Goal: Task Accomplishment & Management: Use online tool/utility

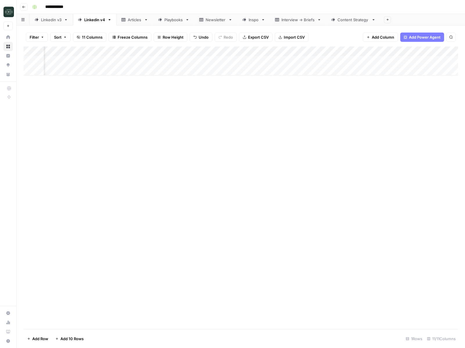
scroll to position [0, 148]
click at [340, 19] on div "Content Strategy" at bounding box center [354, 20] width 32 height 6
click at [413, 91] on div "Add Column" at bounding box center [241, 80] width 435 height 69
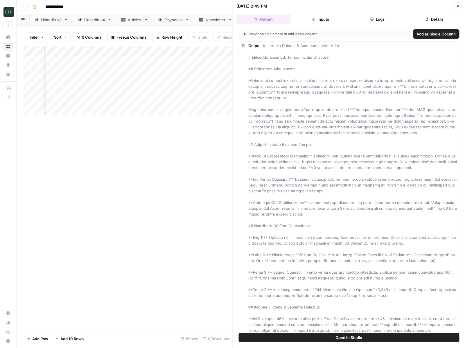
click at [419, 33] on span "Add as Single Column" at bounding box center [436, 34] width 39 height 6
click at [458, 5] on icon "button" at bounding box center [457, 5] width 3 height 3
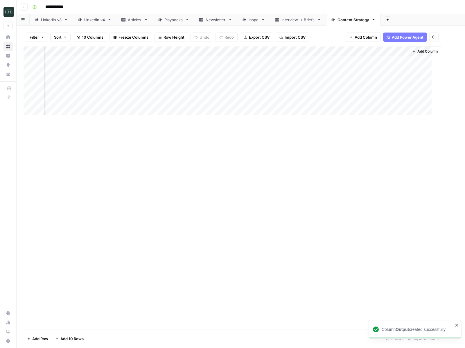
scroll to position [0, 202]
click at [426, 91] on div "Add Column" at bounding box center [241, 80] width 435 height 69
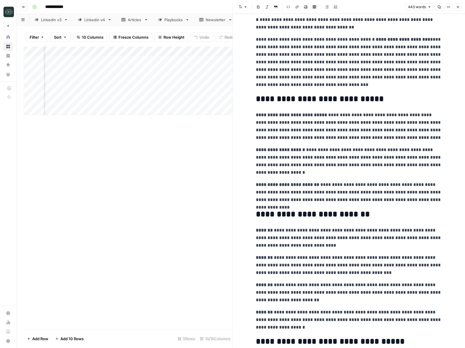
scroll to position [207, 0]
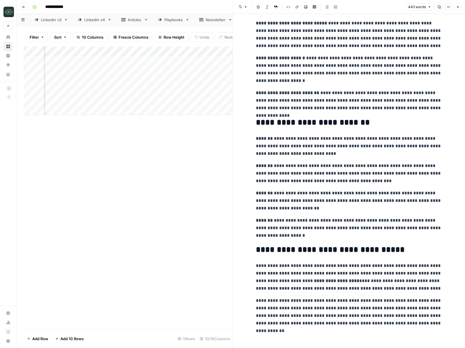
click at [458, 8] on icon "button" at bounding box center [457, 6] width 3 height 3
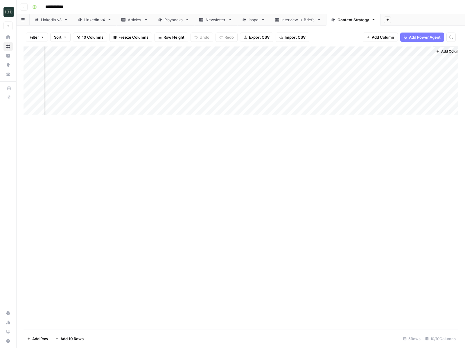
click at [368, 91] on div "Add Column" at bounding box center [241, 80] width 435 height 69
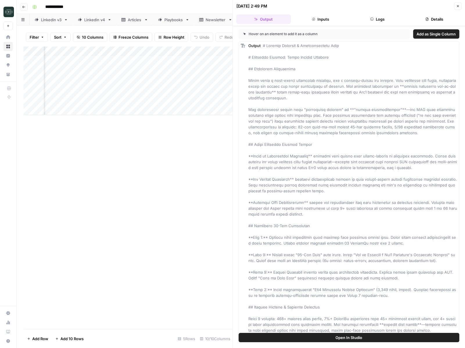
click at [377, 17] on button "Logs" at bounding box center [377, 19] width 55 height 9
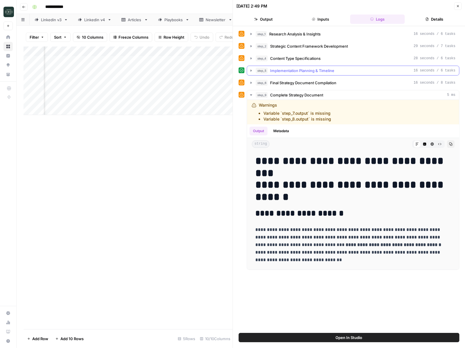
click at [284, 71] on span "Implementation Planning & Timeline" at bounding box center [302, 71] width 64 height 6
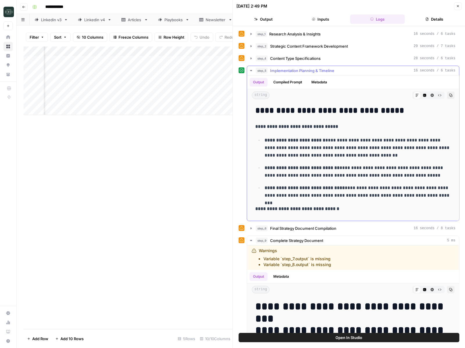
click at [284, 69] on span "Implementation Planning & Timeline" at bounding box center [302, 71] width 64 height 6
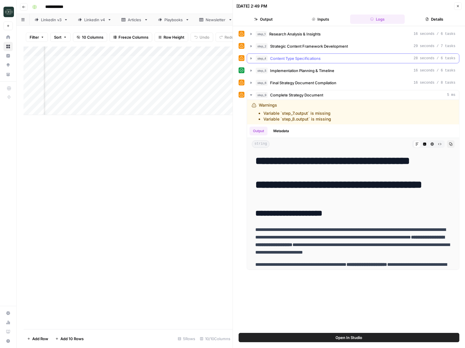
click at [286, 63] on button "step_4 Content Type Specifications 28 seconds / 6 tasks" at bounding box center [353, 58] width 212 height 9
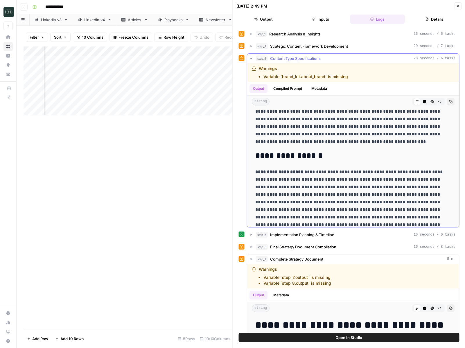
scroll to position [384, 0]
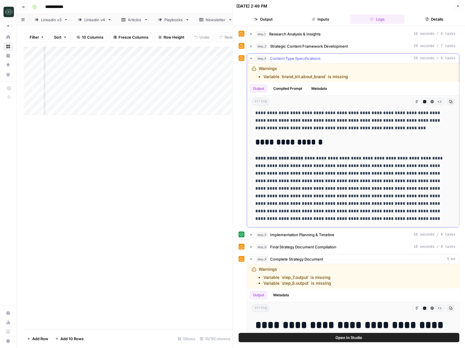
click at [304, 60] on span "Content Type Specifications" at bounding box center [295, 58] width 51 height 6
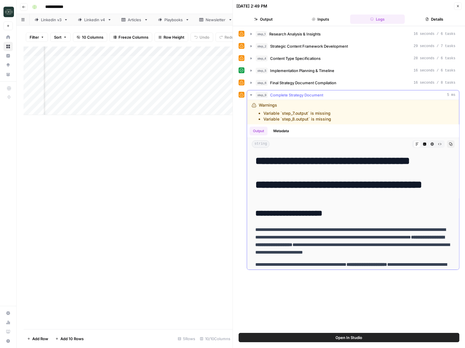
click at [284, 90] on div "**********" at bounding box center [353, 180] width 213 height 180
click at [284, 86] on button "step_6 Final Strategy Document Compilation 16 seconds / 8 tasks" at bounding box center [353, 82] width 212 height 9
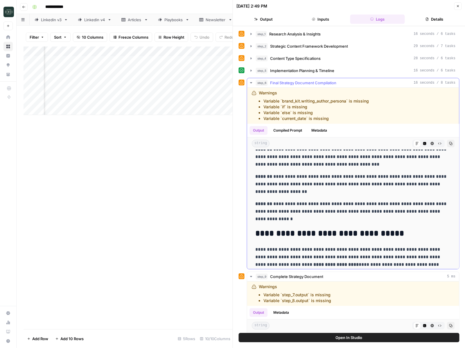
scroll to position [354, 0]
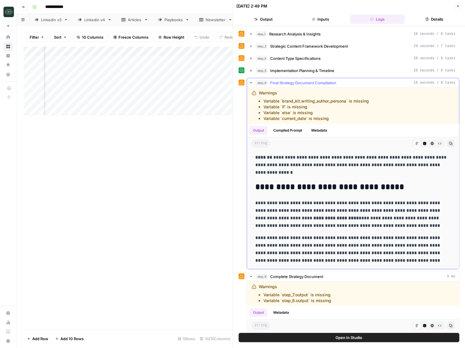
click at [295, 84] on span "Final Strategy Document Compilation" at bounding box center [303, 83] width 66 height 6
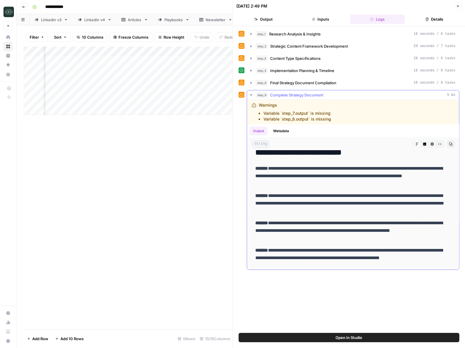
scroll to position [364, 0]
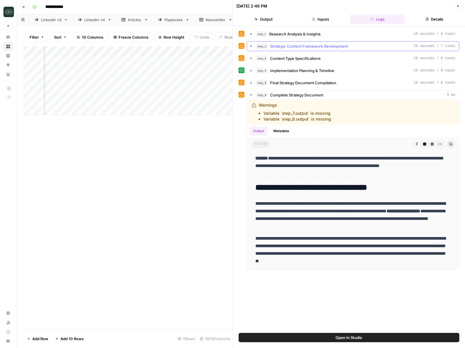
click at [321, 46] on span "Strategic Content Framework Development" at bounding box center [309, 46] width 78 height 6
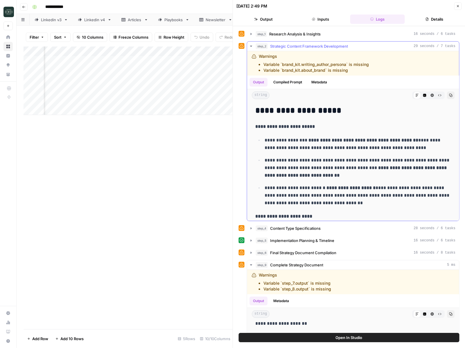
click at [321, 46] on span "Strategic Content Framework Development" at bounding box center [309, 46] width 78 height 6
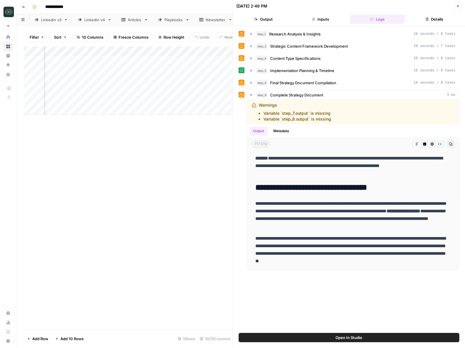
click at [458, 5] on icon "button" at bounding box center [457, 5] width 3 height 3
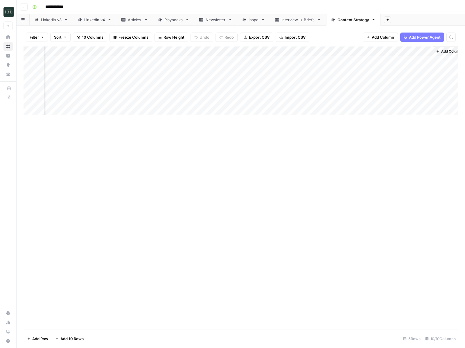
click at [368, 51] on div "Add Column" at bounding box center [241, 80] width 435 height 69
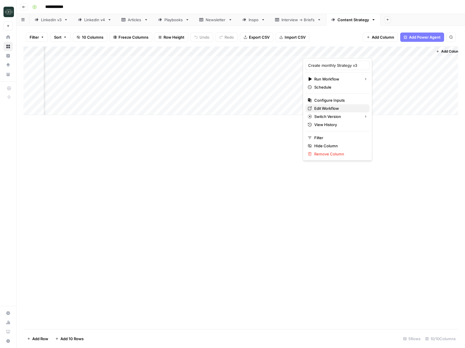
click at [337, 108] on span "Edit Workflow" at bounding box center [339, 108] width 51 height 6
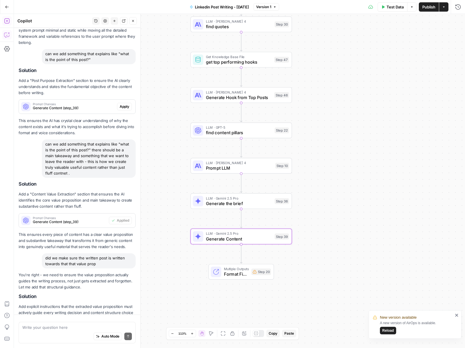
scroll to position [1850, 0]
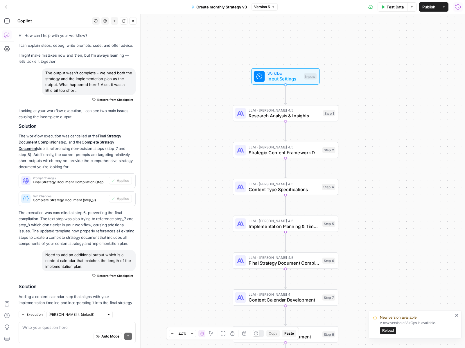
scroll to position [135, 0]
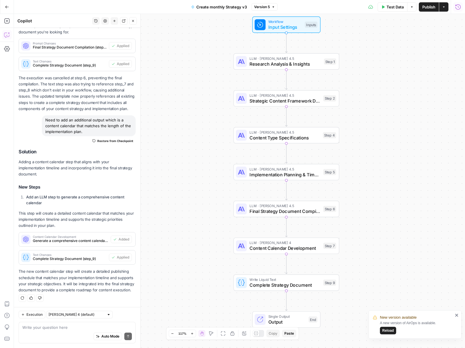
drag, startPoint x: 176, startPoint y: 216, endPoint x: 177, endPoint y: 165, distance: 51.7
click at [177, 165] on div "Workflow Input Settings Inputs LLM · [PERSON_NAME] 4.5 Research Analysis & Insi…" at bounding box center [239, 181] width 451 height 334
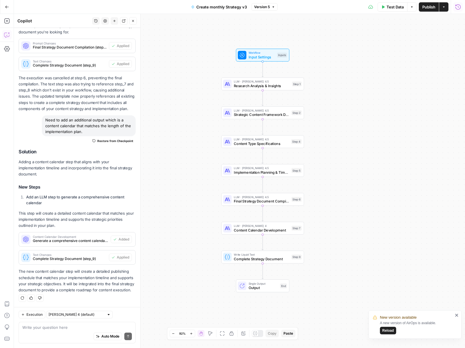
click at [395, 9] on span "Test Data" at bounding box center [395, 7] width 17 height 6
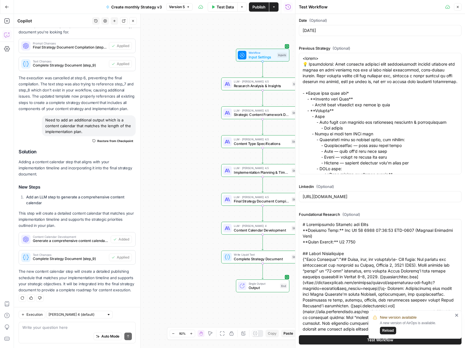
click at [456, 9] on button "Close" at bounding box center [458, 7] width 8 height 8
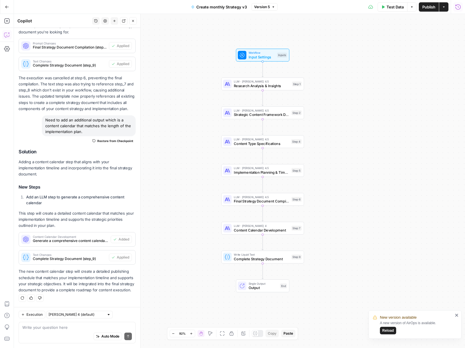
click at [460, 9] on icon "button" at bounding box center [458, 7] width 6 height 6
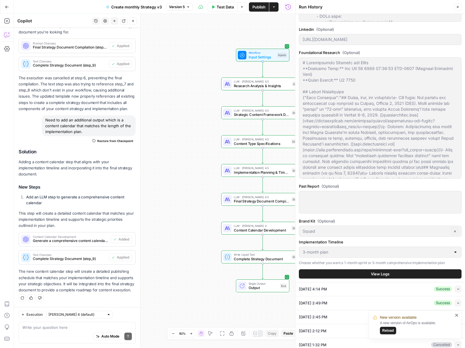
scroll to position [179, 0]
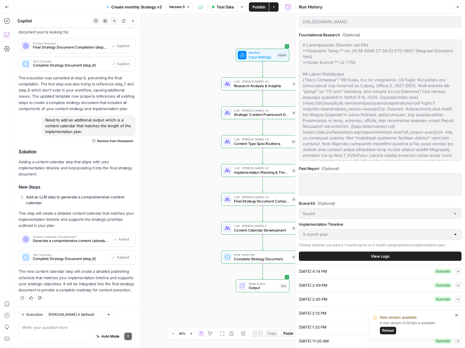
click at [360, 257] on button "View Logs" at bounding box center [380, 256] width 163 height 9
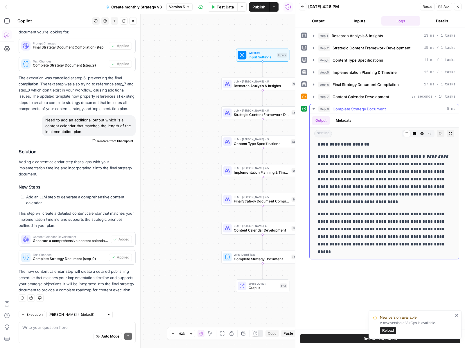
scroll to position [613, 0]
click at [441, 135] on icon "button" at bounding box center [440, 133] width 3 height 3
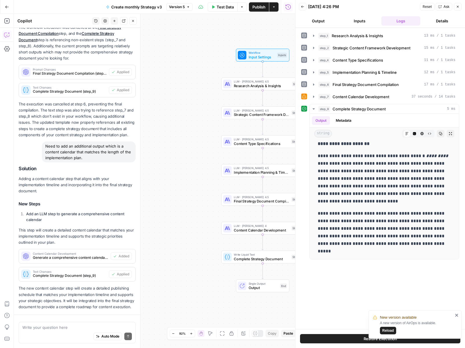
scroll to position [135, 0]
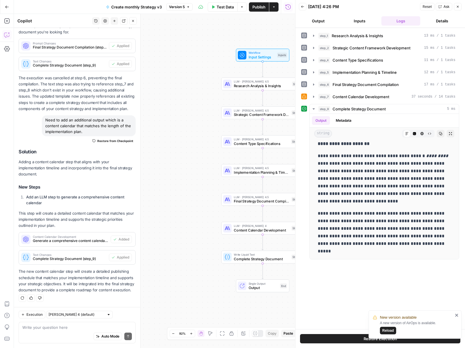
click at [387, 332] on span "Reload" at bounding box center [388, 330] width 12 height 5
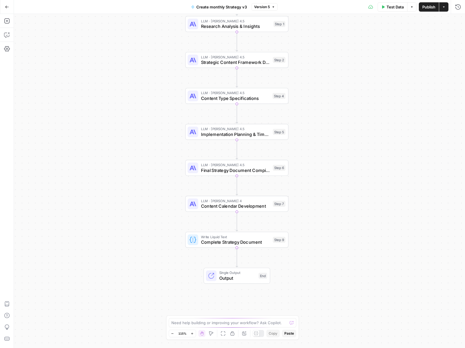
drag, startPoint x: 378, startPoint y: 200, endPoint x: 375, endPoint y: 138, distance: 62.2
click at [375, 138] on div "Workflow Input Settings Inputs LLM · [PERSON_NAME] 4.5 Research Analysis & Insi…" at bounding box center [239, 181] width 451 height 334
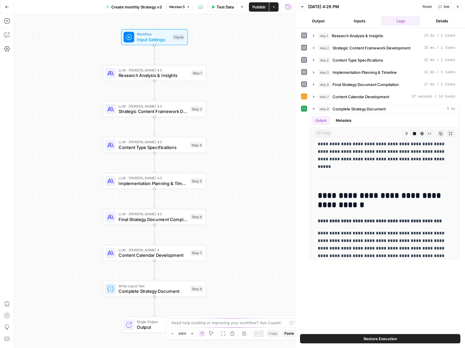
scroll to position [698, 0]
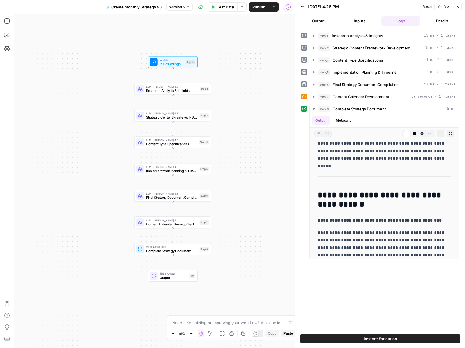
drag, startPoint x: 257, startPoint y: 225, endPoint x: 236, endPoint y: 198, distance: 33.4
click at [236, 198] on div "Workflow Input Settings Inputs LLM · [PERSON_NAME] 4.5 Research Analysis & Insi…" at bounding box center [154, 181] width 281 height 334
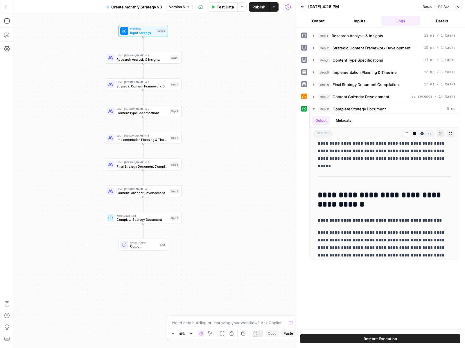
click at [143, 61] on span "Research Analysis & Insights" at bounding box center [142, 59] width 52 height 5
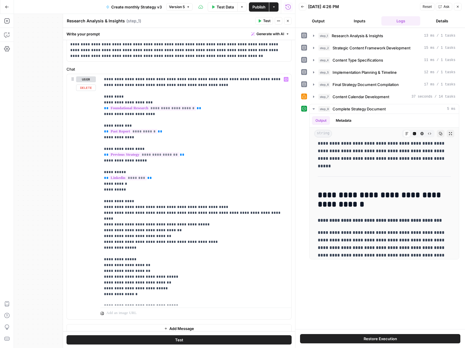
scroll to position [73, 0]
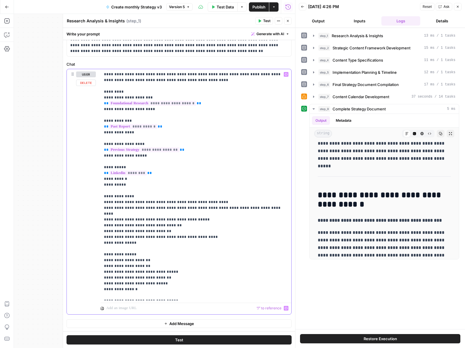
click at [132, 309] on p at bounding box center [192, 308] width 173 height 6
click at [289, 21] on icon "button" at bounding box center [287, 20] width 3 height 3
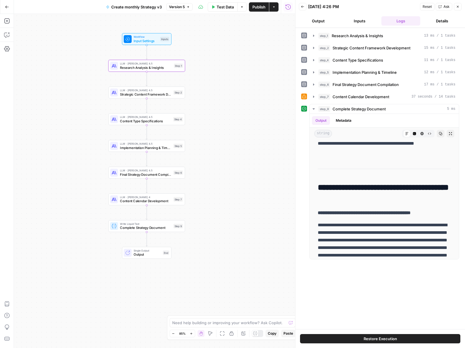
drag, startPoint x: 241, startPoint y: 39, endPoint x: 250, endPoint y: 53, distance: 16.5
click at [250, 53] on div "Workflow Input Settings Inputs LLM · Claude Sonnet 4.5 Research Analysis & Insi…" at bounding box center [154, 181] width 281 height 334
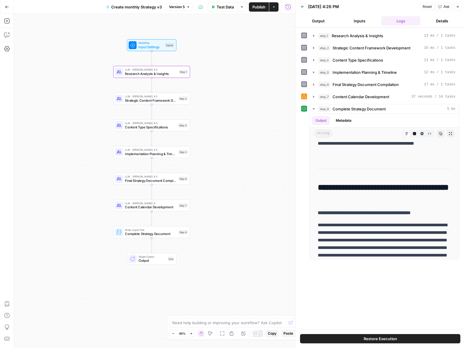
click at [458, 8] on icon "button" at bounding box center [457, 6] width 3 height 3
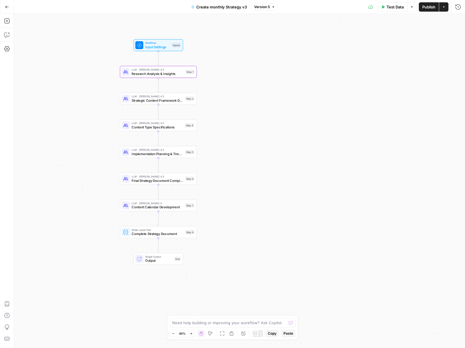
drag, startPoint x: 322, startPoint y: 154, endPoint x: 371, endPoint y: 154, distance: 49.1
click at [371, 154] on div "Workflow Input Settings Inputs LLM · Claude Sonnet 4.5 Research Analysis & Insi…" at bounding box center [239, 181] width 451 height 334
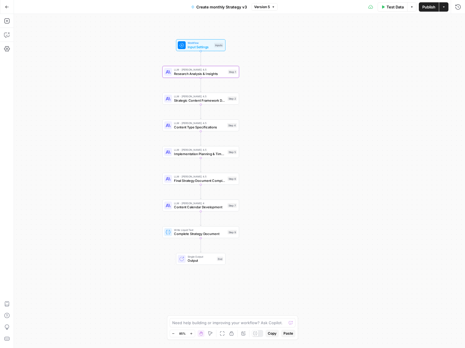
click at [4, 8] on button "Go Back" at bounding box center [7, 7] width 10 height 10
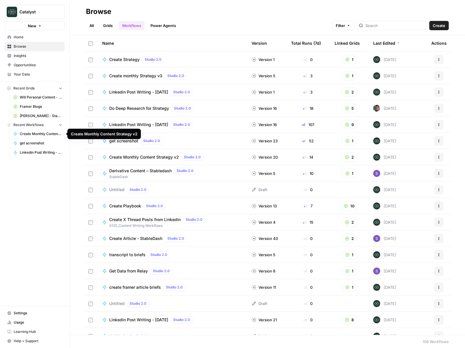
click at [42, 135] on span "Create Monthly Content Strategy v2" at bounding box center [41, 133] width 42 height 5
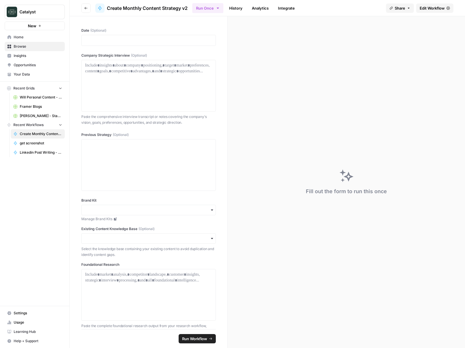
click at [26, 36] on span "Home" at bounding box center [38, 37] width 49 height 5
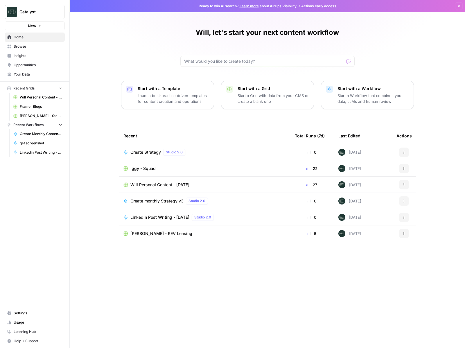
click at [24, 75] on span "Your Data" at bounding box center [38, 74] width 49 height 5
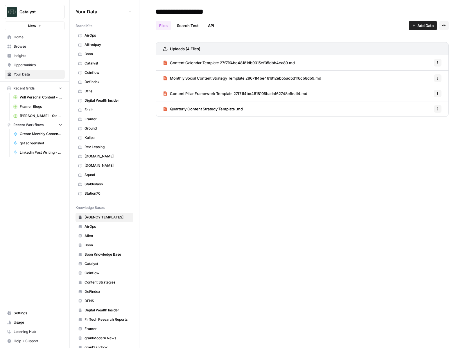
click at [26, 64] on span "Opportunities" at bounding box center [38, 64] width 49 height 5
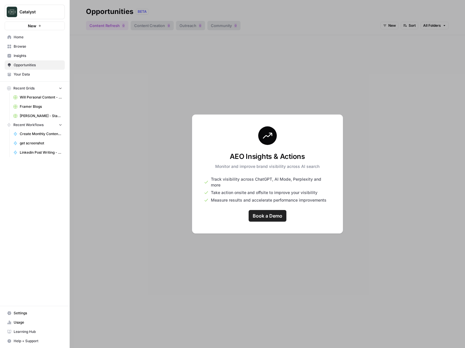
click at [29, 50] on link "Browse" at bounding box center [35, 46] width 60 height 9
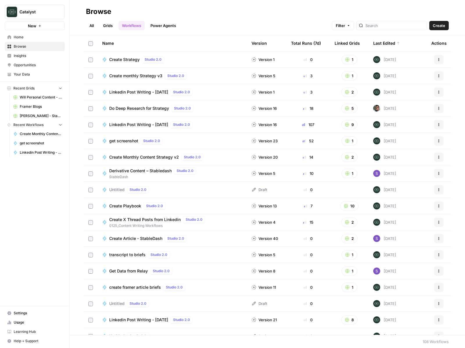
click at [155, 109] on span "Do Deep Research for Strategy" at bounding box center [139, 108] width 60 height 6
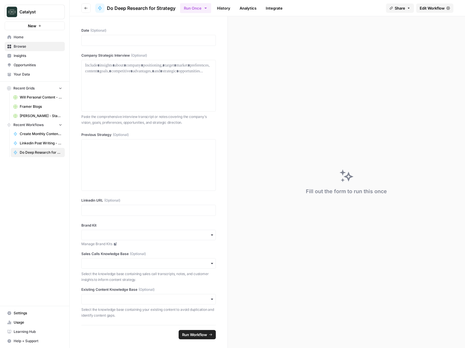
click at [423, 7] on span "Edit Workflow" at bounding box center [432, 8] width 25 height 6
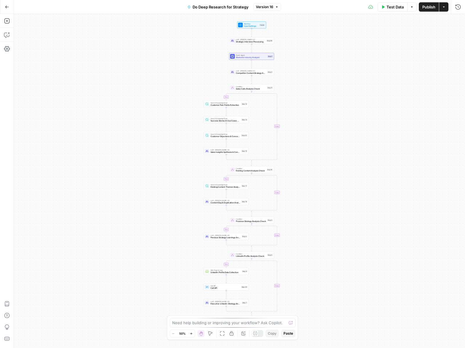
drag, startPoint x: 337, startPoint y: 58, endPoint x: 335, endPoint y: 105, distance: 47.1
click at [335, 105] on div "true true true true false false false false Workflow Input Settings Inputs LLM …" at bounding box center [239, 181] width 451 height 334
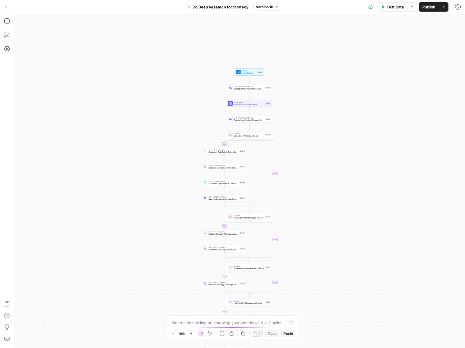
click at [296, 88] on div "true true true true false false false false Workflow Input Settings Inputs LLM …" at bounding box center [239, 181] width 451 height 334
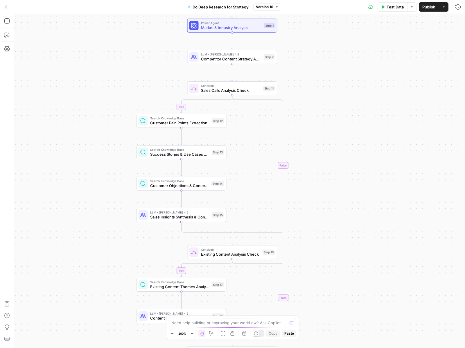
drag, startPoint x: 298, startPoint y: 184, endPoint x: 327, endPoint y: 152, distance: 43.2
click at [331, 89] on div "true true true true false false false false Workflow Input Settings Inputs LLM …" at bounding box center [239, 181] width 451 height 334
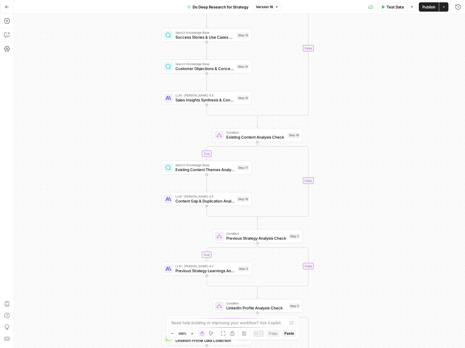
drag, startPoint x: 328, startPoint y: 193, endPoint x: 352, endPoint y: 71, distance: 124.4
click at [354, 69] on div "true true true true false false false false Workflow Input Settings Inputs LLM …" at bounding box center [239, 181] width 451 height 334
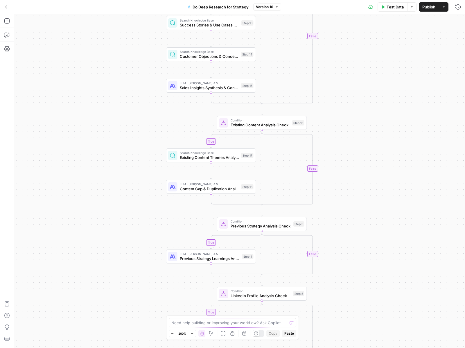
drag, startPoint x: 350, startPoint y: 176, endPoint x: 350, endPoint y: 146, distance: 30.8
click at [350, 146] on div "true true true true false false false false Workflow Input Settings Inputs LLM …" at bounding box center [239, 181] width 451 height 334
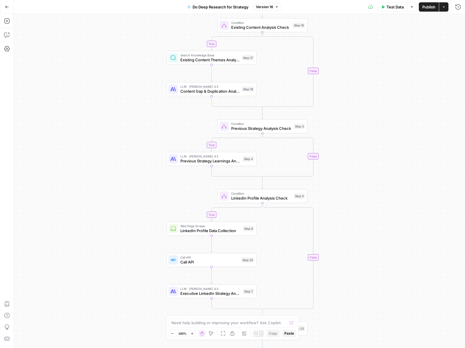
drag, startPoint x: 354, startPoint y: 197, endPoint x: 355, endPoint y: 138, distance: 59.0
click at [355, 138] on div "true true true true false false false false Workflow Input Settings Inputs LLM …" at bounding box center [239, 181] width 451 height 334
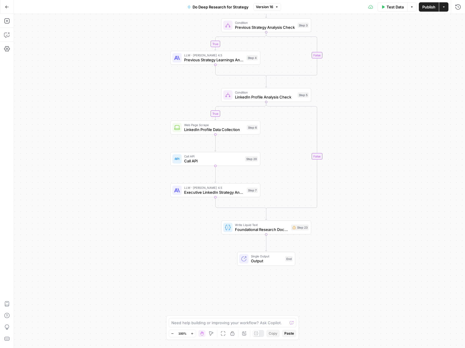
drag, startPoint x: 349, startPoint y: 226, endPoint x: 353, endPoint y: 127, distance: 99.1
click at [353, 127] on div "true true true true false false false false Workflow Input Settings Inputs LLM …" at bounding box center [239, 181] width 451 height 334
click at [211, 159] on span "Call API" at bounding box center [213, 161] width 59 height 6
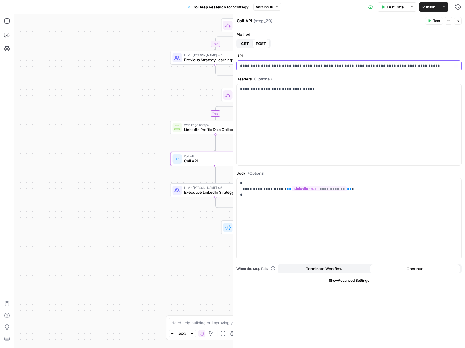
click at [282, 69] on div "**********" at bounding box center [349, 66] width 225 height 10
click at [147, 78] on div "true true true true false false false false Workflow Input Settings Inputs LLM …" at bounding box center [239, 181] width 451 height 334
click at [137, 100] on div "true true true true false false false false Workflow Input Settings Inputs LLM …" at bounding box center [239, 181] width 451 height 334
click at [318, 122] on div "**********" at bounding box center [349, 124] width 225 height 81
click at [276, 126] on div "**********" at bounding box center [349, 124] width 225 height 81
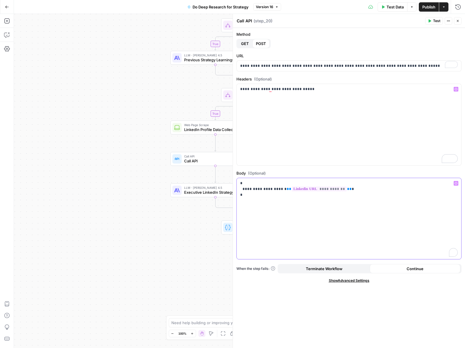
click at [291, 209] on div "**********" at bounding box center [349, 218] width 225 height 81
click at [290, 211] on div "**********" at bounding box center [349, 218] width 225 height 81
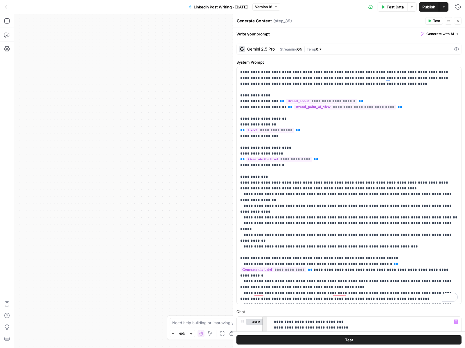
scroll to position [128, 0]
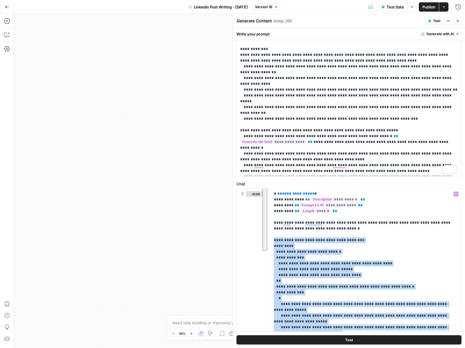
click at [146, 87] on div "Workflow Input Settings Inputs Get Knowledge Base File Get Knowledge Base File …" at bounding box center [239, 181] width 451 height 334
click at [164, 39] on div "Workflow Input Settings Inputs Get Knowledge Base File Get Knowledge Base File …" at bounding box center [239, 181] width 451 height 334
click at [221, 333] on icon "button" at bounding box center [223, 333] width 5 height 5
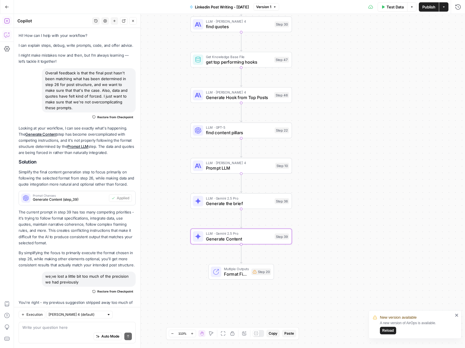
scroll to position [1850, 0]
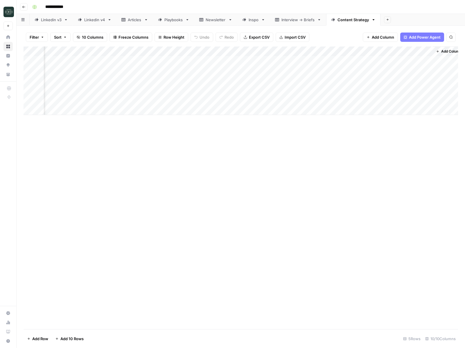
scroll to position [0, 209]
click at [456, 54] on button "Add Column" at bounding box center [442, 52] width 30 height 8
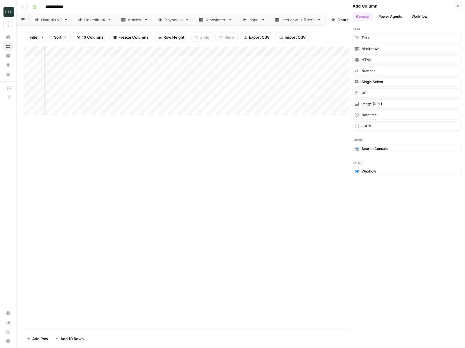
click at [415, 16] on button "Workflow" at bounding box center [419, 16] width 23 height 9
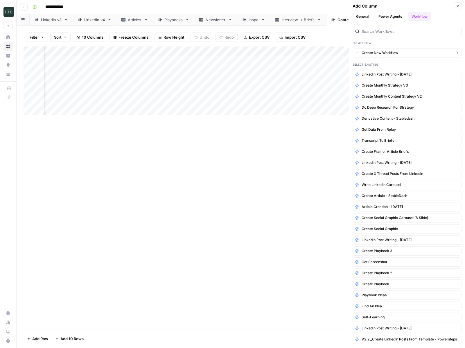
click at [409, 53] on button "Create New Workflow" at bounding box center [407, 52] width 109 height 9
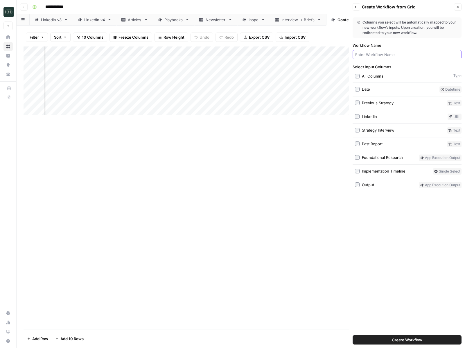
click at [409, 53] on input "Workflow Name" at bounding box center [407, 55] width 104 height 6
type input "Create Strategy"
click at [388, 340] on button "Create Workflow" at bounding box center [407, 339] width 109 height 9
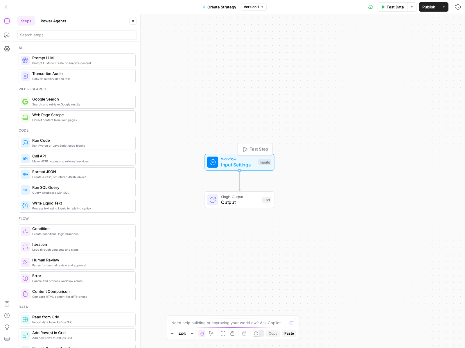
click at [239, 163] on span "Input Settings" at bounding box center [238, 164] width 35 height 7
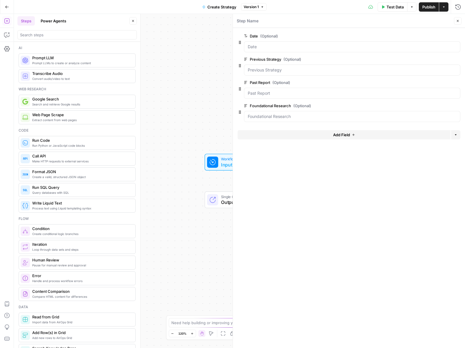
click at [362, 133] on button "Add Field" at bounding box center [344, 134] width 213 height 9
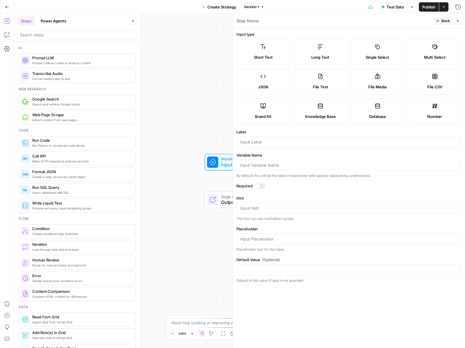
click at [281, 120] on label "Brand Kit" at bounding box center [263, 111] width 54 height 26
type input "Brand Kit"
type input "brand_kit"
click at [438, 24] on button "Back" at bounding box center [443, 21] width 18 height 8
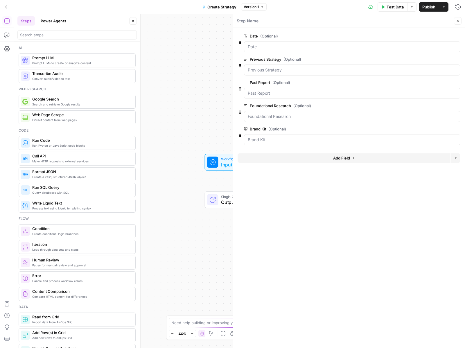
click at [458, 21] on icon "button" at bounding box center [458, 21] width 2 height 2
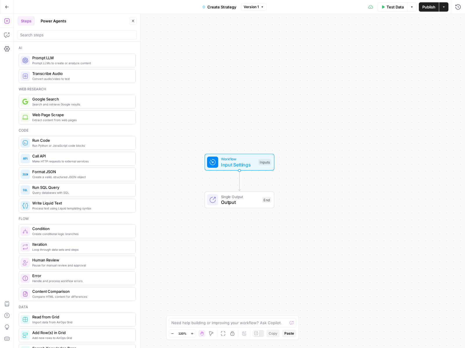
click at [239, 160] on span "Workflow" at bounding box center [238, 159] width 35 height 6
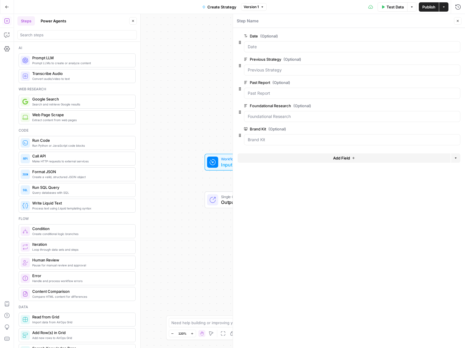
click at [302, 160] on button "Add Field" at bounding box center [344, 157] width 213 height 9
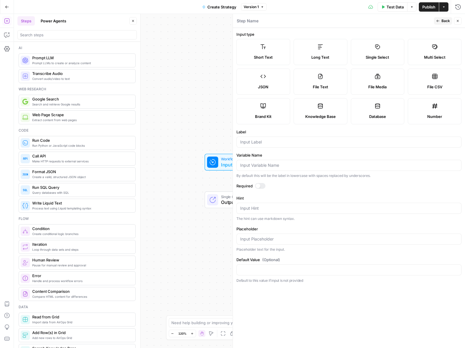
click at [319, 58] on span "Long Text" at bounding box center [320, 57] width 18 height 6
click at [279, 144] on input "Label" at bounding box center [349, 142] width 218 height 6
type input "strategy discussion"
click at [444, 19] on span "Back" at bounding box center [446, 20] width 8 height 5
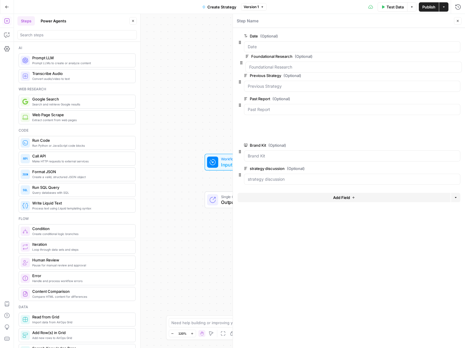
drag, startPoint x: 239, startPoint y: 113, endPoint x: 241, endPoint y: 60, distance: 53.5
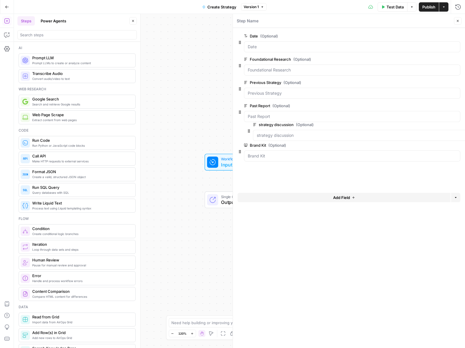
drag, startPoint x: 239, startPoint y: 159, endPoint x: 248, endPoint y: 123, distance: 37.8
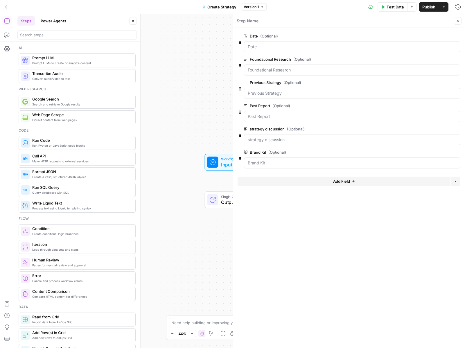
click at [462, 20] on header "Step Name Close" at bounding box center [349, 21] width 232 height 14
click at [458, 21] on icon "button" at bounding box center [458, 21] width 2 height 2
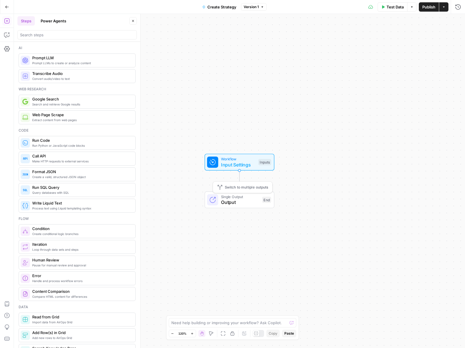
click at [238, 185] on span "Switch to multiple outputs" at bounding box center [246, 187] width 43 height 6
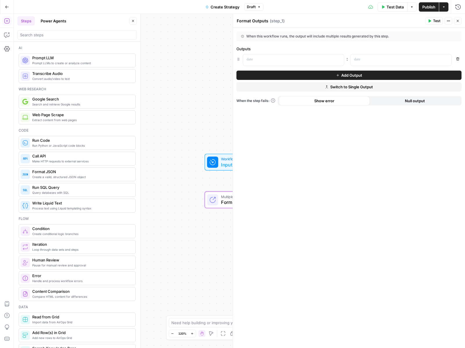
click at [276, 77] on button "Add Output" at bounding box center [348, 75] width 225 height 9
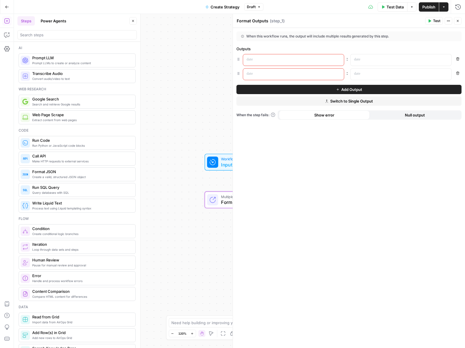
click at [272, 88] on button "Add Output" at bounding box center [348, 89] width 225 height 9
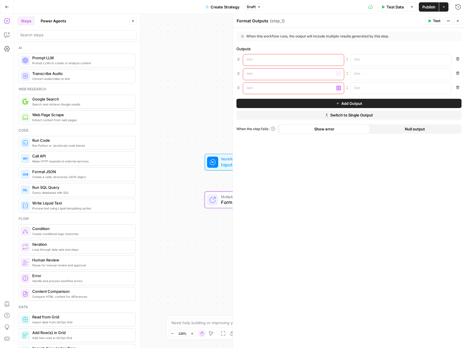
click at [282, 64] on div at bounding box center [289, 59] width 92 height 11
click at [278, 73] on p at bounding box center [289, 74] width 85 height 6
click at [265, 60] on p "********" at bounding box center [294, 60] width 94 height 6
click at [265, 60] on p "********" at bounding box center [289, 60] width 85 height 6
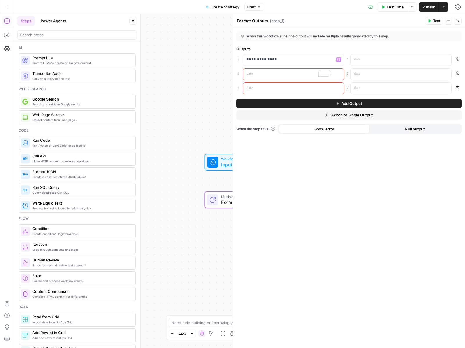
click at [265, 73] on p "To enrich screen reader interactions, please activate Accessibility in Grammarl…" at bounding box center [289, 74] width 85 height 6
click at [277, 63] on div "**********" at bounding box center [289, 59] width 92 height 11
click at [271, 76] on p "To enrich screen reader interactions, please activate Accessibility in Grammarl…" at bounding box center [289, 74] width 85 height 6
click at [265, 88] on p "To enrich screen reader interactions, please activate Accessibility in Grammarl…" at bounding box center [289, 88] width 85 height 6
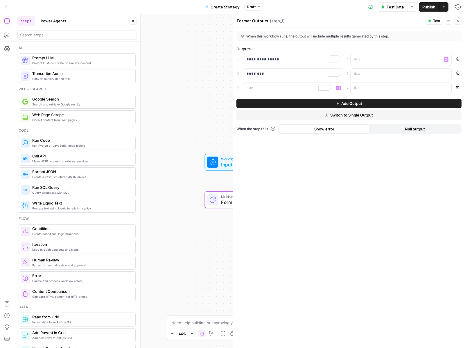
click at [459, 21] on icon "button" at bounding box center [457, 20] width 3 height 3
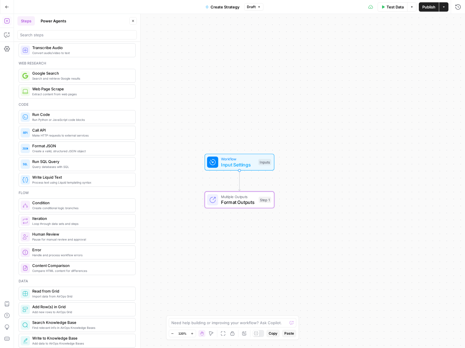
scroll to position [36, 0]
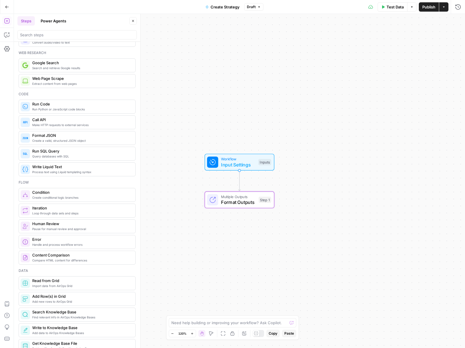
click at [116, 282] on span "Read from Grid" at bounding box center [81, 281] width 98 height 6
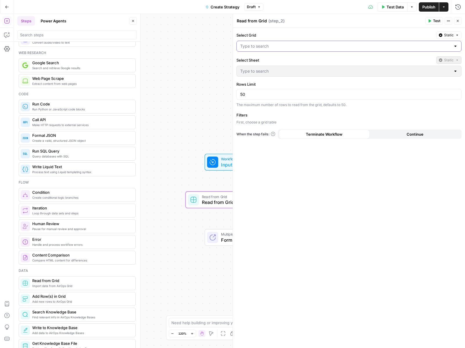
click at [319, 45] on input "Select Grid" at bounding box center [345, 46] width 211 height 6
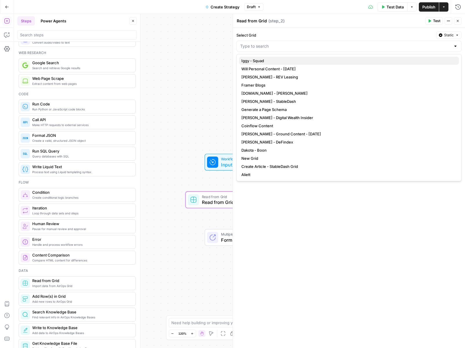
click at [313, 62] on span "Iggy - Squad" at bounding box center [347, 61] width 213 height 6
type input "Iggy - Squad"
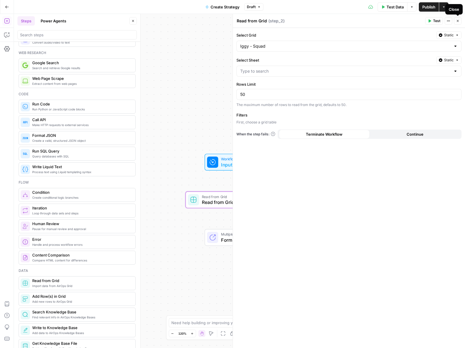
click at [460, 19] on button "Close" at bounding box center [458, 21] width 8 height 8
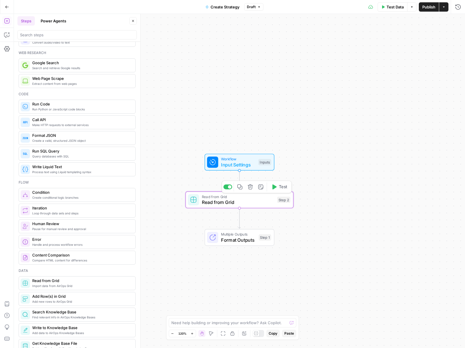
click at [251, 188] on icon "button" at bounding box center [251, 187] width 6 height 6
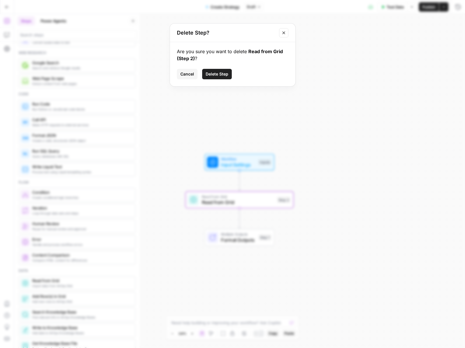
click at [223, 73] on span "Delete Step" at bounding box center [217, 74] width 23 height 6
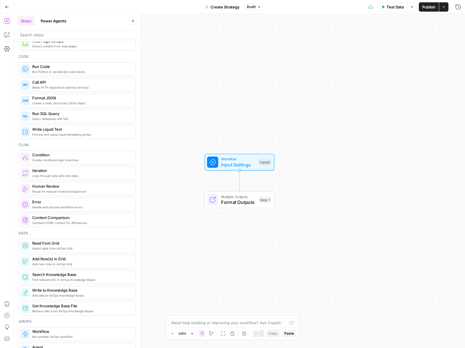
scroll to position [79, 0]
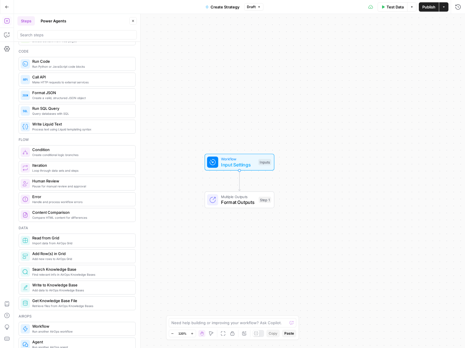
click at [80, 304] on span "Retrieve files from AirOps Knowledge Bases" at bounding box center [81, 306] width 98 height 5
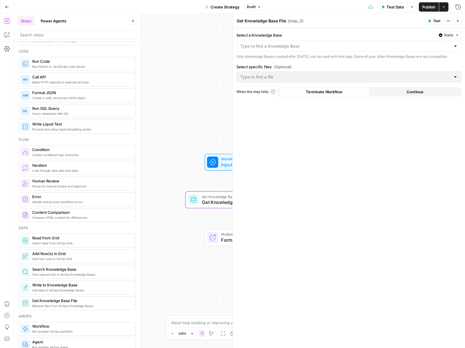
click at [277, 50] on div at bounding box center [348, 46] width 225 height 11
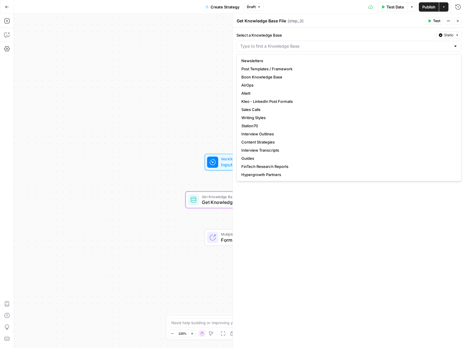
click at [279, 51] on div at bounding box center [348, 46] width 225 height 11
click at [280, 49] on input "Select a Knowledge Base" at bounding box center [345, 46] width 211 height 6
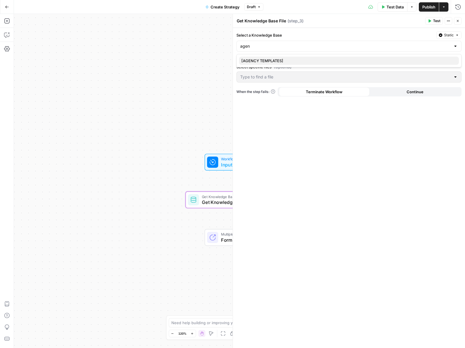
click at [280, 57] on button "[AGENCY TEMPLATES]" at bounding box center [349, 61] width 220 height 8
type input "[AGENCY TEMPLATES]"
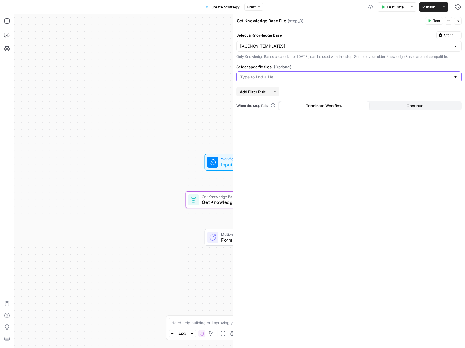
click at [277, 80] on input "Select specific files (Optional)" at bounding box center [345, 77] width 211 height 6
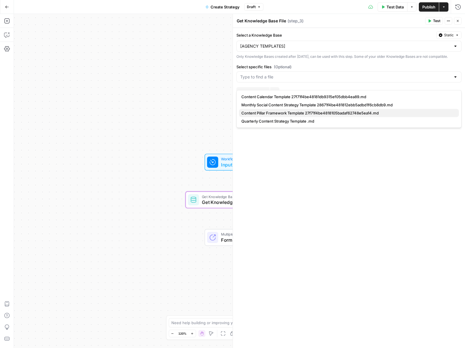
click at [327, 112] on span "Content Pillar Framework Template 27f71f4be4818105badaf62748e5ea14.md" at bounding box center [347, 113] width 213 height 6
click at [273, 21] on textarea "Get Knowledge Base File" at bounding box center [261, 21] width 49 height 6
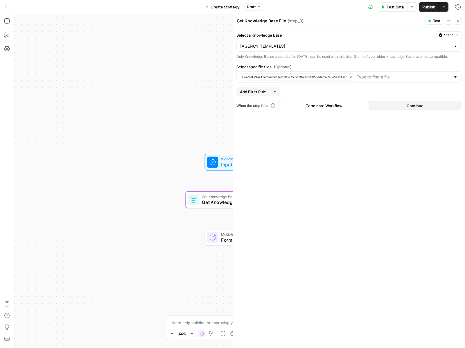
click at [273, 21] on textarea "Get Knowledge Base File" at bounding box center [261, 21] width 49 height 6
type textarea "Content Pillar Framework"
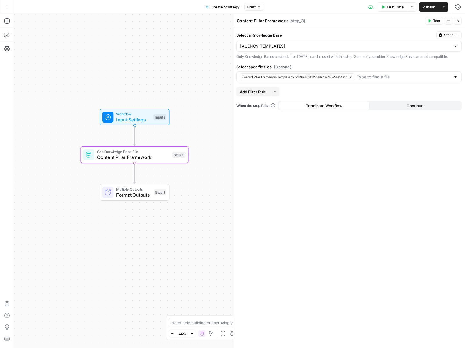
drag, startPoint x: 155, startPoint y: 117, endPoint x: 84, endPoint y: 75, distance: 82.6
click at [84, 75] on div "Workflow Input Settings Inputs Get Knowledge Base File Content Pillar Framework…" at bounding box center [239, 181] width 451 height 334
click at [135, 174] on icon "Edge from step_3 to step_1" at bounding box center [135, 173] width 2 height 20
click at [143, 181] on icon "button" at bounding box center [146, 180] width 6 height 6
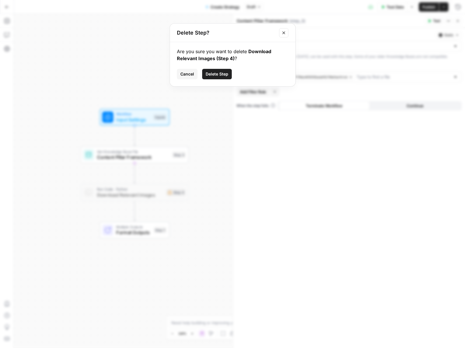
click at [216, 75] on span "Delete Step" at bounding box center [217, 74] width 23 height 6
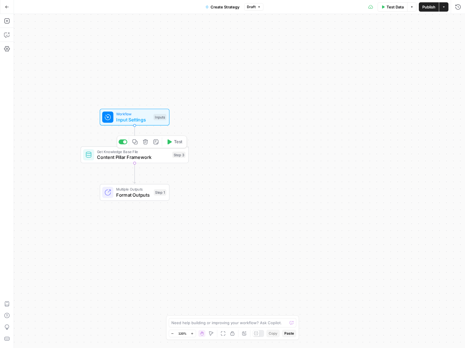
click at [136, 145] on button "Copy step" at bounding box center [134, 141] width 9 height 9
click at [135, 177] on icon "Edge from step_3 to step_1" at bounding box center [135, 173] width 2 height 20
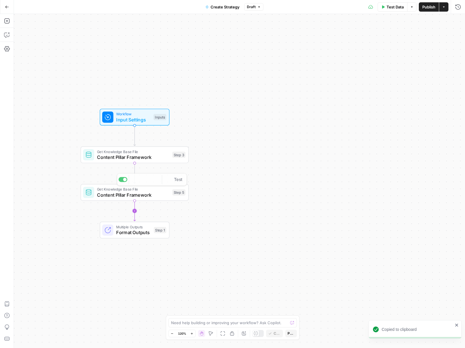
click at [135, 213] on icon "Edge from step_5 to step_1" at bounding box center [135, 211] width 2 height 20
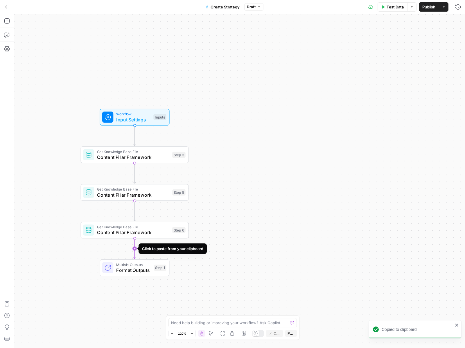
click at [134, 244] on icon "Edge from step_6 to step_1" at bounding box center [135, 249] width 2 height 20
click at [125, 194] on span "Content Pillar Framework" at bounding box center [133, 194] width 73 height 7
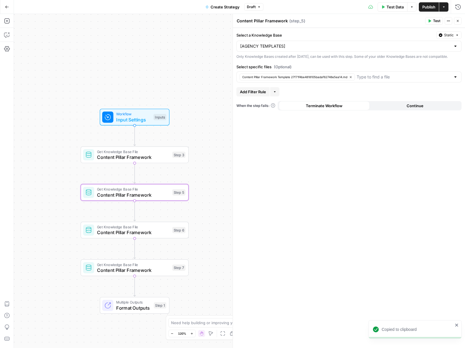
click at [283, 23] on textarea "Content Pillar Framework" at bounding box center [262, 21] width 51 height 6
click at [350, 79] on icon "button" at bounding box center [350, 77] width 3 height 3
click at [353, 80] on input "Select specific files (Optional)" at bounding box center [345, 77] width 211 height 6
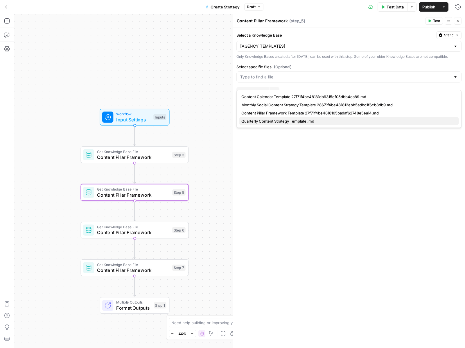
click at [347, 123] on span "Quarterly Content Strategy Template .md" at bounding box center [347, 121] width 213 height 6
click at [329, 121] on span "Quarterly Content Strategy Template .md" at bounding box center [345, 121] width 208 height 6
click at [357, 171] on div "Select a Knowledge Base Static [AGENCY TEMPLATES] Only Knowledge Bases created …" at bounding box center [349, 188] width 232 height 320
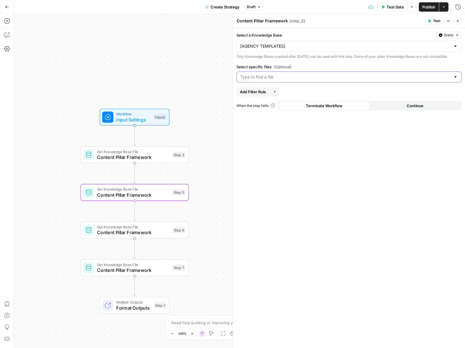
click at [309, 80] on input "Select specific files (Optional)" at bounding box center [345, 77] width 211 height 6
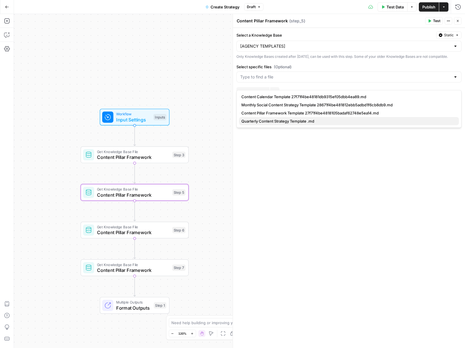
click at [297, 121] on span "Quarterly Content Strategy Template .md" at bounding box center [347, 121] width 213 height 6
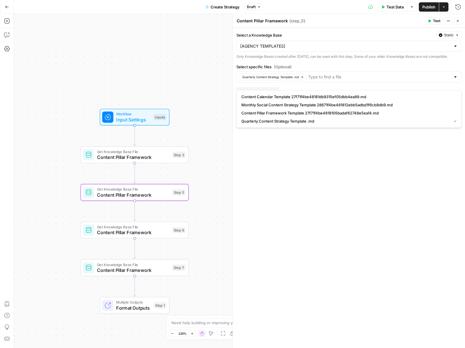
click at [290, 200] on div "Select a Knowledge Base Static [AGENCY TEMPLATES] Only Knowledge Bases created …" at bounding box center [349, 188] width 232 height 320
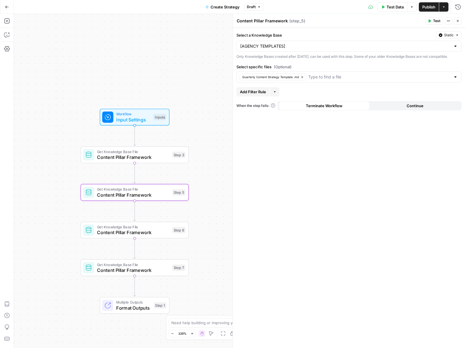
click at [458, 23] on button "Close" at bounding box center [458, 21] width 8 height 8
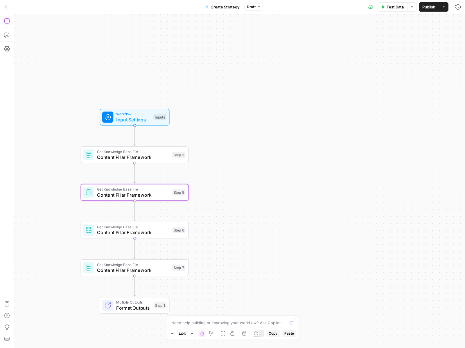
click at [6, 20] on icon "button" at bounding box center [7, 21] width 6 height 6
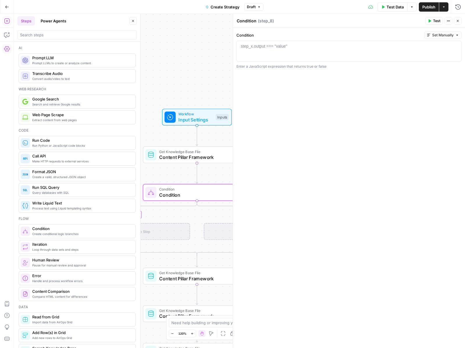
click at [461, 23] on button "Close" at bounding box center [458, 21] width 8 height 8
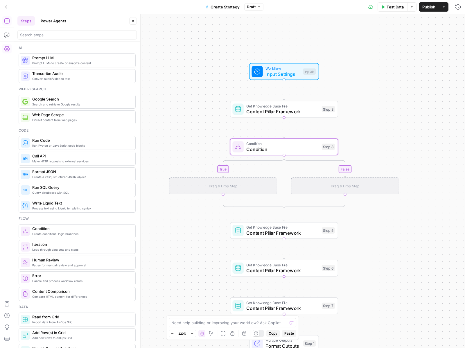
drag, startPoint x: 329, startPoint y: 168, endPoint x: 405, endPoint y: 136, distance: 82.3
click at [405, 136] on div "true false Workflow Input Settings Inputs Get Knowledge Base File Content Pilla…" at bounding box center [239, 181] width 451 height 334
click at [262, 234] on span "Content Pillar Framework" at bounding box center [283, 233] width 73 height 7
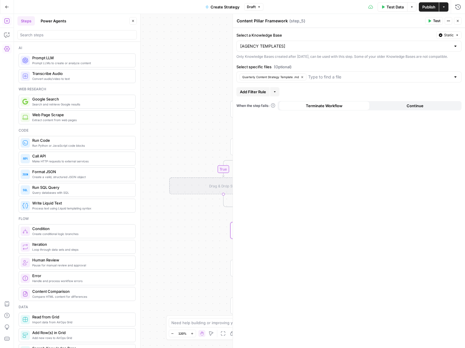
click at [273, 21] on textarea "Content Pillar Framework" at bounding box center [262, 21] width 51 height 6
type textarea "Quarterly"
click at [221, 63] on div "true false Workflow Input Settings Inputs Get Knowledge Base File Content Pilla…" at bounding box center [239, 181] width 451 height 334
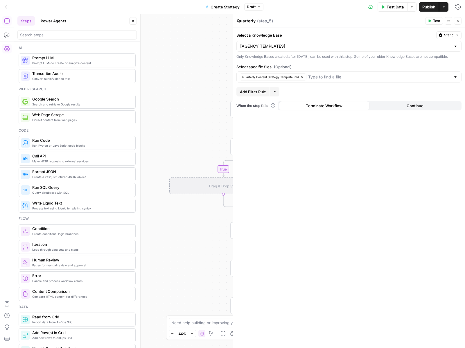
click at [455, 20] on button "Close" at bounding box center [458, 21] width 8 height 8
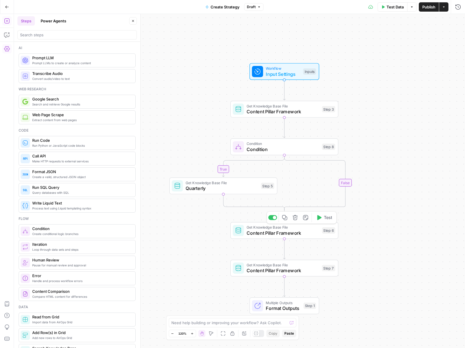
click at [253, 231] on span "Content Pillar Framework" at bounding box center [283, 233] width 73 height 7
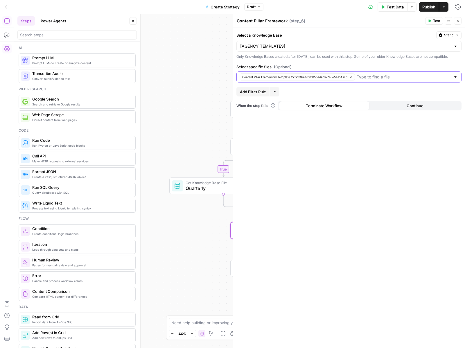
click at [387, 80] on input "Select specific files (Optional)" at bounding box center [404, 77] width 94 height 6
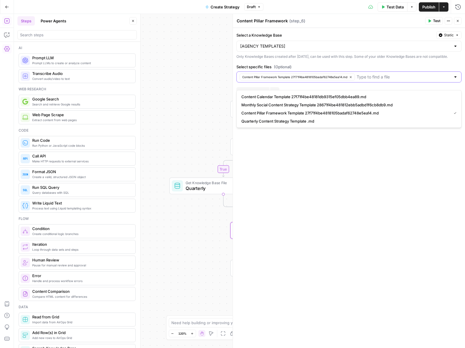
click at [353, 80] on button "Content Pillar Framework Template 27f71f4be4818105badaf62748e5ea14.md" at bounding box center [297, 76] width 115 height 7
click at [341, 105] on span "Monthly Social Content Strategy Template 28671f4be481812ebb5adbd1f6cb8db9.md" at bounding box center [347, 105] width 213 height 6
click at [458, 24] on button "Close" at bounding box center [458, 21] width 8 height 8
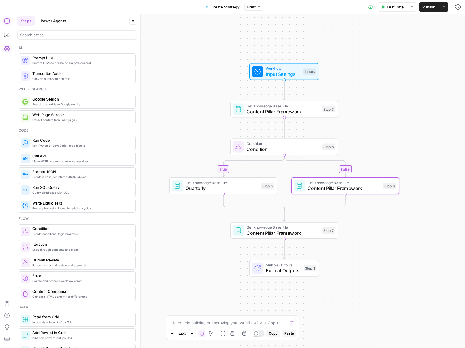
click at [426, 229] on div "true false Workflow Input Settings Inputs Get Knowledge Base File Content Pilla…" at bounding box center [239, 181] width 451 height 334
click at [352, 187] on span "Content Pillar Framework" at bounding box center [344, 188] width 73 height 7
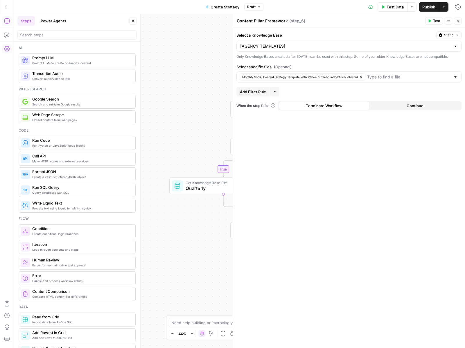
click at [281, 22] on textarea "Content Pillar Framework" at bounding box center [262, 21] width 51 height 6
type textarea "monthly"
click at [458, 23] on button "Close" at bounding box center [458, 21] width 8 height 8
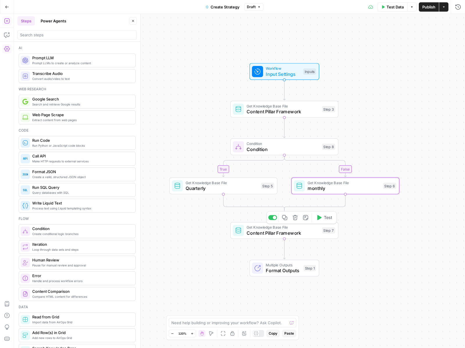
click at [299, 233] on span "Content Pillar Framework" at bounding box center [283, 233] width 73 height 7
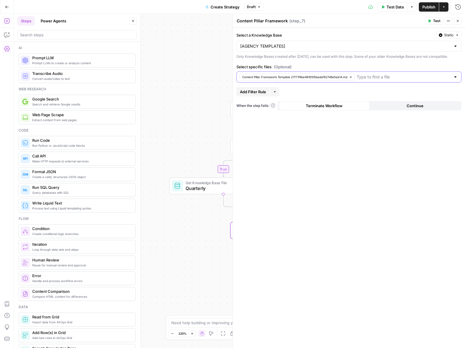
click at [354, 80] on button "Content Pillar Framework Template 27f71f4be4818105badaf62748e5ea14.md" at bounding box center [297, 76] width 115 height 7
click at [343, 80] on input "Select specific files (Optional)" at bounding box center [345, 77] width 211 height 6
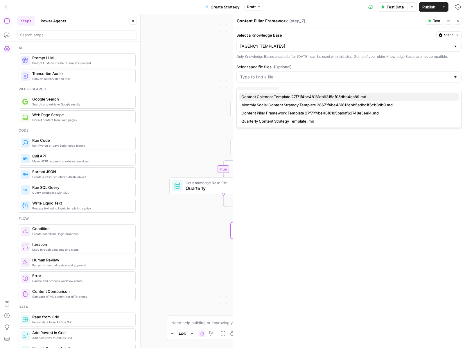
click at [340, 94] on span "Content Calendar Template 27f71f4be48181db9315ef05dbb4ea89.md" at bounding box center [347, 97] width 213 height 6
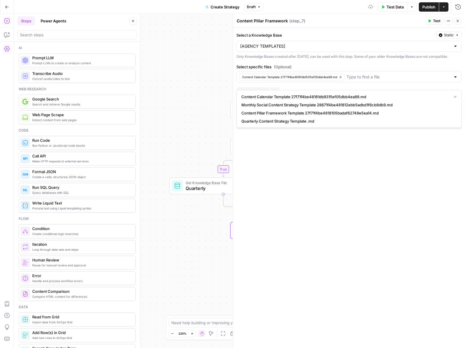
click at [455, 21] on button "Close" at bounding box center [458, 21] width 8 height 8
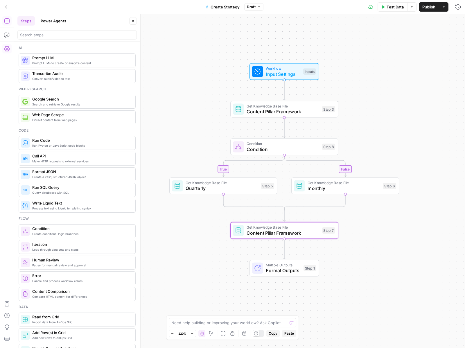
click at [353, 262] on div "true false Workflow Input Settings Inputs Get Knowledge Base File Content Pilla…" at bounding box center [239, 181] width 451 height 334
click at [79, 65] on div "Prompt LLMs to create or analyze content Prompt LLM" at bounding box center [77, 60] width 117 height 14
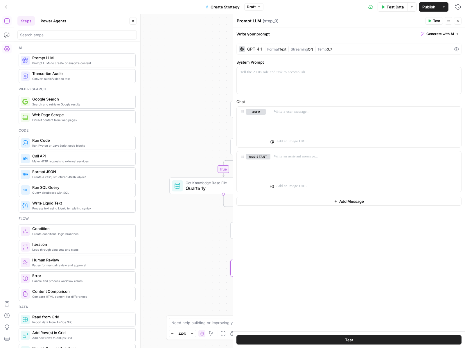
click at [255, 42] on div "GPT-4.1 | Format Text | Streaming ON | Temp 0.7 System Prompt Chat user assista…" at bounding box center [349, 185] width 232 height 291
click at [255, 51] on div "GPT-4.1" at bounding box center [250, 49] width 23 height 6
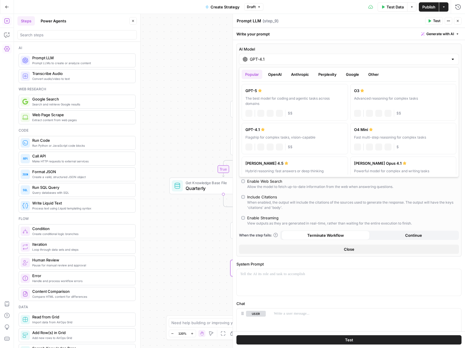
click at [278, 63] on div "GPT-4.1" at bounding box center [349, 59] width 220 height 11
click at [312, 161] on div "[PERSON_NAME] 4.5" at bounding box center [294, 163] width 99 height 6
type input "[PERSON_NAME] 4.5"
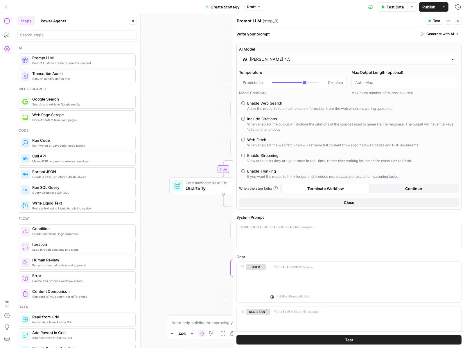
click at [456, 15] on header "Prompt LLM Prompt LLM ( step_9 ) Test Actions Close" at bounding box center [349, 21] width 232 height 14
click at [458, 22] on icon "button" at bounding box center [457, 20] width 3 height 3
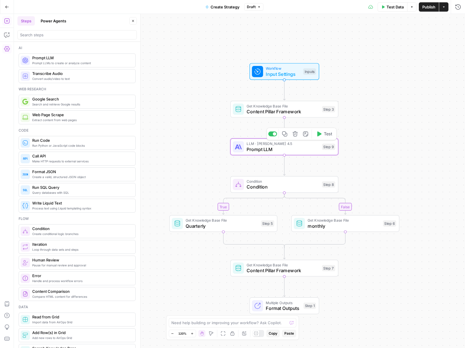
click at [287, 134] on button "Copy step" at bounding box center [284, 133] width 9 height 9
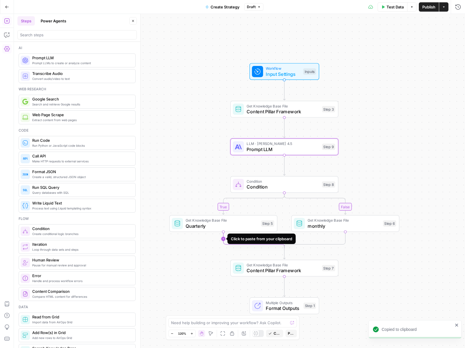
click at [225, 240] on icon "Edge from step_5 to step_8-conditional-end" at bounding box center [253, 240] width 61 height 16
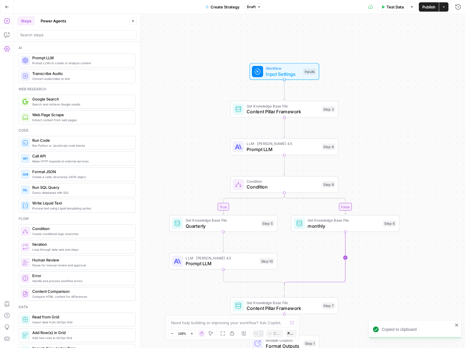
click at [345, 259] on icon "Edge from step_6 to step_8-conditional-end" at bounding box center [314, 259] width 61 height 54
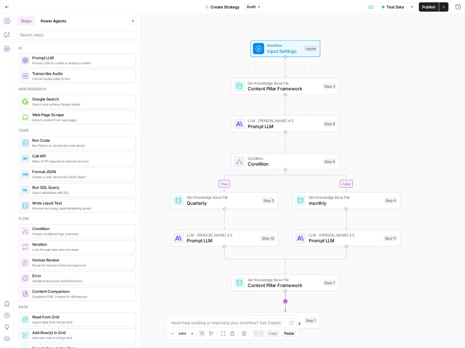
click at [284, 299] on icon "Edge from step_7 to step_1" at bounding box center [285, 301] width 2 height 20
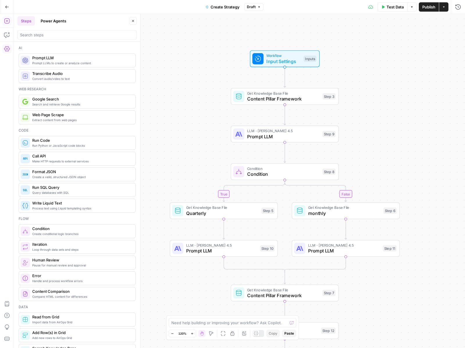
drag, startPoint x: 399, startPoint y: 259, endPoint x: 394, endPoint y: 332, distance: 73.0
click at [394, 332] on div "true false Workflow Input Settings Inputs Get Knowledge Base File Content Pilla…" at bounding box center [239, 181] width 451 height 334
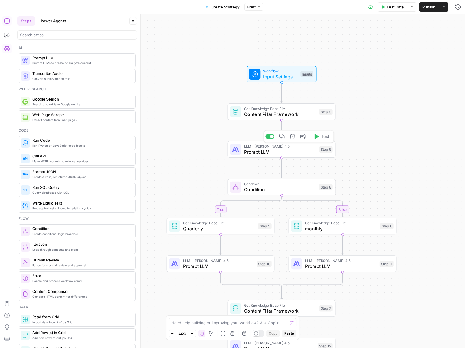
click at [271, 149] on span "Prompt LLM" at bounding box center [280, 151] width 73 height 7
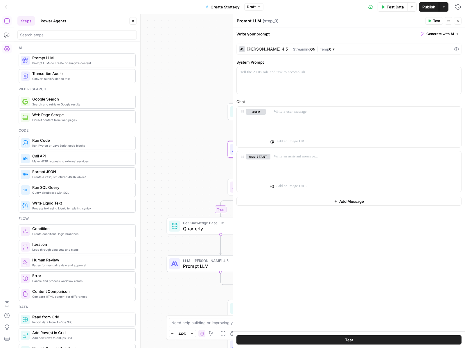
click at [456, 20] on icon "button" at bounding box center [457, 20] width 3 height 3
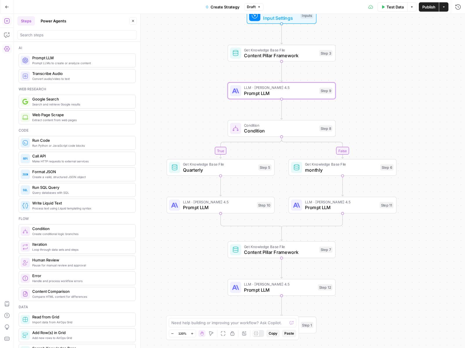
drag, startPoint x: 391, startPoint y: 313, endPoint x: 391, endPoint y: 229, distance: 83.7
click at [391, 229] on div "true false Workflow Input Settings Inputs Get Knowledge Base File Content Pilla…" at bounding box center [239, 181] width 451 height 334
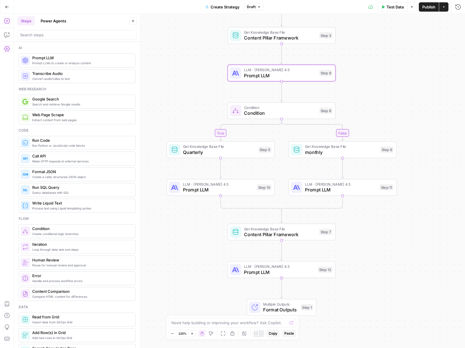
drag, startPoint x: 393, startPoint y: 210, endPoint x: 392, endPoint y: 282, distance: 71.5
click at [392, 282] on div "true false Workflow Input Settings Inputs Get Knowledge Base File Content Pilla…" at bounding box center [239, 181] width 451 height 334
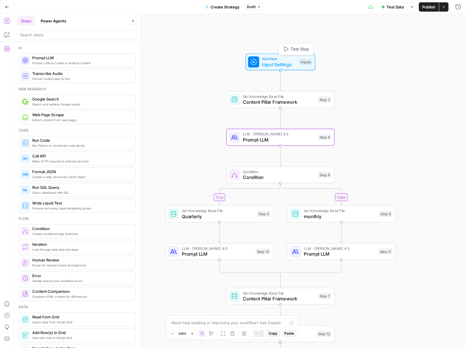
click at [278, 62] on span "Input Settings" at bounding box center [279, 64] width 35 height 7
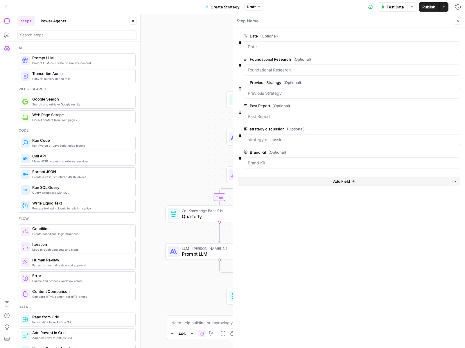
click at [462, 22] on header "Step Name Close" at bounding box center [349, 21] width 232 height 14
click at [457, 22] on icon "button" at bounding box center [457, 20] width 3 height 3
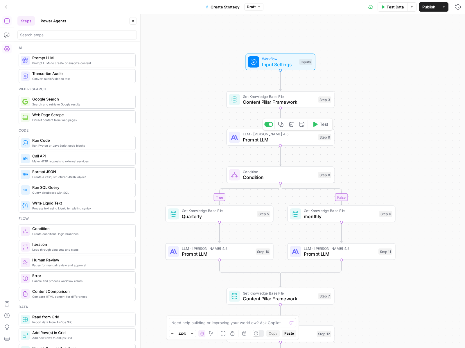
click at [280, 125] on icon "button" at bounding box center [280, 124] width 5 height 5
click at [279, 79] on icon "Edge from start to step_3" at bounding box center [280, 80] width 2 height 20
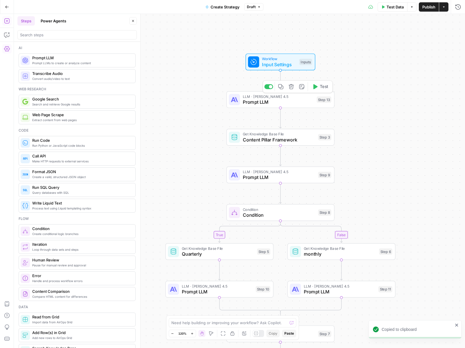
click at [257, 100] on span "Prompt LLM" at bounding box center [278, 101] width 71 height 7
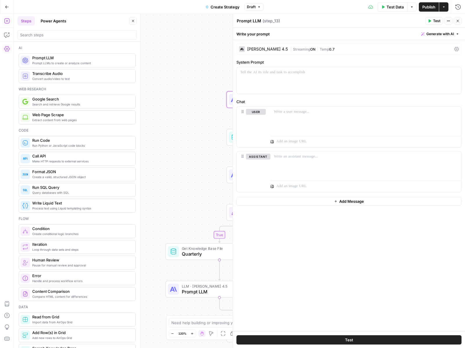
click at [434, 36] on span "Generate with AI" at bounding box center [440, 33] width 28 height 5
click at [426, 50] on div "Use AI to build your prompt" at bounding box center [433, 52] width 45 height 5
click at [361, 121] on div at bounding box center [389, 133] width 134 height 42
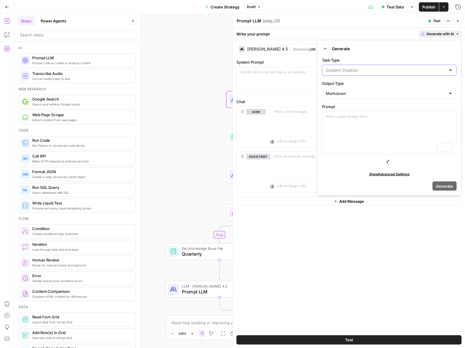
click at [374, 70] on input "Task Type" at bounding box center [386, 70] width 120 height 6
click at [361, 100] on span "Entity Extraction" at bounding box center [388, 101] width 123 height 6
type input "Entity Extraction"
click at [356, 122] on div "To enrich screen reader interactions, please activate Accessibility in Grammarl…" at bounding box center [389, 133] width 134 height 42
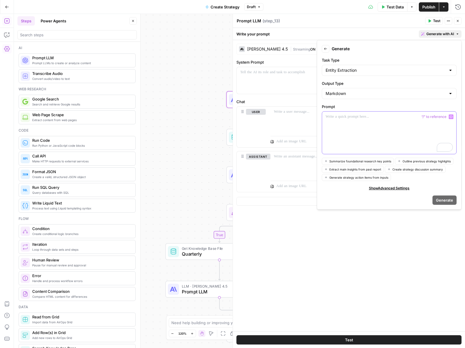
click at [356, 122] on div "To enrich screen reader interactions, please activate Accessibility in Grammarl…" at bounding box center [389, 133] width 134 height 42
click at [367, 143] on div "To enrich screen reader interactions, please activate Accessibility in Grammarl…" at bounding box center [389, 133] width 134 height 42
click at [367, 139] on div "To enrich screen reader interactions, please activate Accessibility in Grammarl…" at bounding box center [389, 133] width 134 height 42
drag, startPoint x: 420, startPoint y: 115, endPoint x: 379, endPoint y: 116, distance: 41.6
click at [379, 116] on p "**********" at bounding box center [389, 117] width 127 height 6
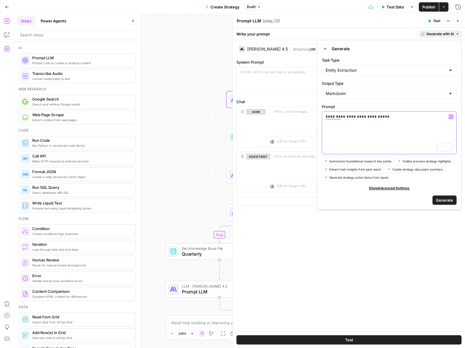
click at [452, 114] on p "**********" at bounding box center [389, 117] width 127 height 6
click at [452, 116] on icon "button" at bounding box center [451, 116] width 3 height 3
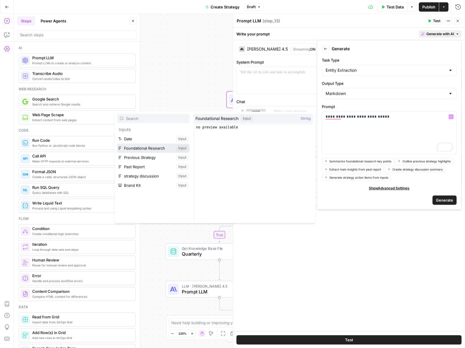
click at [159, 150] on button "Select variable Foundational Research" at bounding box center [153, 148] width 73 height 9
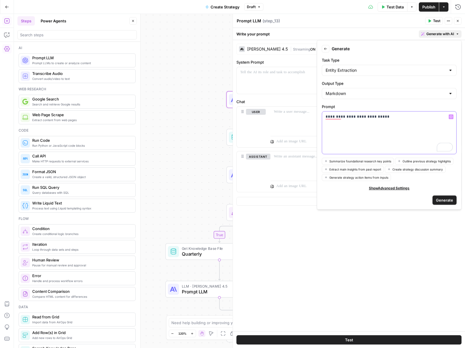
click at [389, 130] on div "**********" at bounding box center [389, 133] width 134 height 42
click at [453, 115] on button "Variables Menu" at bounding box center [451, 116] width 5 height 5
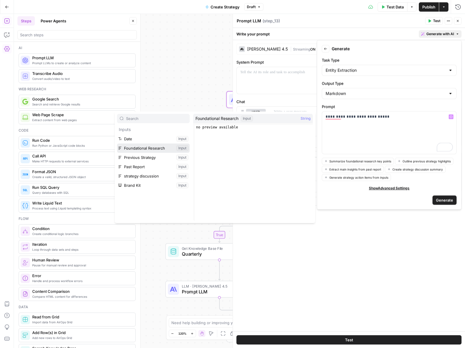
click at [163, 144] on button "Select variable Foundational Research" at bounding box center [153, 148] width 73 height 9
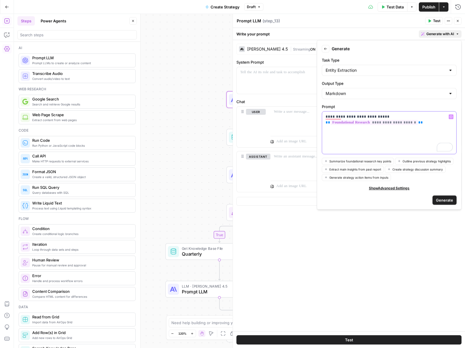
drag, startPoint x: 379, startPoint y: 118, endPoint x: 382, endPoint y: 118, distance: 3.5
click at [379, 118] on p "**********" at bounding box center [389, 120] width 127 height 12
click at [427, 122] on p "**********" at bounding box center [389, 120] width 127 height 12
click at [453, 114] on p "**********" at bounding box center [389, 120] width 127 height 12
click at [453, 117] on button "Variables Menu" at bounding box center [451, 116] width 5 height 5
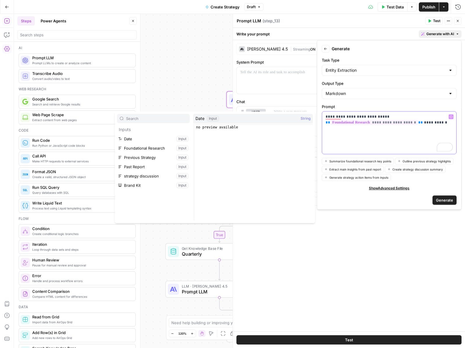
click at [446, 126] on div "**********" at bounding box center [389, 133] width 134 height 42
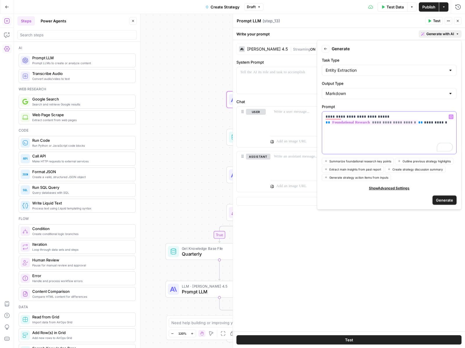
click at [452, 115] on icon "button" at bounding box center [451, 116] width 3 height 3
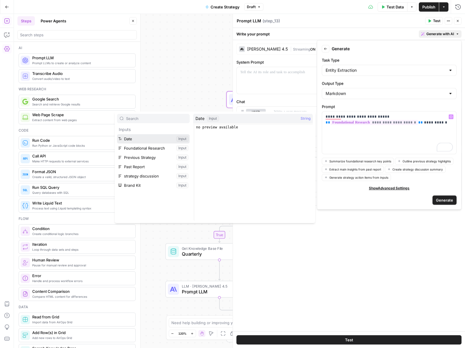
click at [151, 137] on button "Select variable Date" at bounding box center [153, 138] width 73 height 9
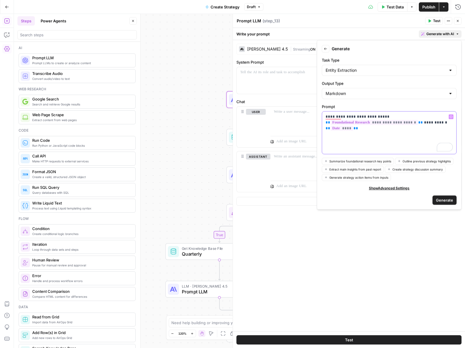
click at [451, 117] on icon "button" at bounding box center [451, 116] width 3 height 3
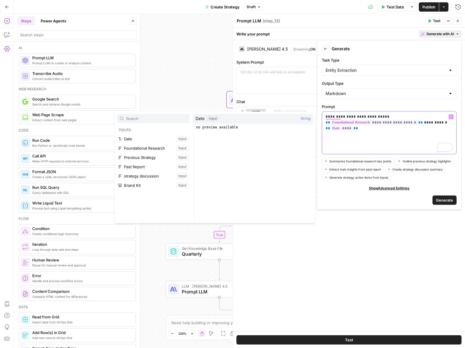
click at [418, 141] on p "**********" at bounding box center [389, 128] width 127 height 29
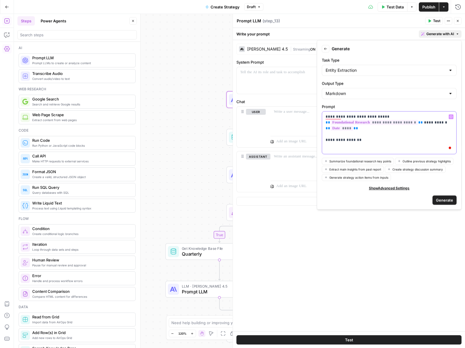
click at [451, 115] on button "Variables Menu" at bounding box center [451, 116] width 5 height 5
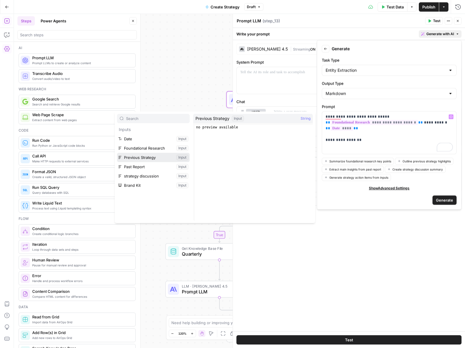
click at [168, 154] on button "Select variable Previous Strategy" at bounding box center [153, 157] width 73 height 9
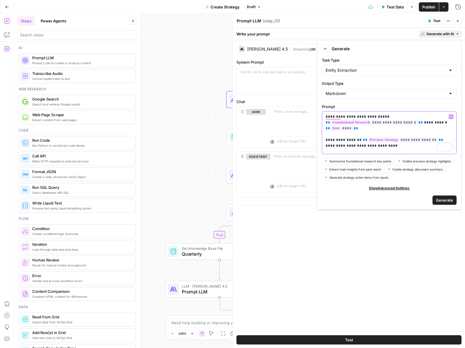
click at [452, 115] on icon "button" at bounding box center [451, 116] width 3 height 3
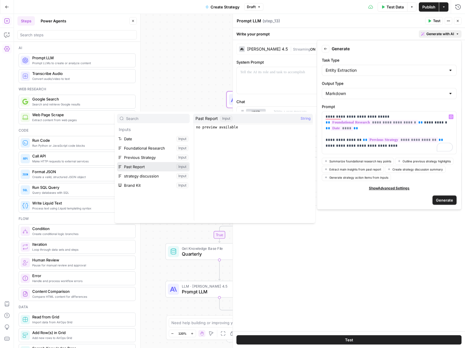
click at [145, 168] on button "Select variable Past Report" at bounding box center [153, 166] width 73 height 9
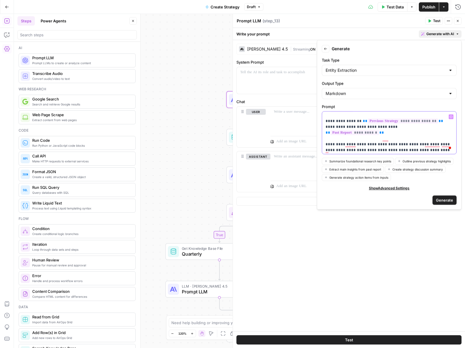
scroll to position [25, 0]
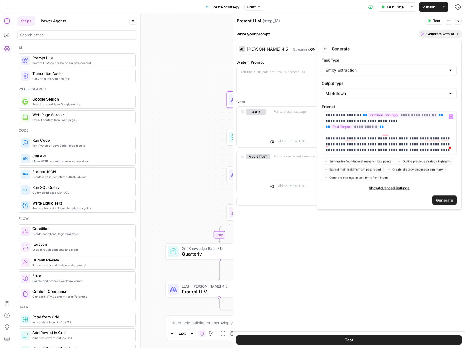
type input "d"
click at [452, 116] on span "Variables Menu" at bounding box center [452, 116] width 0 height 0
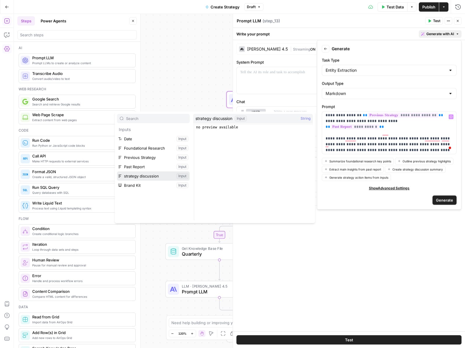
click at [143, 176] on button "Select variable strategy discussion" at bounding box center [153, 175] width 73 height 9
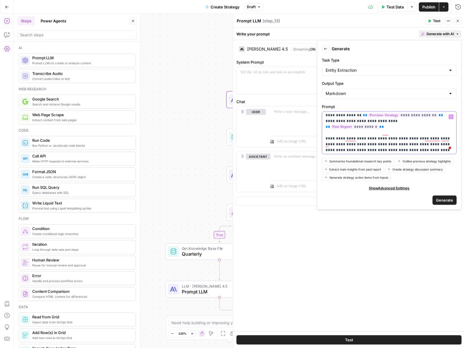
scroll to position [32, 0]
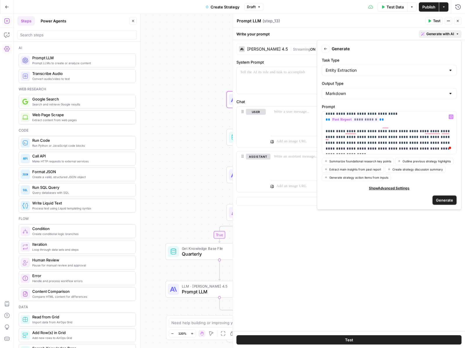
click at [442, 202] on span "Generate" at bounding box center [444, 200] width 17 height 6
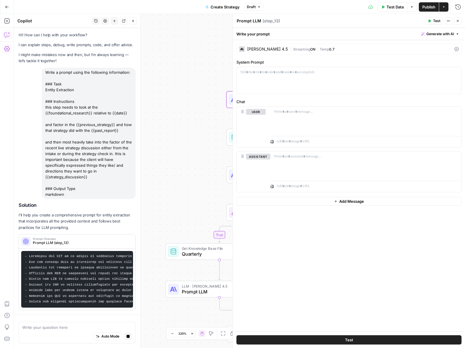
scroll to position [0, 0]
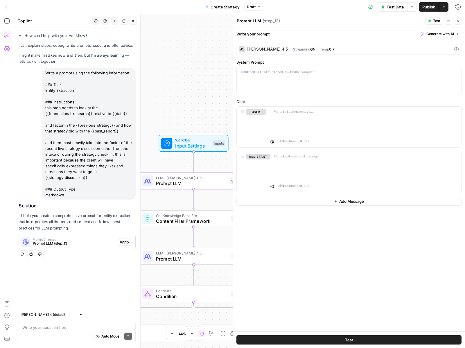
click at [121, 242] on span "Apply" at bounding box center [125, 241] width 10 height 5
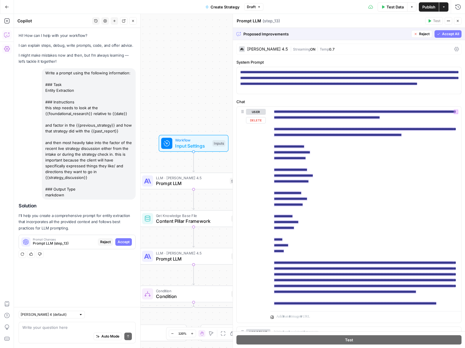
scroll to position [78, 0]
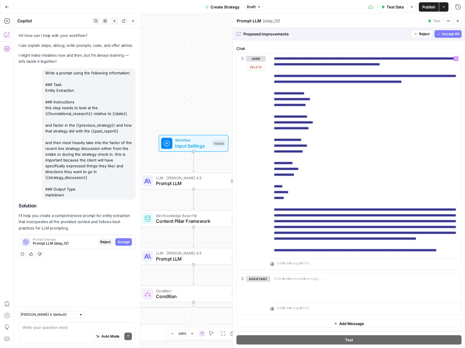
click at [441, 32] on button "Accept All" at bounding box center [448, 34] width 27 height 8
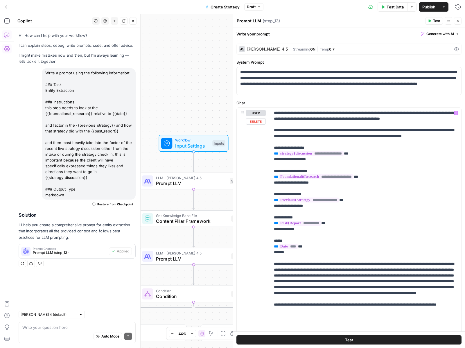
scroll to position [33, 0]
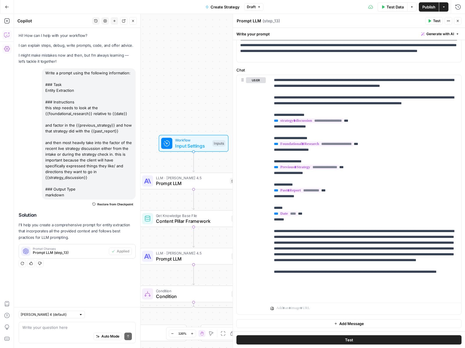
click at [38, 331] on div "Auto Mode Send" at bounding box center [77, 336] width 110 height 13
click at [48, 315] on input "text" at bounding box center [49, 315] width 56 height 6
type input "[PERSON_NAME] 4 (default)"
click at [81, 330] on textarea at bounding box center [77, 328] width 110 height 6
type textarea "what would be the most ideal output for this step?"
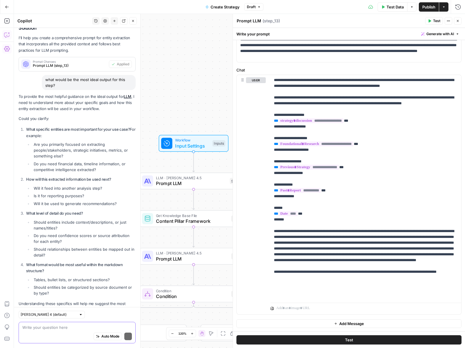
scroll to position [213, 0]
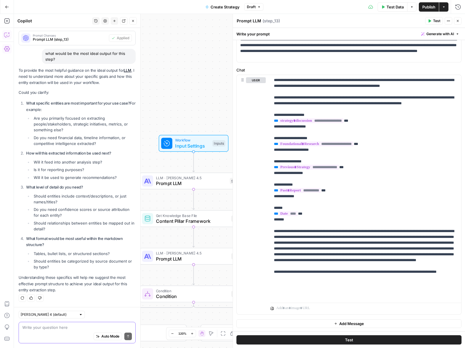
click at [69, 328] on textarea at bounding box center [77, 328] width 110 height 6
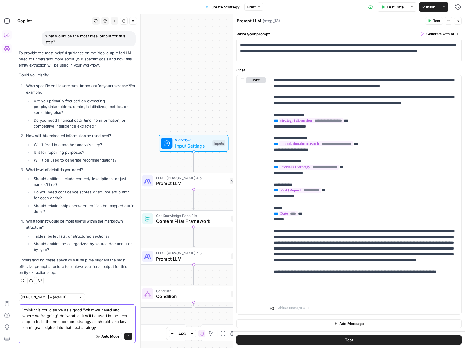
scroll to position [236, 0]
type textarea "i think this could serve as a good "what we heard and where we're going" delive…"
click at [126, 334] on button "Send" at bounding box center [128, 337] width 8 height 8
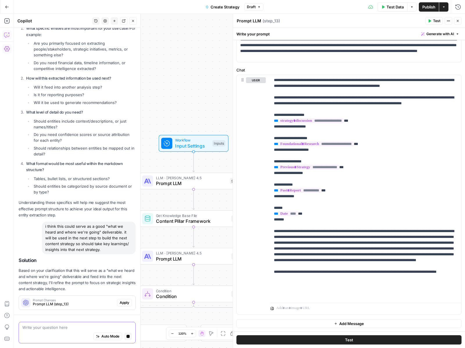
scroll to position [311, 0]
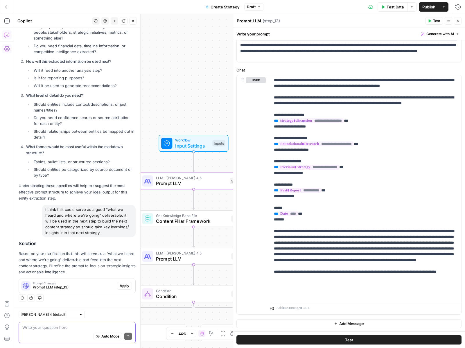
click at [126, 286] on span "Apply" at bounding box center [125, 285] width 10 height 5
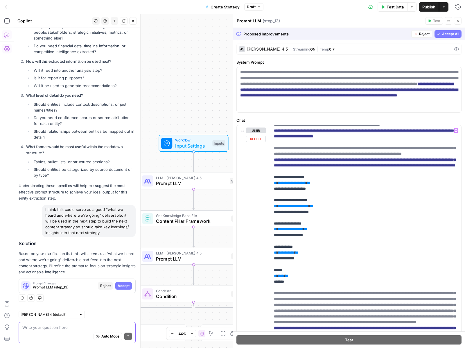
scroll to position [0, 0]
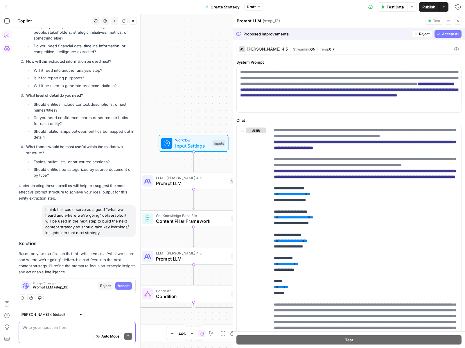
click at [425, 37] on button "Reject" at bounding box center [421, 34] width 21 height 8
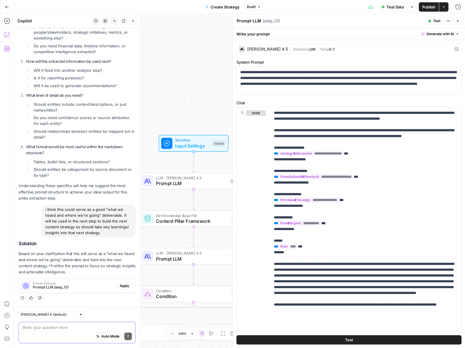
click at [460, 20] on button "Close" at bounding box center [458, 21] width 8 height 8
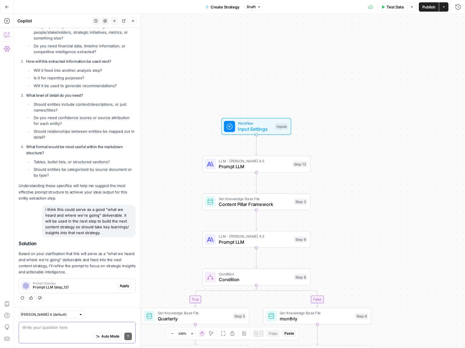
drag, startPoint x: 284, startPoint y: 207, endPoint x: 346, endPoint y: 190, distance: 65.0
click at [346, 190] on div "true false Workflow Input Settings Inputs LLM · Claude Sonnet 4.5 Prompt LLM St…" at bounding box center [239, 181] width 451 height 334
click at [252, 127] on span "Input Settings" at bounding box center [255, 129] width 35 height 7
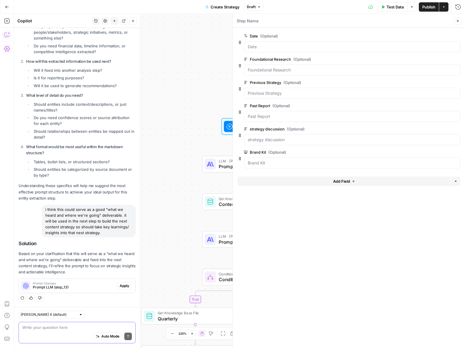
click at [288, 179] on button "Add Field" at bounding box center [344, 181] width 213 height 9
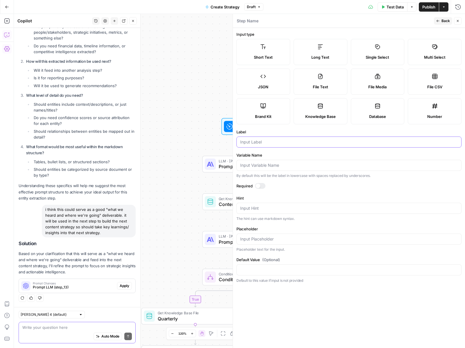
click at [252, 142] on input "Label" at bounding box center [349, 142] width 218 height 6
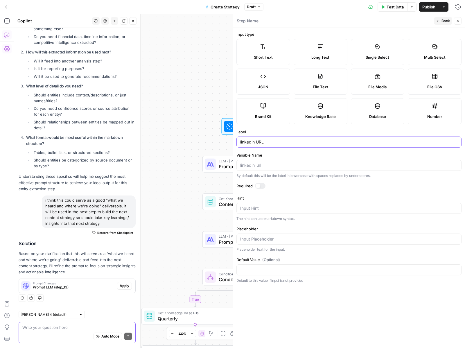
type input "linkedin URL"
click at [181, 257] on div "true false Workflow Input Settings Inputs LLM · Claude Sonnet 4.5 Prompt LLM St…" at bounding box center [239, 181] width 451 height 334
click at [446, 24] on button "Back" at bounding box center [443, 21] width 18 height 8
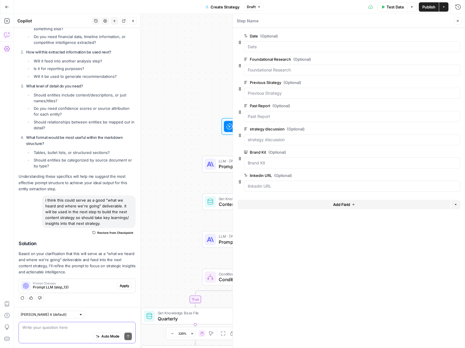
click at [458, 21] on icon "button" at bounding box center [457, 20] width 3 height 3
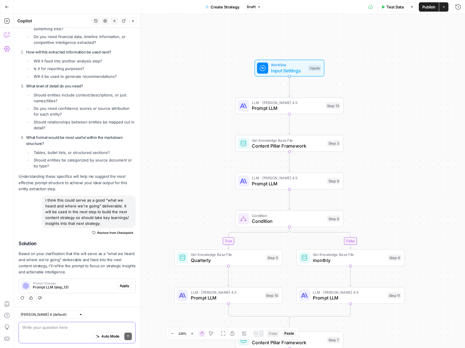
drag, startPoint x: 180, startPoint y: 137, endPoint x: 213, endPoint y: 79, distance: 66.9
click at [213, 79] on div "true false Workflow Input Settings Inputs LLM · Claude Sonnet 4.5 Prompt LLM St…" at bounding box center [239, 181] width 451 height 334
click at [290, 89] on icon "Edge from start to step_13" at bounding box center [289, 86] width 2 height 20
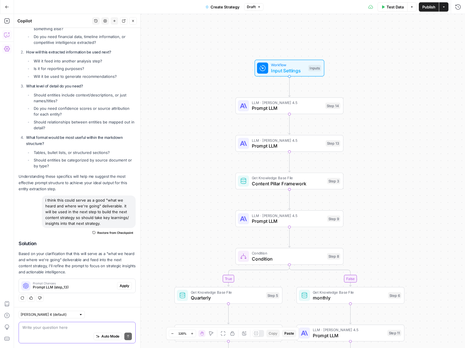
click at [270, 106] on span "Prompt LLM" at bounding box center [287, 108] width 71 height 7
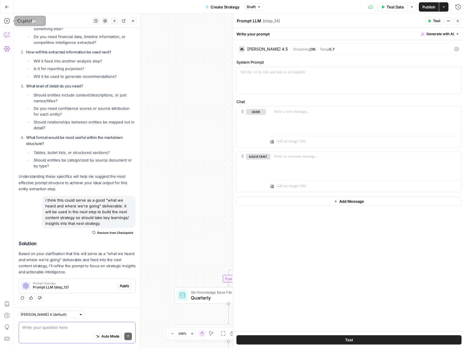
click at [10, 8] on button "Go Back" at bounding box center [7, 7] width 10 height 10
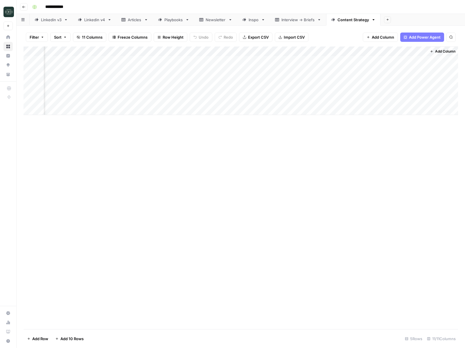
scroll to position [0, 266]
click at [414, 51] on div "Add Column" at bounding box center [241, 80] width 435 height 69
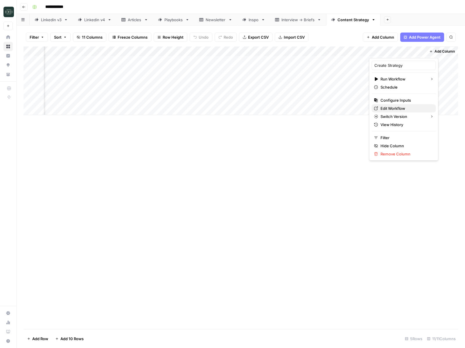
click at [390, 108] on span "Edit Workflow" at bounding box center [406, 108] width 51 height 6
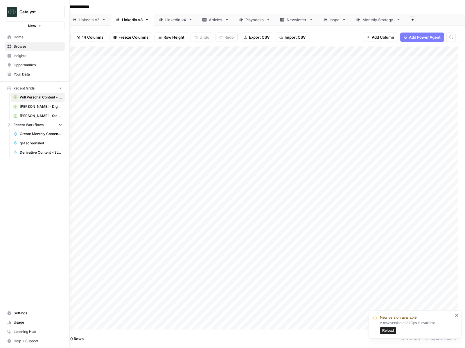
click at [15, 37] on span "Home" at bounding box center [38, 37] width 49 height 5
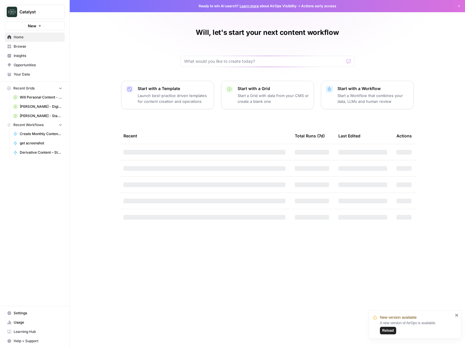
click at [26, 75] on span "Your Data" at bounding box center [38, 74] width 49 height 5
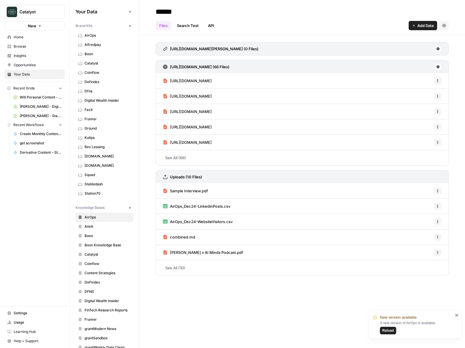
click at [32, 48] on span "Browse" at bounding box center [38, 46] width 49 height 5
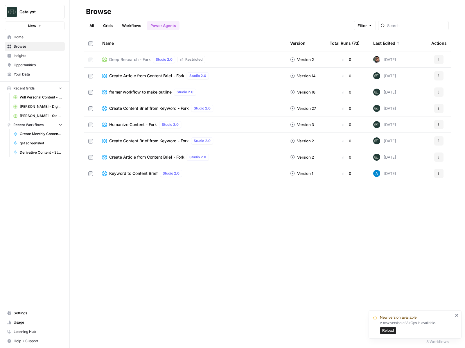
click at [34, 40] on link "Home" at bounding box center [35, 37] width 60 height 9
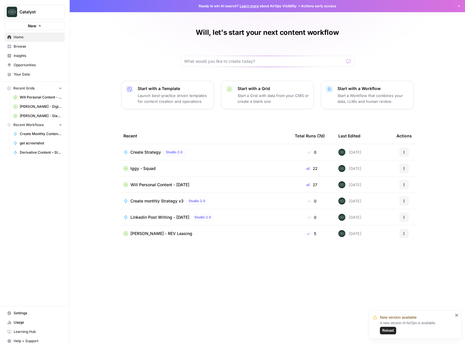
click at [28, 75] on span "Your Data" at bounding box center [38, 74] width 49 height 5
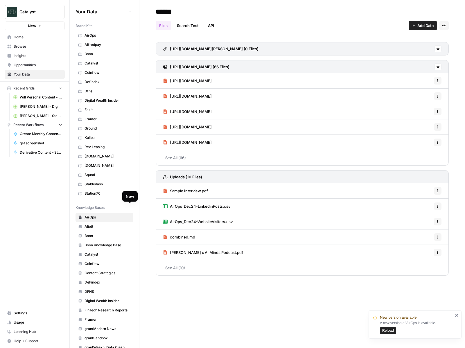
click at [130, 206] on icon "button" at bounding box center [129, 207] width 3 height 3
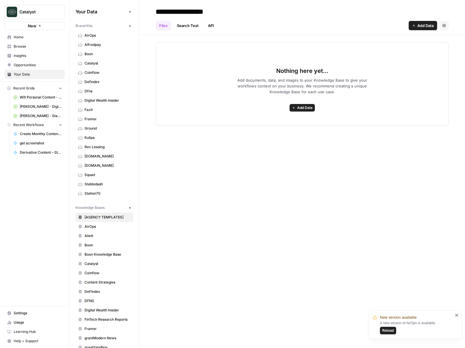
type input "**********"
click at [263, 126] on div "**********" at bounding box center [302, 174] width 326 height 348
click at [299, 109] on span "Add Data" at bounding box center [304, 107] width 15 height 5
click at [292, 119] on span "Upload Files" at bounding box center [281, 121] width 53 height 6
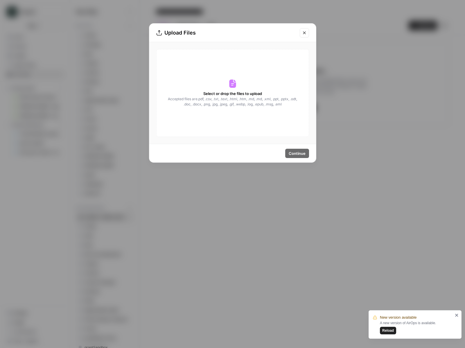
click at [243, 85] on div "Select or drop the files to upload Accepted files are .pdf, .csv, .txt, .text, …" at bounding box center [232, 93] width 153 height 88
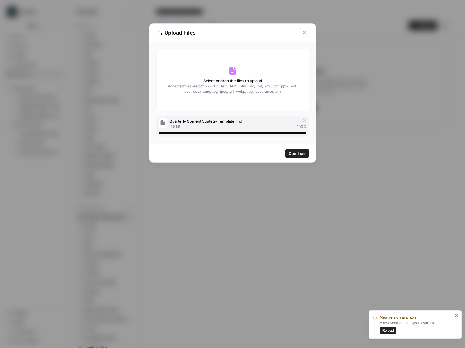
click at [293, 154] on span "Continue" at bounding box center [297, 153] width 17 height 6
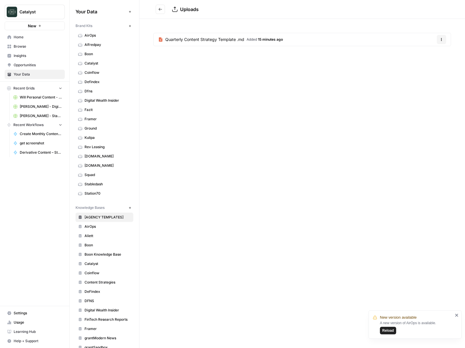
click at [164, 8] on button "Go back" at bounding box center [160, 9] width 9 height 9
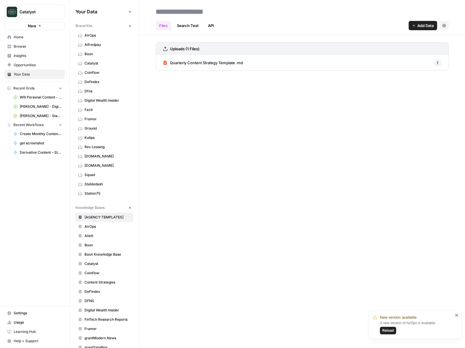
click at [418, 28] on span "Add Data" at bounding box center [425, 26] width 16 height 6
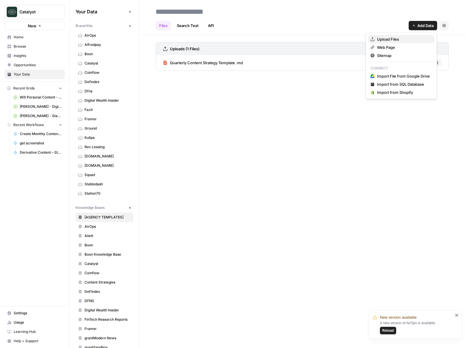
click at [404, 42] on span "Upload Files" at bounding box center [403, 39] width 53 height 6
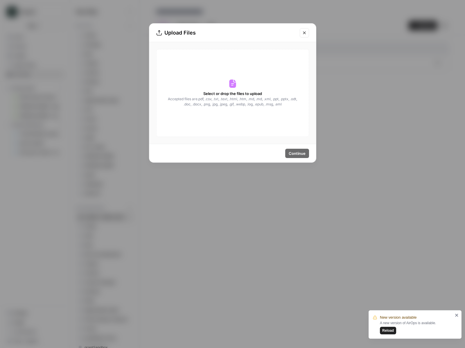
click at [228, 94] on span "Select or drop the files to upload" at bounding box center [232, 94] width 59 height 6
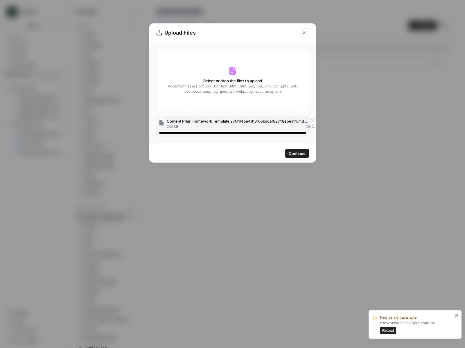
click at [293, 156] on span "Continue" at bounding box center [297, 153] width 17 height 6
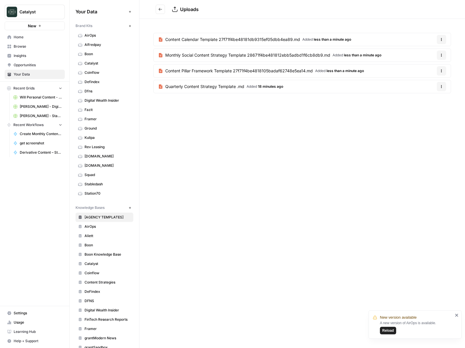
click at [438, 38] on button "Options" at bounding box center [441, 39] width 9 height 9
click at [337, 141] on div "Uploads Content Calendar Template 27f71f4be48181db9315ef05dbb4ea89.md Added les…" at bounding box center [302, 174] width 326 height 348
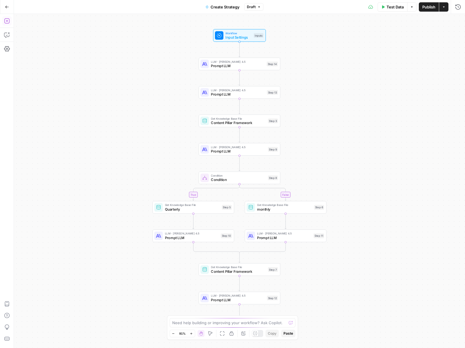
click at [8, 24] on button "Add Steps" at bounding box center [6, 20] width 9 height 9
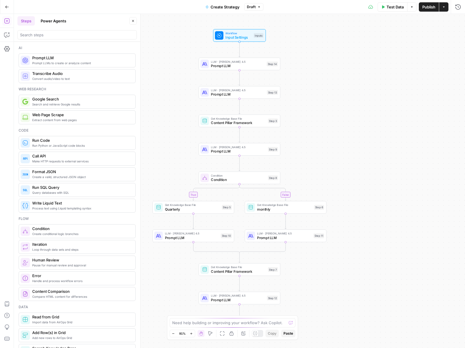
click at [30, 31] on div at bounding box center [76, 34] width 119 height 9
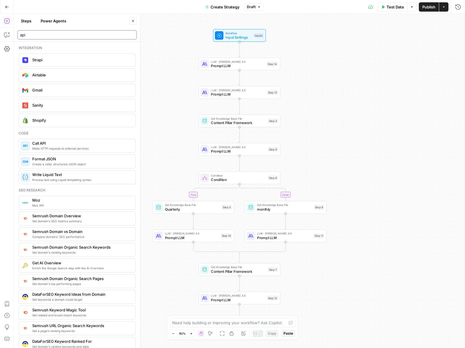
type input "api"
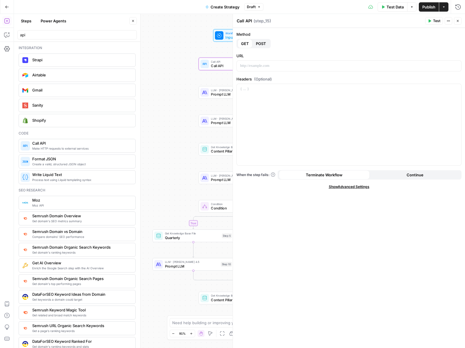
click at [263, 44] on span "POST" at bounding box center [261, 44] width 10 height 6
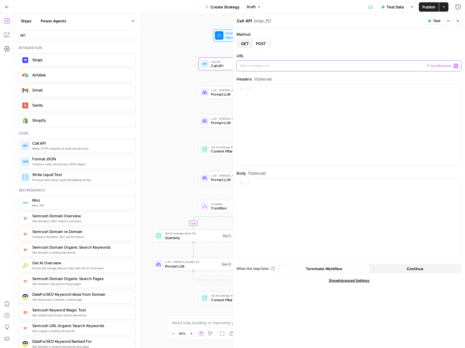
click at [263, 64] on p at bounding box center [349, 66] width 218 height 6
click at [261, 91] on p at bounding box center [349, 89] width 218 height 6
click at [287, 216] on div at bounding box center [349, 218] width 225 height 81
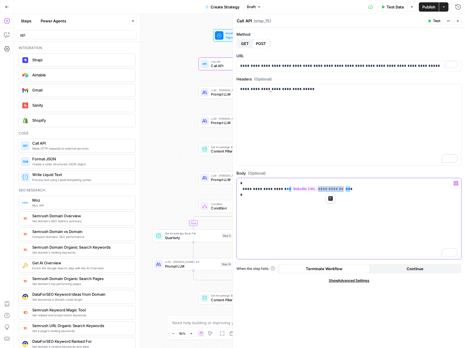
drag, startPoint x: 331, startPoint y: 191, endPoint x: 276, endPoint y: 188, distance: 54.7
click at [276, 188] on p "**********" at bounding box center [349, 188] width 218 height 17
click at [458, 183] on button "Variables Menu" at bounding box center [456, 183] width 5 height 5
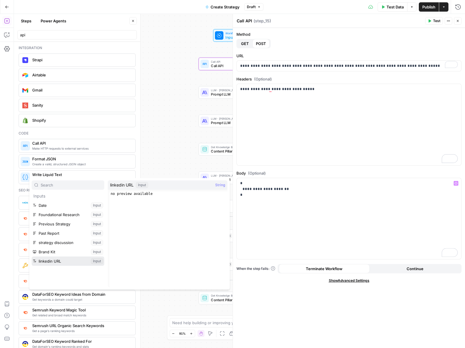
click at [60, 257] on button "Select variable linkedin URL" at bounding box center [68, 261] width 73 height 9
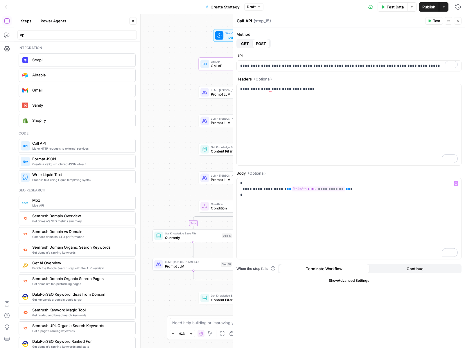
click at [457, 20] on icon "button" at bounding box center [457, 20] width 3 height 3
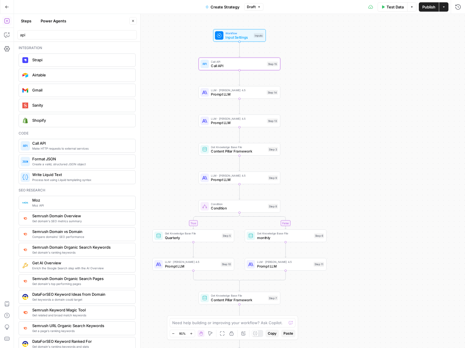
click at [220, 94] on span "Prompt LLM" at bounding box center [237, 94] width 53 height 5
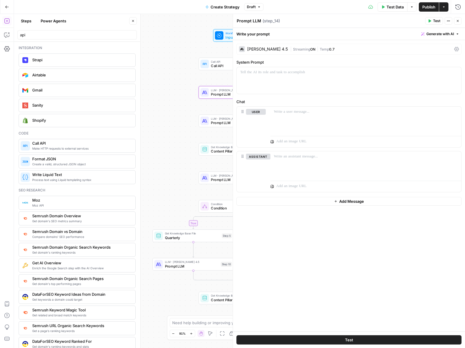
click at [212, 121] on span "Prompt LLM" at bounding box center [238, 122] width 54 height 5
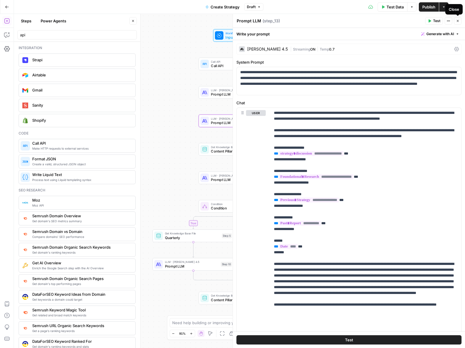
click at [461, 23] on button "Close" at bounding box center [458, 21] width 8 height 8
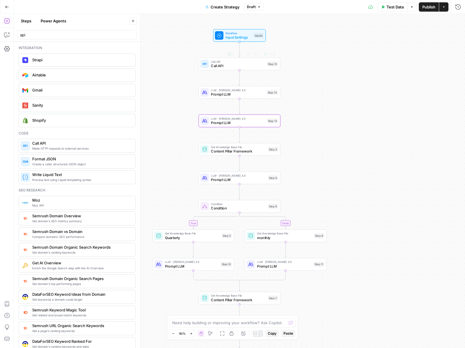
click at [216, 66] on span "Call API" at bounding box center [238, 65] width 54 height 5
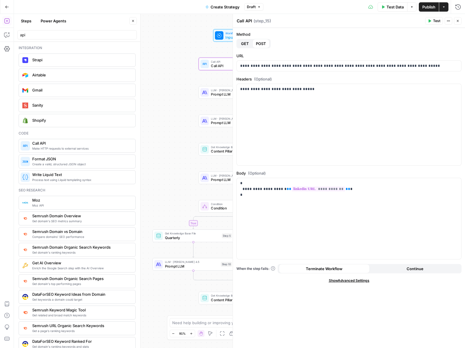
click at [248, 21] on textarea "Call API" at bounding box center [244, 21] width 15 height 6
click at [278, 21] on textarea "Pull latest linkedin content" at bounding box center [263, 21] width 53 height 6
click at [288, 21] on textarea "Pull latest linkedin content" at bounding box center [263, 21] width 53 height 6
type textarea "Pull latest linkedin content performance"
click at [459, 22] on icon "button" at bounding box center [457, 20] width 3 height 3
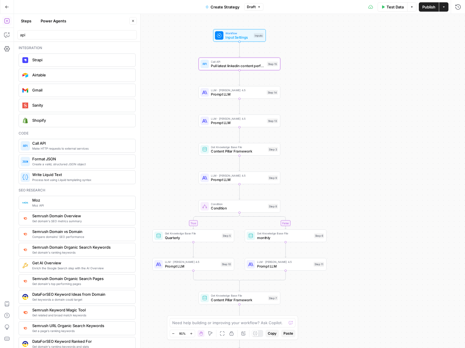
drag, startPoint x: 364, startPoint y: 74, endPoint x: 394, endPoint y: 82, distance: 30.9
click at [394, 82] on div "true false Workflow Input Settings Inputs Call API Pull latest linkedin content…" at bounding box center [239, 181] width 451 height 334
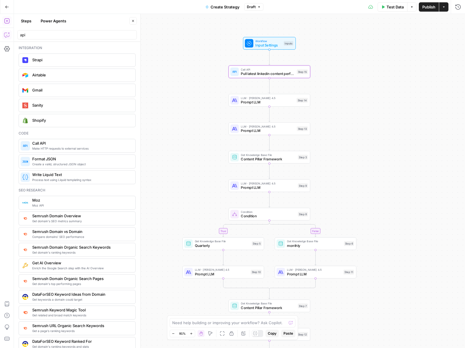
click at [7, 33] on icon "button" at bounding box center [7, 35] width 6 height 6
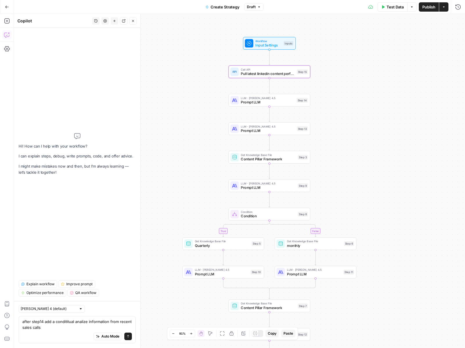
type textarea "after step14 add a condititual analize information from recent sales calls"
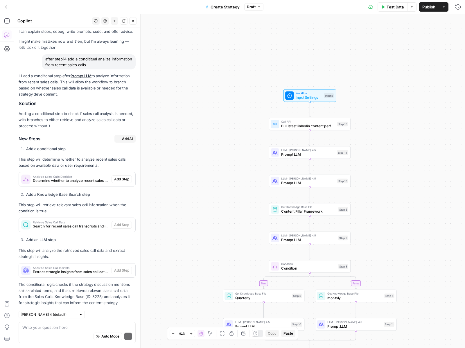
scroll to position [33, 0]
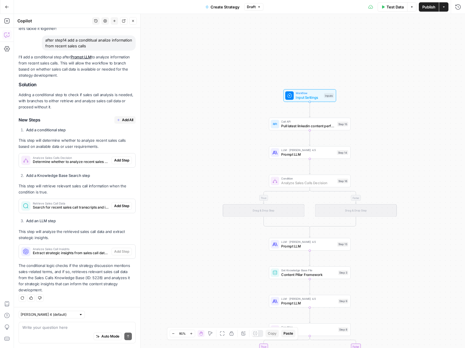
click at [124, 162] on span "Add Step" at bounding box center [121, 160] width 15 height 5
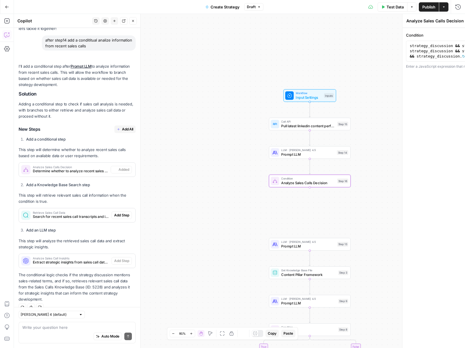
scroll to position [42, 0]
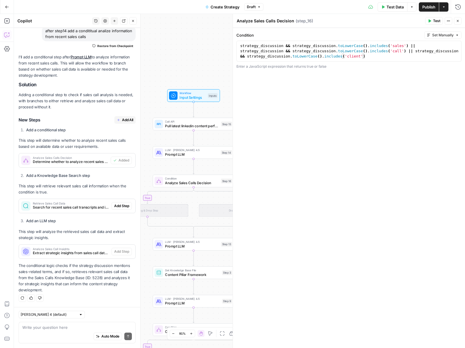
click at [456, 20] on icon "button" at bounding box center [457, 20] width 3 height 3
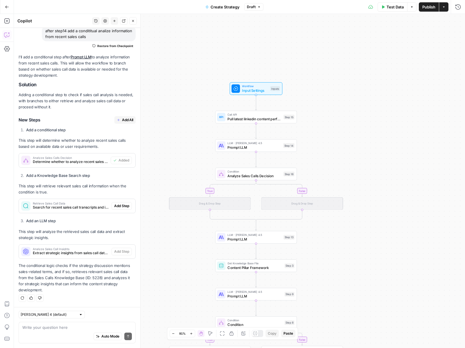
drag, startPoint x: 313, startPoint y: 138, endPoint x: 394, endPoint y: 128, distance: 81.9
click at [394, 128] on div "true false true false Workflow Input Settings Inputs Call API Pull latest linke…" at bounding box center [239, 181] width 451 height 334
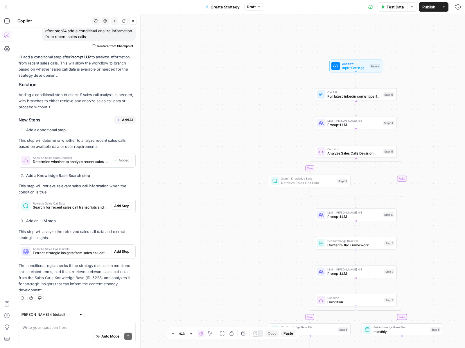
click at [124, 207] on span "Add Step" at bounding box center [121, 205] width 15 height 5
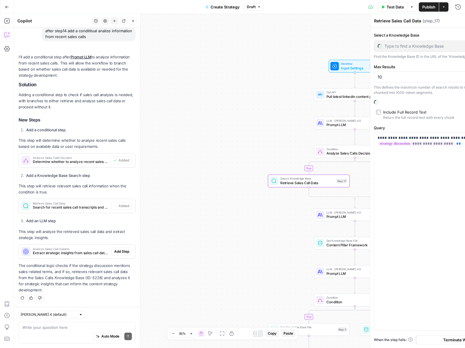
type input "Sales Calls"
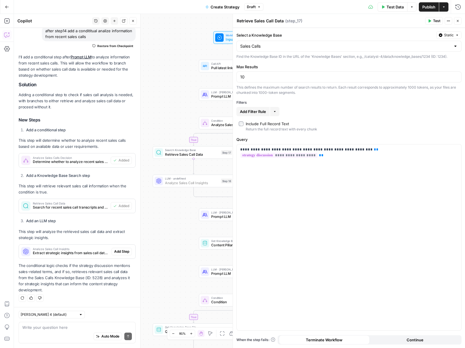
click at [125, 252] on span "Add Step" at bounding box center [121, 251] width 15 height 5
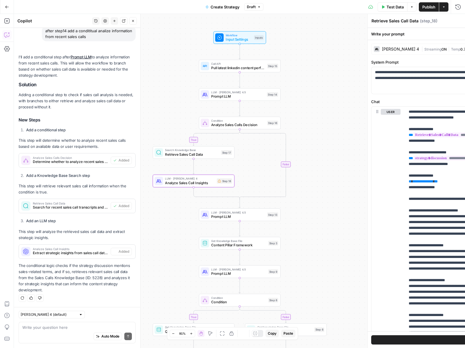
type textarea "Analyze Sales Call Insights"
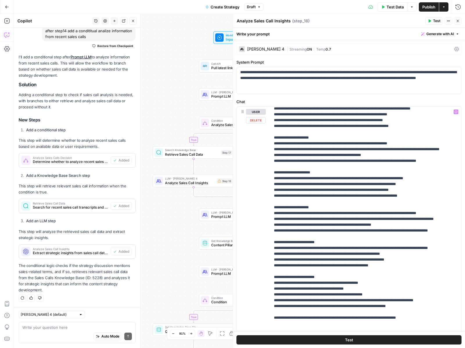
scroll to position [111, 0]
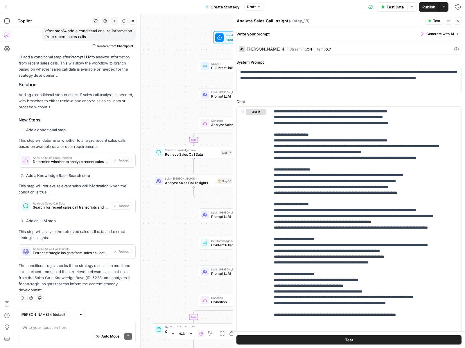
click at [458, 22] on icon "button" at bounding box center [457, 20] width 3 height 3
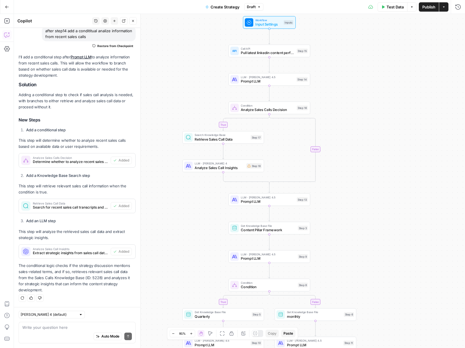
drag, startPoint x: 332, startPoint y: 153, endPoint x: 361, endPoint y: 138, distance: 33.3
click at [361, 138] on div "true false true false Workflow Input Settings Inputs Call API Pull latest linke…" at bounding box center [239, 181] width 451 height 334
click at [208, 139] on span "Retrieve Sales Call Data" at bounding box center [222, 139] width 54 height 5
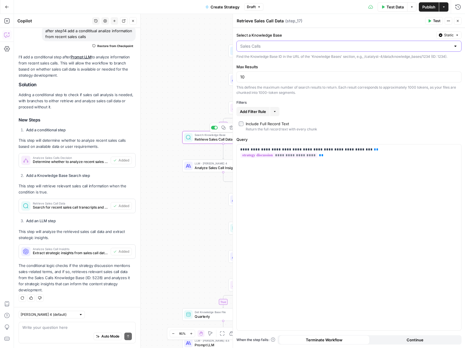
click at [291, 46] on input "Select a Knowledge Base" at bounding box center [345, 46] width 211 height 6
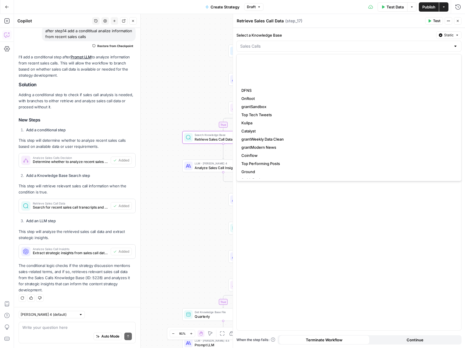
scroll to position [0, 0]
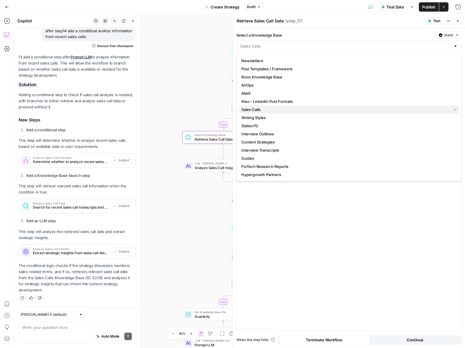
click at [309, 108] on span "Sales Calls" at bounding box center [345, 110] width 208 height 6
type input "Sales Calls"
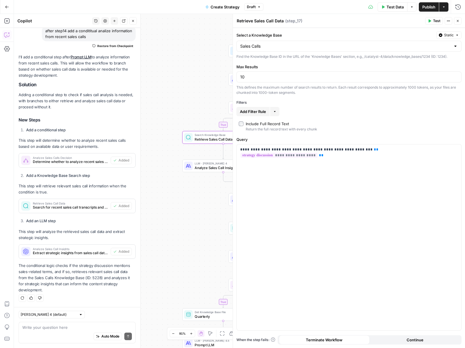
click at [457, 18] on button "Close" at bounding box center [458, 21] width 8 height 8
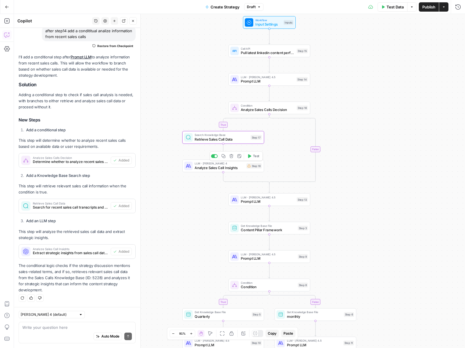
click at [229, 166] on span "Analyze Sales Call Insights" at bounding box center [220, 167] width 50 height 5
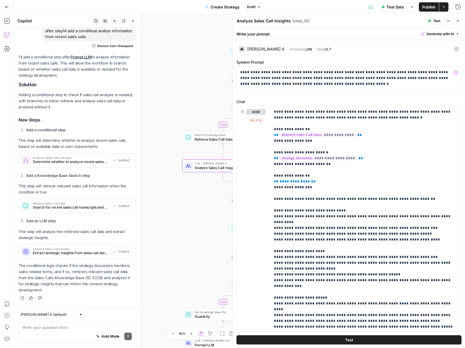
click at [267, 50] on div "Claude Sonnet 4" at bounding box center [265, 49] width 37 height 4
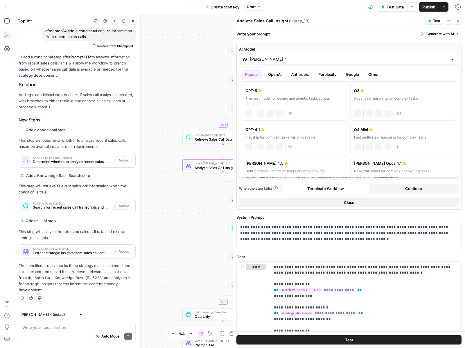
click at [268, 59] on input "Claude Sonnet 4" at bounding box center [349, 59] width 198 height 6
click at [310, 159] on label "Claude Sonnet 4.5 Hybrid reasoning: fast answers or deep thinking anthropic Vis…" at bounding box center [295, 172] width 106 height 31
type input "[PERSON_NAME] 4.5"
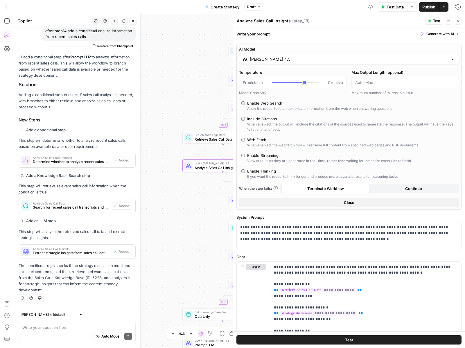
click at [459, 22] on icon "button" at bounding box center [457, 20] width 3 height 3
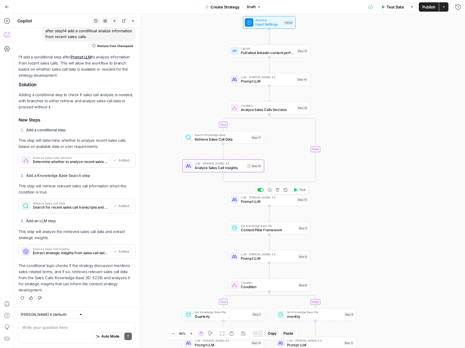
click at [273, 203] on span "Prompt LLM" at bounding box center [268, 201] width 54 height 5
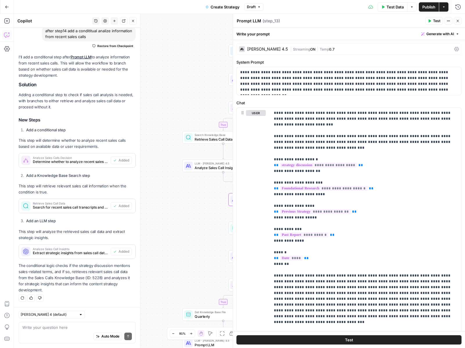
click at [457, 22] on icon "button" at bounding box center [457, 20] width 3 height 3
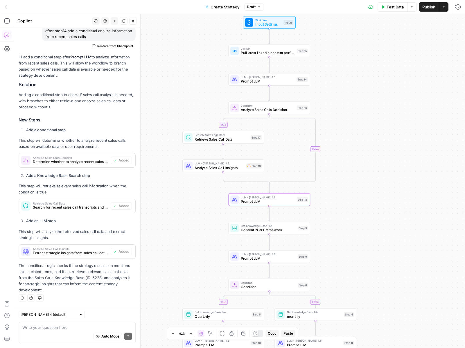
click at [253, 81] on span "Prompt LLM" at bounding box center [267, 81] width 53 height 5
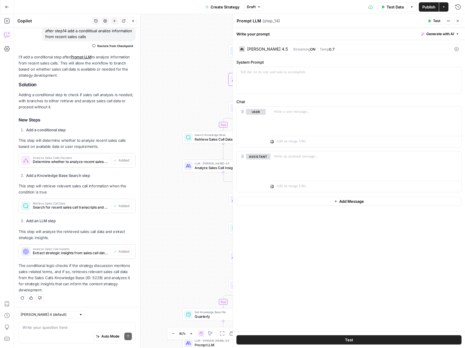
click at [455, 22] on button "Close" at bounding box center [458, 21] width 8 height 8
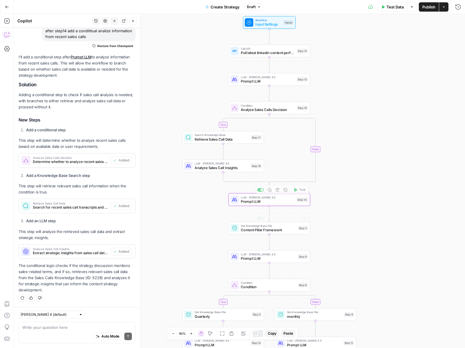
click at [253, 201] on span "Prompt LLM" at bounding box center [267, 201] width 53 height 5
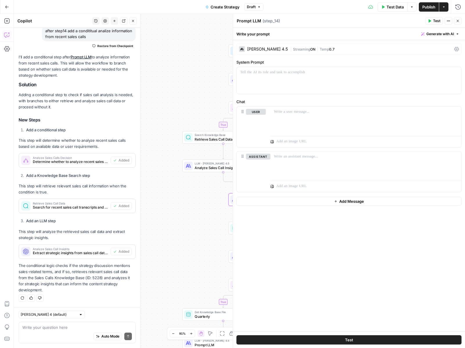
click at [438, 33] on span "Generate with AI" at bounding box center [440, 33] width 28 height 5
click at [455, 21] on button "Close" at bounding box center [458, 21] width 8 height 8
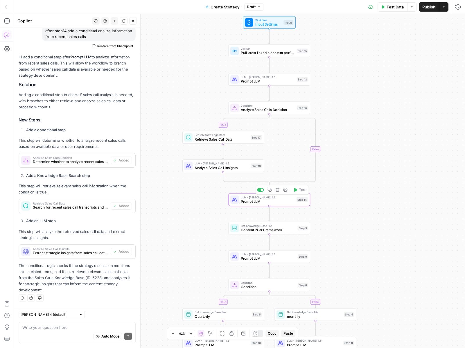
click at [255, 201] on span "Prompt LLM" at bounding box center [267, 201] width 53 height 5
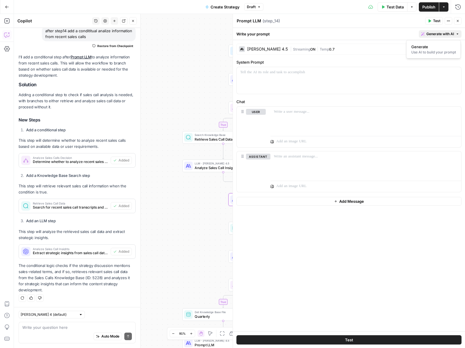
click at [429, 35] on span "Generate with AI" at bounding box center [440, 33] width 28 height 5
click at [425, 47] on span "Generate" at bounding box center [432, 47] width 42 height 6
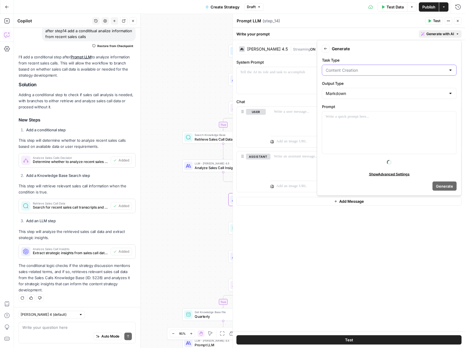
click at [352, 70] on input "Task Type" at bounding box center [386, 70] width 120 height 6
click at [354, 102] on span "Entity Extraction" at bounding box center [388, 101] width 123 height 6
type input "Entity Extraction"
click at [345, 128] on div at bounding box center [389, 133] width 134 height 42
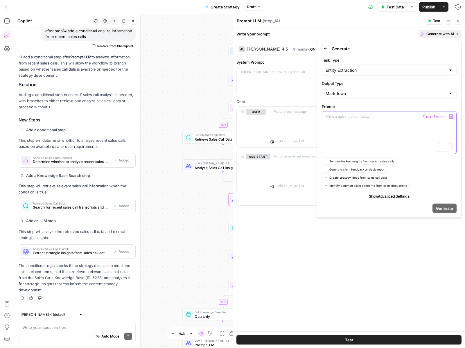
click at [450, 116] on icon "button" at bounding box center [451, 116] width 3 height 3
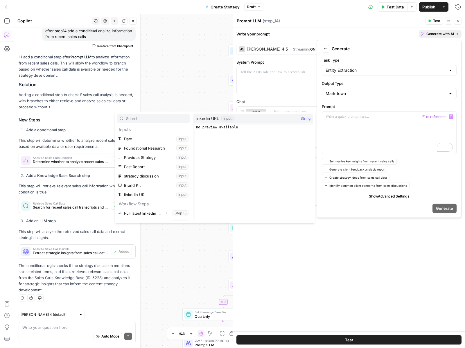
scroll to position [16, 0]
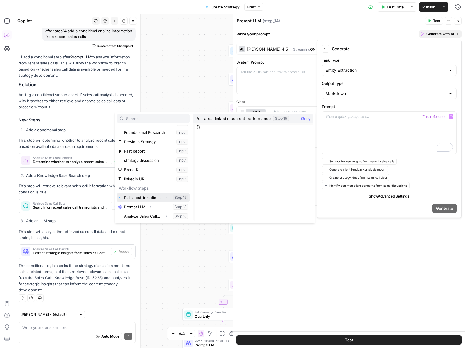
click at [152, 198] on button "Select variable Pull latest linkedin content performance" at bounding box center [153, 197] width 73 height 9
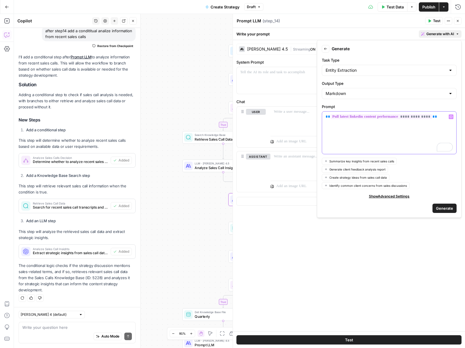
click at [452, 117] on icon "button" at bounding box center [451, 116] width 3 height 3
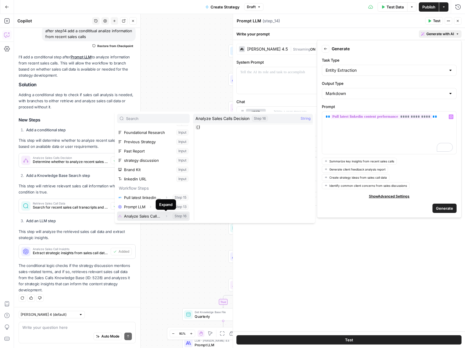
click at [165, 216] on icon "button" at bounding box center [166, 215] width 3 height 3
click at [155, 217] on button "Select variable Output" at bounding box center [156, 215] width 67 height 9
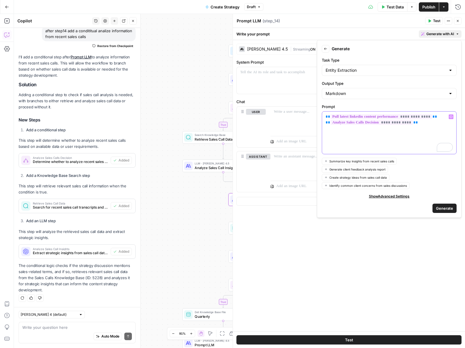
click at [326, 118] on span "**" at bounding box center [328, 117] width 5 height 4
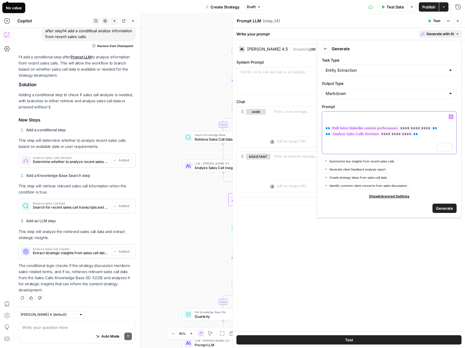
click at [330, 114] on p "**********" at bounding box center [389, 131] width 127 height 35
click at [359, 65] on div "Entity Extraction" at bounding box center [389, 70] width 135 height 11
click at [357, 116] on span "Classification" at bounding box center [388, 117] width 123 height 6
type input "Classification"
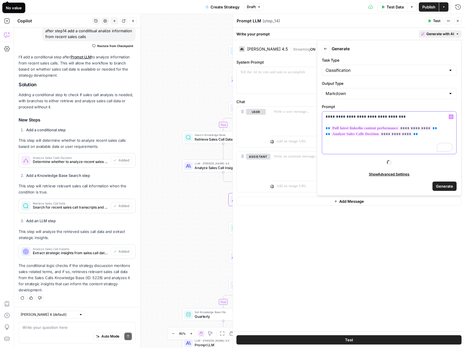
click at [403, 114] on p "**********" at bounding box center [389, 131] width 127 height 35
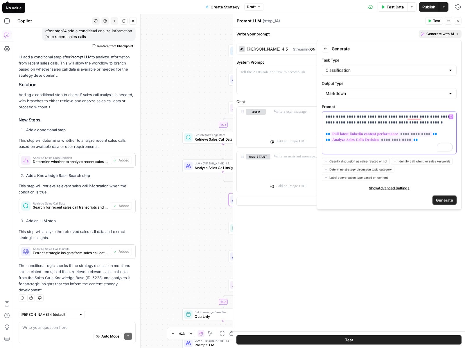
click at [399, 123] on p "**********" at bounding box center [389, 134] width 127 height 41
click at [394, 123] on p "**********" at bounding box center [389, 134] width 127 height 41
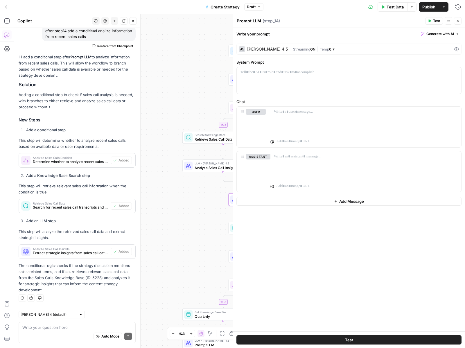
click at [434, 29] on div "Write your prompt Generate with AI" at bounding box center [349, 34] width 232 height 12
click at [433, 37] on button "Generate with AI" at bounding box center [440, 34] width 43 height 8
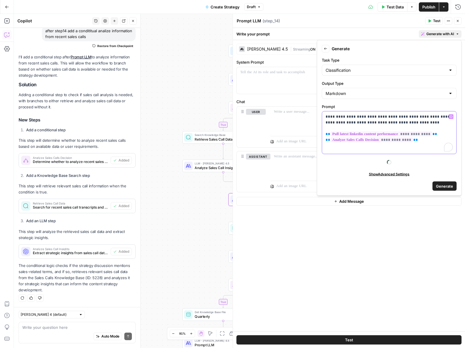
click at [430, 124] on p "**********" at bounding box center [389, 128] width 127 height 29
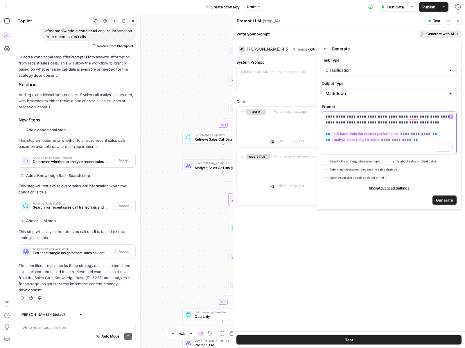
click at [431, 123] on p "**********" at bounding box center [389, 128] width 127 height 29
drag, startPoint x: 415, startPoint y: 126, endPoint x: 434, endPoint y: 122, distance: 19.4
click at [434, 122] on p "**********" at bounding box center [389, 131] width 127 height 35
click at [453, 199] on button "Generate" at bounding box center [445, 199] width 24 height 9
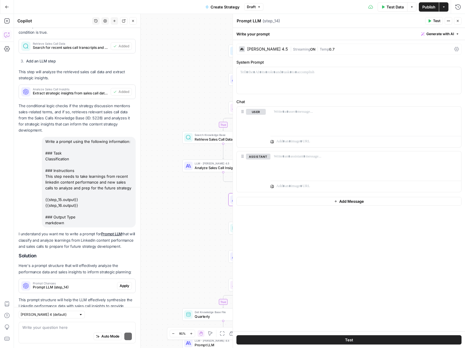
scroll to position [230, 0]
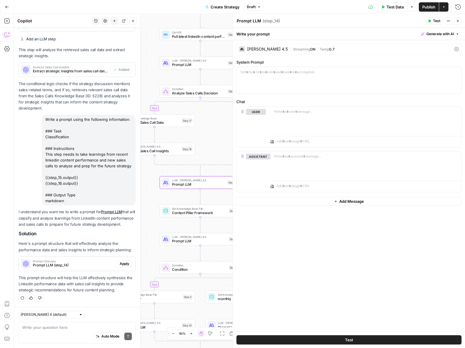
click at [126, 263] on span "Apply" at bounding box center [125, 263] width 10 height 5
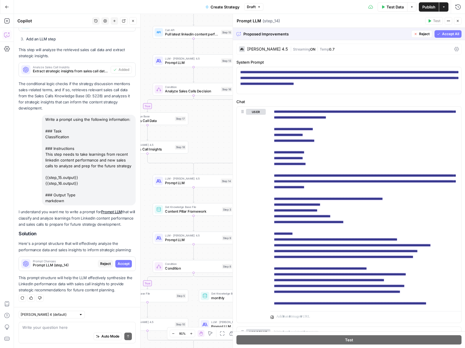
click at [445, 31] on button "Accept All" at bounding box center [448, 34] width 27 height 8
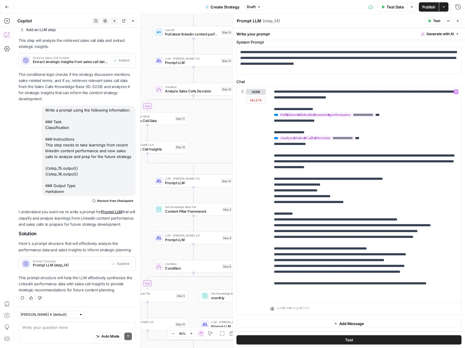
scroll to position [0, 0]
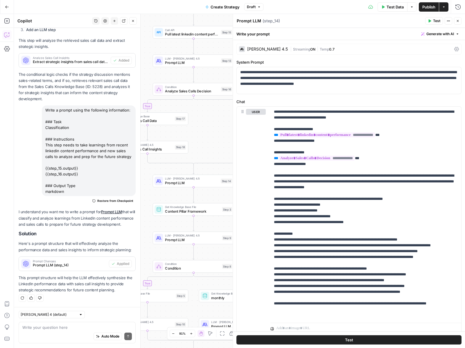
click at [456, 19] on icon "button" at bounding box center [457, 20] width 3 height 3
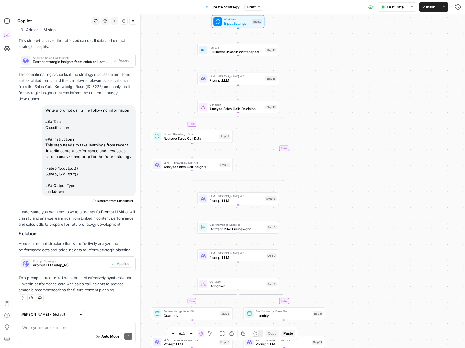
drag, startPoint x: 338, startPoint y: 96, endPoint x: 382, endPoint y: 114, distance: 47.9
click at [382, 114] on div "true false true false Workflow Input Settings Inputs Call API Pull latest linke…" at bounding box center [239, 181] width 451 height 334
click at [220, 201] on span "Prompt LLM" at bounding box center [235, 200] width 53 height 5
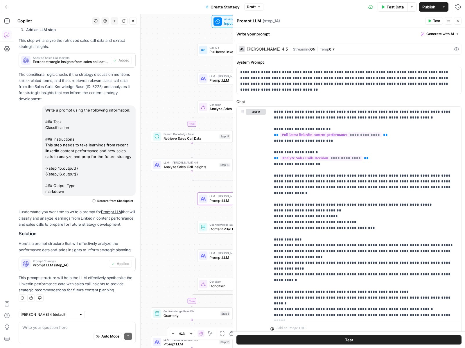
click at [251, 24] on div "Prompt LLM Prompt LLM" at bounding box center [248, 20] width 27 height 7
type textarea "combine sales calls + linkedi"
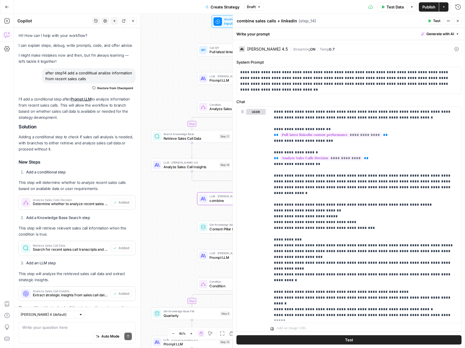
scroll to position [239, 0]
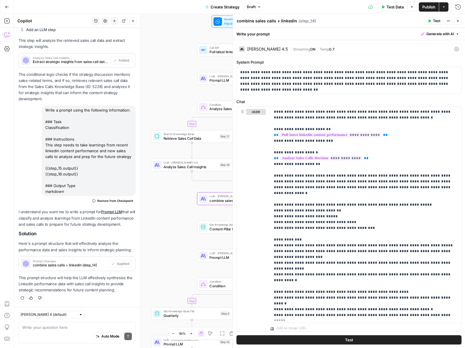
click at [458, 21] on icon "button" at bounding box center [457, 20] width 3 height 3
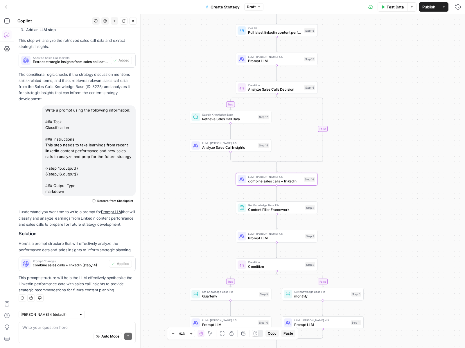
drag, startPoint x: 321, startPoint y: 187, endPoint x: 365, endPoint y: 164, distance: 49.5
click at [365, 164] on div "true false true false Workflow Input Settings Inputs Call API Pull latest linke…" at bounding box center [239, 181] width 451 height 334
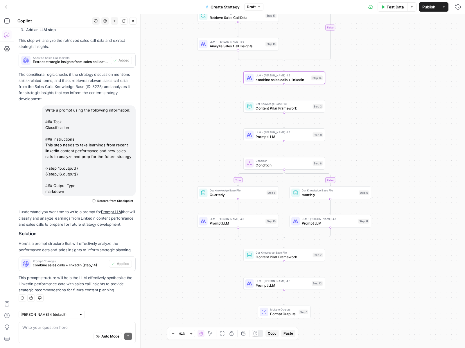
drag, startPoint x: 362, startPoint y: 184, endPoint x: 364, endPoint y: 86, distance: 98.2
click at [364, 86] on div "true false true false Workflow Input Settings Inputs Call API Pull latest linke…" at bounding box center [239, 181] width 451 height 334
click at [270, 137] on span "Prompt LLM" at bounding box center [283, 136] width 55 height 5
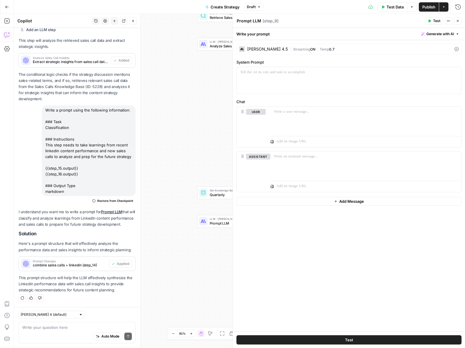
click at [449, 30] on button "Generate with AI" at bounding box center [440, 34] width 43 height 8
click at [435, 45] on span "Generate" at bounding box center [432, 47] width 42 height 6
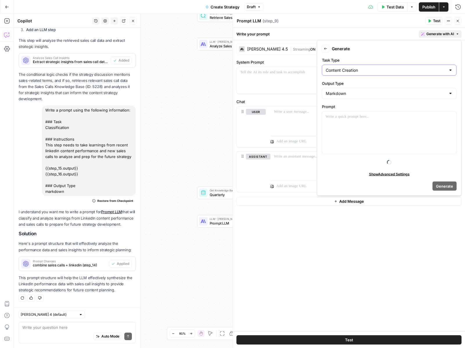
click at [353, 71] on input "Content Creation" at bounding box center [386, 70] width 120 height 6
click at [349, 87] on span "Content Creation" at bounding box center [385, 85] width 117 height 6
type input "Content Creation"
click at [348, 120] on div at bounding box center [389, 133] width 134 height 42
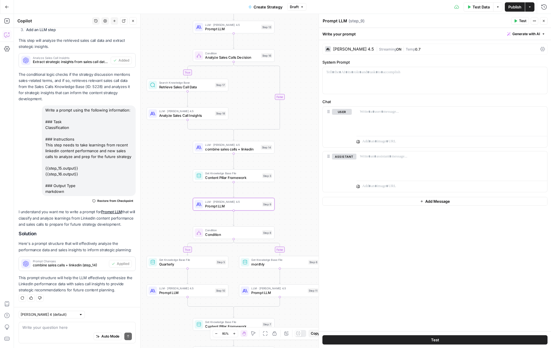
drag, startPoint x: 217, startPoint y: 106, endPoint x: 166, endPoint y: 175, distance: 85.9
click at [166, 175] on div "true false true false Workflow Input Settings Inputs Call API Pull latest linke…" at bounding box center [282, 181] width 537 height 334
click at [132, 22] on icon "button" at bounding box center [132, 20] width 3 height 3
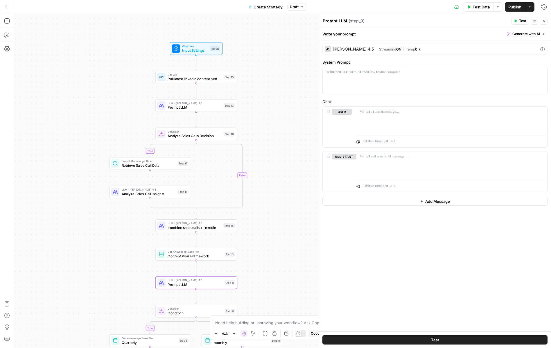
drag, startPoint x: 123, startPoint y: 102, endPoint x: 86, endPoint y: 181, distance: 86.9
click at [86, 181] on div "true false true false Workflow Input Settings Inputs Call API Pull latest linke…" at bounding box center [282, 181] width 537 height 334
click at [177, 108] on span "Prompt LLM" at bounding box center [195, 107] width 54 height 5
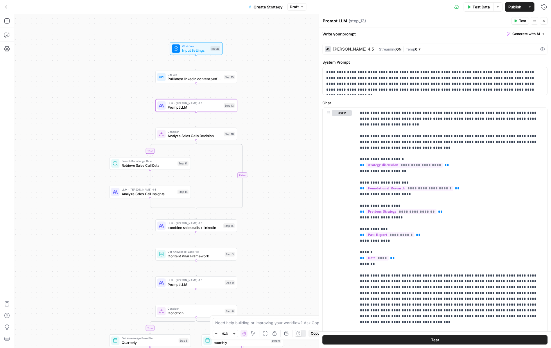
click at [345, 36] on div "Write your prompt Generate with AI" at bounding box center [435, 34] width 232 height 12
click at [341, 36] on div "Write your prompt Generate with AI" at bounding box center [435, 34] width 232 height 12
click at [342, 18] on textarea "Prompt LLM" at bounding box center [335, 21] width 24 height 6
type textarea "past strategy"
click at [465, 23] on button "Close" at bounding box center [544, 21] width 8 height 8
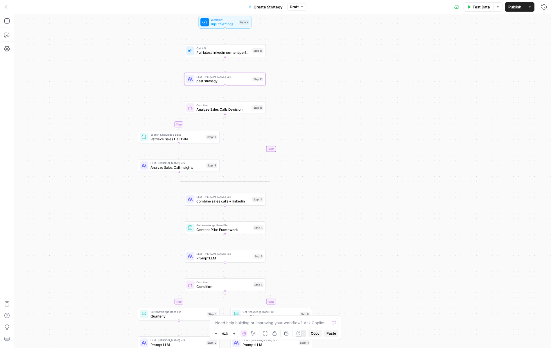
drag, startPoint x: 394, startPoint y: 165, endPoint x: 435, endPoint y: 132, distance: 53.1
click at [435, 132] on div "true false true false Workflow Input Settings Inputs Call API Pull latest linke…" at bounding box center [282, 181] width 537 height 334
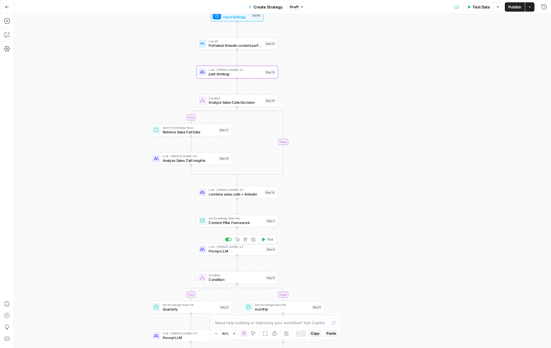
click at [225, 250] on span "Prompt LLM" at bounding box center [236, 250] width 55 height 5
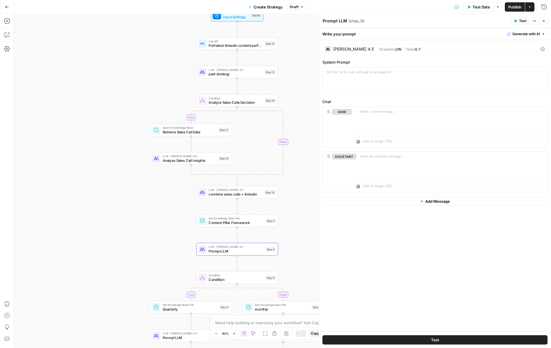
click at [339, 32] on div "Write your prompt Generate with AI" at bounding box center [435, 34] width 232 height 12
click at [337, 21] on textarea "Prompt LLM" at bounding box center [335, 21] width 24 height 6
type textarea "define pillars"
click at [362, 71] on p at bounding box center [435, 72] width 218 height 6
click at [465, 32] on span "Generate with AI" at bounding box center [526, 33] width 28 height 5
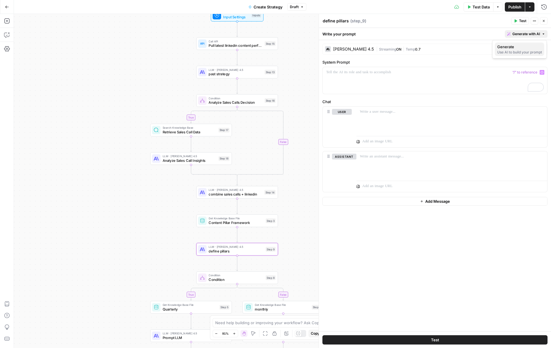
click at [465, 53] on div "Use AI to build your prompt" at bounding box center [519, 52] width 45 height 5
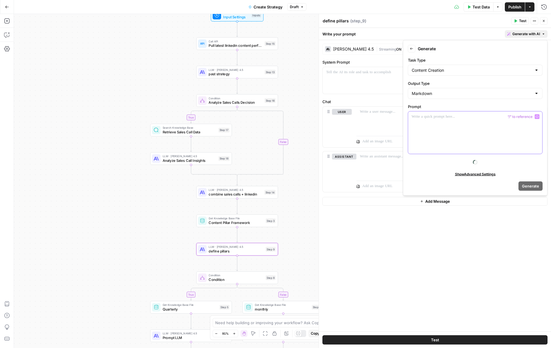
click at [442, 119] on p at bounding box center [475, 117] width 127 height 6
click at [444, 70] on input "Content Creation" at bounding box center [472, 70] width 120 height 6
click at [433, 118] on span "Classification" at bounding box center [474, 117] width 123 height 6
type input "Classification"
click at [432, 129] on div "To enrich screen reader interactions, please activate Accessibility in Grammarl…" at bounding box center [475, 133] width 134 height 42
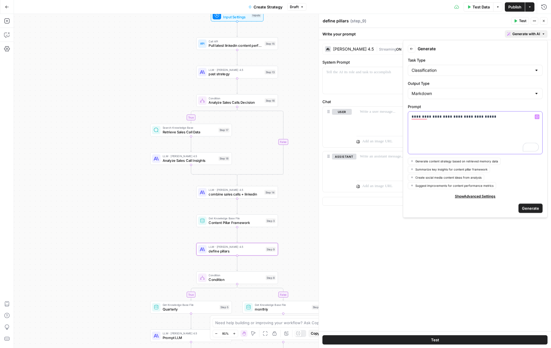
click at [465, 116] on icon "button" at bounding box center [537, 116] width 3 height 3
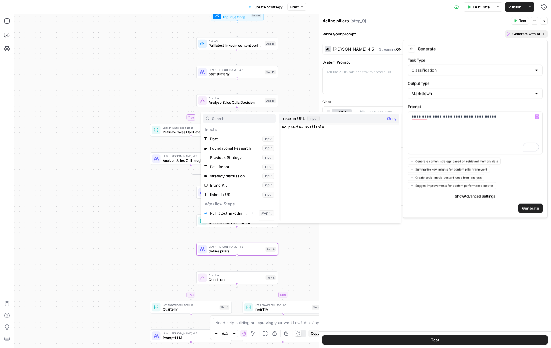
scroll to position [34, 0]
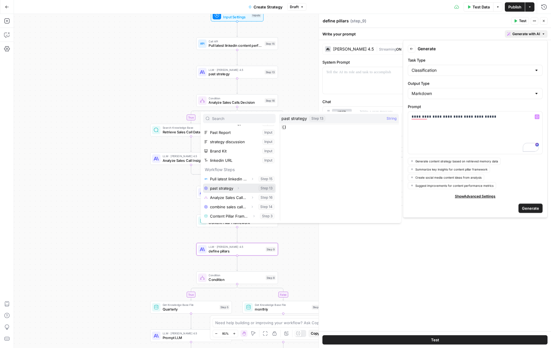
click at [239, 187] on icon "button" at bounding box center [237, 188] width 3 height 3
click at [229, 198] on button "Select variable Output" at bounding box center [242, 197] width 67 height 9
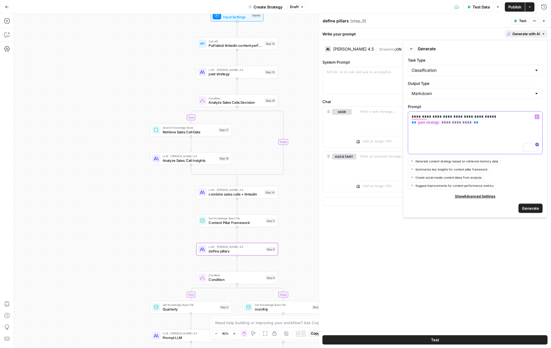
click at [465, 118] on icon "button" at bounding box center [537, 116] width 3 height 3
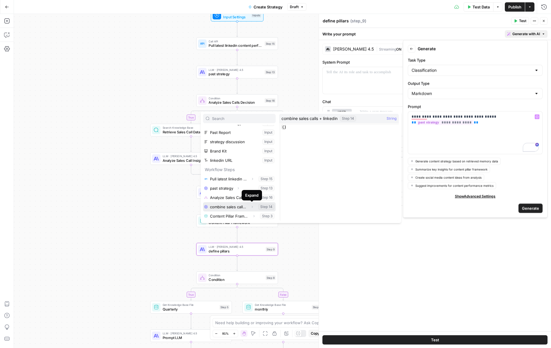
click at [252, 207] on icon "button" at bounding box center [251, 206] width 3 height 3
click at [235, 217] on button "Select variable Output" at bounding box center [242, 215] width 67 height 9
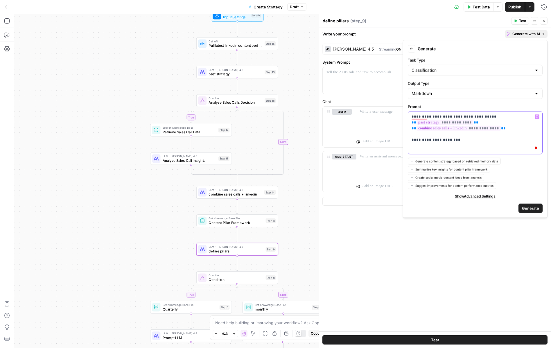
click at [465, 119] on button "Variables Menu" at bounding box center [537, 116] width 5 height 5
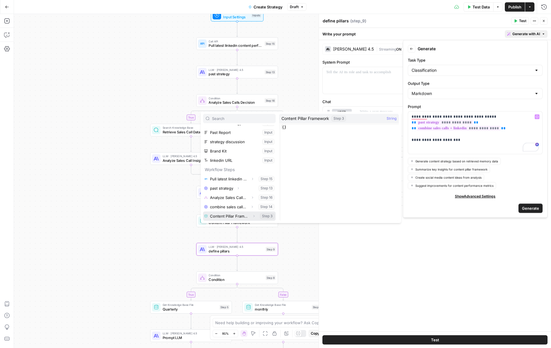
click at [254, 215] on icon "button" at bounding box center [254, 216] width 1 height 2
click at [229, 219] on button "Select variable Output" at bounding box center [242, 215] width 67 height 9
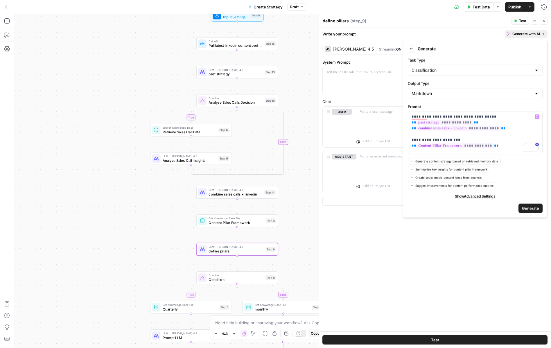
click at [465, 210] on span "Generate" at bounding box center [530, 208] width 17 height 6
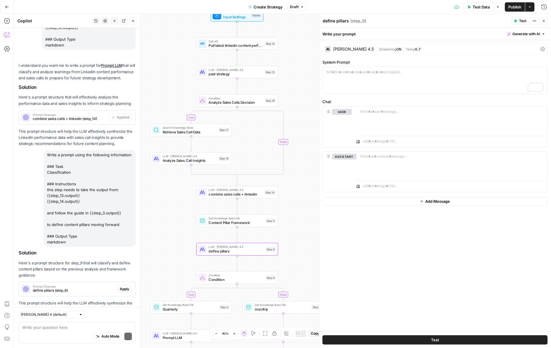
scroll to position [417, 0]
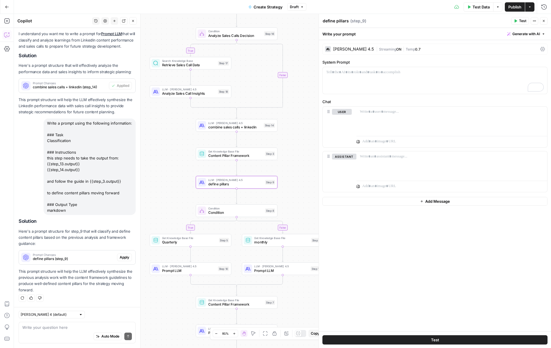
click at [126, 259] on span "Apply" at bounding box center [125, 257] width 10 height 5
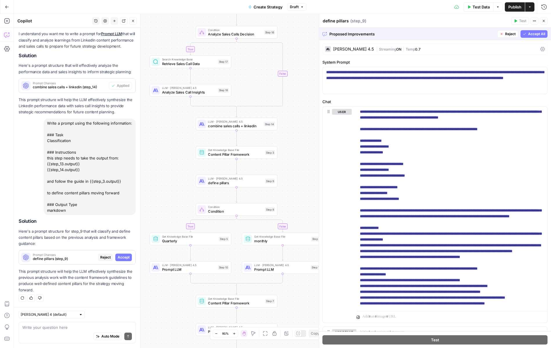
click at [465, 35] on span "Accept All" at bounding box center [536, 33] width 17 height 5
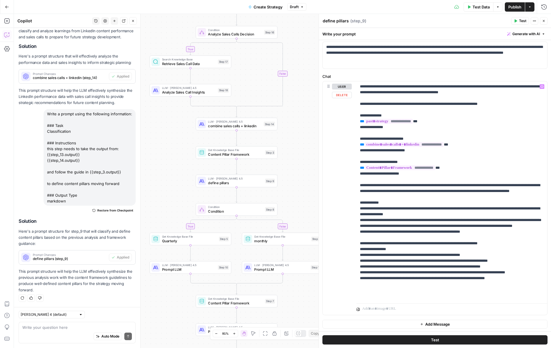
scroll to position [26, 0]
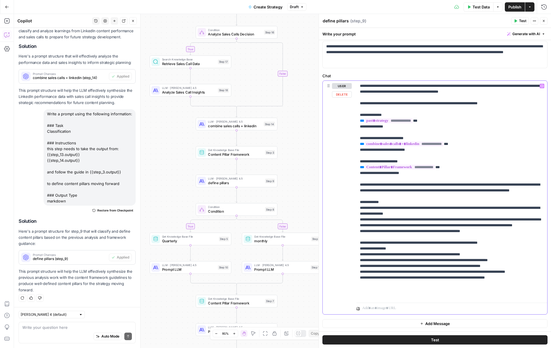
click at [359, 261] on div "**********" at bounding box center [451, 191] width 191 height 220
drag, startPoint x: 361, startPoint y: 208, endPoint x: 521, endPoint y: 294, distance: 181.2
click at [465, 294] on p "**********" at bounding box center [452, 190] width 184 height 215
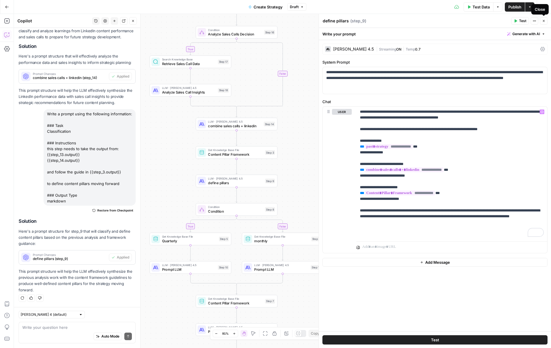
click at [465, 19] on icon "button" at bounding box center [543, 20] width 3 height 3
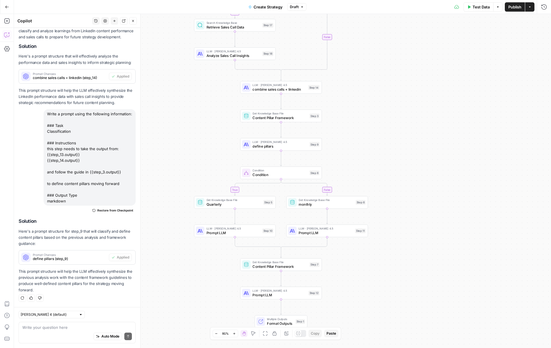
drag, startPoint x: 411, startPoint y: 187, endPoint x: 455, endPoint y: 151, distance: 55.9
click at [455, 151] on div "true false true false Workflow Input Settings Inputs Call API Pull latest linke…" at bounding box center [282, 181] width 537 height 334
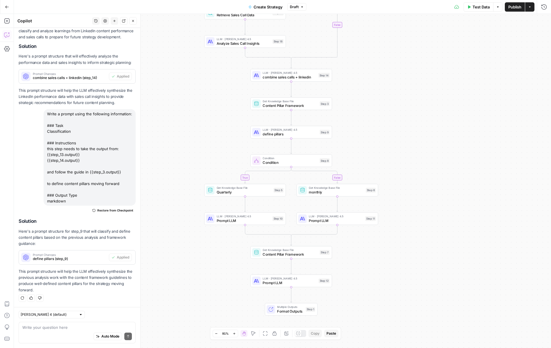
drag, startPoint x: 450, startPoint y: 176, endPoint x: 460, endPoint y: 164, distance: 15.9
click at [460, 164] on div "true false true false Workflow Input Settings Inputs Call API Pull latest linke…" at bounding box center [282, 181] width 537 height 334
click at [304, 135] on span "define pillars" at bounding box center [290, 133] width 55 height 5
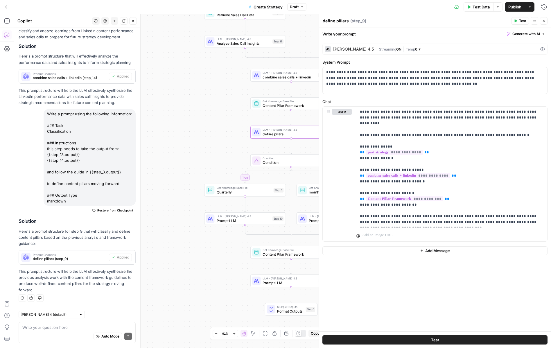
click at [465, 22] on icon "button" at bounding box center [543, 20] width 3 height 3
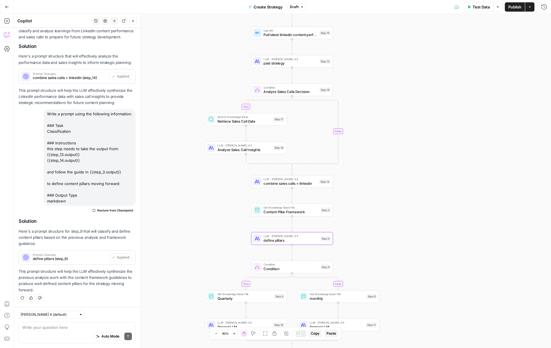
drag, startPoint x: 422, startPoint y: 138, endPoint x: 421, endPoint y: 151, distance: 13.7
click at [421, 151] on div "true false true false Workflow Input Settings Inputs Call API Pull latest linke…" at bounding box center [282, 181] width 537 height 334
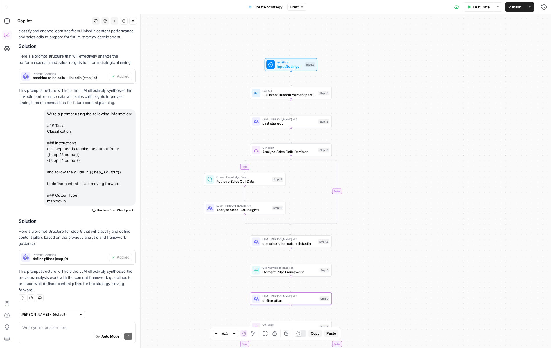
drag, startPoint x: 421, startPoint y: 151, endPoint x: 420, endPoint y: 212, distance: 61.0
click at [420, 212] on div "true false true false Workflow Input Settings Inputs Call API Pull latest linke…" at bounding box center [282, 181] width 537 height 334
click at [277, 63] on span "Workflow" at bounding box center [290, 63] width 26 height 4
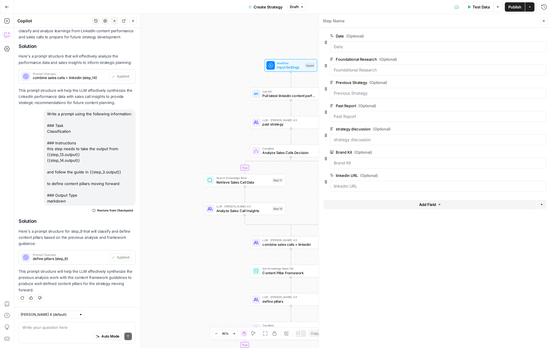
click at [435, 204] on span "Add Field" at bounding box center [427, 205] width 17 height 6
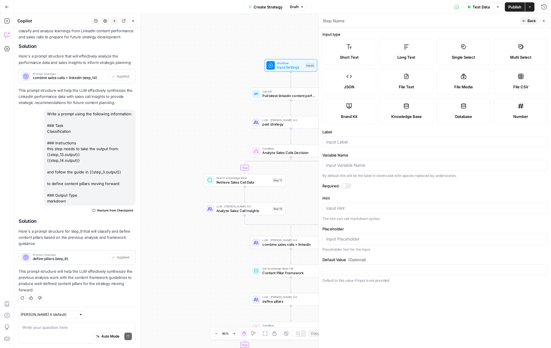
click at [465, 55] on span "Single Select" at bounding box center [464, 57] width 24 height 6
click at [379, 142] on input "Label" at bounding box center [435, 142] width 218 height 6
type input "length selection"
click at [353, 273] on div at bounding box center [434, 269] width 225 height 11
type input "1"
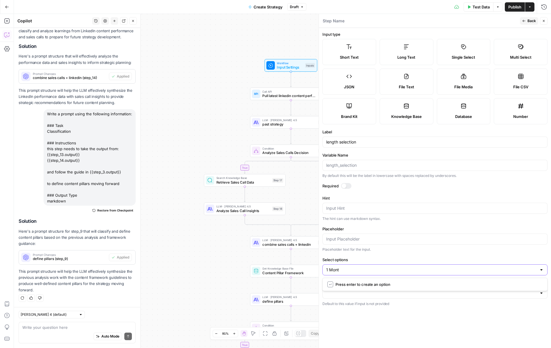
type input "1 Month"
type input "2"
type input "Quarterly"
click at [381, 250] on div "Placeholder text for the input." at bounding box center [434, 249] width 225 height 5
click at [376, 240] on input "Placeholder" at bounding box center [435, 239] width 218 height 6
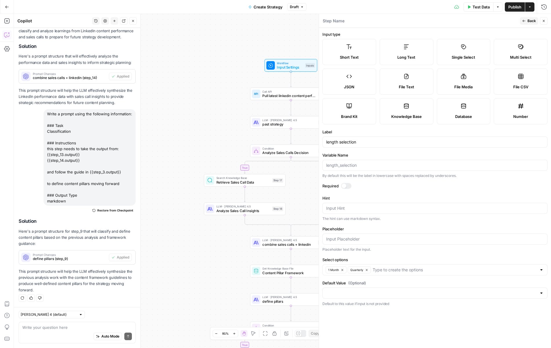
click at [376, 250] on div "Placeholder text for the input." at bounding box center [434, 249] width 225 height 5
click at [376, 283] on label "Default Value (Optional)" at bounding box center [434, 283] width 225 height 6
click at [376, 290] on input "Default Value (Optional)" at bounding box center [431, 293] width 211 height 6
click at [376, 288] on div at bounding box center [434, 293] width 225 height 11
click at [371, 314] on span "Quarterly" at bounding box center [433, 316] width 213 height 6
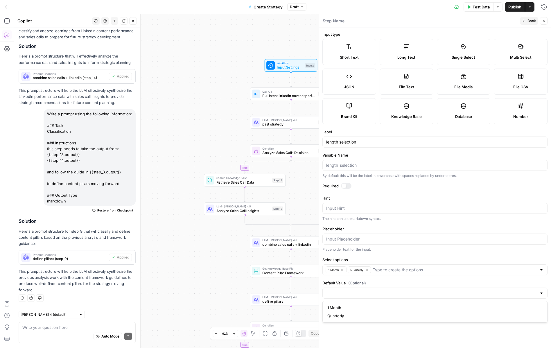
type input "Quarterly"
click at [397, 139] on input "length selection" at bounding box center [435, 142] width 218 height 6
click at [465, 23] on span "Back" at bounding box center [532, 20] width 8 height 5
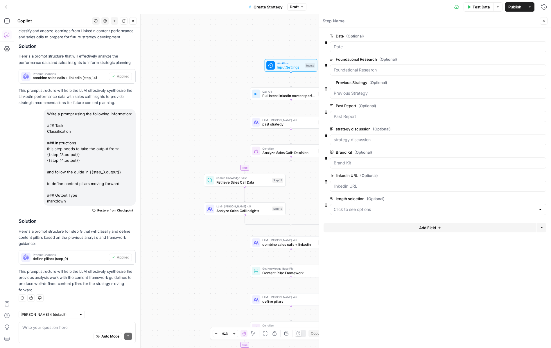
click at [465, 22] on icon "button" at bounding box center [543, 20] width 3 height 3
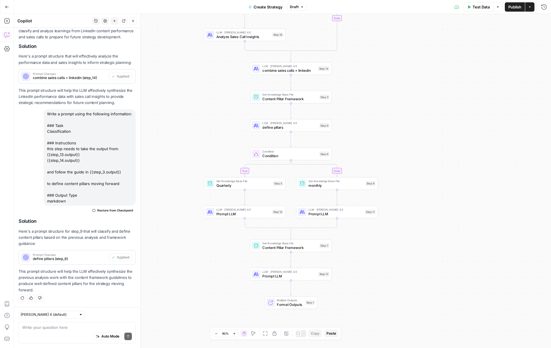
drag, startPoint x: 225, startPoint y: 272, endPoint x: 226, endPoint y: 102, distance: 170.0
click at [226, 102] on div "true false true false Workflow Input Settings Inputs Call API Pull latest linke…" at bounding box center [282, 181] width 537 height 334
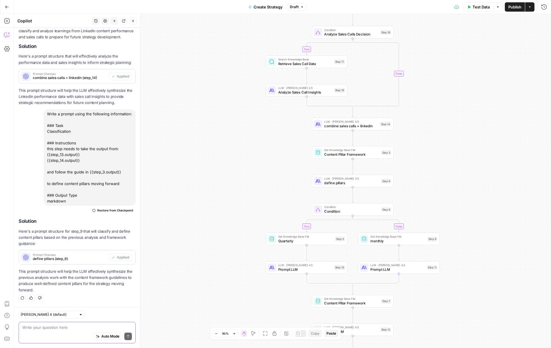
click at [73, 327] on textarea at bounding box center [77, 328] width 110 height 6
paste textarea "length selection"
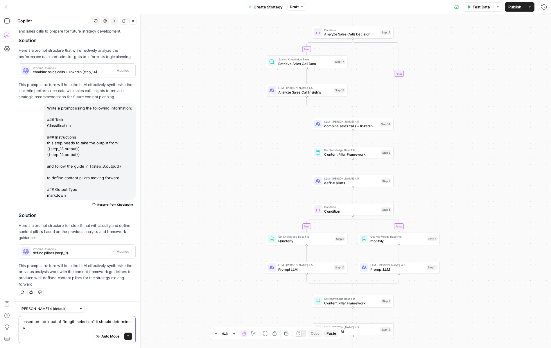
scroll to position [433, 0]
type textarea "based on the input of "length selection" it should determine whether for step 8…"
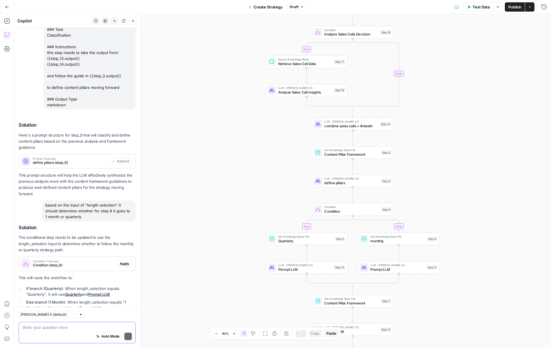
scroll to position [564, 0]
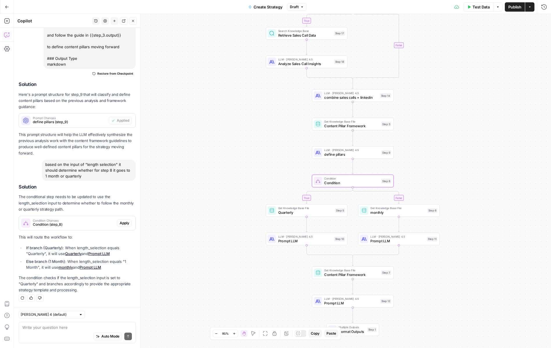
click at [126, 223] on span "Apply" at bounding box center [125, 222] width 10 height 5
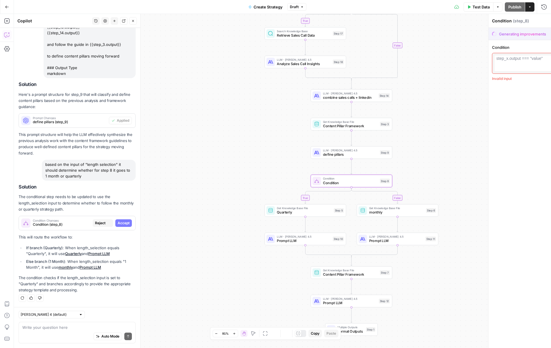
scroll to position [536, 0]
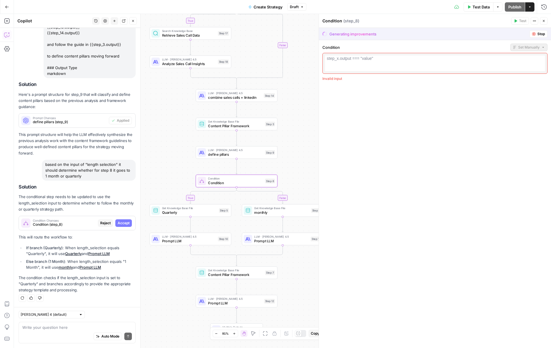
click at [121, 225] on span "Accept" at bounding box center [124, 222] width 12 height 5
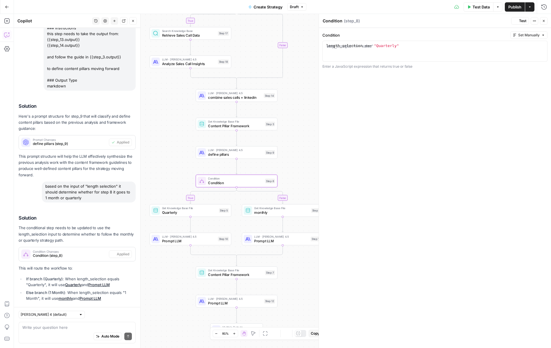
scroll to position [573, 0]
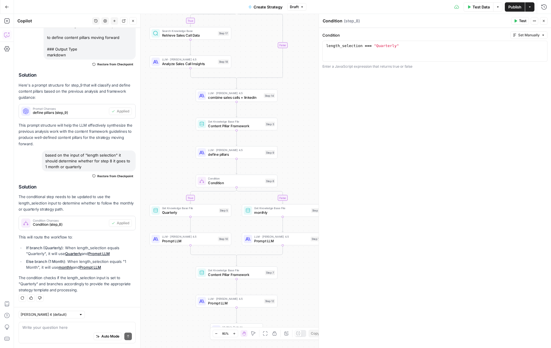
click at [465, 20] on button "Close" at bounding box center [544, 21] width 8 height 8
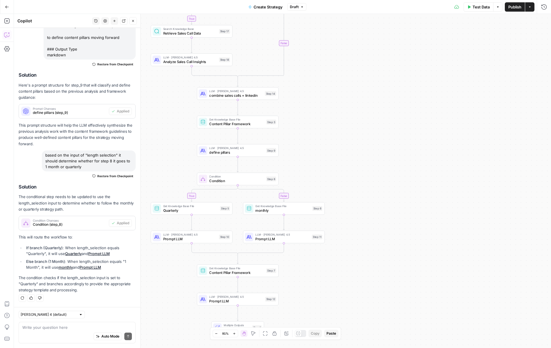
drag, startPoint x: 386, startPoint y: 184, endPoint x: 457, endPoint y: 146, distance: 80.0
click at [457, 147] on div "true false true false Workflow Input Settings Inputs Call API Pull latest linke…" at bounding box center [282, 181] width 537 height 334
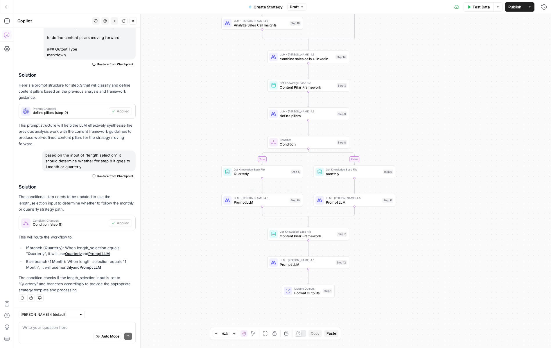
click at [252, 198] on span "LLM · [PERSON_NAME] 4.5" at bounding box center [261, 198] width 54 height 4
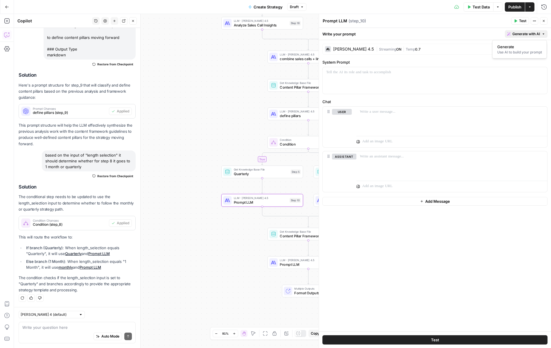
click at [465, 31] on span "Generate with AI" at bounding box center [526, 33] width 28 height 5
click at [465, 53] on div "Use AI to build your prompt" at bounding box center [519, 52] width 45 height 5
click at [459, 129] on div at bounding box center [475, 133] width 134 height 42
click at [450, 72] on input "Task Type" at bounding box center [472, 70] width 120 height 6
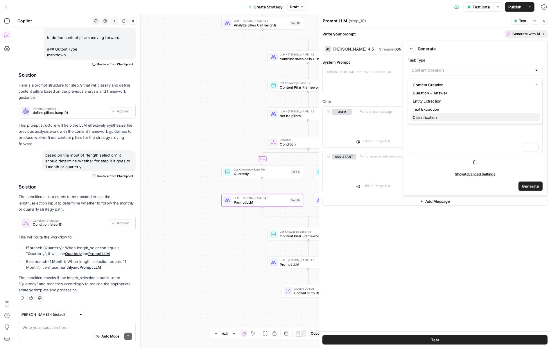
click at [442, 116] on span "Classification" at bounding box center [474, 117] width 123 height 6
type input "Classification"
click at [461, 117] on p "**********" at bounding box center [475, 117] width 127 height 6
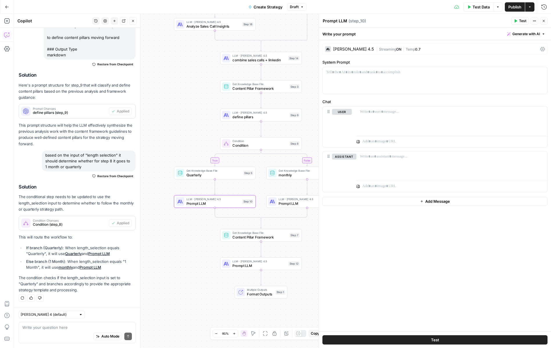
drag, startPoint x: 237, startPoint y: 143, endPoint x: 198, endPoint y: 145, distance: 38.4
click at [198, 145] on div "true false true false Workflow Input Settings Inputs Call API Pull latest linke…" at bounding box center [282, 181] width 537 height 334
click at [433, 119] on div "To enrich screen reader interactions, please activate Accessibility in Grammarl…" at bounding box center [451, 120] width 191 height 27
click at [465, 37] on button "Generate with AI" at bounding box center [526, 34] width 43 height 8
click at [463, 127] on div "**********" at bounding box center [475, 133] width 134 height 42
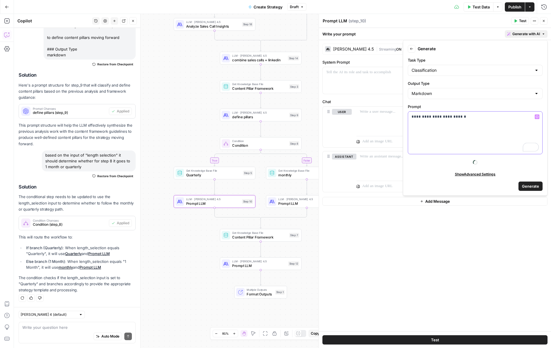
click at [465, 115] on icon "button" at bounding box center [537, 116] width 3 height 3
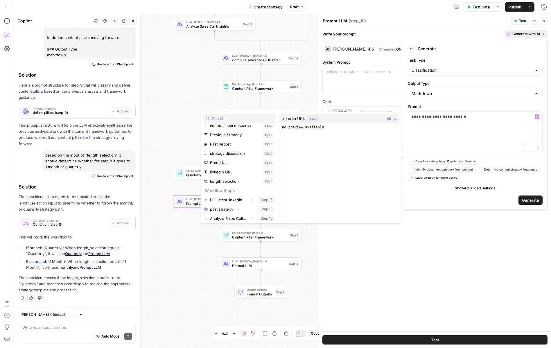
scroll to position [62, 0]
click at [227, 208] on button "Select variable define pillars" at bounding box center [239, 206] width 73 height 9
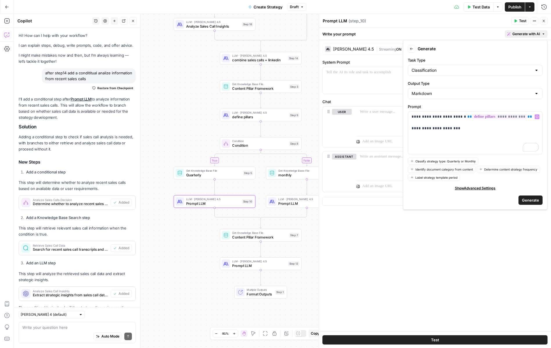
scroll to position [573, 0]
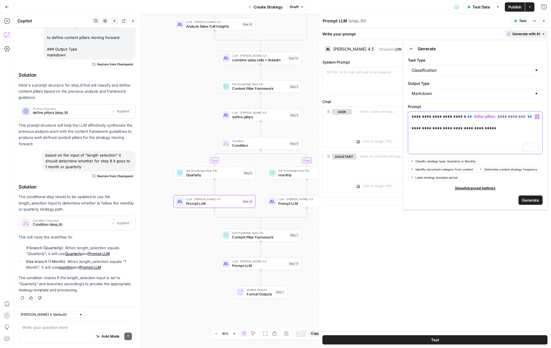
click at [537, 116] on icon "button" at bounding box center [537, 116] width 3 height 3
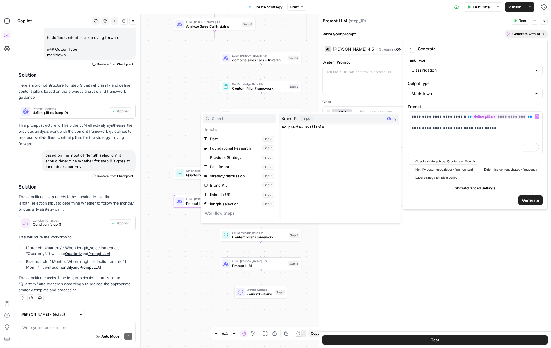
scroll to position [62, 0]
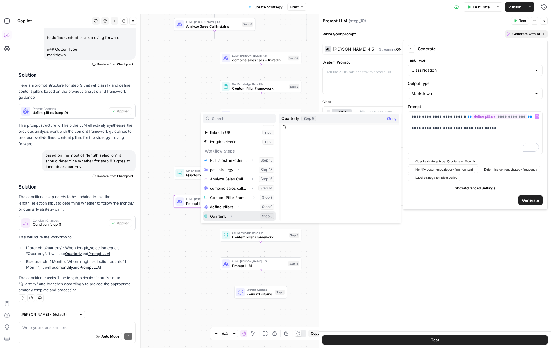
click at [232, 217] on icon "button" at bounding box center [231, 215] width 3 height 3
click at [222, 217] on button "Select variable Output" at bounding box center [242, 215] width 67 height 9
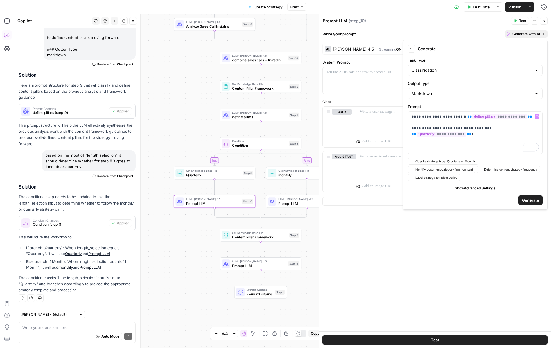
click at [534, 201] on span "Generate" at bounding box center [530, 200] width 17 height 6
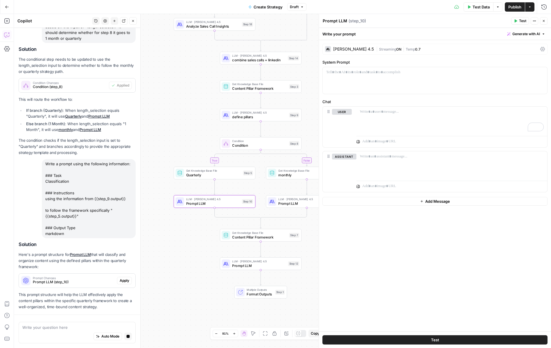
scroll to position [727, 0]
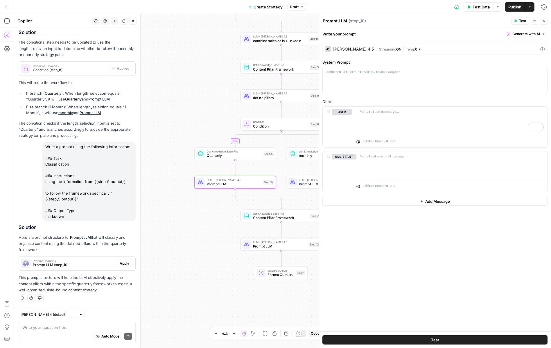
click at [126, 266] on span "Apply" at bounding box center [125, 263] width 10 height 5
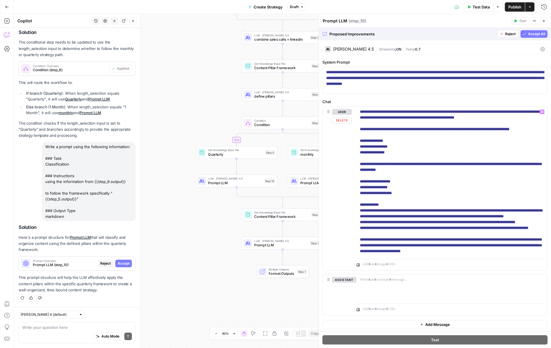
scroll to position [12, 0]
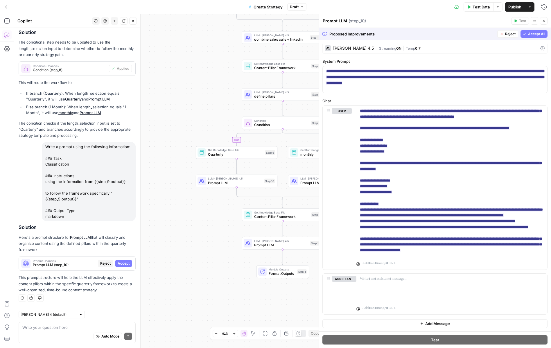
click at [533, 30] on div "Proposed Improvements Reject Accept All" at bounding box center [435, 34] width 232 height 12
click at [534, 35] on span "Accept All" at bounding box center [536, 33] width 17 height 5
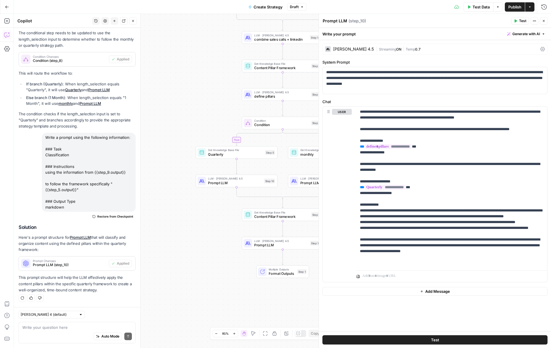
drag, startPoint x: 99, startPoint y: 191, endPoint x: 44, endPoint y: 173, distance: 57.2
click at [44, 173] on div "Write a prompt using the following information: ### Task Classification ### Ins…" at bounding box center [89, 172] width 94 height 79
copy div "using the information from {{step_9.output}} to follow the framework specifical…"
click at [305, 182] on span "Prompt LLM" at bounding box center [327, 182] width 54 height 5
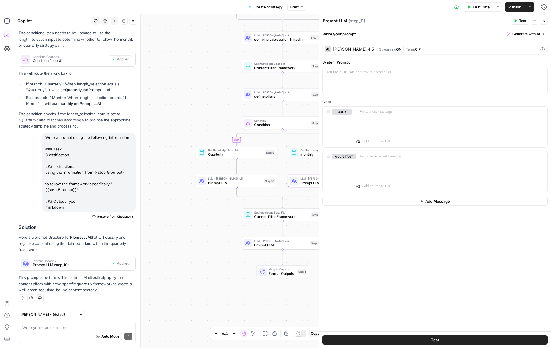
click at [527, 33] on span "Generate with AI" at bounding box center [526, 33] width 28 height 5
click at [522, 52] on div "Use AI to build your prompt" at bounding box center [519, 52] width 45 height 5
click at [448, 64] on div "Task Type Content Creation" at bounding box center [475, 66] width 135 height 19
click at [444, 72] on input "Task Type" at bounding box center [472, 70] width 120 height 6
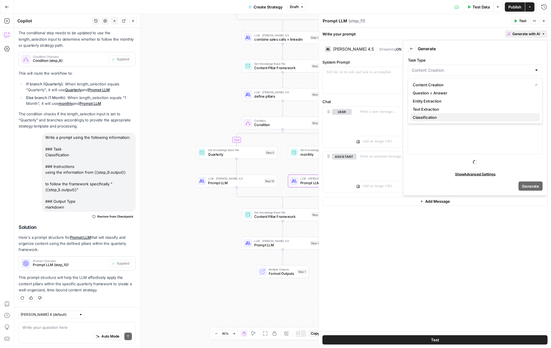
click at [429, 116] on span "Classification" at bounding box center [474, 117] width 123 height 6
type input "Classification"
click at [446, 116] on p at bounding box center [475, 117] width 127 height 6
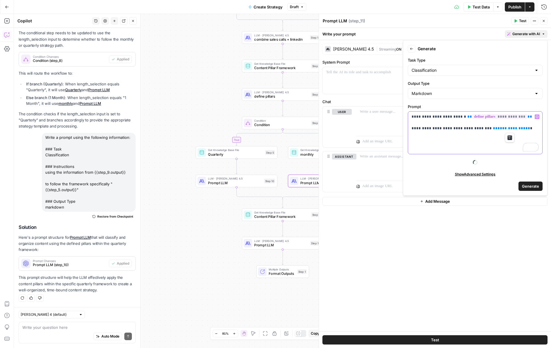
drag, startPoint x: 514, startPoint y: 130, endPoint x: 478, endPoint y: 130, distance: 36.0
click at [478, 130] on p "**********" at bounding box center [475, 122] width 127 height 17
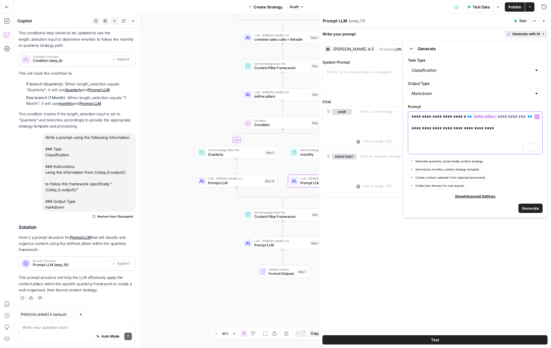
click at [539, 116] on button "Variables Menu" at bounding box center [537, 116] width 5 height 5
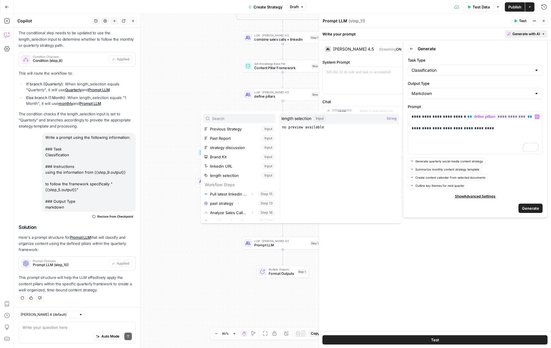
scroll to position [62, 0]
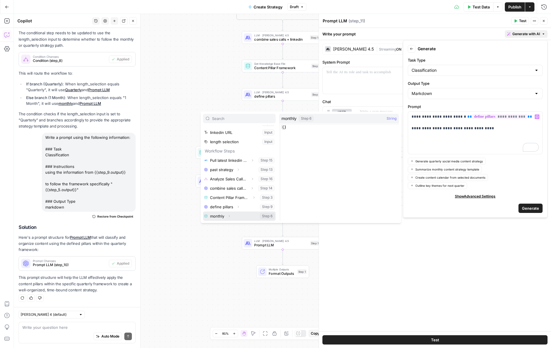
click at [230, 218] on button "Expand" at bounding box center [229, 216] width 8 height 8
click at [224, 215] on button "Select variable Output" at bounding box center [242, 215] width 67 height 9
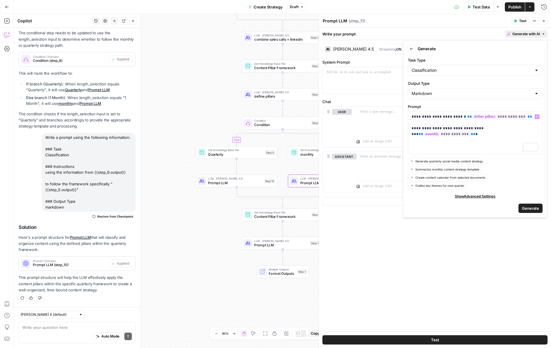
click at [524, 205] on span "Generate" at bounding box center [530, 208] width 17 height 6
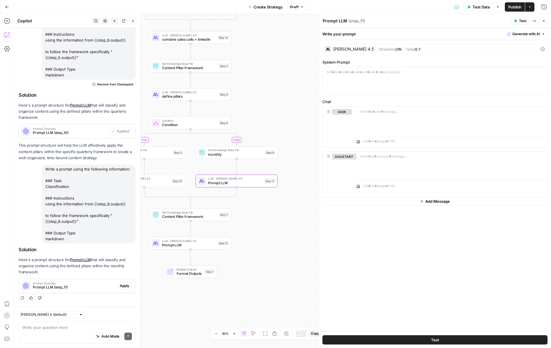
scroll to position [891, 0]
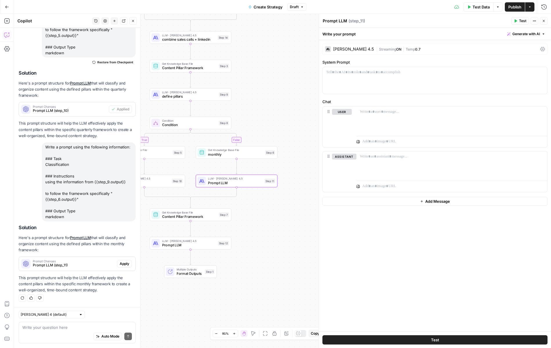
click at [126, 264] on span "Apply" at bounding box center [125, 263] width 10 height 5
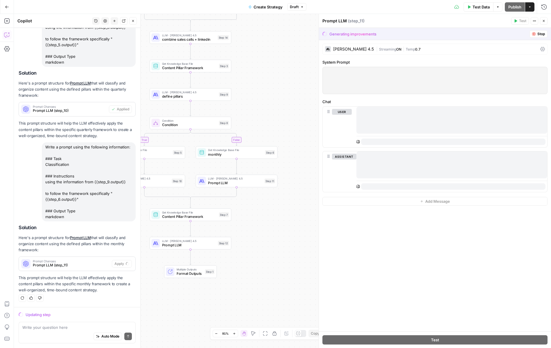
scroll to position [845, 0]
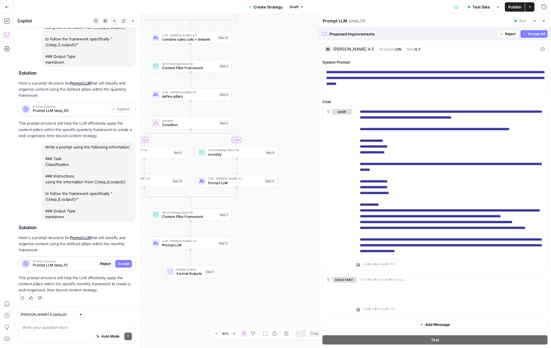
click at [531, 35] on span "Accept All" at bounding box center [536, 33] width 17 height 5
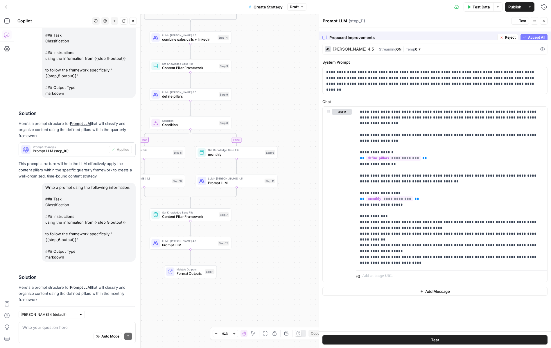
scroll to position [900, 0]
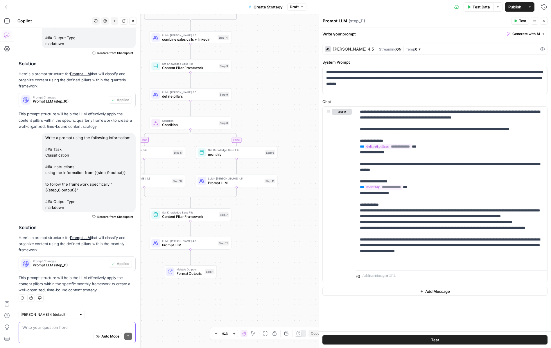
click at [35, 329] on textarea at bounding box center [77, 328] width 110 height 6
paste textarea "You should definitely have access to the brand kit in all of these LLM steps."
type textarea "You should definitely have access to the brand kit in all of these LLM steps."
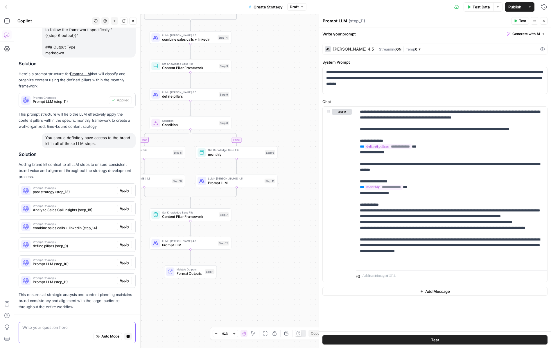
scroll to position [1081, 0]
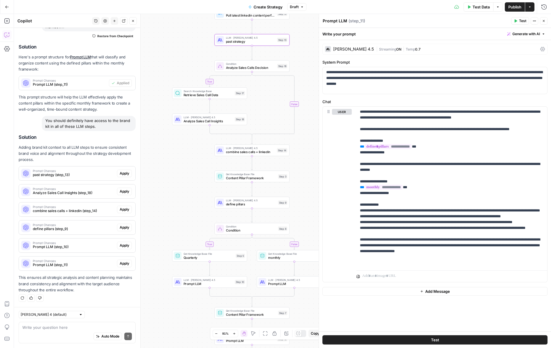
click at [127, 173] on span "Apply" at bounding box center [125, 173] width 10 height 5
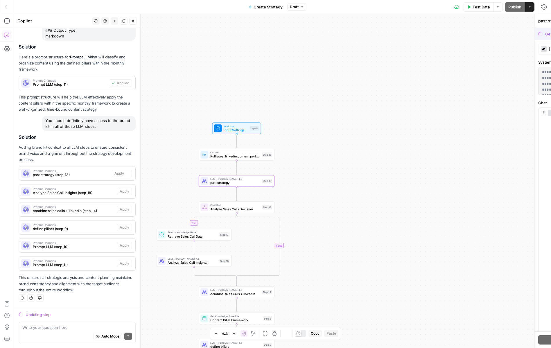
scroll to position [1025, 0]
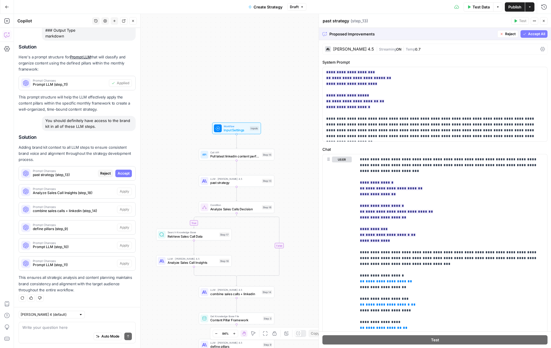
click at [531, 32] on span "Accept All" at bounding box center [536, 33] width 17 height 5
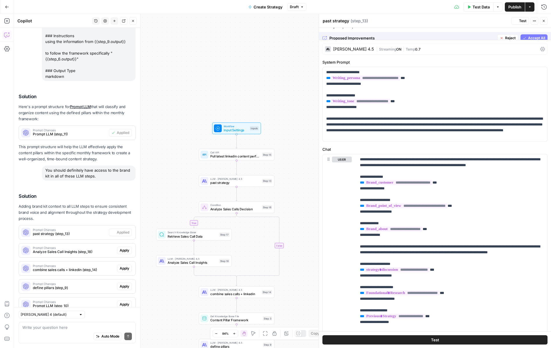
scroll to position [1090, 0]
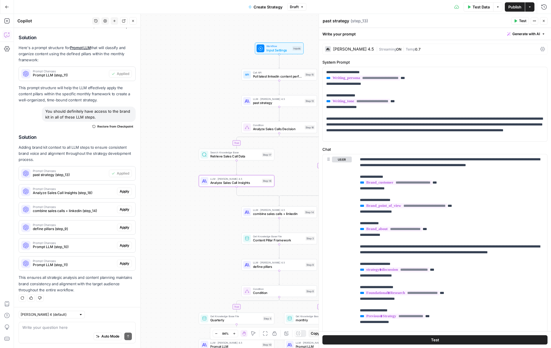
click at [125, 193] on span "Apply" at bounding box center [125, 191] width 10 height 5
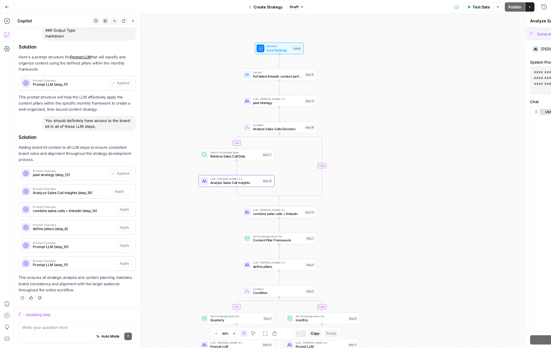
scroll to position [1025, 0]
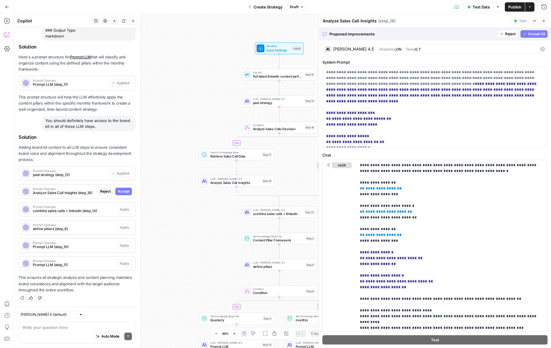
click at [535, 33] on span "Accept All" at bounding box center [536, 33] width 17 height 5
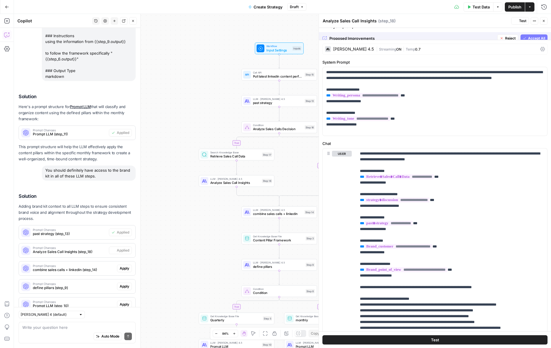
scroll to position [1090, 0]
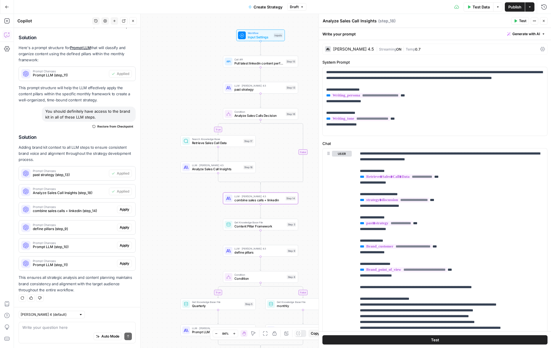
click at [123, 209] on span "Apply" at bounding box center [125, 209] width 10 height 5
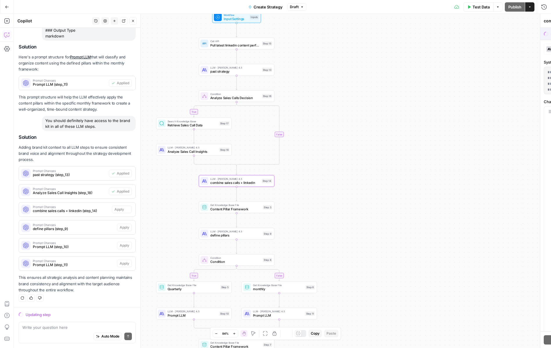
scroll to position [1025, 0]
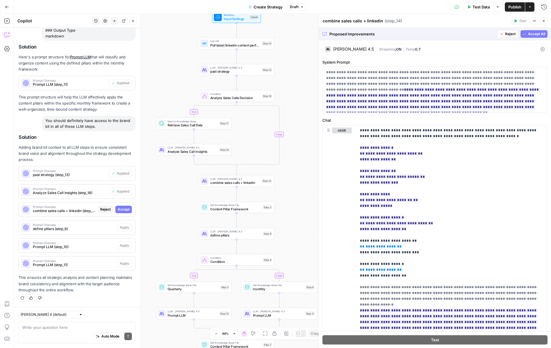
click at [532, 34] on span "Accept All" at bounding box center [536, 33] width 17 height 5
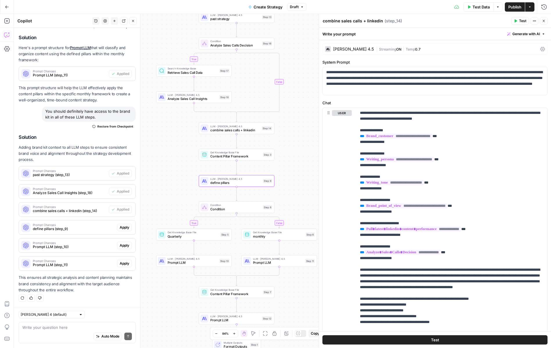
click at [126, 227] on span "Apply" at bounding box center [125, 227] width 10 height 5
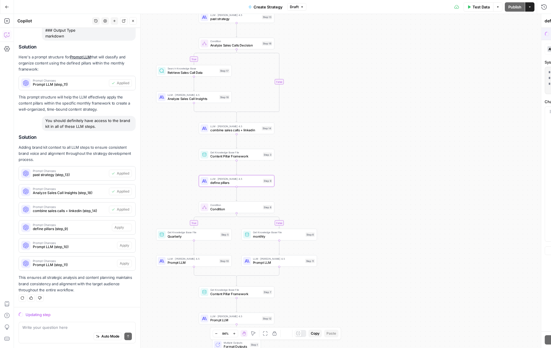
scroll to position [1025, 0]
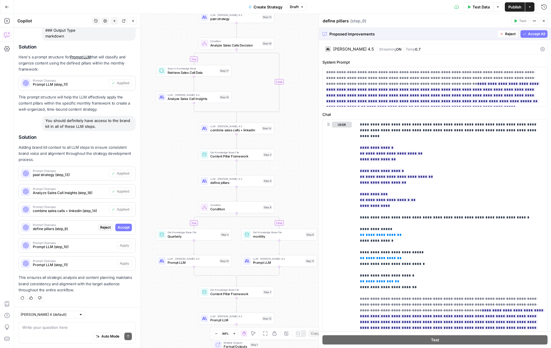
click at [530, 33] on span "Accept All" at bounding box center [536, 33] width 17 height 5
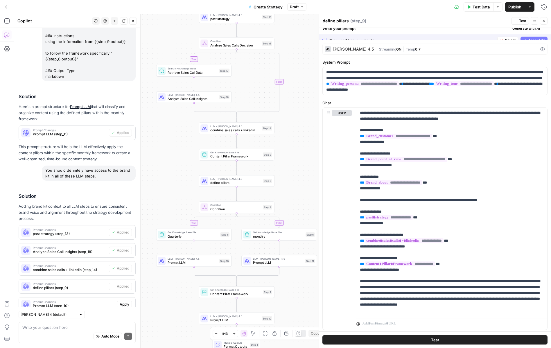
scroll to position [1090, 0]
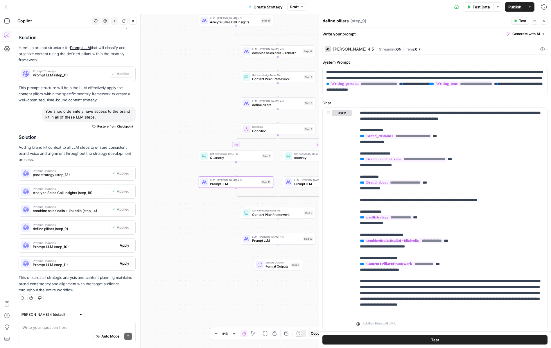
click at [127, 244] on span "Apply" at bounding box center [125, 245] width 10 height 5
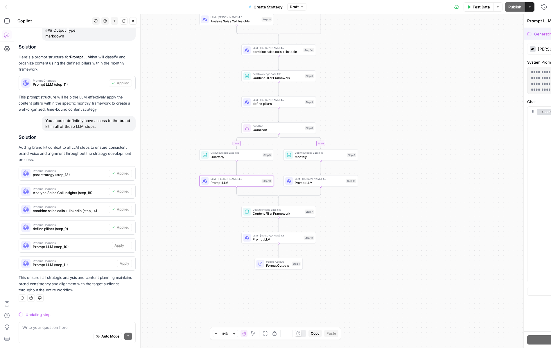
scroll to position [1025, 0]
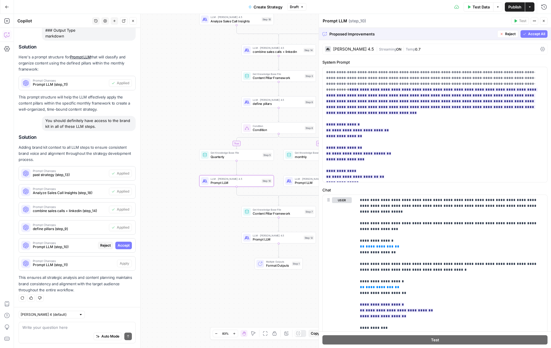
click at [123, 247] on span "Accept" at bounding box center [124, 245] width 12 height 5
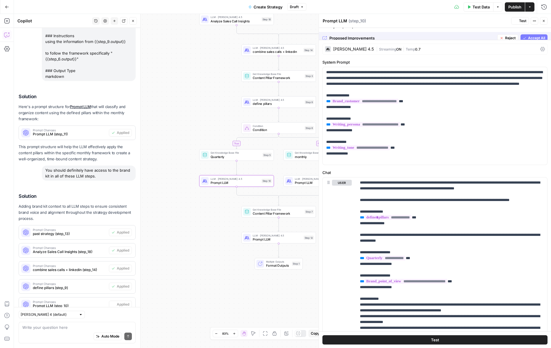
scroll to position [1090, 0]
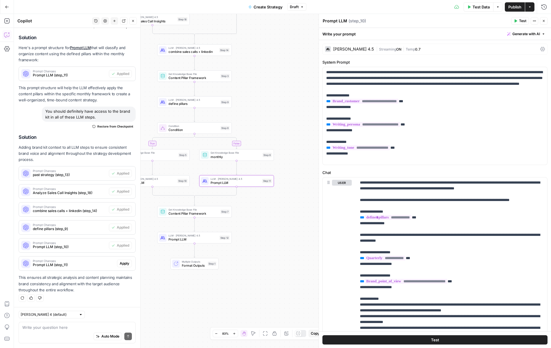
click at [130, 265] on button "Apply" at bounding box center [124, 264] width 15 height 8
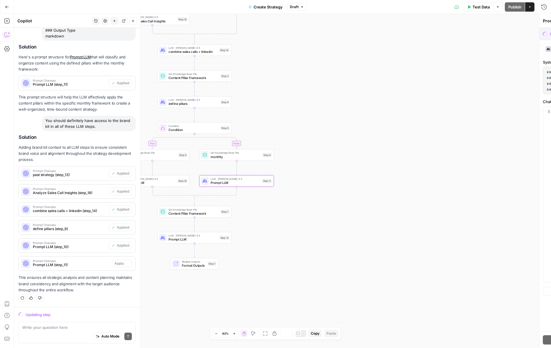
scroll to position [1025, 0]
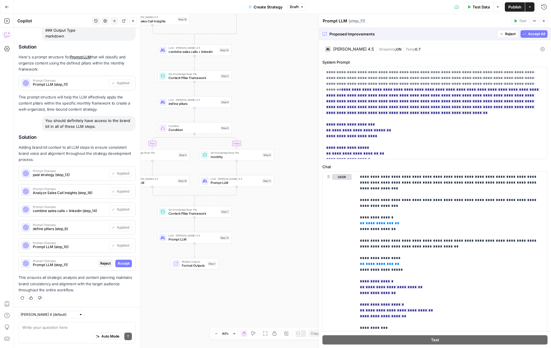
click at [531, 32] on span "Accept All" at bounding box center [536, 33] width 17 height 5
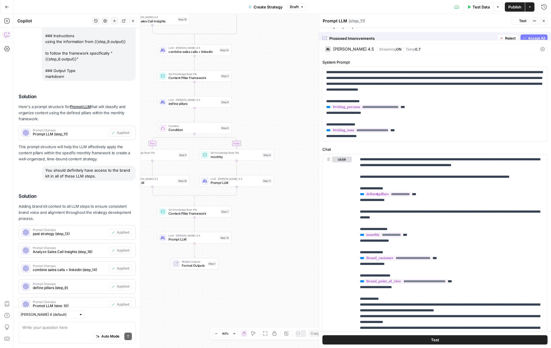
scroll to position [1090, 0]
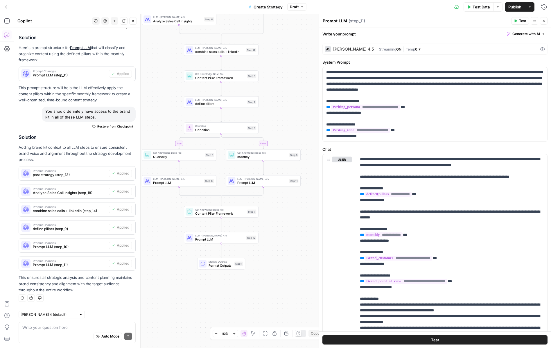
drag, startPoint x: 245, startPoint y: 224, endPoint x: 271, endPoint y: 224, distance: 26.7
click at [271, 224] on div "true false true false Workflow Input Settings Inputs Call API Pull latest linke…" at bounding box center [282, 181] width 537 height 334
click at [227, 212] on span "Content Pillar Framework" at bounding box center [220, 213] width 50 height 5
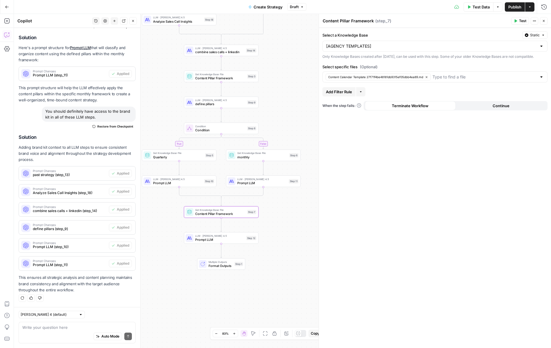
click at [355, 20] on textarea "Content Pillar Framework" at bounding box center [348, 21] width 51 height 6
drag, startPoint x: 339, startPoint y: 21, endPoint x: 389, endPoint y: 21, distance: 49.7
click at [389, 21] on div "Content Pillar Framework Content Pillar Framework ( step_7 )" at bounding box center [415, 21] width 187 height 6
type textarea "Content Cal & plan"
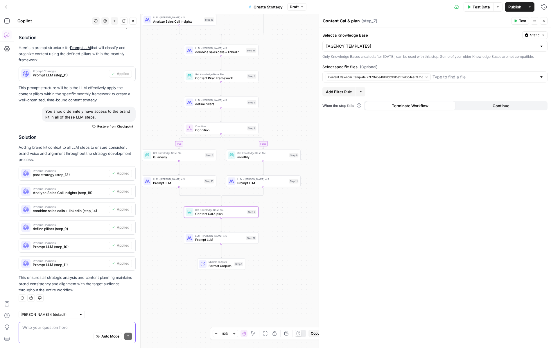
click at [70, 328] on textarea at bounding box center [77, 328] width 110 height 6
type textarea "now s"
click at [205, 240] on span "Prompt LLM" at bounding box center [219, 239] width 49 height 5
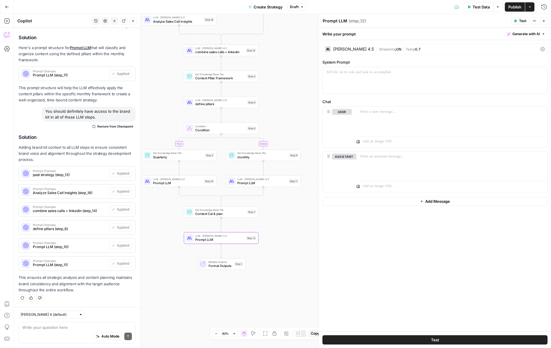
click at [339, 19] on textarea "Prompt LLM" at bounding box center [335, 21] width 24 height 6
type textarea "content cal"
click at [537, 31] on button "Generate with AI" at bounding box center [526, 34] width 43 height 8
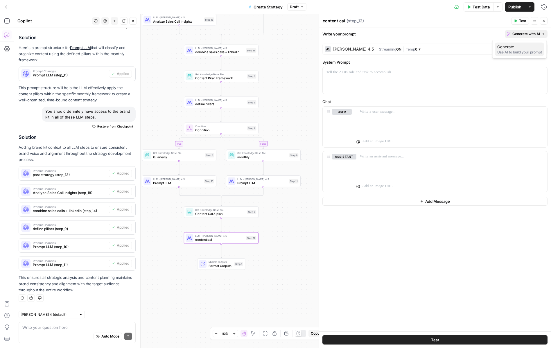
click at [519, 52] on div "Use AI to build your prompt" at bounding box center [519, 52] width 45 height 5
click at [445, 67] on input "Task Type" at bounding box center [472, 70] width 120 height 6
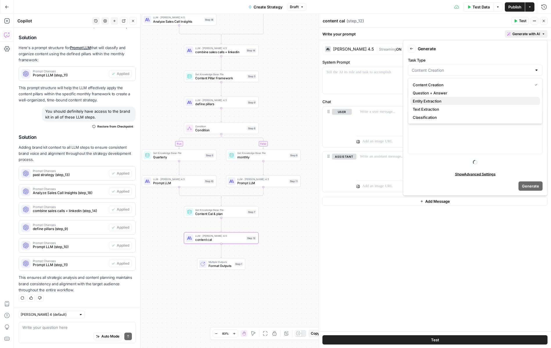
click at [445, 103] on span "Entity Extraction" at bounding box center [474, 101] width 123 height 6
type input "Entity Extraction"
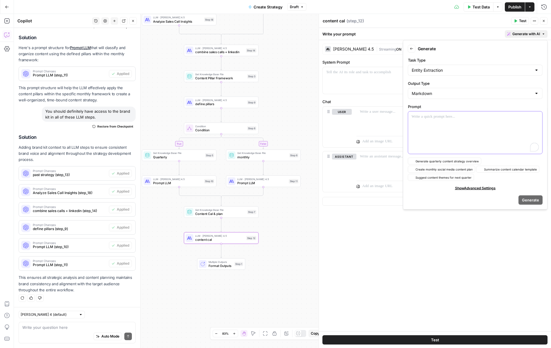
click at [443, 127] on div "To enrich screen reader interactions, please activate Accessibility in Grammarl…" at bounding box center [475, 133] width 134 height 42
click at [438, 130] on div "To enrich screen reader interactions, please activate Accessibility in Grammarl…" at bounding box center [475, 133] width 134 height 42
click at [536, 116] on icon "button" at bounding box center [537, 116] width 3 height 3
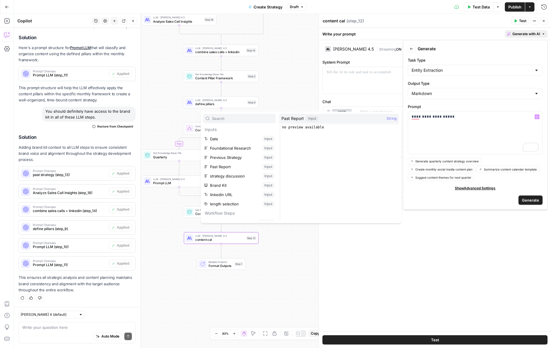
scroll to position [71, 0]
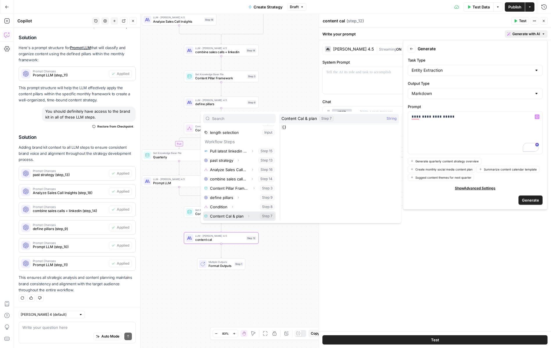
click at [249, 216] on icon "button" at bounding box center [248, 215] width 3 height 3
click at [232, 207] on icon "button" at bounding box center [232, 206] width 3 height 3
click at [227, 200] on button "Select variable Output" at bounding box center [242, 197] width 67 height 9
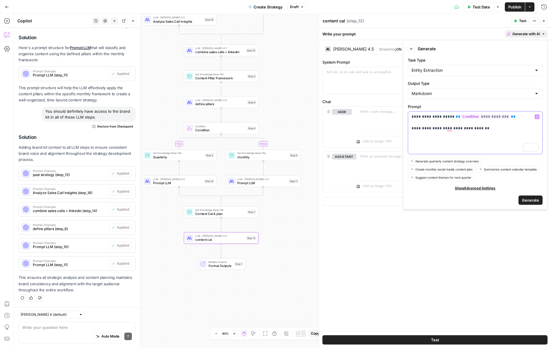
click at [537, 116] on icon "button" at bounding box center [537, 116] width 3 height 3
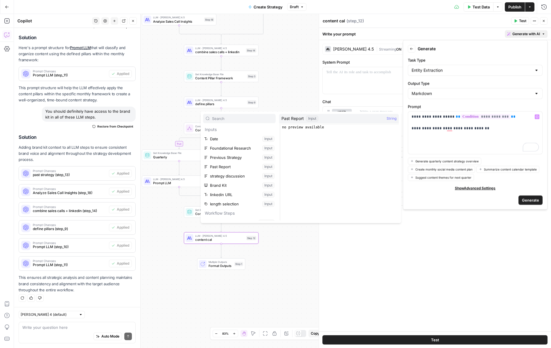
scroll to position [71, 0]
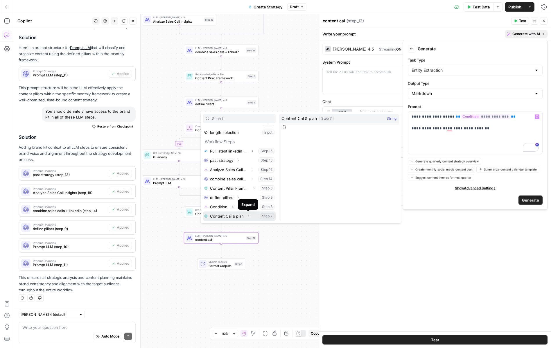
click at [248, 217] on icon "button" at bounding box center [248, 215] width 3 height 3
click at [235, 216] on button "Select variable Output" at bounding box center [242, 215] width 67 height 9
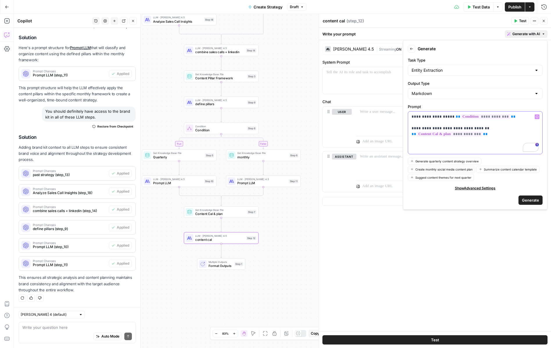
click at [515, 114] on p "**********" at bounding box center [475, 125] width 127 height 23
click at [538, 117] on icon "button" at bounding box center [537, 116] width 3 height 3
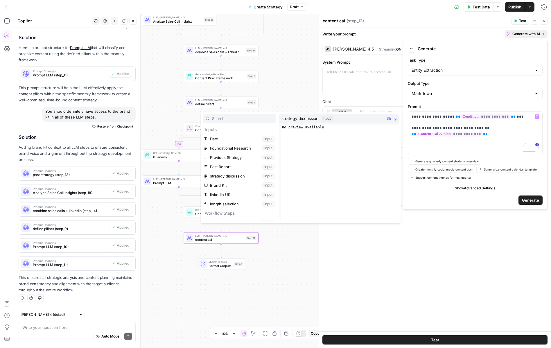
scroll to position [71, 0]
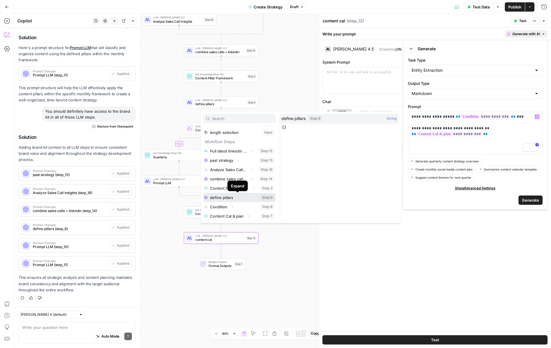
click at [239, 197] on icon "button" at bounding box center [237, 197] width 3 height 3
click at [229, 209] on button "Select variable Output" at bounding box center [242, 206] width 67 height 9
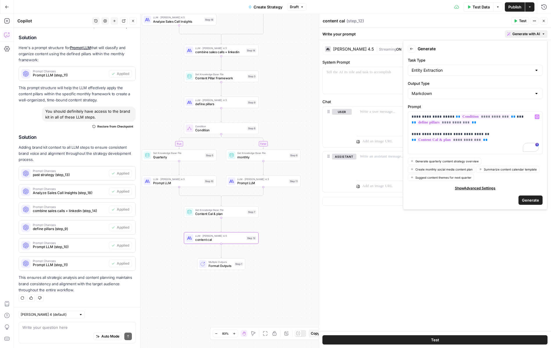
click at [537, 201] on span "Generate" at bounding box center [530, 200] width 17 height 6
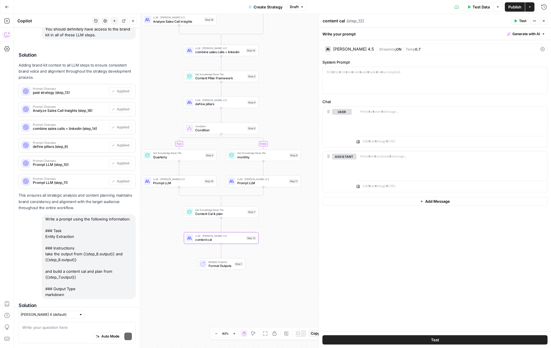
scroll to position [1250, 0]
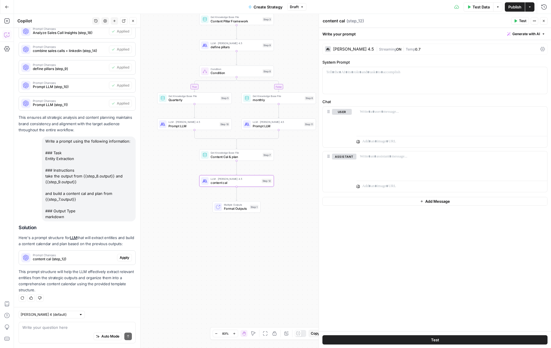
click at [130, 258] on button "Apply" at bounding box center [124, 258] width 15 height 8
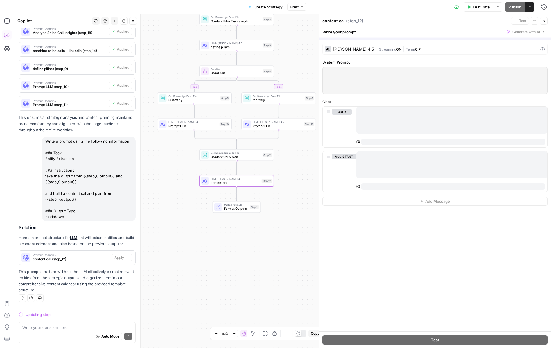
scroll to position [1185, 0]
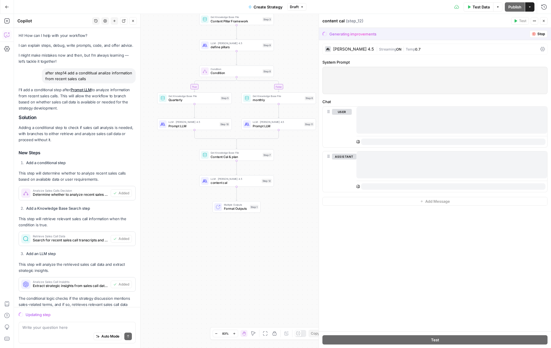
scroll to position [1185, 0]
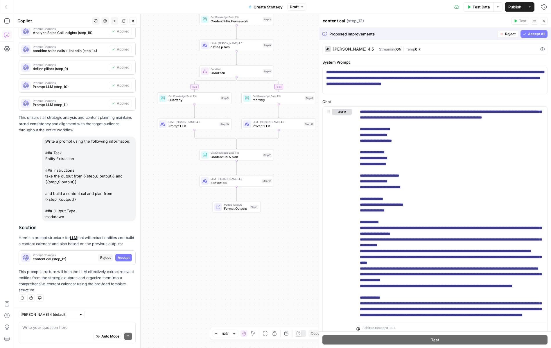
click at [540, 35] on span "Accept All" at bounding box center [536, 33] width 17 height 5
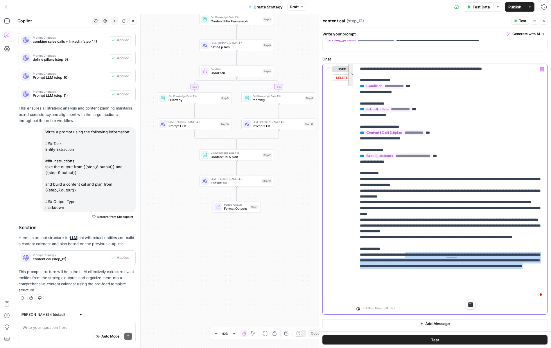
scroll to position [6, 0]
drag, startPoint x: 478, startPoint y: 297, endPoint x: 469, endPoint y: 276, distance: 22.7
click at [469, 276] on p "**********" at bounding box center [452, 179] width 184 height 238
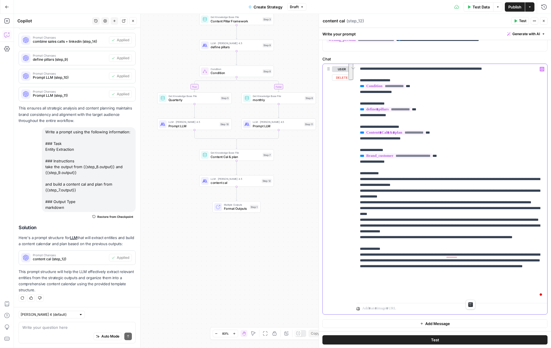
scroll to position [33, 0]
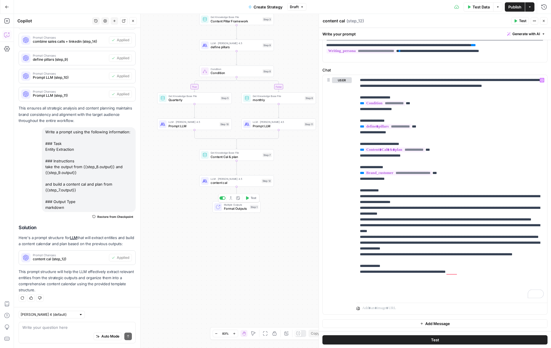
click at [230, 208] on span "Format Outputs" at bounding box center [236, 208] width 24 height 5
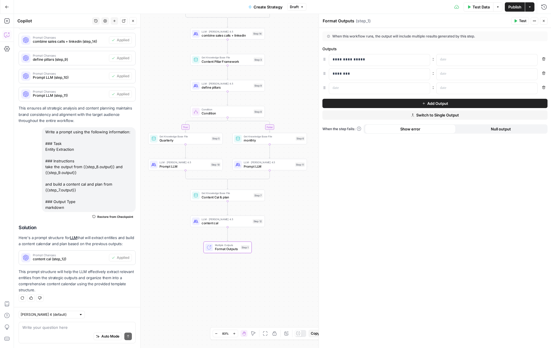
drag, startPoint x: 305, startPoint y: 147, endPoint x: 296, endPoint y: 187, distance: 41.7
click at [296, 187] on div "true false true false Workflow Input Settings Inputs Call API Pull latest linke…" at bounding box center [282, 181] width 537 height 334
click at [445, 58] on p at bounding box center [482, 60] width 85 height 6
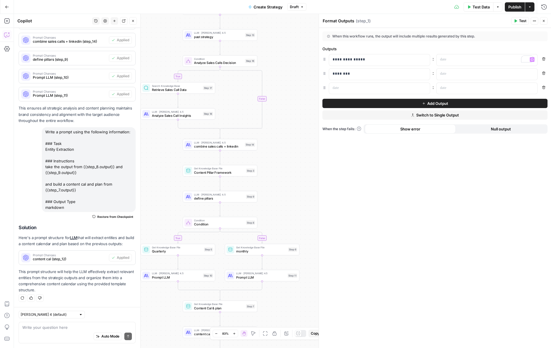
drag, startPoint x: 285, startPoint y: 76, endPoint x: 277, endPoint y: 187, distance: 111.0
click at [277, 187] on div "true false true false Workflow Input Settings Inputs Call API Pull latest linke…" at bounding box center [282, 181] width 537 height 334
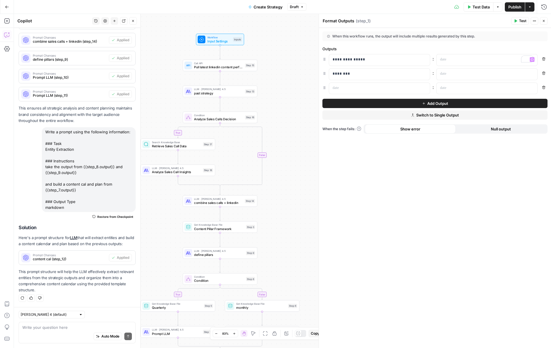
drag, startPoint x: 289, startPoint y: 161, endPoint x: 289, endPoint y: 216, distance: 55.5
click at [289, 216] on div "true false true false Workflow Input Settings Inputs Call API Pull latest linke…" at bounding box center [282, 181] width 537 height 334
click at [341, 103] on button "Add Output" at bounding box center [434, 103] width 225 height 9
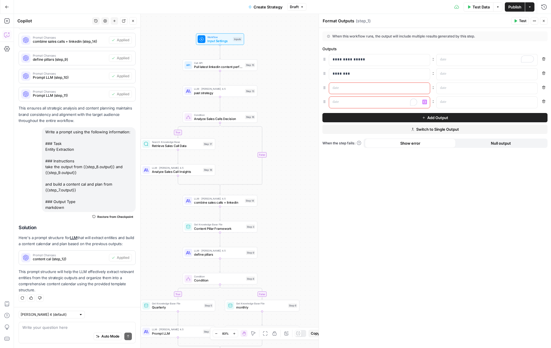
click at [345, 103] on p "To enrich screen reader interactions, please activate Accessibility in Grammarl…" at bounding box center [375, 102] width 85 height 6
drag, startPoint x: 324, startPoint y: 103, endPoint x: 331, endPoint y: 54, distance: 49.5
drag, startPoint x: 360, startPoint y: 58, endPoint x: 323, endPoint y: 56, distance: 37.5
click at [323, 56] on div "**********" at bounding box center [434, 60] width 225 height 12
click at [461, 61] on p at bounding box center [482, 60] width 85 height 6
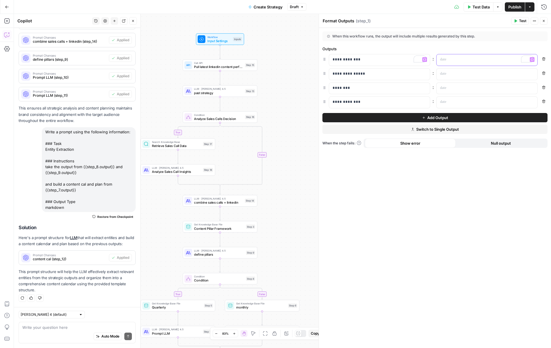
click at [533, 59] on icon "button" at bounding box center [532, 59] width 3 height 3
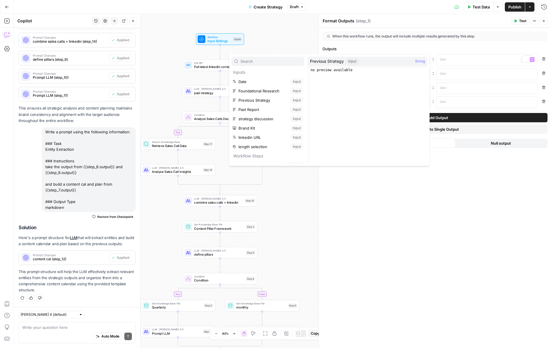
click at [458, 38] on div "When this workflow runs, the output will include multiple results generated by …" at bounding box center [418, 36] width 182 height 5
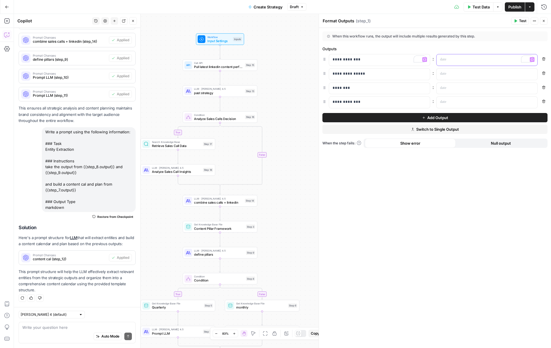
click at [502, 61] on p "To enrich screen reader interactions, please activate Accessibility in Grammarl…" at bounding box center [482, 60] width 85 height 6
click at [533, 61] on icon "button" at bounding box center [532, 59] width 3 height 3
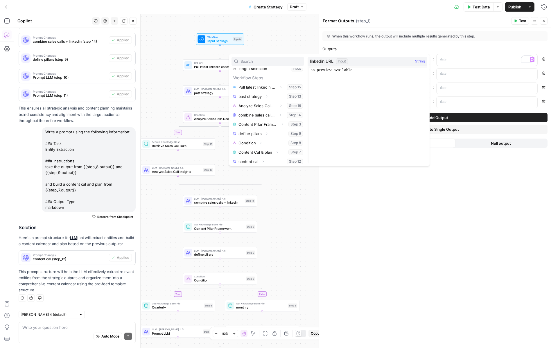
scroll to position [81, 0]
click at [252, 93] on button "Select variable past strategy" at bounding box center [268, 93] width 73 height 9
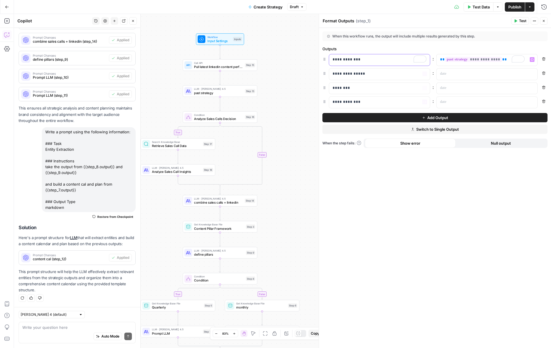
click at [378, 63] on div "**********" at bounding box center [375, 59] width 92 height 11
click at [385, 222] on div "**********" at bounding box center [435, 188] width 232 height 320
click at [377, 114] on button "Add Output" at bounding box center [434, 117] width 225 height 9
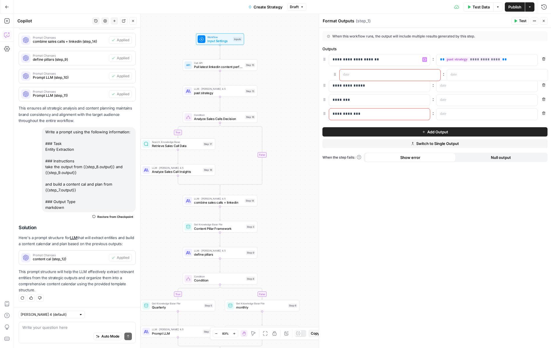
drag, startPoint x: 324, startPoint y: 116, endPoint x: 339, endPoint y: 55, distance: 62.4
click at [343, 73] on p at bounding box center [375, 74] width 85 height 6
click at [457, 77] on div "To enrich screen reader interactions, please activate Accessibility in Grammarl…" at bounding box center [483, 74] width 92 height 11
click at [532, 74] on icon "button" at bounding box center [532, 73] width 3 height 3
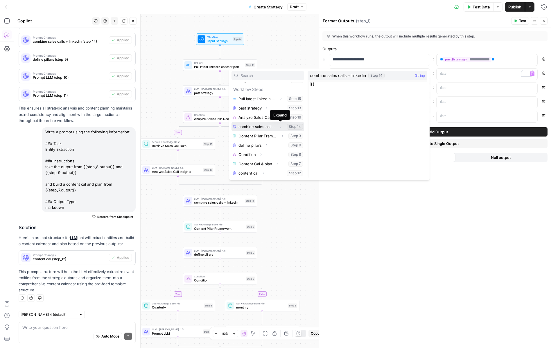
click at [267, 127] on button "Select variable combine sales calls + linkedin" at bounding box center [268, 126] width 73 height 9
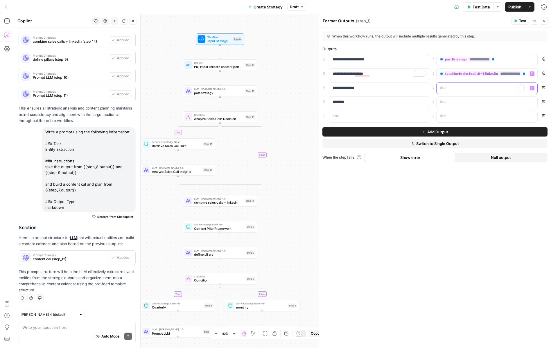
click at [462, 89] on p "To enrich screen reader interactions, please activate Accessibility in Grammarl…" at bounding box center [482, 88] width 85 height 6
click at [533, 87] on icon "button" at bounding box center [532, 88] width 3 height 3
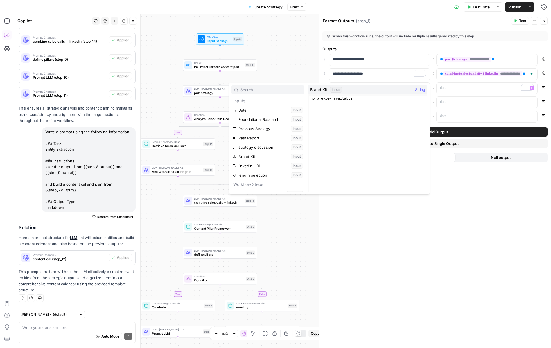
scroll to position [81, 0]
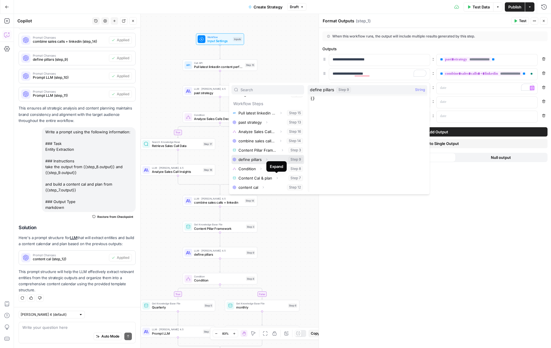
click at [251, 160] on button "Select variable define pillars" at bounding box center [268, 159] width 73 height 9
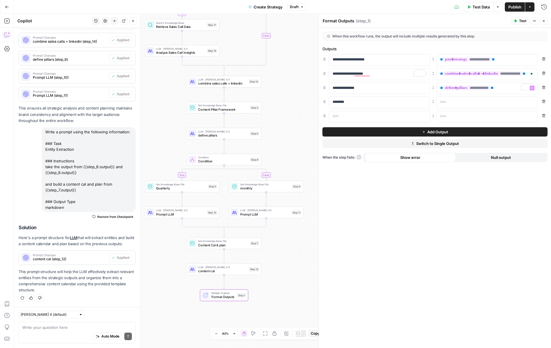
drag, startPoint x: 296, startPoint y: 230, endPoint x: 300, endPoint y: 110, distance: 119.2
click at [300, 110] on div "true false true false Workflow Input Settings Inputs Call API Pull latest linke…" at bounding box center [282, 181] width 537 height 334
click at [450, 105] on div at bounding box center [483, 102] width 92 height 11
click at [533, 103] on icon "button" at bounding box center [532, 102] width 3 height 3
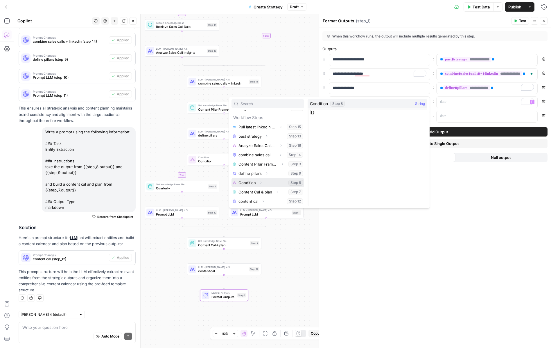
click at [274, 183] on button "Select variable Condition" at bounding box center [268, 182] width 73 height 9
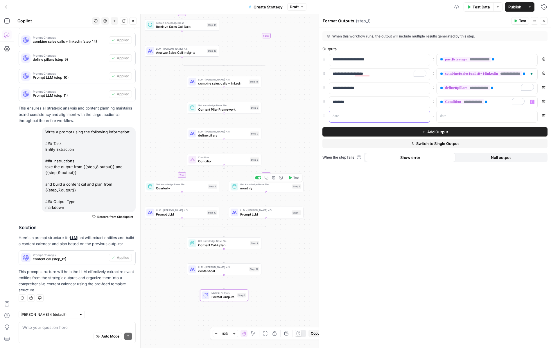
click at [390, 119] on p at bounding box center [375, 116] width 85 height 6
click at [482, 119] on p at bounding box center [482, 116] width 85 height 6
click at [531, 116] on icon "button" at bounding box center [532, 116] width 3 height 3
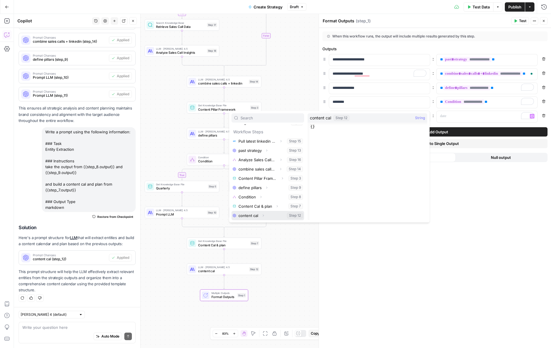
click at [270, 218] on button "Select variable content cal" at bounding box center [268, 215] width 73 height 9
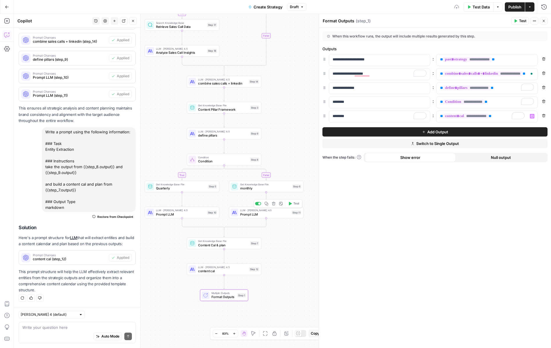
click at [359, 247] on div "**********" at bounding box center [435, 188] width 232 height 320
click at [277, 8] on span "Create Strategy" at bounding box center [268, 7] width 29 height 6
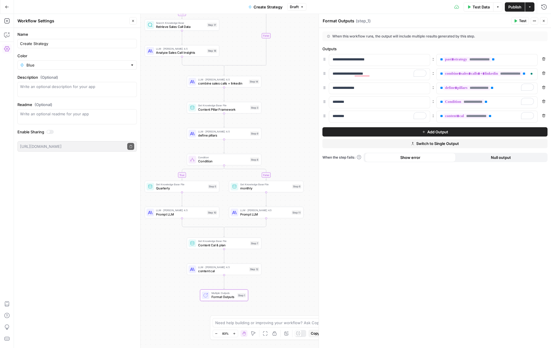
click at [103, 40] on div "Create Strategy" at bounding box center [76, 43] width 119 height 9
type input "Create Strategy v4"
click at [511, 10] on span "Publish" at bounding box center [514, 7] width 13 height 6
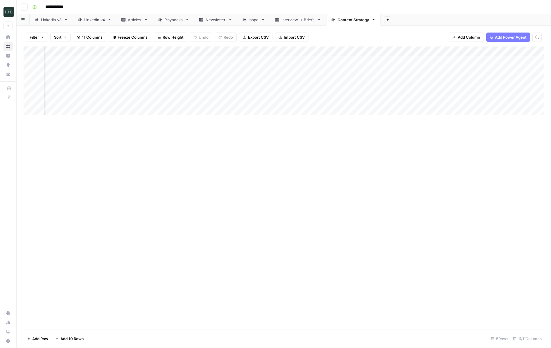
scroll to position [0, 180]
click at [500, 53] on div "Add Column" at bounding box center [284, 80] width 521 height 69
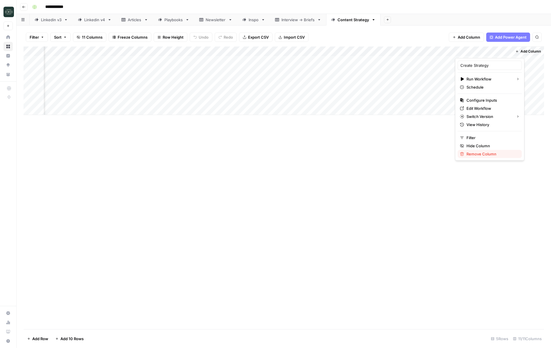
click at [473, 154] on span "Remove Column" at bounding box center [492, 154] width 51 height 6
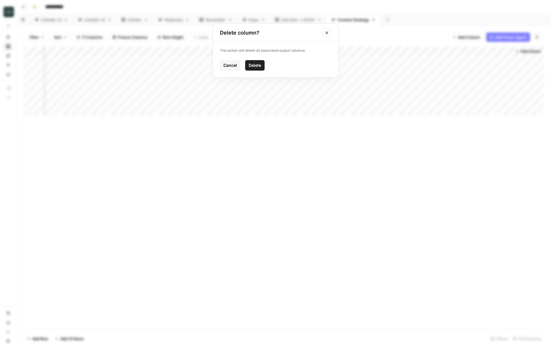
click at [258, 68] on button "Delete" at bounding box center [254, 65] width 19 height 10
click at [529, 52] on span "Add Column" at bounding box center [531, 51] width 20 height 5
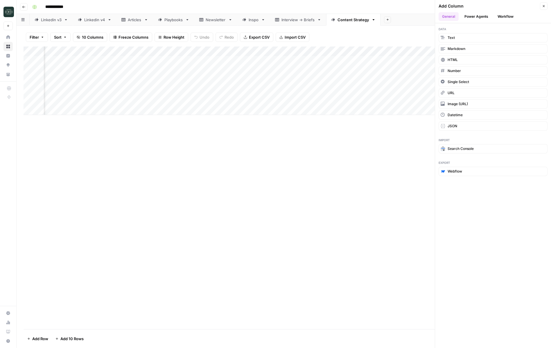
click at [511, 14] on button "Workflow" at bounding box center [505, 16] width 23 height 9
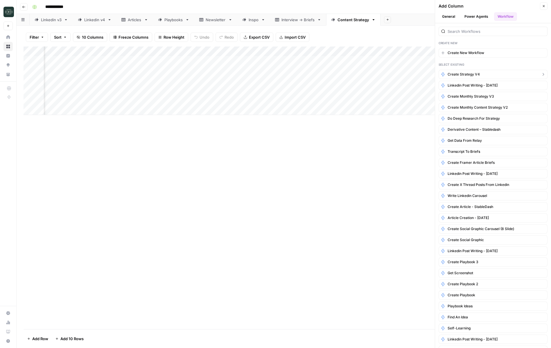
click at [490, 73] on button "Create Strategy v4" at bounding box center [493, 74] width 109 height 9
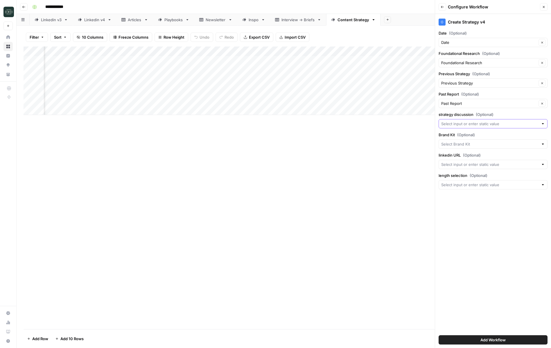
click at [488, 123] on input "strategy discussion (Optional)" at bounding box center [489, 124] width 97 height 6
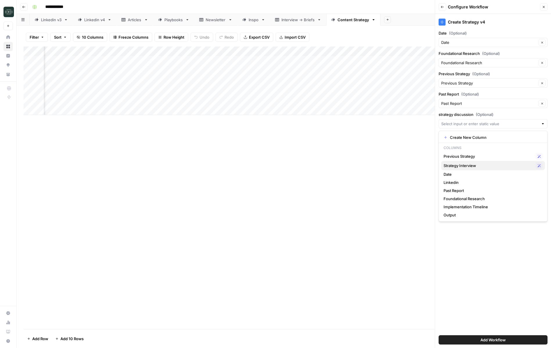
click at [483, 164] on span "Strategy Interview" at bounding box center [489, 166] width 90 height 6
type input "Strategy Interview"
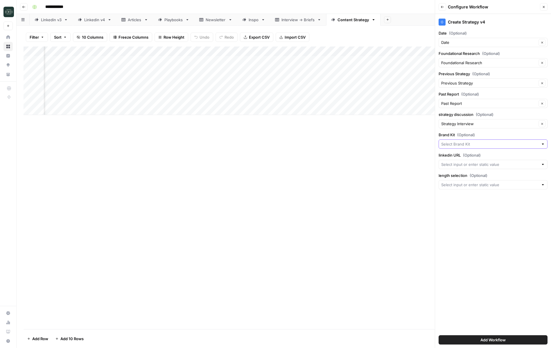
click at [477, 142] on input "Brand Kit (Optional)" at bounding box center [489, 144] width 97 height 6
click at [481, 155] on span "Squad" at bounding box center [492, 158] width 97 height 6
type input "Squad"
click at [477, 171] on div "Create Strategy v4 Date (Optional) Date Clear Foundational Research (Optional) …" at bounding box center [493, 181] width 116 height 334
click at [487, 162] on input "linkedin URL (Optional)" at bounding box center [489, 165] width 97 height 6
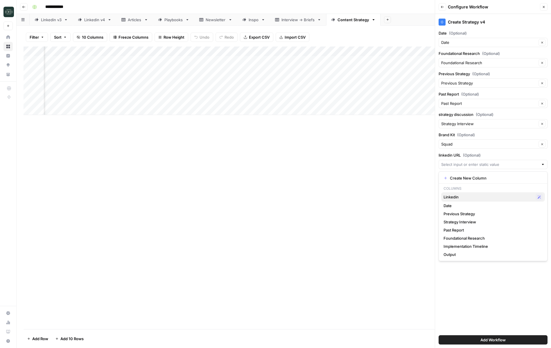
click at [476, 200] on span "Linkedin" at bounding box center [489, 197] width 90 height 6
type input "Linkedin"
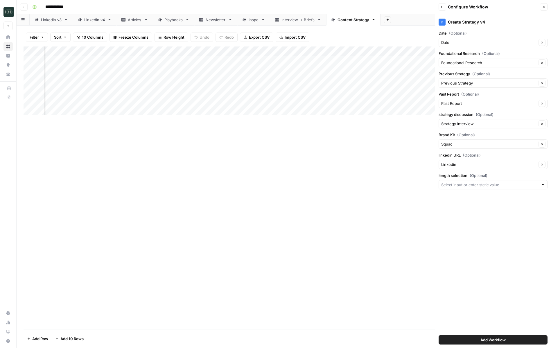
click at [461, 188] on div at bounding box center [493, 184] width 109 height 9
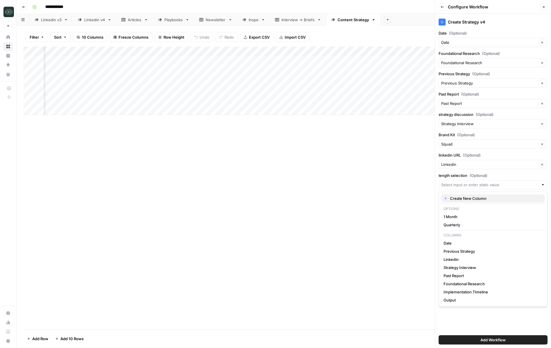
click at [465, 196] on span "Create New Column" at bounding box center [495, 199] width 90 height 6
type input "Create New Column"
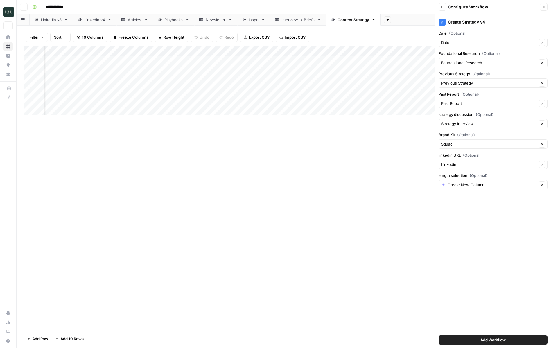
click at [474, 341] on button "Add Workflow" at bounding box center [493, 339] width 109 height 9
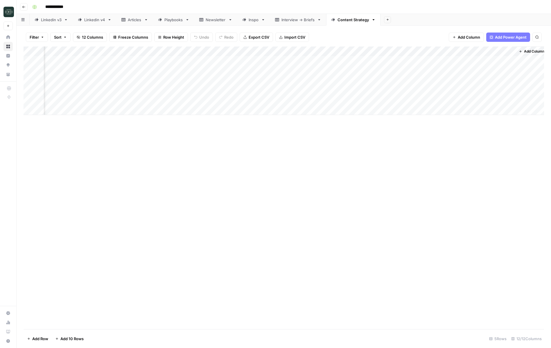
scroll to position [0, 237]
click at [500, 51] on div "Add Column" at bounding box center [284, 80] width 521 height 69
click at [470, 98] on span "Configure Inputs" at bounding box center [486, 100] width 51 height 6
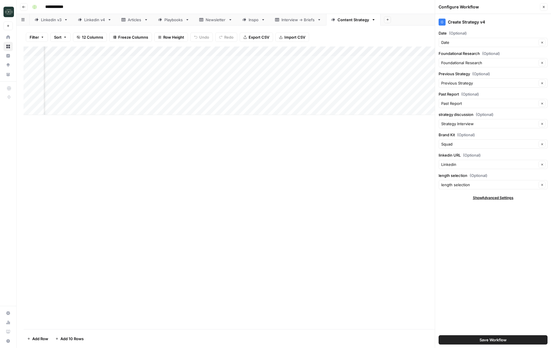
click at [543, 9] on button "Close" at bounding box center [544, 7] width 8 height 8
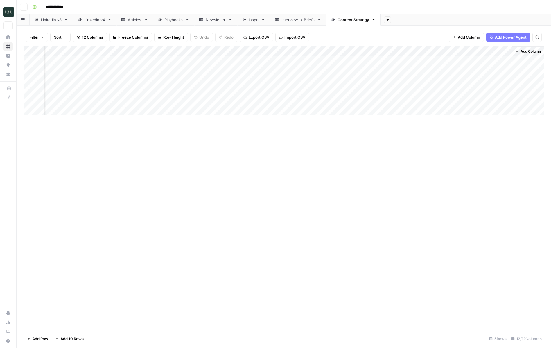
click at [476, 91] on div "Add Column" at bounding box center [284, 80] width 521 height 69
click at [500, 90] on div "Add Column" at bounding box center [284, 80] width 521 height 69
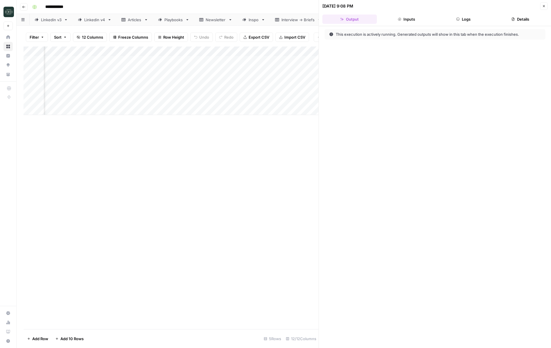
click at [473, 17] on button "Logs" at bounding box center [463, 19] width 55 height 9
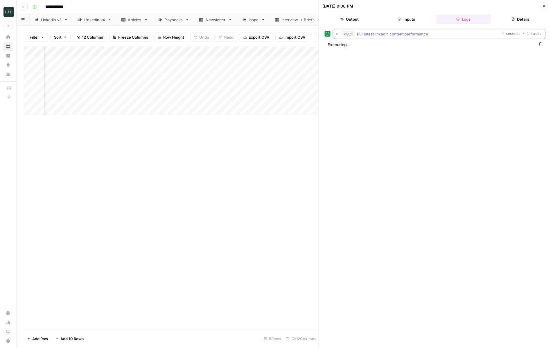
click at [447, 33] on div "step_15 Pull latest linkedin content performance 4 seconds / 1 tasks" at bounding box center [442, 34] width 200 height 6
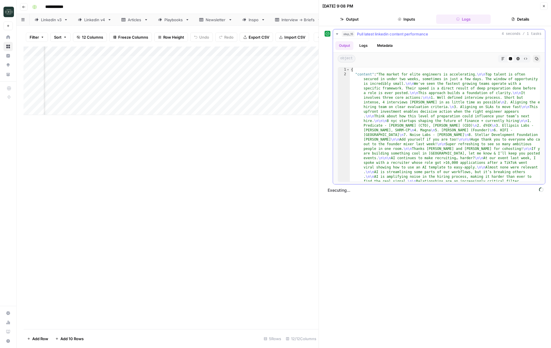
click at [447, 33] on div "step_15 Pull latest linkedin content performance 4 seconds / 1 tasks" at bounding box center [442, 34] width 200 height 6
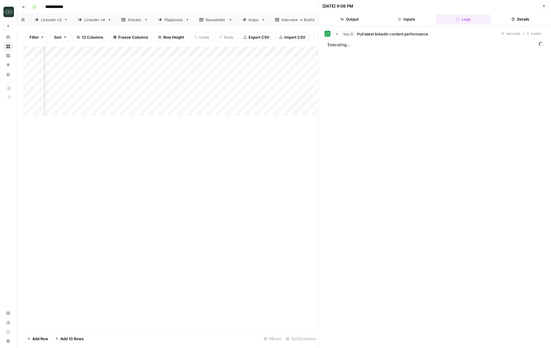
click at [396, 85] on div "step_15 Pull latest linkedin content performance 4 seconds / 1 tasks Executing.…" at bounding box center [435, 187] width 221 height 316
click at [337, 45] on icon "button" at bounding box center [337, 46] width 5 height 5
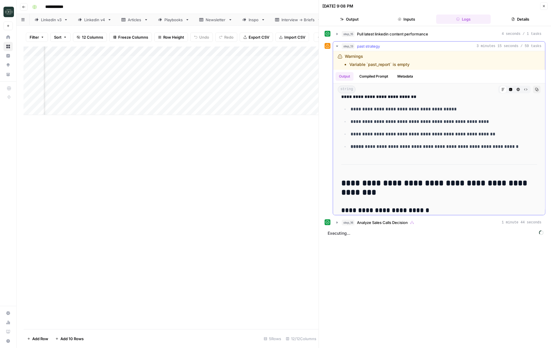
scroll to position [3864, 0]
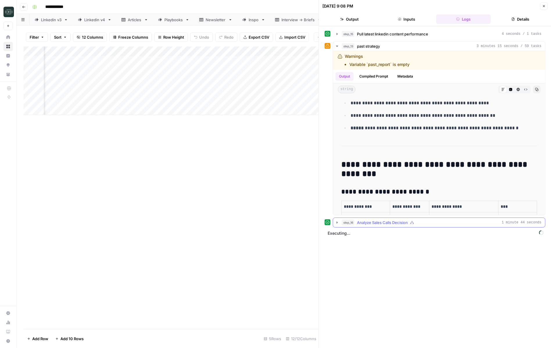
click at [336, 225] on button "step_16 Analyze Sales Calls Decision 1 minute 44 seconds" at bounding box center [439, 222] width 212 height 9
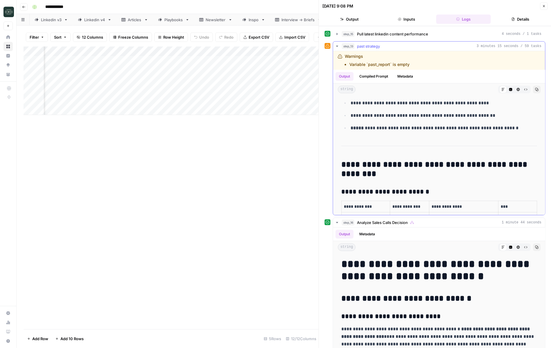
click at [339, 45] on icon "button" at bounding box center [337, 46] width 5 height 5
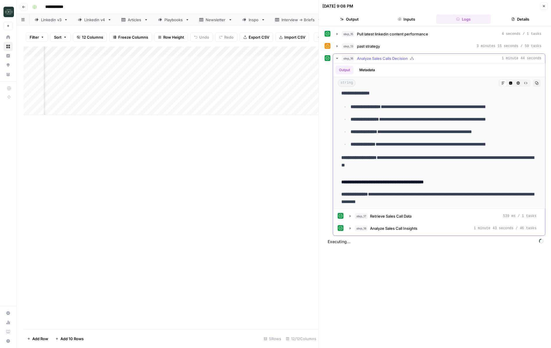
scroll to position [1519, 0]
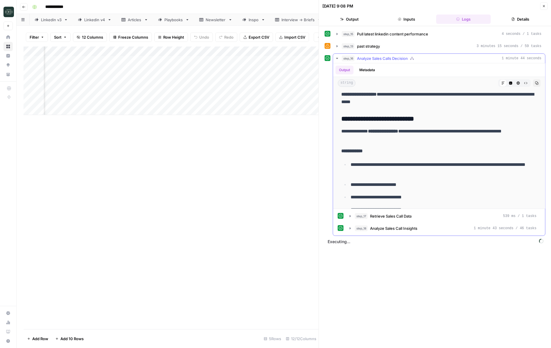
click at [367, 71] on button "Metadata" at bounding box center [367, 70] width 23 height 9
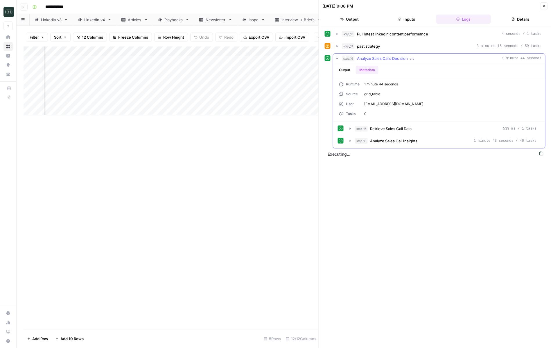
click at [341, 70] on button "Output" at bounding box center [345, 70] width 18 height 9
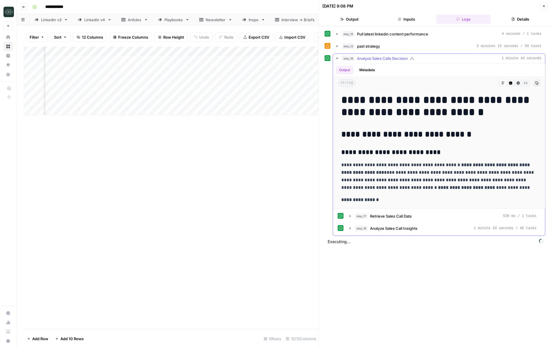
click at [361, 70] on button "Metadata" at bounding box center [367, 70] width 23 height 9
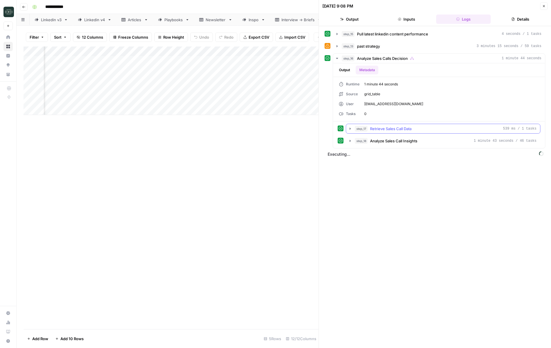
click at [349, 131] on button "step_17 Retrieve Sales Call Data 539 ms / 1 tasks" at bounding box center [443, 128] width 194 height 9
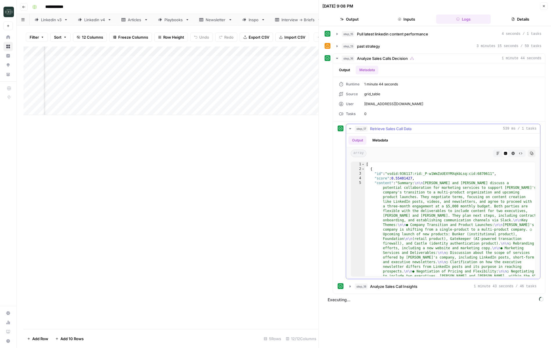
click at [349, 131] on button "step_17 Retrieve Sales Call Data 539 ms / 1 tasks" at bounding box center [443, 128] width 194 height 9
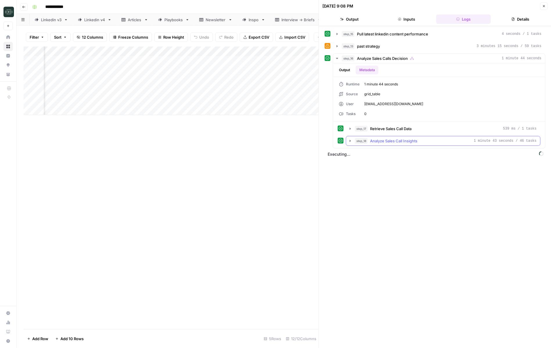
click at [350, 143] on icon "button" at bounding box center [350, 141] width 5 height 5
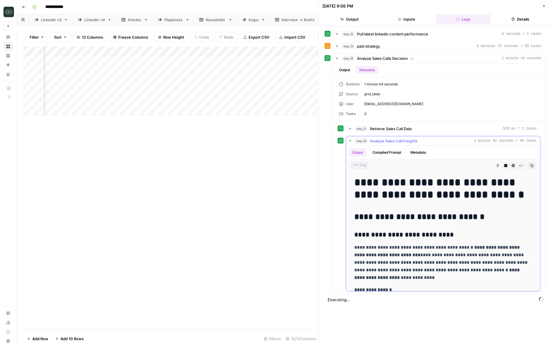
click at [350, 143] on icon "button" at bounding box center [350, 141] width 5 height 5
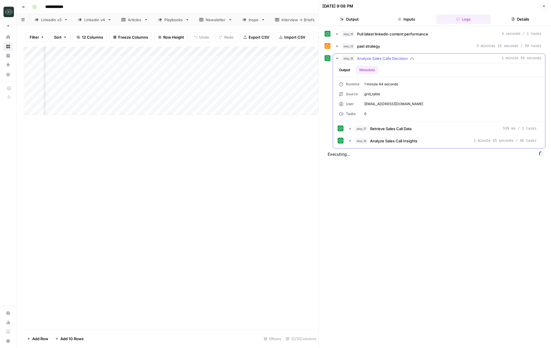
click at [337, 60] on icon "button" at bounding box center [337, 58] width 5 height 5
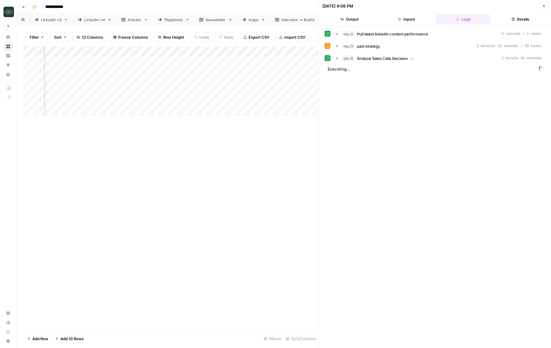
click at [337, 70] on span "Executing..." at bounding box center [436, 68] width 220 height 9
click at [542, 6] on icon "button" at bounding box center [543, 5] width 3 height 3
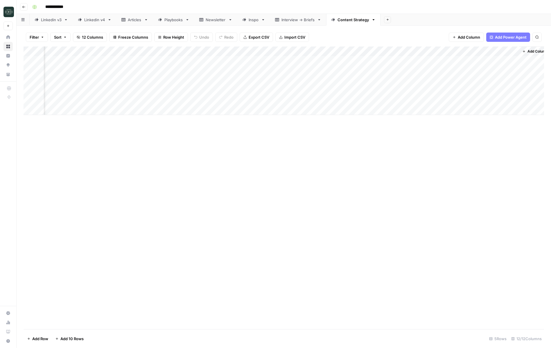
scroll to position [0, 230]
click at [513, 91] on div "Add Column" at bounding box center [284, 80] width 521 height 69
click at [511, 91] on div "Add Column" at bounding box center [284, 80] width 521 height 69
click at [498, 89] on div "Add Column" at bounding box center [284, 80] width 521 height 69
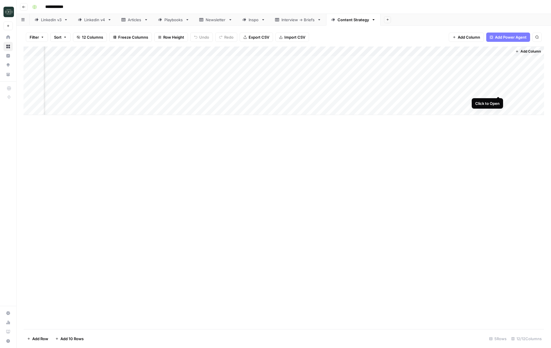
scroll to position [0, 233]
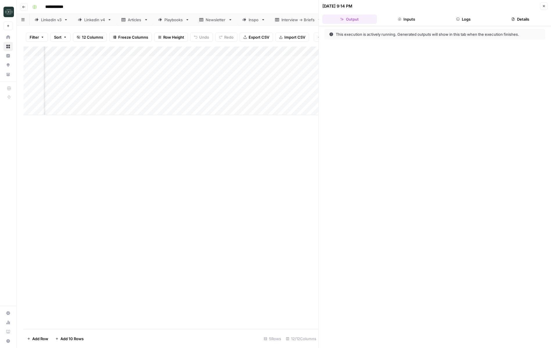
click at [471, 27] on div "This execution is actively running. Generated outputs will show in this tab whe…" at bounding box center [435, 187] width 232 height 322
click at [469, 22] on button "Logs" at bounding box center [463, 19] width 55 height 9
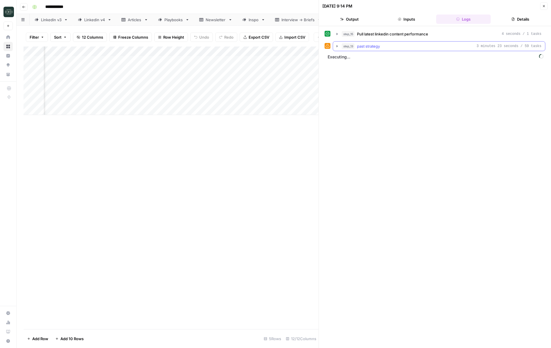
click at [366, 49] on span "past strategy" at bounding box center [368, 46] width 23 height 6
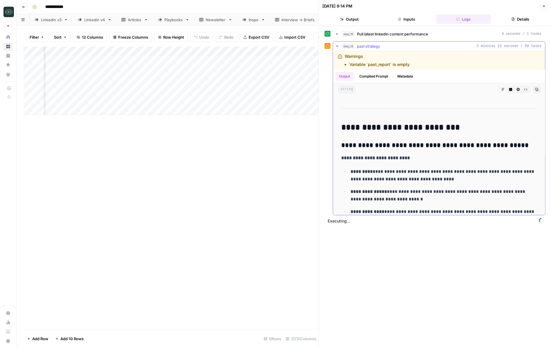
scroll to position [68, 0]
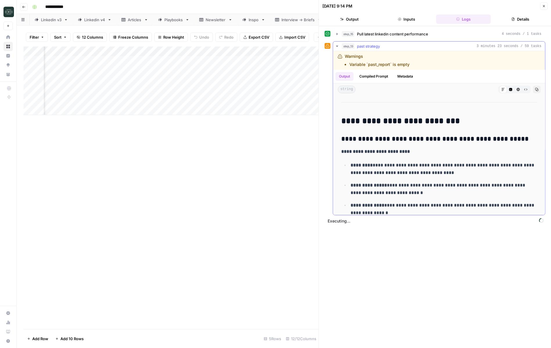
click at [334, 46] on button "step_13 past strategy 3 minutes 23 seconds / 59 tasks" at bounding box center [439, 46] width 212 height 9
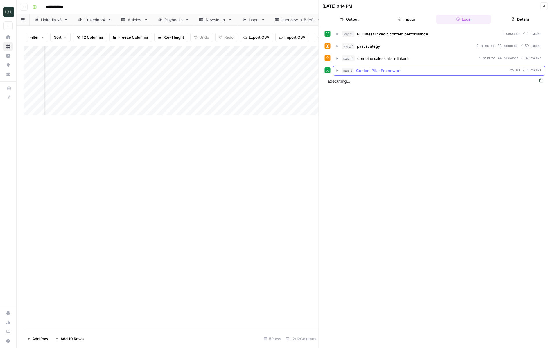
click at [339, 71] on icon "button" at bounding box center [337, 70] width 5 height 5
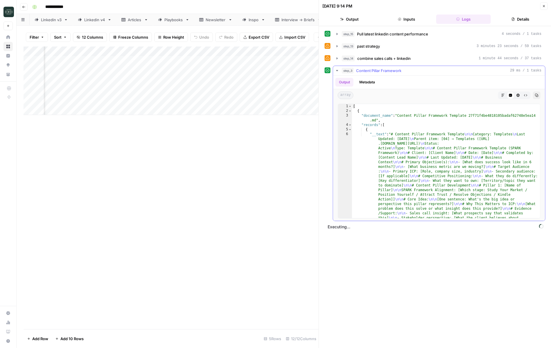
click at [339, 71] on icon "button" at bounding box center [337, 70] width 5 height 5
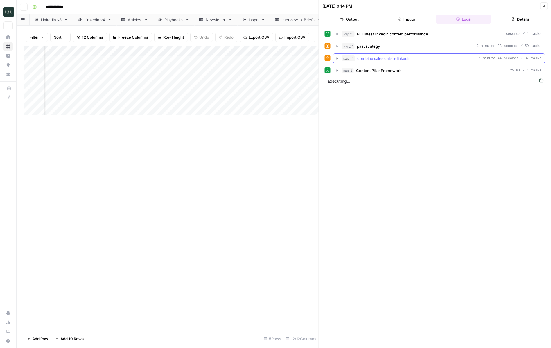
click at [336, 60] on icon "button" at bounding box center [337, 58] width 5 height 5
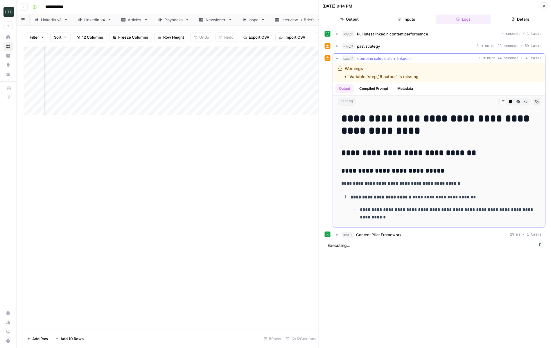
click at [336, 60] on icon "button" at bounding box center [337, 58] width 5 height 5
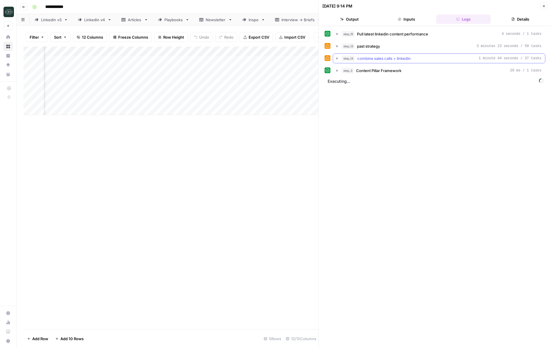
click at [335, 60] on icon "button" at bounding box center [337, 58] width 5 height 5
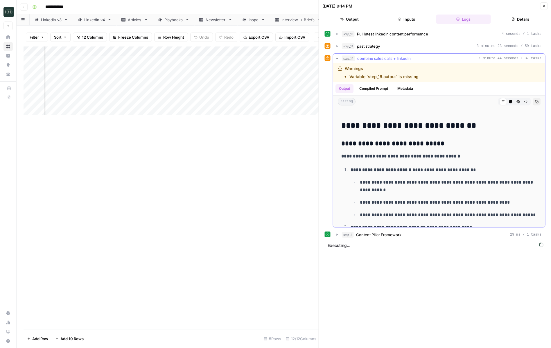
scroll to position [38, 0]
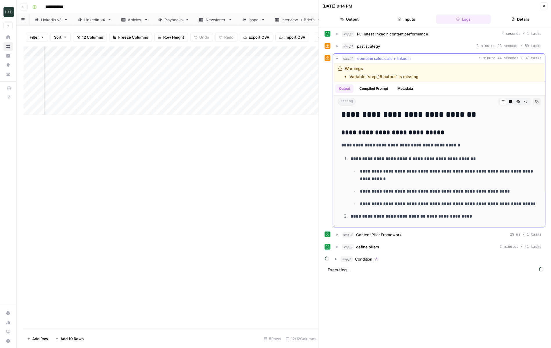
click at [338, 60] on icon "button" at bounding box center [337, 58] width 5 height 5
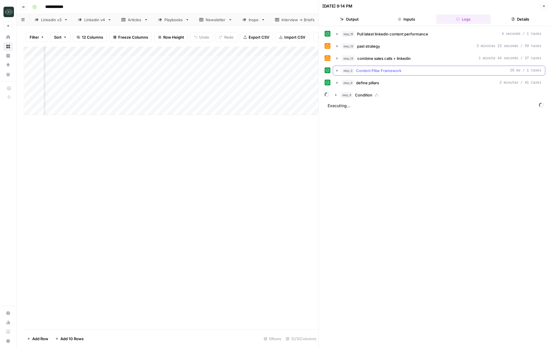
click at [337, 68] on button "step_3 Content Pillar Framework 29 ms / 1 tasks" at bounding box center [439, 70] width 212 height 9
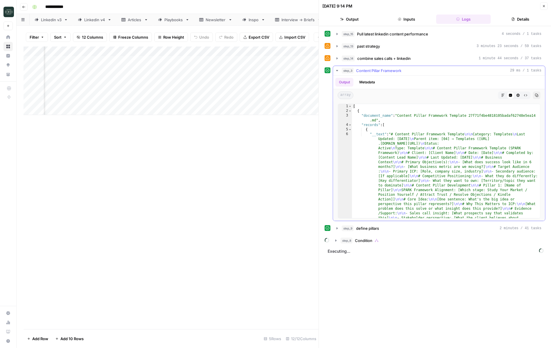
click at [337, 68] on button "step_3 Content Pillar Framework 29 ms / 1 tasks" at bounding box center [439, 70] width 212 height 9
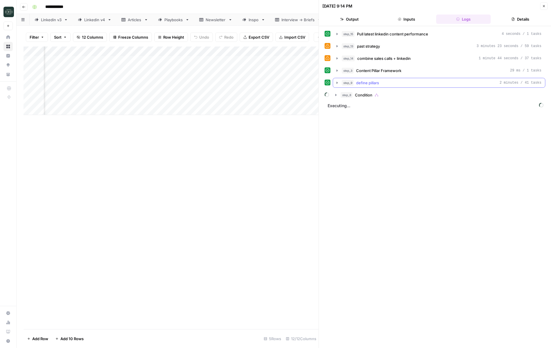
click at [336, 85] on button "step_9 define pillars 2 minutes / 41 tasks" at bounding box center [439, 82] width 212 height 9
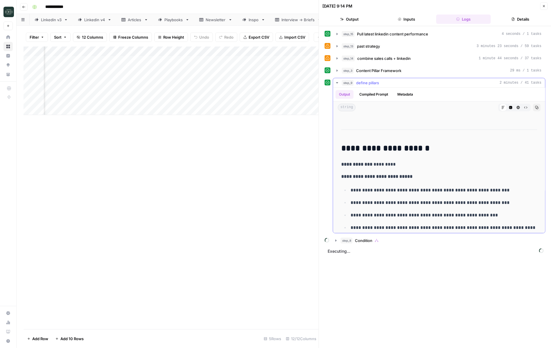
scroll to position [3882, 0]
click at [339, 242] on button "step_8 Condition" at bounding box center [438, 240] width 213 height 9
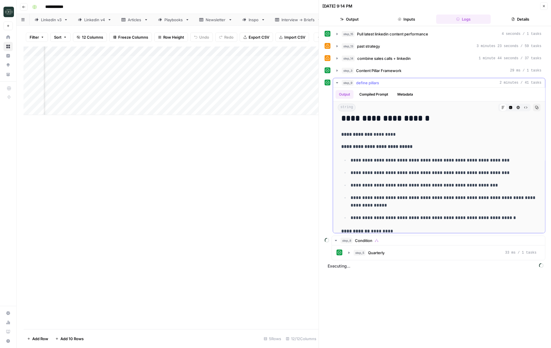
scroll to position [3927, 0]
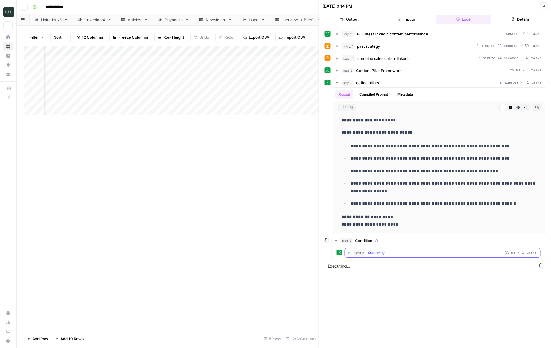
click at [349, 256] on button "step_5 Quarterly 33 ms / 1 tasks" at bounding box center [442, 252] width 195 height 9
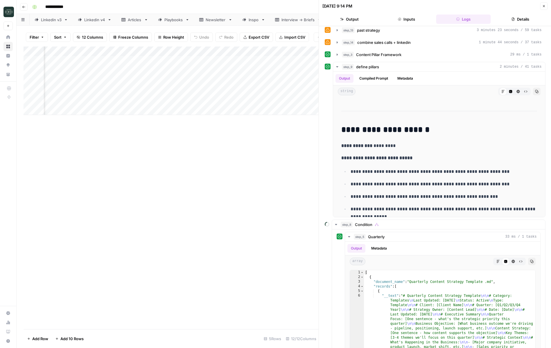
scroll to position [0, 0]
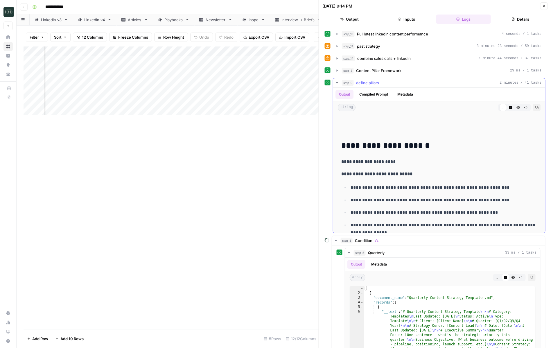
click at [337, 82] on icon "button" at bounding box center [337, 82] width 5 height 5
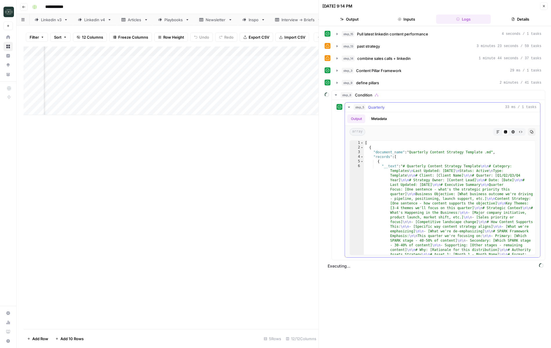
click at [349, 110] on button "step_5 Quarterly 33 ms / 1 tasks" at bounding box center [442, 107] width 195 height 9
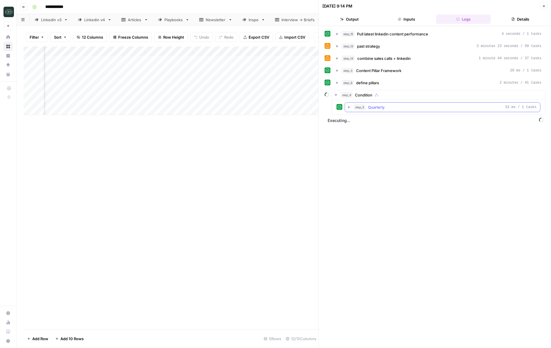
click at [343, 108] on div "step_5 Quarterly 33 ms / 1 tasks" at bounding box center [439, 107] width 204 height 10
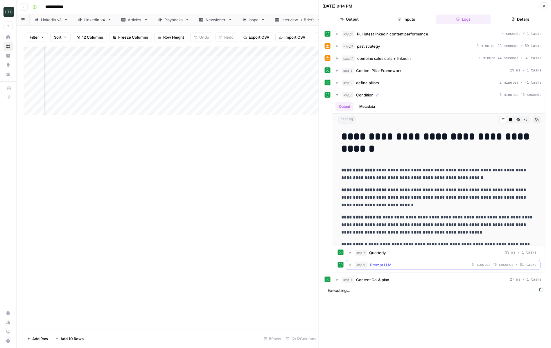
click at [351, 261] on button "step_10 Prompt LLM 6 minutes 46 seconds / 51 tasks" at bounding box center [443, 264] width 194 height 9
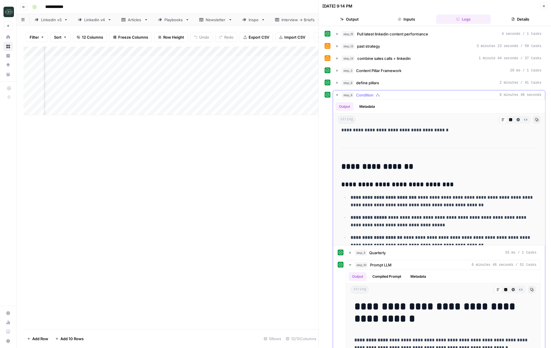
scroll to position [209, 0]
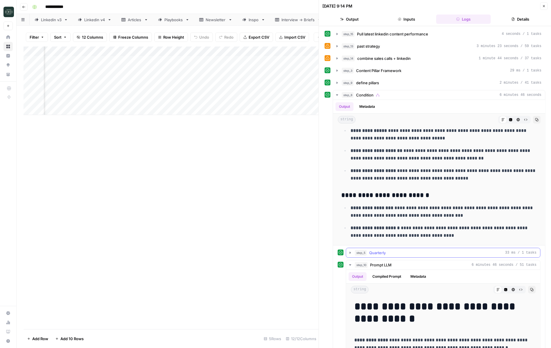
click at [351, 254] on icon "button" at bounding box center [350, 252] width 5 height 5
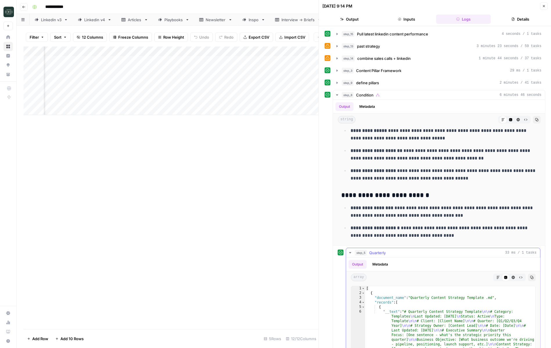
click at [351, 254] on icon "button" at bounding box center [350, 252] width 5 height 5
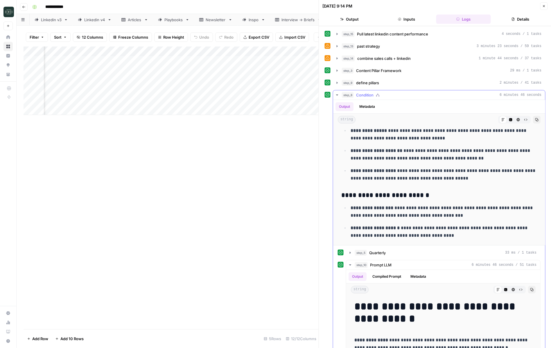
scroll to position [15, 0]
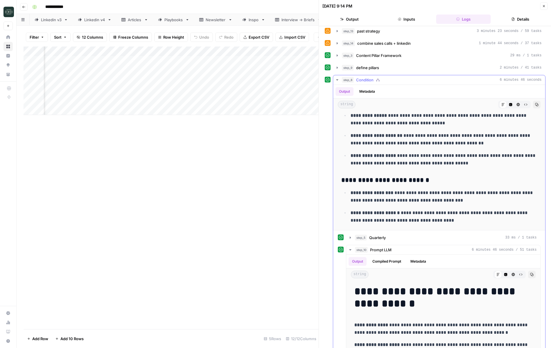
click at [338, 80] on icon "button" at bounding box center [337, 80] width 5 height 5
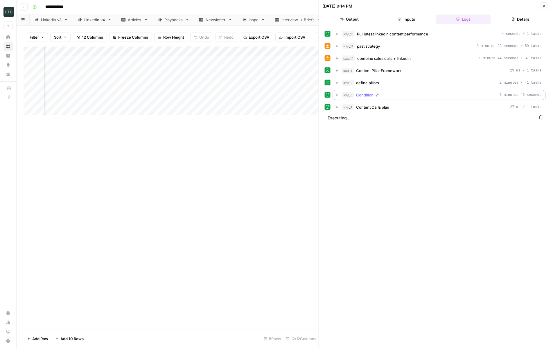
click at [337, 98] on button "step_8 Condition 6 minutes 46 seconds" at bounding box center [439, 94] width 212 height 9
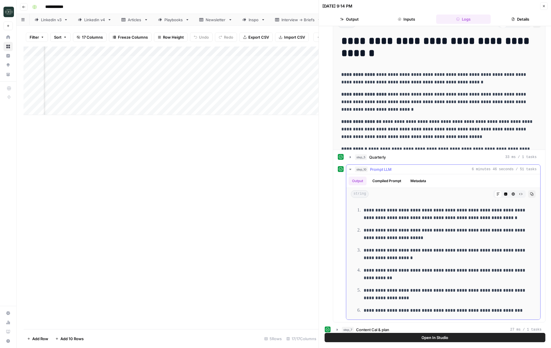
scroll to position [3684, 0]
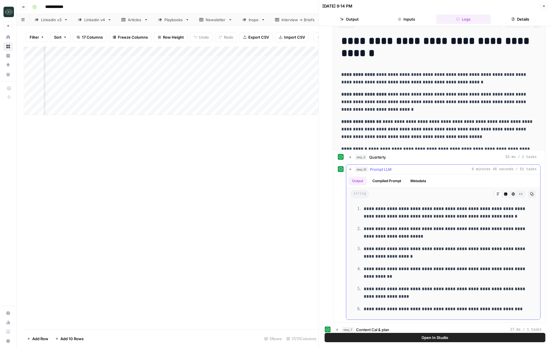
click at [351, 172] on button "step_10 Prompt LLM 6 minutes 46 seconds / 51 tasks" at bounding box center [443, 169] width 194 height 9
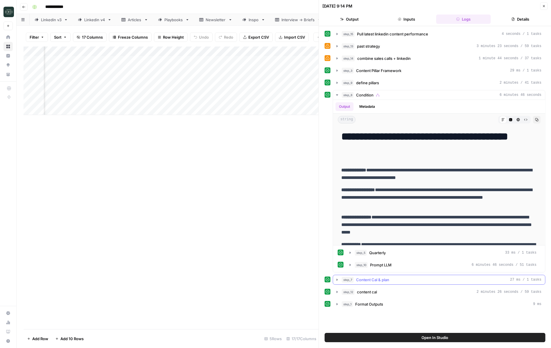
click at [380, 278] on span "Content Cal & plan" at bounding box center [372, 280] width 33 height 6
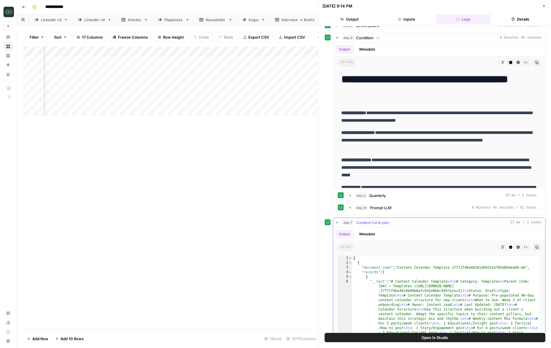
scroll to position [125, 0]
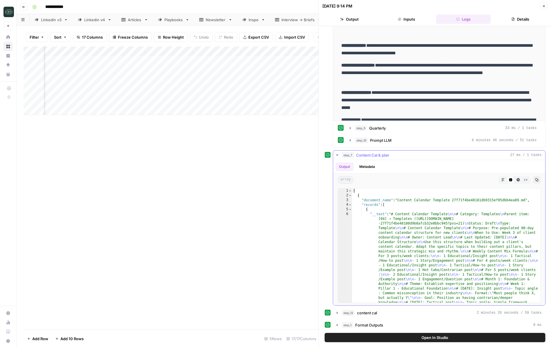
click at [335, 153] on icon "button" at bounding box center [337, 155] width 5 height 5
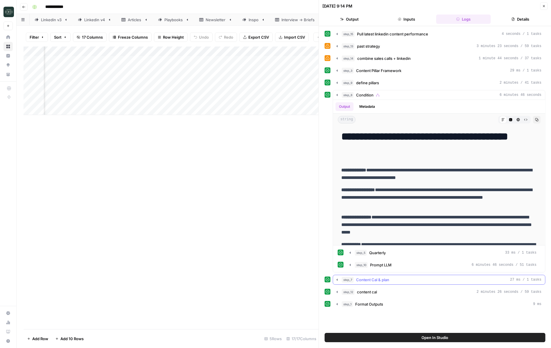
scroll to position [0, 0]
click at [365, 288] on button "step_12 content cal 2 minutes 26 seconds / 59 tasks" at bounding box center [439, 291] width 212 height 9
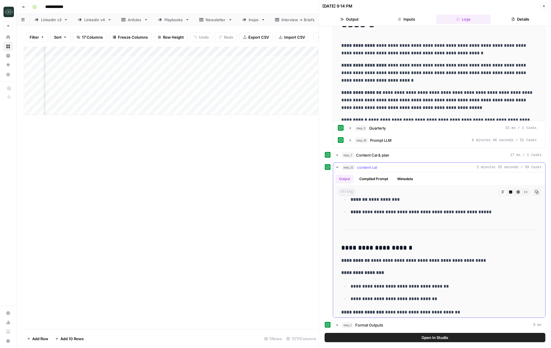
scroll to position [3498, 0]
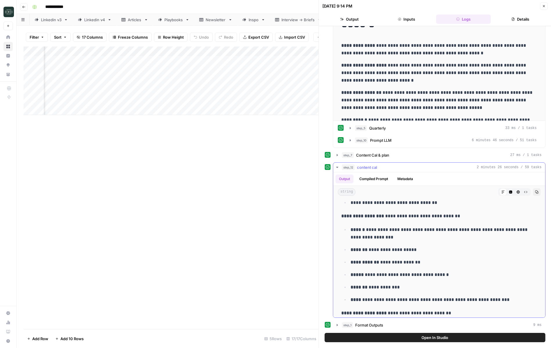
click at [337, 168] on icon "button" at bounding box center [337, 167] width 2 height 1
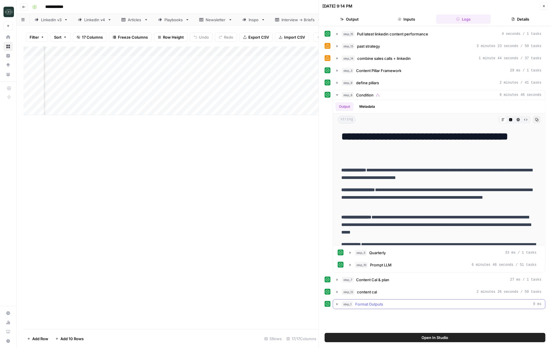
click at [338, 304] on icon "button" at bounding box center [337, 304] width 5 height 5
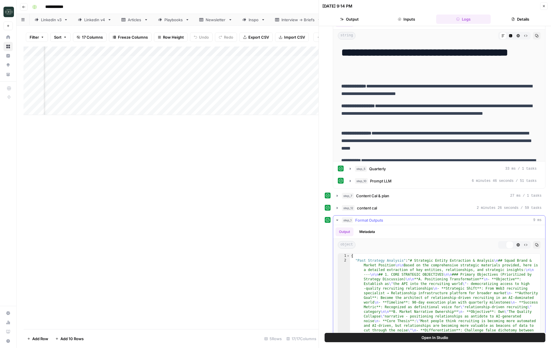
scroll to position [125, 0]
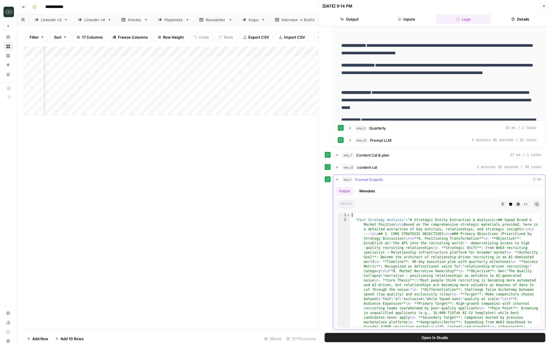
click at [336, 180] on icon "button" at bounding box center [337, 179] width 5 height 5
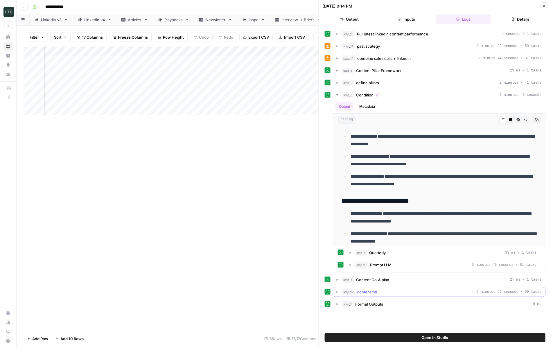
scroll to position [204, 0]
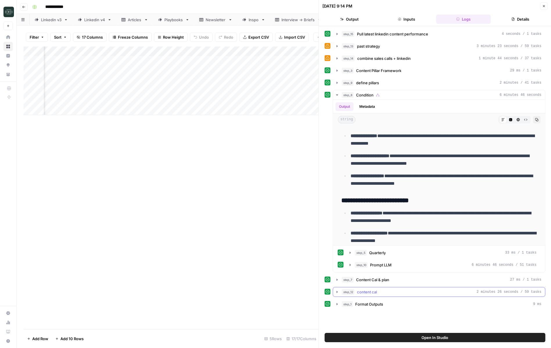
click at [378, 290] on div "step_12 content cal 2 minutes 26 seconds / 59 tasks" at bounding box center [442, 292] width 200 height 6
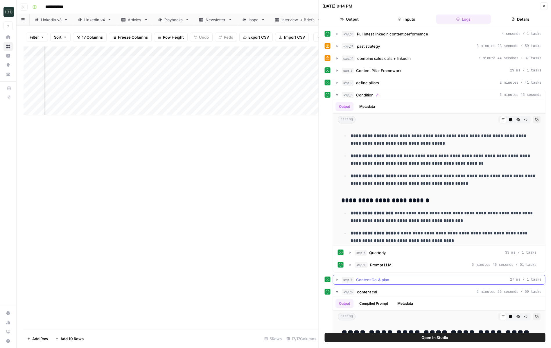
click at [380, 279] on span "Content Cal & plan" at bounding box center [372, 280] width 33 height 6
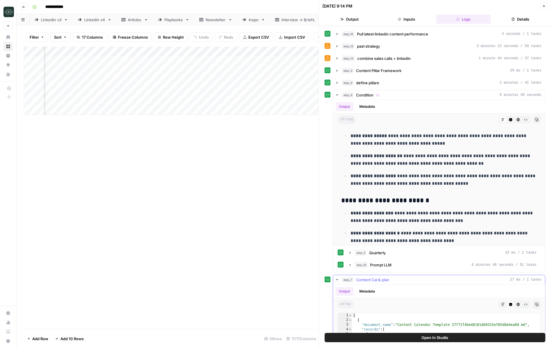
click at [380, 279] on span "Content Cal & plan" at bounding box center [372, 280] width 33 height 6
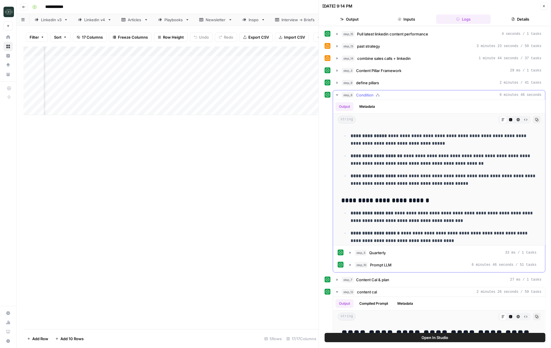
click at [337, 99] on button "step_8 Condition 6 minutes 46 seconds" at bounding box center [439, 94] width 212 height 9
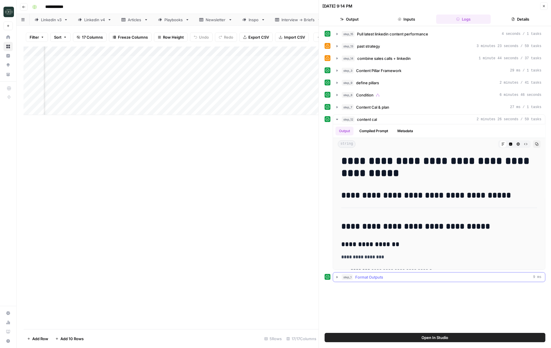
click at [336, 278] on icon "button" at bounding box center [337, 277] width 5 height 5
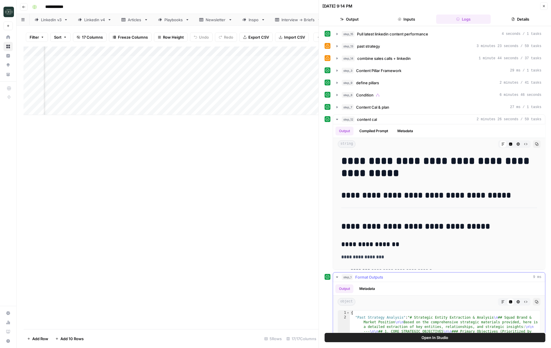
click at [372, 288] on button "Metadata" at bounding box center [367, 288] width 23 height 9
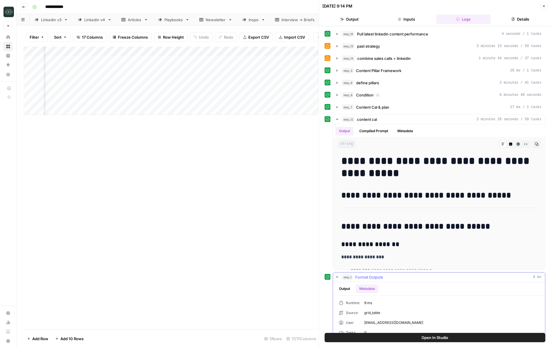
click at [343, 289] on button "Output" at bounding box center [345, 288] width 18 height 9
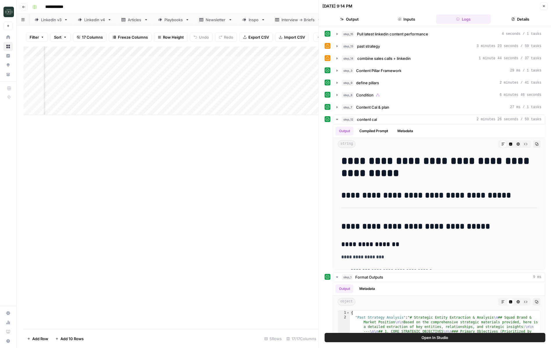
click at [543, 6] on icon "button" at bounding box center [543, 5] width 3 height 3
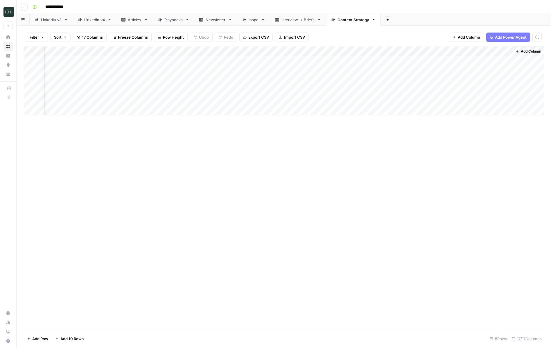
scroll to position [0, 499]
click at [454, 90] on div "Add Column" at bounding box center [284, 80] width 521 height 69
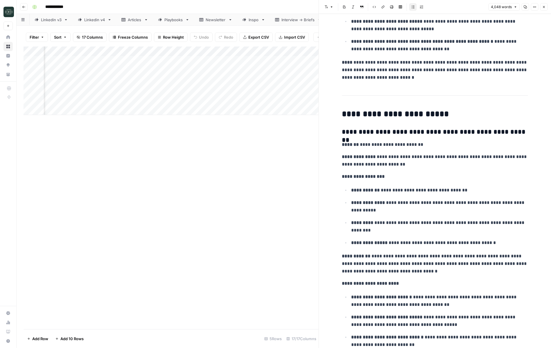
scroll to position [426, 0]
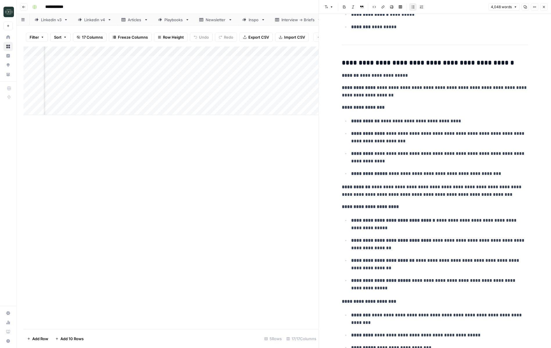
click at [479, 230] on p "**********" at bounding box center [439, 224] width 177 height 15
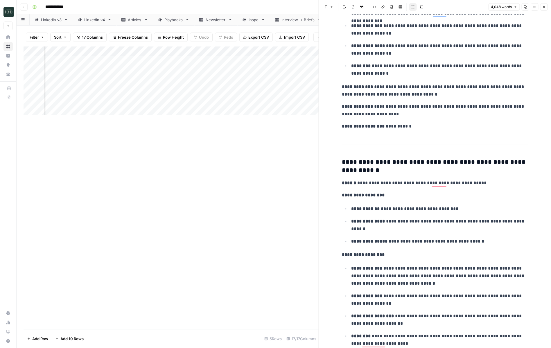
scroll to position [0, 0]
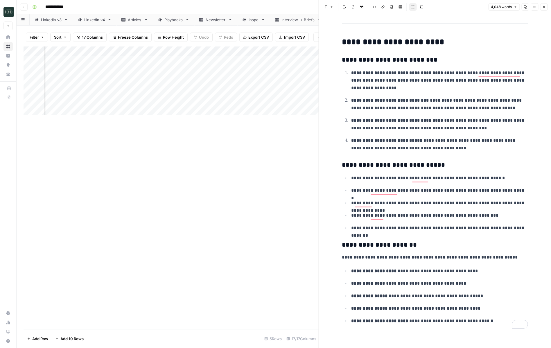
click at [544, 8] on icon "button" at bounding box center [543, 6] width 3 height 3
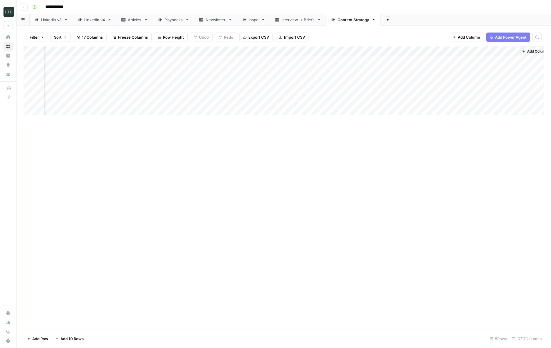
click at [513, 90] on div "Add Column" at bounding box center [284, 80] width 521 height 69
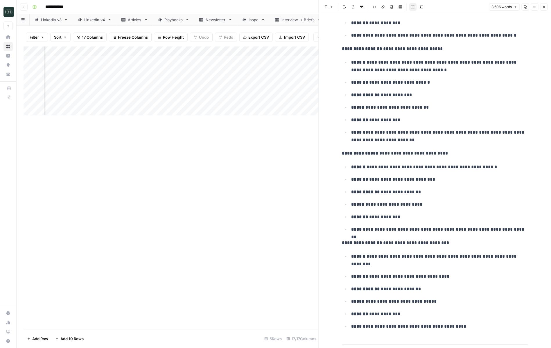
scroll to position [7623, 0]
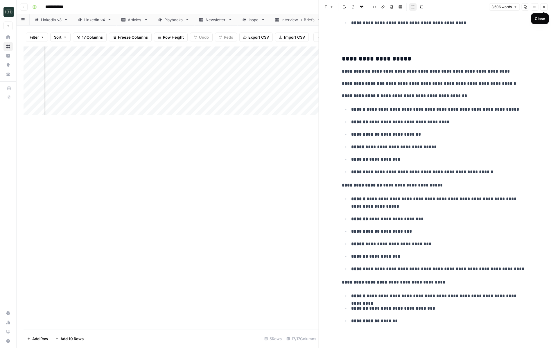
click at [544, 7] on icon "button" at bounding box center [543, 6] width 3 height 3
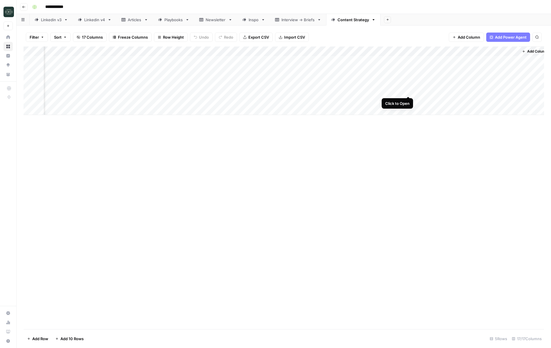
click at [408, 91] on div "Add Column" at bounding box center [284, 80] width 521 height 69
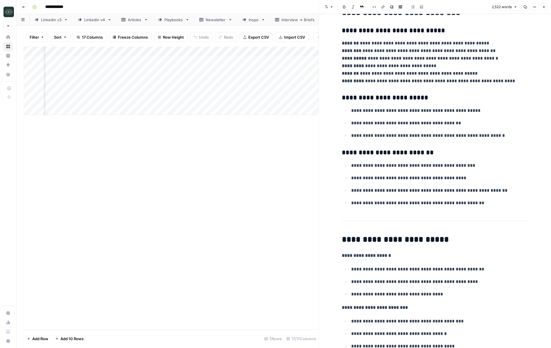
scroll to position [3712, 0]
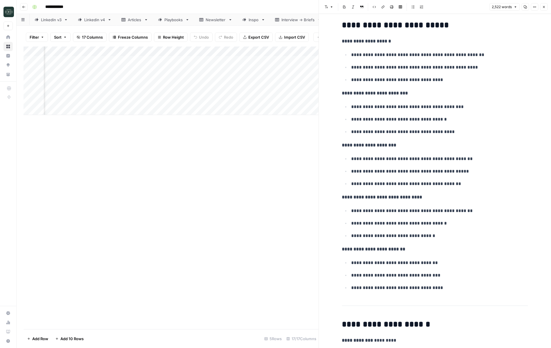
click at [544, 7] on icon "button" at bounding box center [544, 7] width 2 height 2
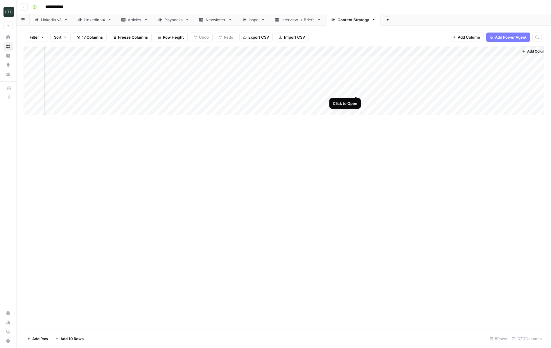
click at [355, 92] on div "Add Column" at bounding box center [284, 80] width 521 height 69
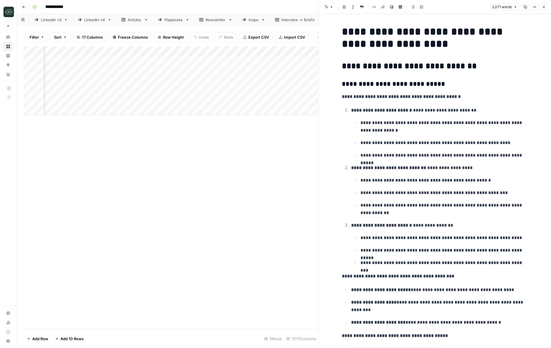
click at [544, 4] on button "Close" at bounding box center [544, 7] width 8 height 8
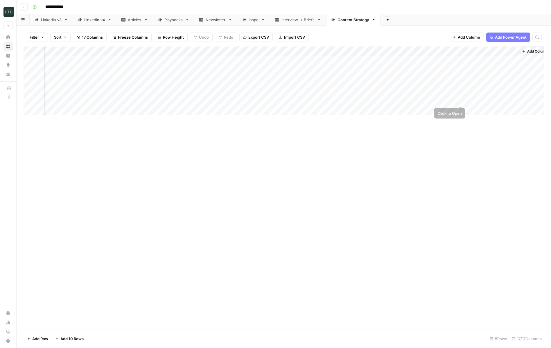
click at [462, 89] on div "Add Column" at bounding box center [284, 80] width 521 height 69
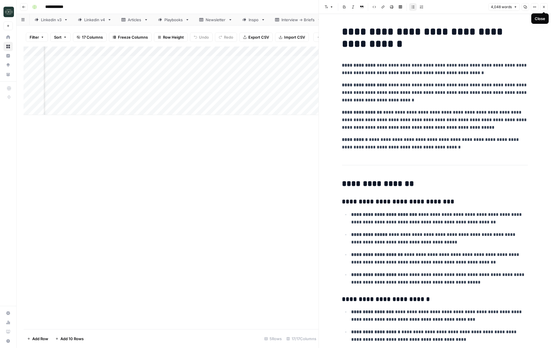
click at [544, 6] on icon "button" at bounding box center [543, 6] width 3 height 3
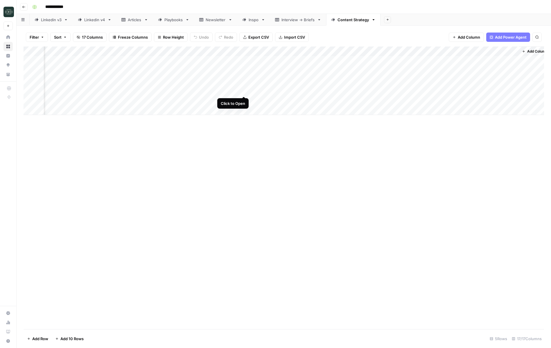
click at [244, 91] on div "Add Column" at bounding box center [284, 80] width 521 height 69
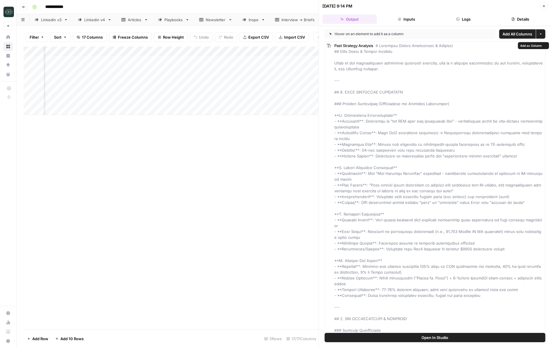
click at [463, 20] on button "Logs" at bounding box center [463, 19] width 55 height 9
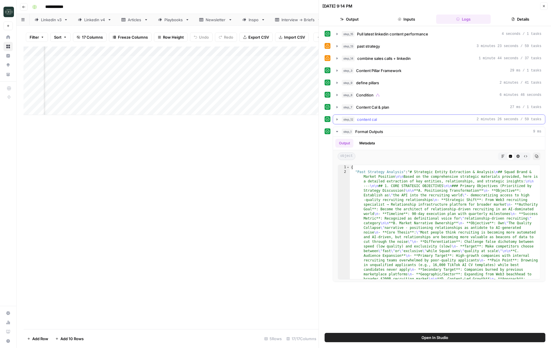
click at [336, 118] on icon "button" at bounding box center [337, 119] width 5 height 5
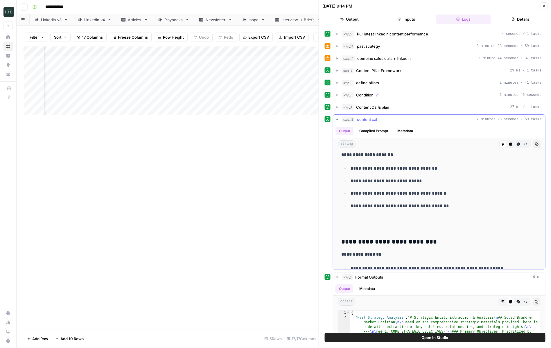
scroll to position [1010, 0]
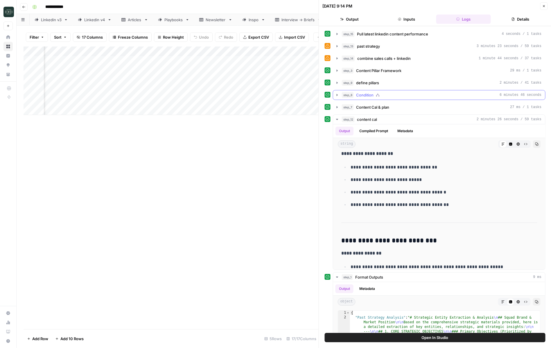
click at [436, 98] on button "step_8 Condition 6 minutes 46 seconds" at bounding box center [439, 94] width 212 height 9
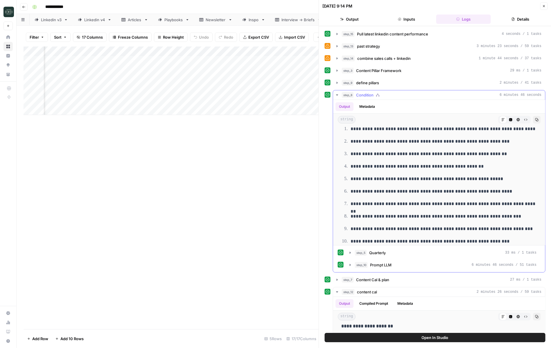
scroll to position [4558, 0]
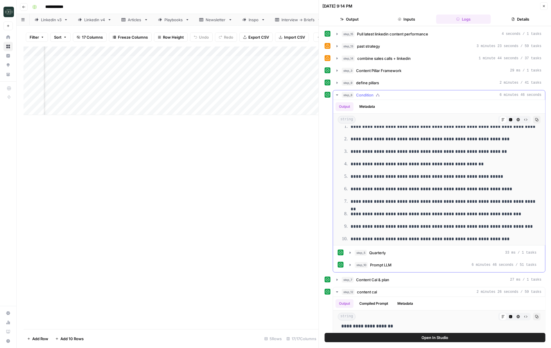
click at [336, 96] on icon "button" at bounding box center [337, 95] width 5 height 5
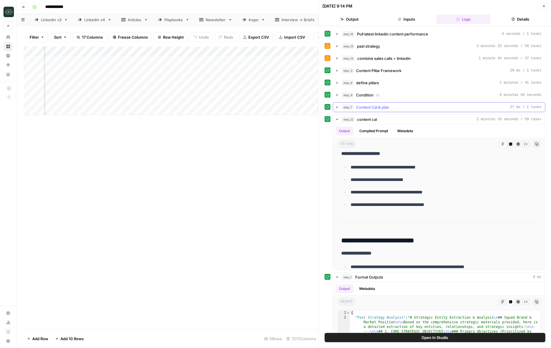
click at [336, 106] on icon "button" at bounding box center [337, 107] width 5 height 5
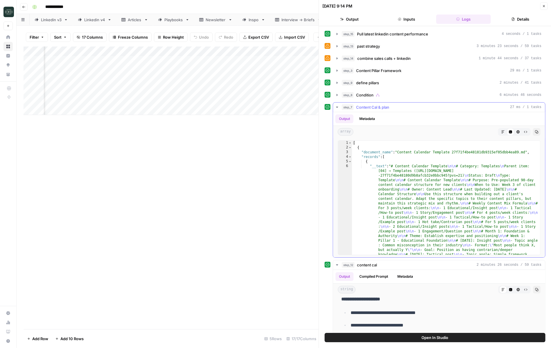
click at [336, 106] on icon "button" at bounding box center [337, 107] width 5 height 5
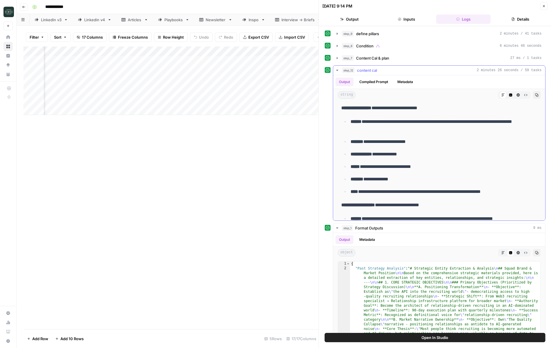
scroll to position [7650, 0]
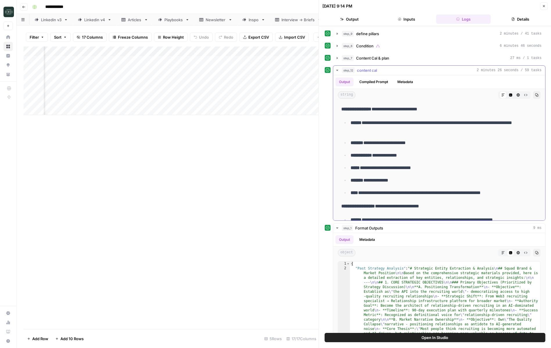
click at [338, 71] on icon "button" at bounding box center [337, 70] width 5 height 5
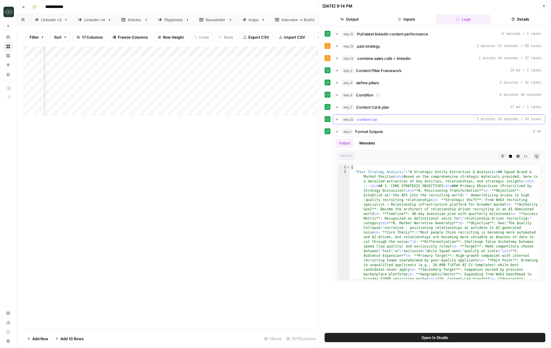
scroll to position [0, 0]
click at [342, 131] on span "step_1" at bounding box center [347, 132] width 11 height 6
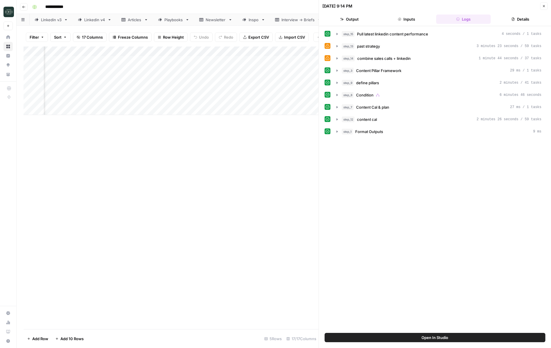
click at [542, 8] on button "Close" at bounding box center [544, 6] width 8 height 8
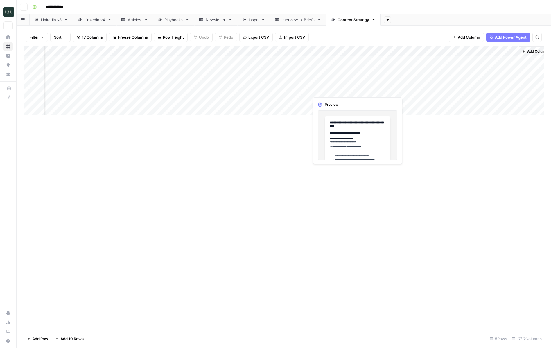
click at [357, 90] on div "Add Column" at bounding box center [284, 80] width 521 height 69
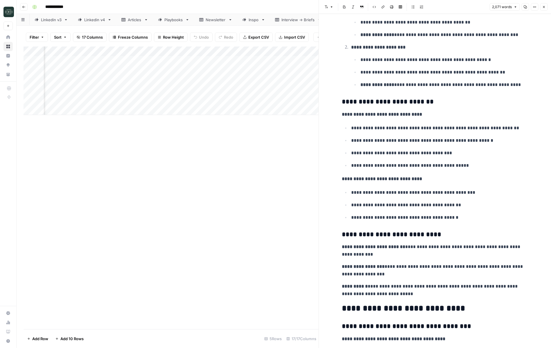
scroll to position [1501, 0]
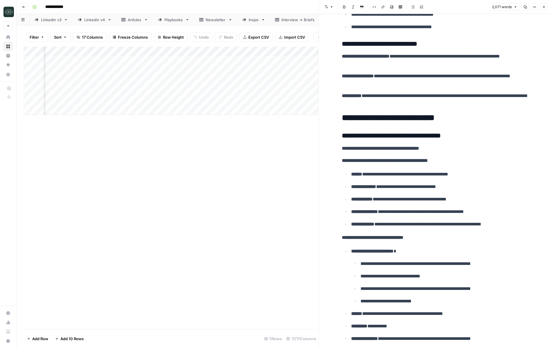
click at [303, 91] on div "Add Column" at bounding box center [171, 80] width 295 height 69
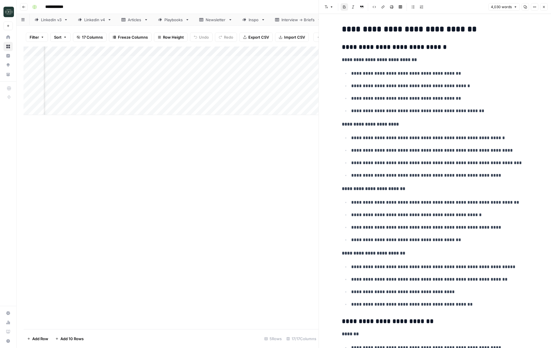
scroll to position [7827, 0]
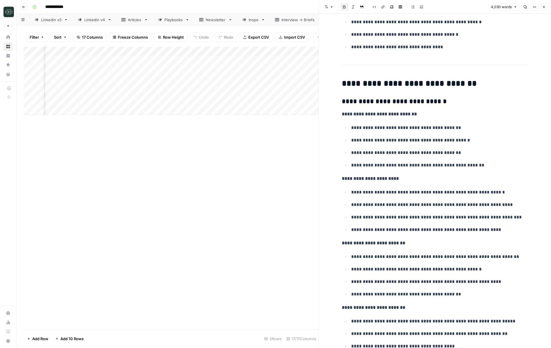
click at [544, 8] on icon "button" at bounding box center [543, 6] width 3 height 3
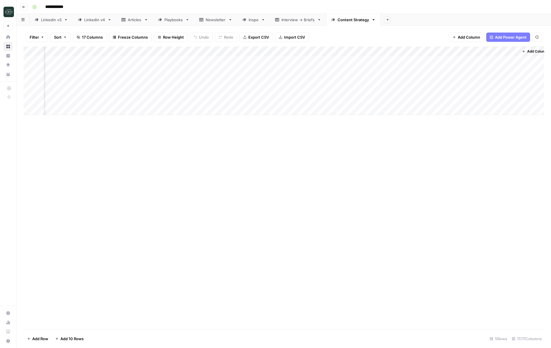
scroll to position [0, 499]
click at [525, 51] on span "Add Column" at bounding box center [531, 51] width 20 height 5
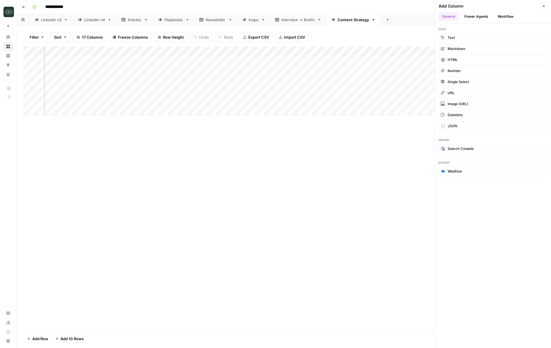
click at [501, 22] on header "Add Column Close General Power Agents Workflow" at bounding box center [493, 11] width 116 height 23
click at [501, 19] on button "Workflow" at bounding box center [505, 16] width 23 height 9
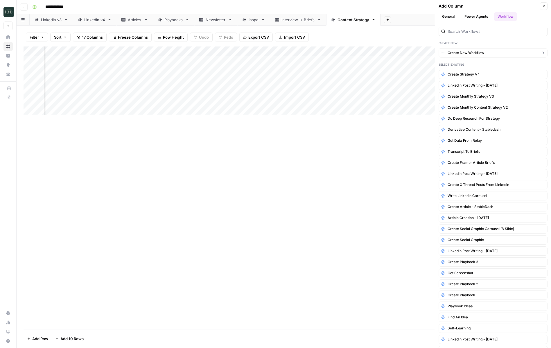
click at [485, 51] on button "Create New Workflow" at bounding box center [493, 52] width 109 height 9
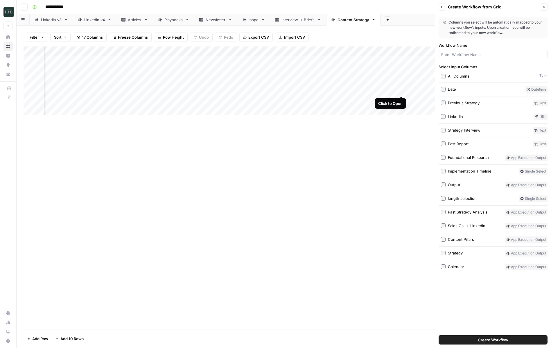
click at [403, 90] on div "Add Column" at bounding box center [284, 80] width 521 height 69
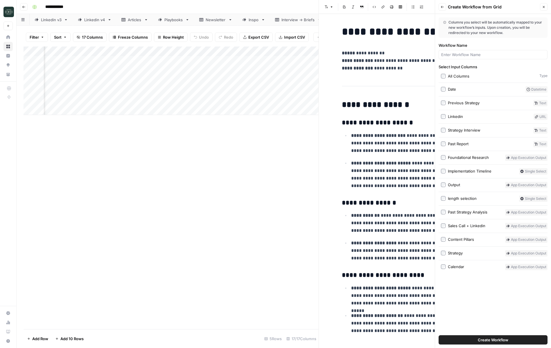
click at [546, 5] on button "Close" at bounding box center [544, 7] width 8 height 8
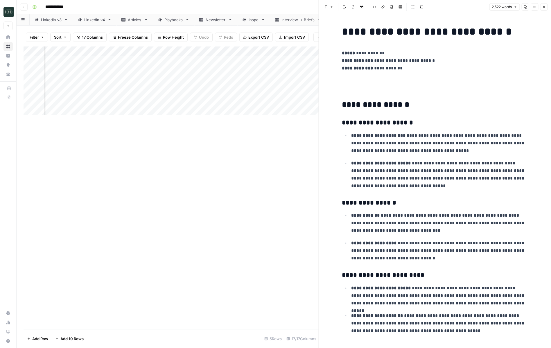
click at [545, 8] on icon "button" at bounding box center [543, 6] width 3 height 3
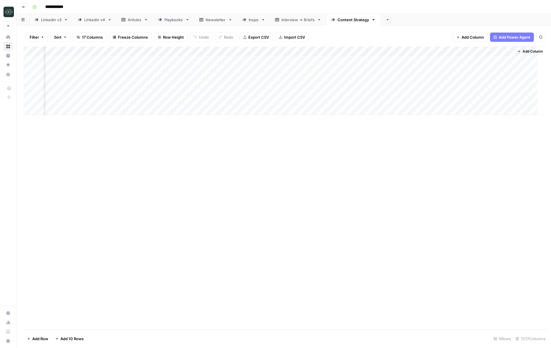
scroll to position [0, 492]
click at [533, 54] on span "Add Column" at bounding box center [537, 51] width 20 height 5
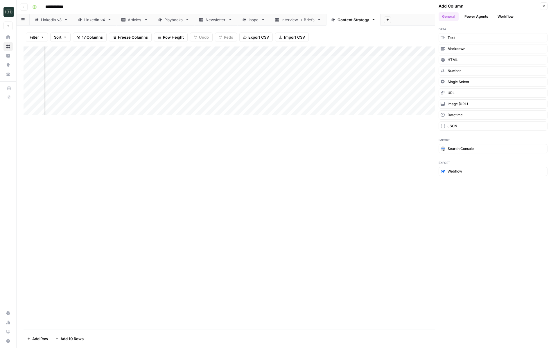
click at [508, 16] on button "Workflow" at bounding box center [505, 16] width 23 height 9
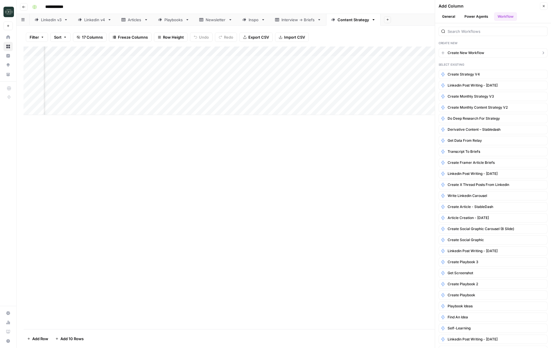
click at [495, 52] on button "Create New Workflow" at bounding box center [493, 52] width 109 height 9
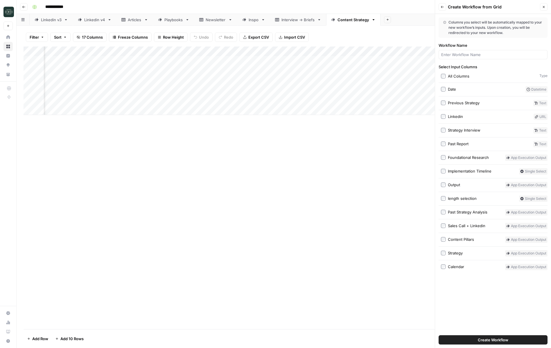
click at [445, 269] on label "Calendar" at bounding box center [472, 267] width 62 height 6
click at [444, 249] on div "Select Input Columns All Columns Type Date Datetime Previous Strategy Text Link…" at bounding box center [493, 167] width 109 height 206
click at [477, 337] on button "Create Workflow" at bounding box center [493, 339] width 109 height 9
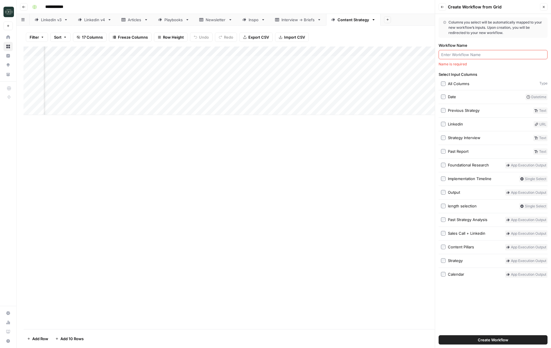
click at [476, 58] on div at bounding box center [493, 54] width 109 height 9
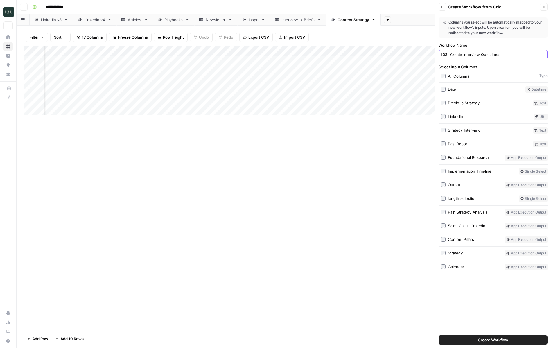
type input "[03] Create Interview Questions"
click at [491, 339] on span "Create Workflow" at bounding box center [493, 340] width 31 height 6
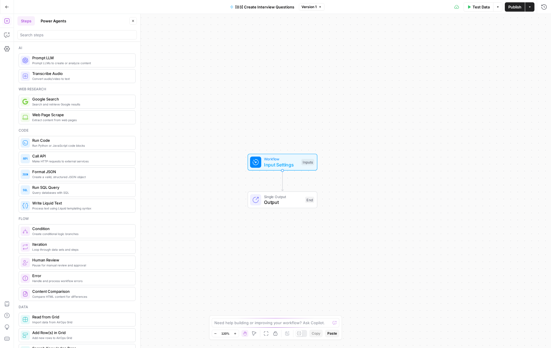
click at [116, 61] on span "Prompt LLMs to create or analyze content" at bounding box center [81, 63] width 98 height 5
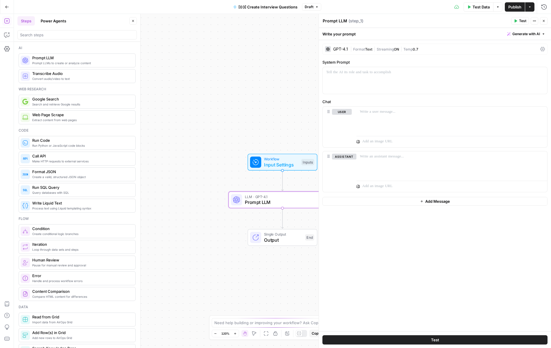
click at [344, 52] on div "GPT-4.1" at bounding box center [336, 49] width 23 height 6
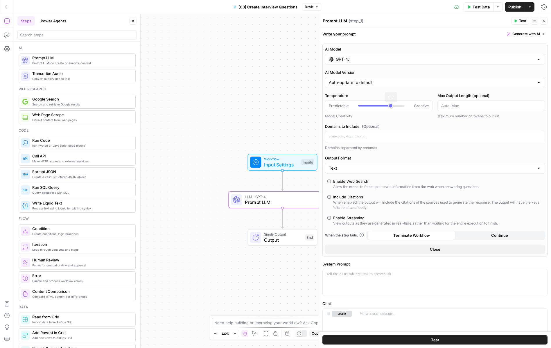
click at [365, 59] on input "GPT-4.1" at bounding box center [435, 59] width 198 height 6
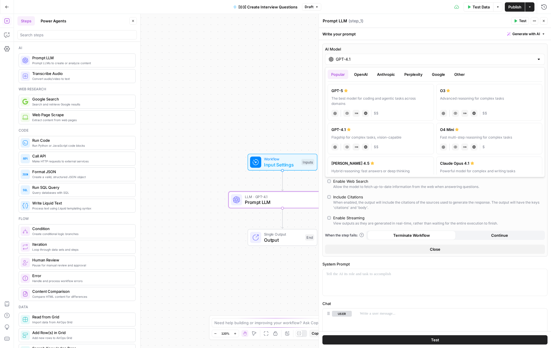
click at [403, 165] on div "[PERSON_NAME] 4.5" at bounding box center [380, 163] width 99 height 6
type input "[PERSON_NAME] 4.5"
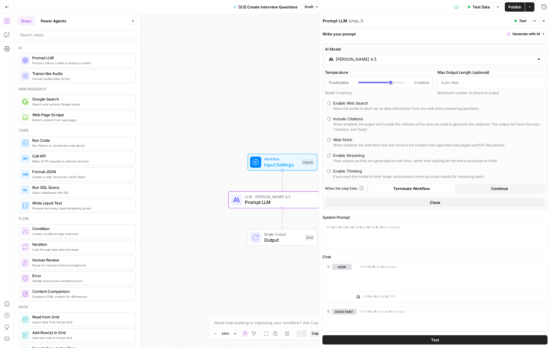
click at [526, 38] on div "Write your prompt Generate with AI" at bounding box center [435, 34] width 232 height 12
click at [526, 35] on span "Generate with AI" at bounding box center [526, 33] width 28 height 5
click at [518, 51] on div "Use AI to build your prompt" at bounding box center [519, 52] width 45 height 5
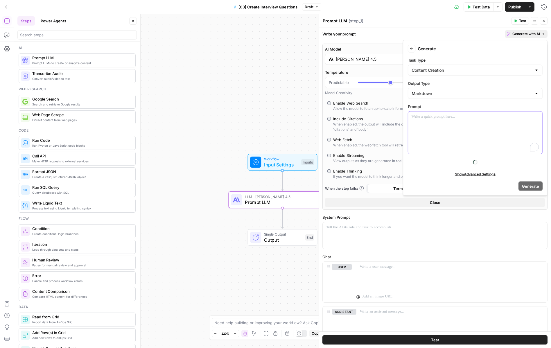
click at [453, 120] on div "To enrich screen reader interactions, please activate Accessibility in Grammarl…" at bounding box center [475, 133] width 134 height 42
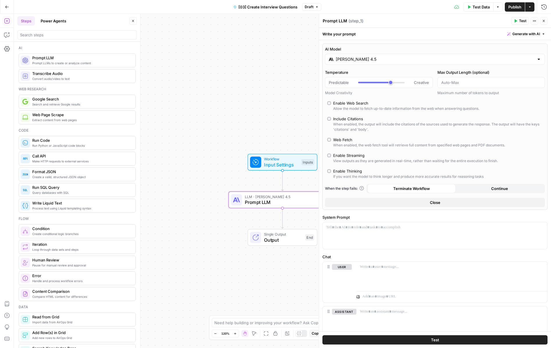
click at [287, 182] on div "Workflow Input Settings Inputs LLM · Claude Sonnet 4.5 Prompt LLM Step 1 Single…" at bounding box center [282, 181] width 537 height 334
click at [283, 182] on icon "Edge from start to step_1" at bounding box center [283, 181] width 2 height 20
click at [293, 187] on icon "button" at bounding box center [293, 186] width 5 height 5
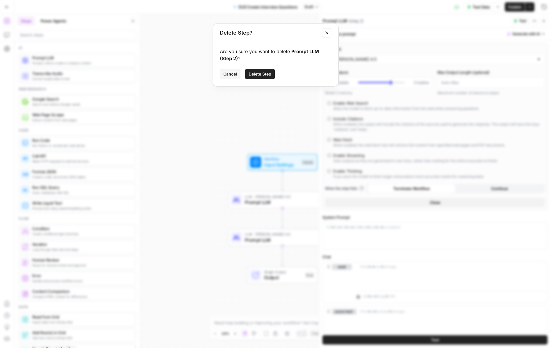
click at [249, 76] on span "Delete Step" at bounding box center [260, 74] width 23 height 6
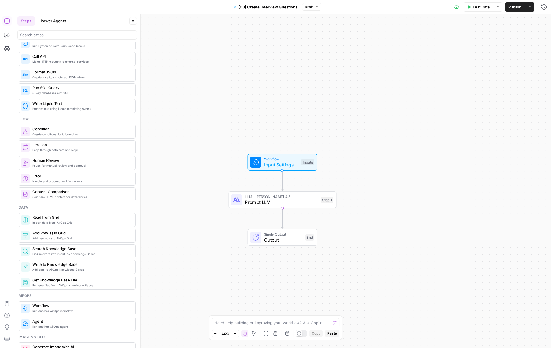
scroll to position [114, 0]
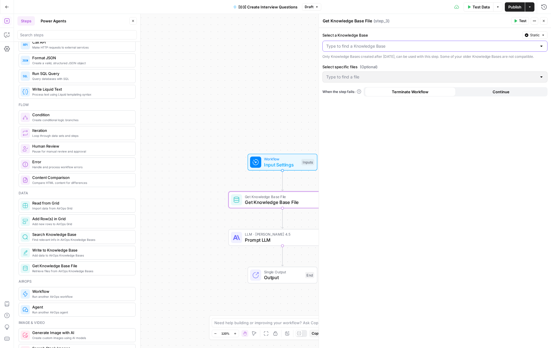
click at [360, 46] on input "Select a Knowledge Base" at bounding box center [431, 46] width 211 height 6
click at [363, 59] on span "Interview Outlines" at bounding box center [433, 61] width 213 height 6
type input "Interview Outlines"
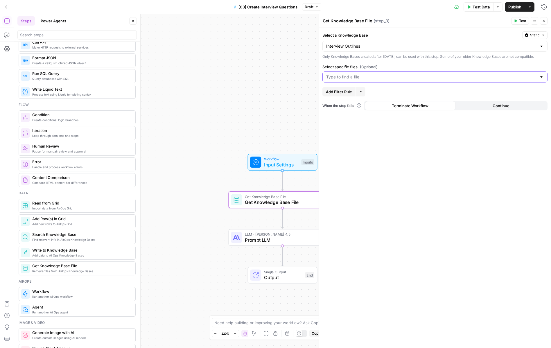
click at [362, 80] on input "Select specific files (Optional)" at bounding box center [431, 77] width 211 height 6
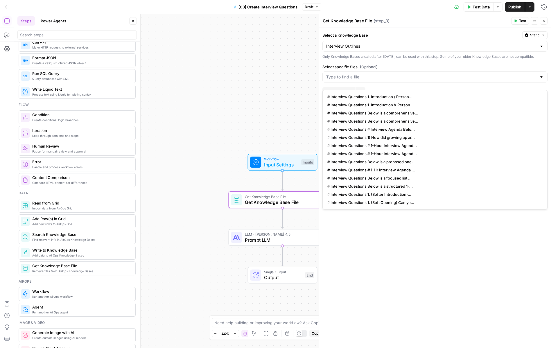
click at [382, 70] on label "Select specific files (Optional)" at bounding box center [434, 67] width 225 height 6
click at [382, 74] on input "Select specific files (Optional)" at bounding box center [431, 77] width 211 height 6
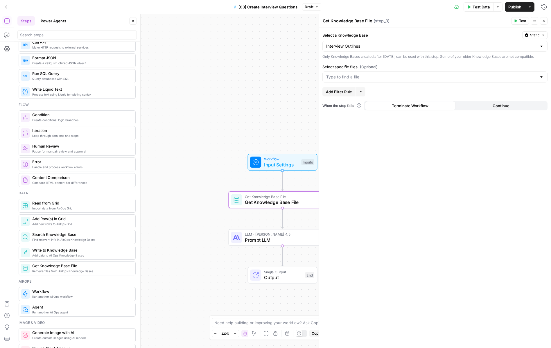
click at [381, 57] on div "Only Knowledge Bases created after June 1st, 2024, can be used with this step. …" at bounding box center [434, 56] width 225 height 5
click at [380, 49] on div "Interview Outlines" at bounding box center [434, 46] width 225 height 11
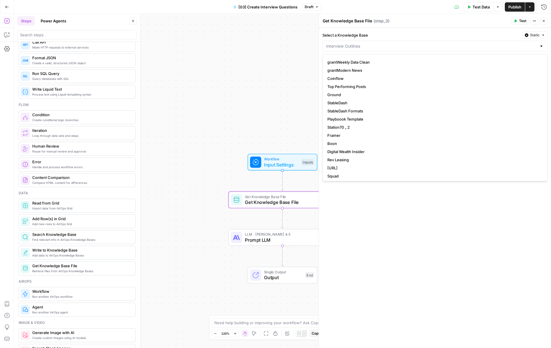
scroll to position [220, 0]
click at [369, 45] on input "Select a Knowledge Base" at bounding box center [431, 46] width 211 height 6
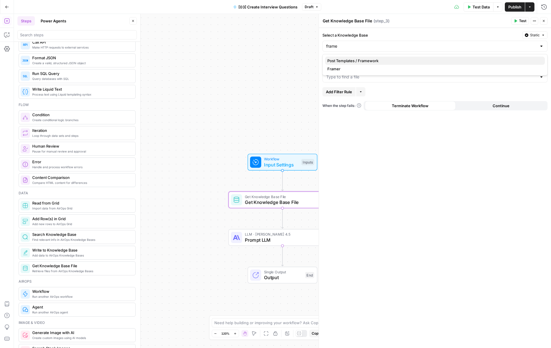
click at [365, 62] on span "Post Templates / Framework" at bounding box center [433, 61] width 213 height 6
type input "Post Templates / Framework"
click at [363, 80] on input "Select specific files (Optional)" at bounding box center [431, 77] width 211 height 6
click at [364, 70] on span "(Optional)" at bounding box center [369, 67] width 18 height 6
click at [364, 74] on input "Select specific files (Optional)" at bounding box center [431, 77] width 211 height 6
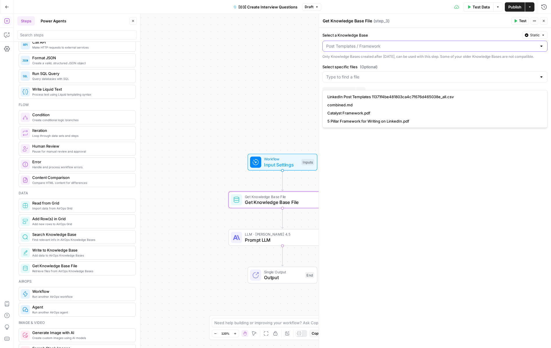
click at [377, 48] on input "Select a Knowledge Base" at bounding box center [431, 46] width 211 height 6
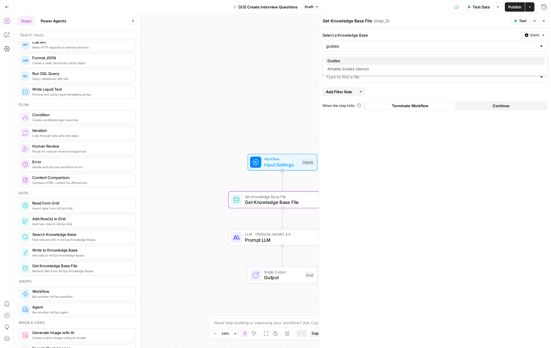
click at [365, 58] on span "Guides" at bounding box center [433, 61] width 213 height 6
type input "Guides"
click at [361, 80] on input "Select specific files (Optional)" at bounding box center [431, 77] width 211 height 6
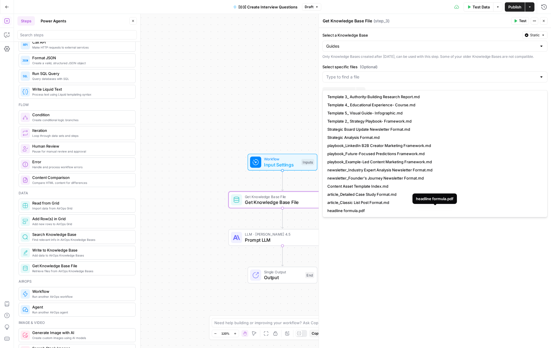
scroll to position [8, 0]
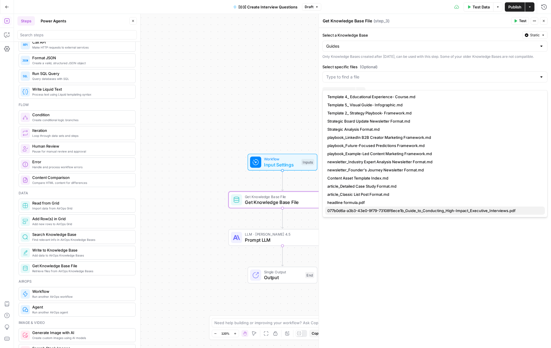
click at [380, 208] on span "077b0d6a-a3b3-43e0-9f79-73108f6ece1b_Guide_to_Conducting_High-Impact_Executive_…" at bounding box center [433, 211] width 213 height 6
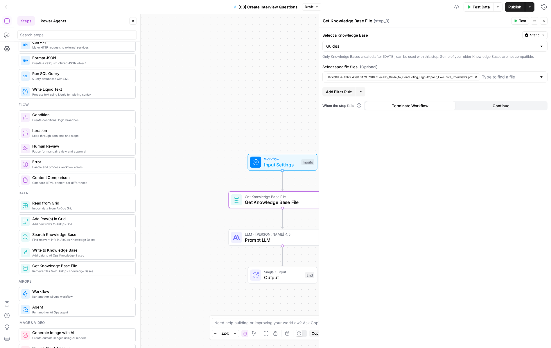
click at [397, 249] on div "Select a Knowledge Base Static Guides Only Knowledge Bases created after June 1…" at bounding box center [435, 188] width 232 height 320
click at [284, 238] on span "Prompt LLM" at bounding box center [281, 239] width 73 height 7
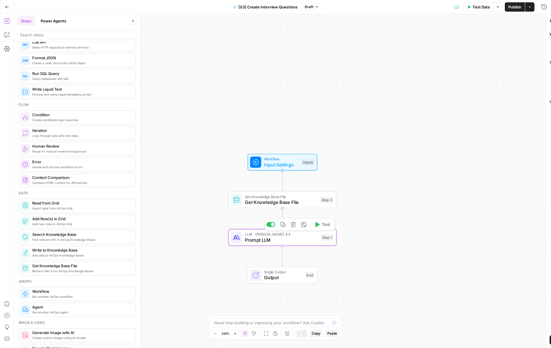
type textarea "Prompt LLM"
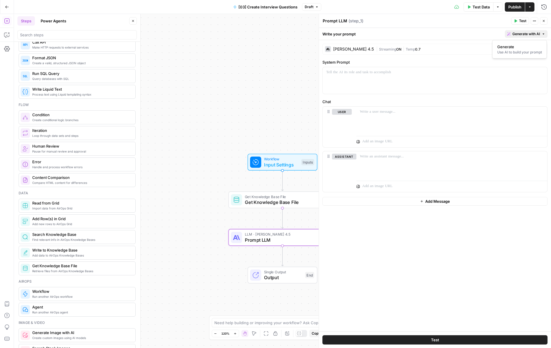
click at [514, 36] on span "Generate with AI" at bounding box center [526, 33] width 28 height 5
click at [517, 50] on div "Use AI to build your prompt" at bounding box center [519, 52] width 45 height 5
click at [469, 74] on div "Content Creation" at bounding box center [475, 70] width 135 height 11
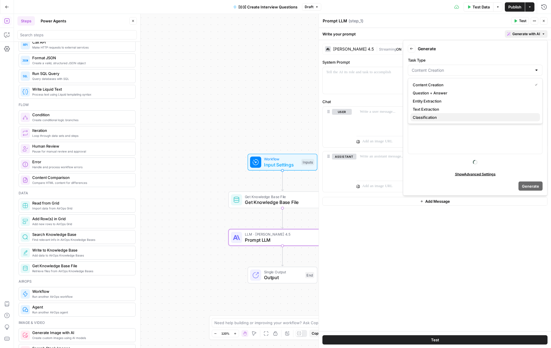
click at [456, 116] on span "Classification" at bounding box center [474, 117] width 123 height 6
type input "Classification"
click at [451, 123] on div at bounding box center [475, 133] width 134 height 42
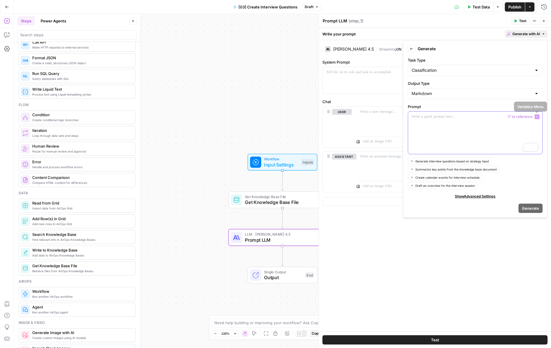
click at [537, 118] on icon "button" at bounding box center [537, 116] width 3 height 3
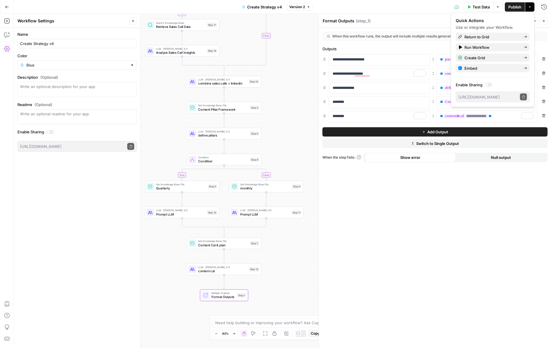
click at [547, 21] on button "Close" at bounding box center [544, 21] width 8 height 8
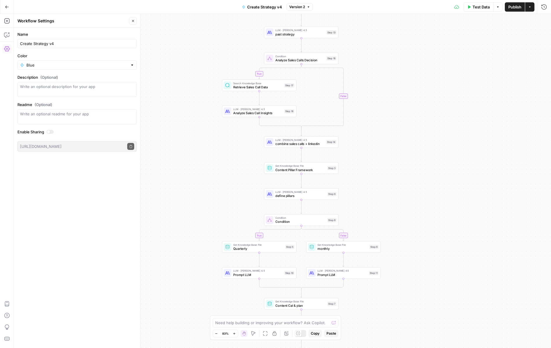
drag, startPoint x: 369, startPoint y: 73, endPoint x: 446, endPoint y: 133, distance: 98.1
click at [446, 133] on div "true false true false Workflow Input Settings Inputs Call API Pull latest linke…" at bounding box center [282, 181] width 537 height 334
click at [292, 48] on div at bounding box center [293, 49] width 6 height 3
click at [512, 6] on span "Publish" at bounding box center [514, 7] width 13 height 6
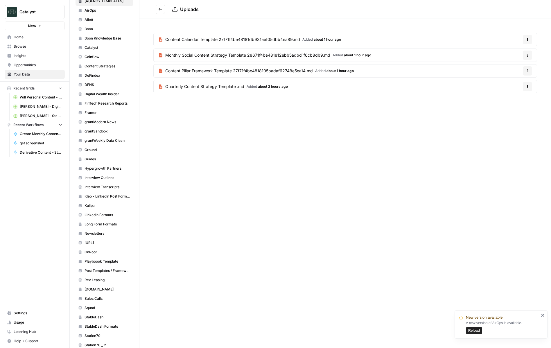
scroll to position [253, 0]
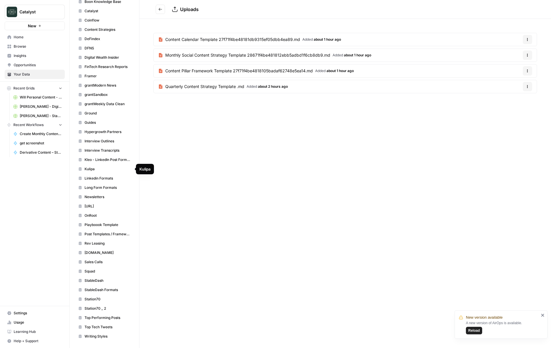
click at [113, 148] on span "Interview Transcripts" at bounding box center [108, 150] width 46 height 5
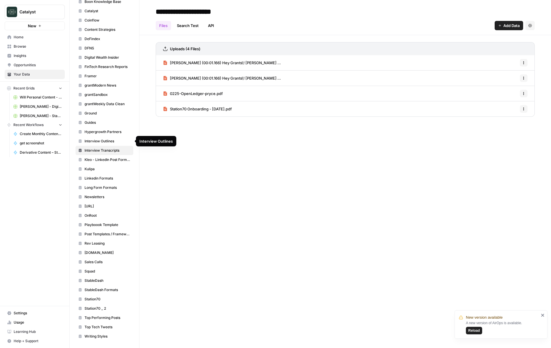
click at [114, 142] on span "Interview Outlines" at bounding box center [108, 141] width 46 height 5
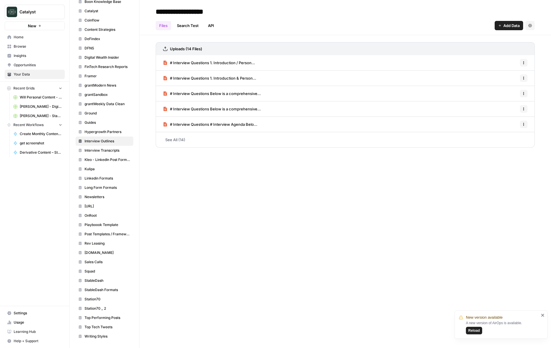
click at [213, 59] on link "# Interview Questions 1. Introduction / Person..." at bounding box center [209, 62] width 92 height 15
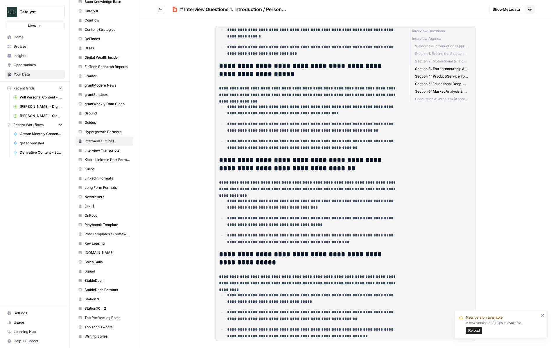
scroll to position [1119, 0]
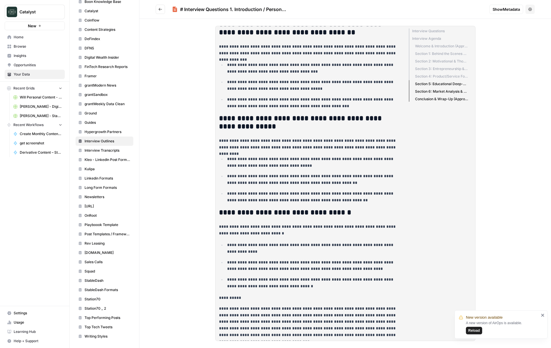
click at [159, 11] on icon "Go back" at bounding box center [160, 9] width 4 height 4
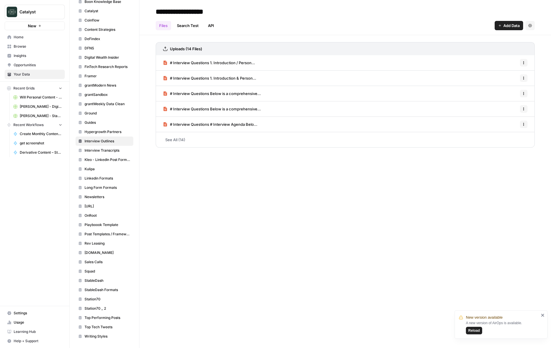
click at [205, 80] on span "# Interview Questions 1. Introduction & Person..." at bounding box center [213, 78] width 86 height 6
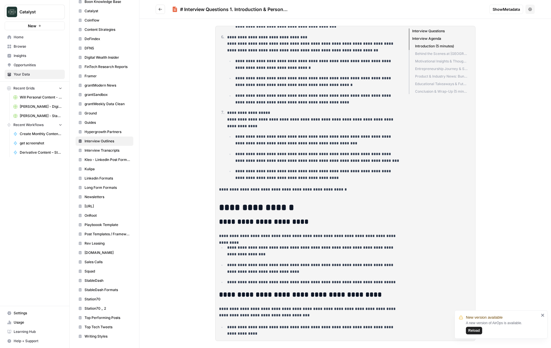
scroll to position [600, 0]
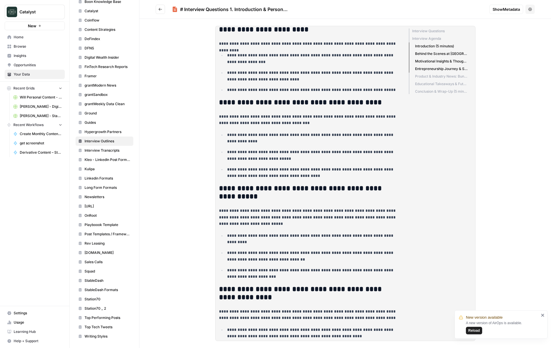
click at [161, 13] on button "Go back" at bounding box center [160, 9] width 9 height 9
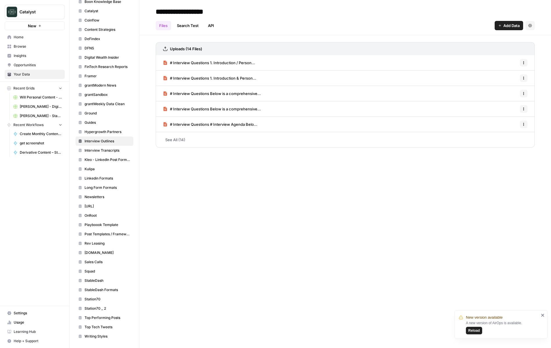
click at [105, 125] on span "Guides" at bounding box center [108, 122] width 46 height 5
click at [177, 135] on link "See All (16)" at bounding box center [345, 139] width 379 height 15
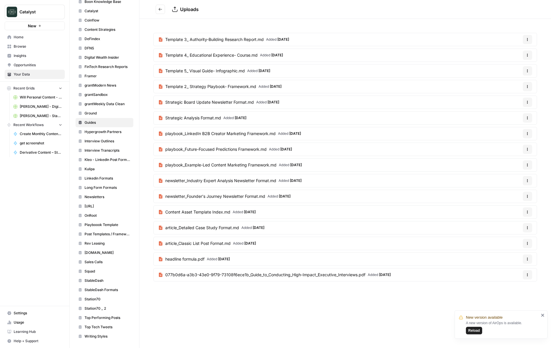
click at [243, 275] on span "077b0d6a-a3b3-43e0-9f79-73108f6ece1b_Guide_to_Conducting_High-Impact_Executive_…" at bounding box center [265, 275] width 200 height 6
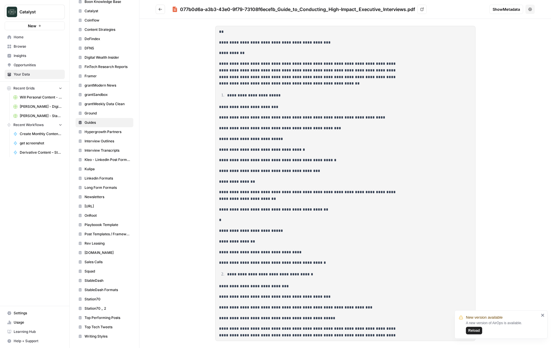
click at [160, 8] on icon "Go back" at bounding box center [160, 9] width 4 height 4
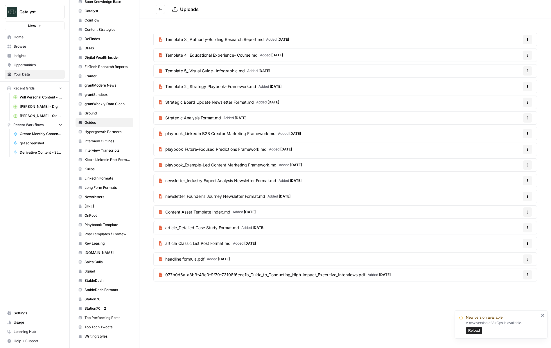
click at [193, 260] on span "headline formula.pdf" at bounding box center [184, 259] width 39 height 6
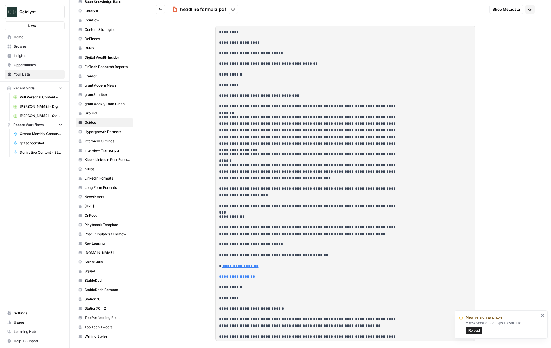
click at [160, 10] on icon "Go back" at bounding box center [160, 9] width 4 height 4
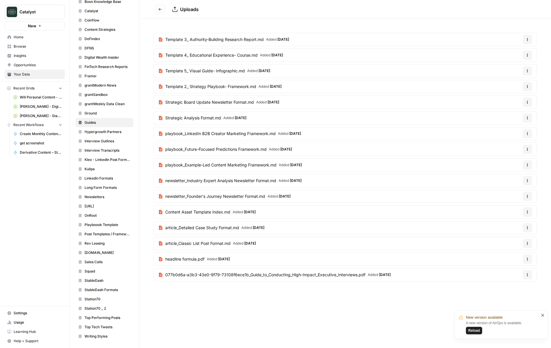
click at [35, 36] on span "Home" at bounding box center [38, 37] width 49 height 5
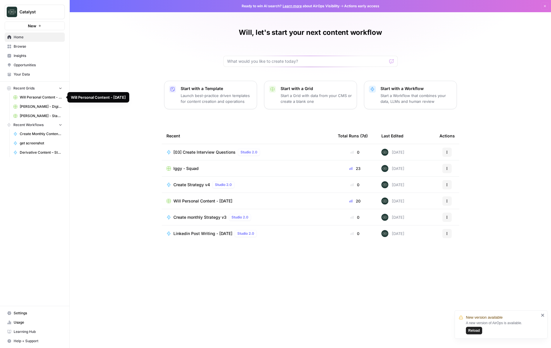
click at [37, 96] on span "Will Personal Content - [DATE]" at bounding box center [41, 97] width 42 height 5
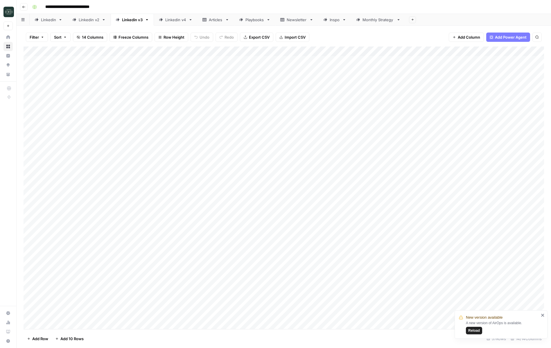
click at [22, 6] on icon "button" at bounding box center [23, 6] width 3 height 3
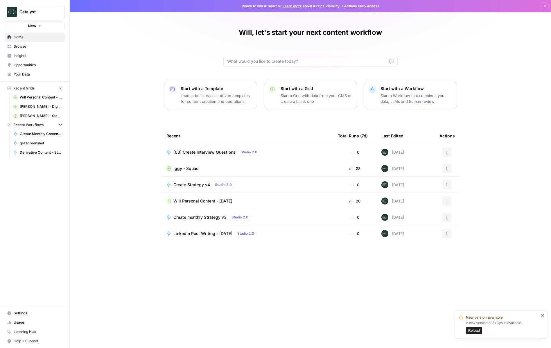
click at [192, 165] on td "Iggy - Squad" at bounding box center [247, 168] width 171 height 16
click at [191, 166] on span "Iggy - Squad" at bounding box center [185, 169] width 25 height 6
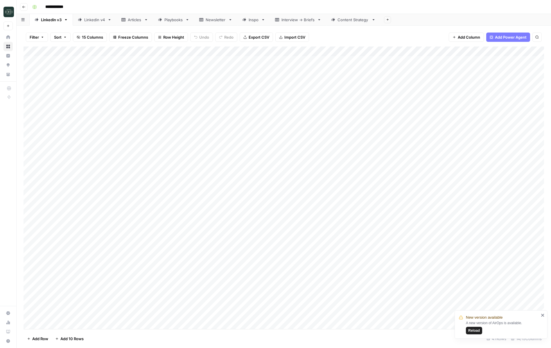
click at [356, 20] on div "Content Strategy" at bounding box center [354, 20] width 32 height 6
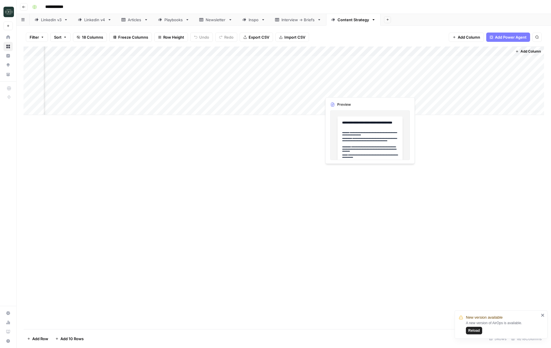
click at [343, 90] on div "Add Column" at bounding box center [284, 80] width 521 height 69
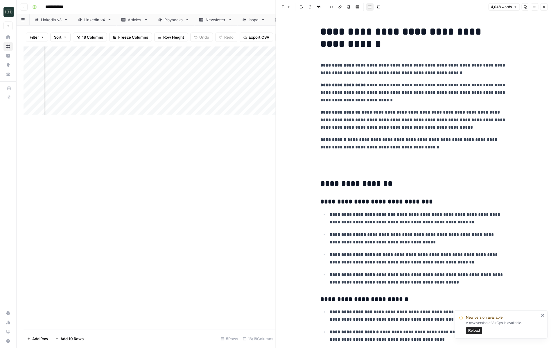
click at [525, 8] on icon "button" at bounding box center [525, 6] width 3 height 3
click at [546, 9] on button "Close" at bounding box center [544, 7] width 8 height 8
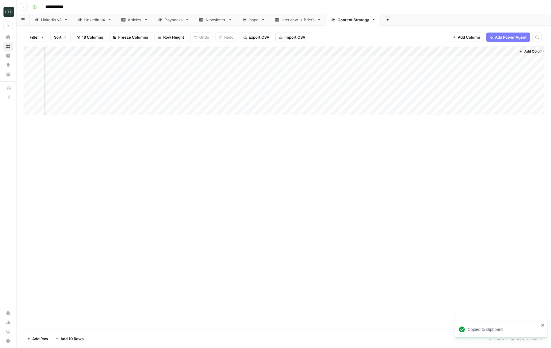
scroll to position [0, 577]
click at [404, 91] on div "Add Column" at bounding box center [284, 80] width 521 height 69
click at [365, 94] on div "Add Column" at bounding box center [284, 80] width 521 height 69
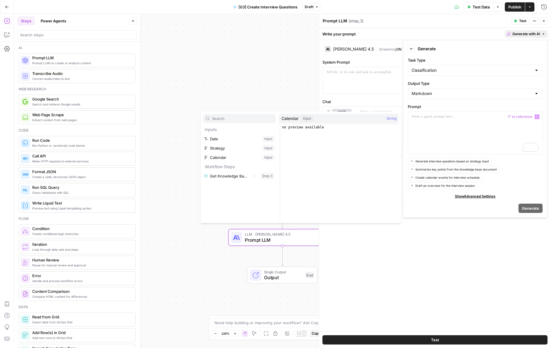
scroll to position [114, 0]
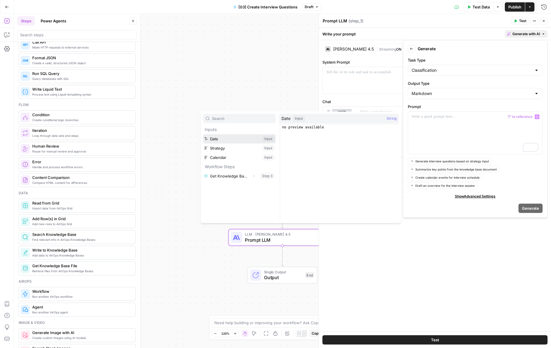
click at [256, 139] on button "Select variable Date" at bounding box center [239, 138] width 73 height 9
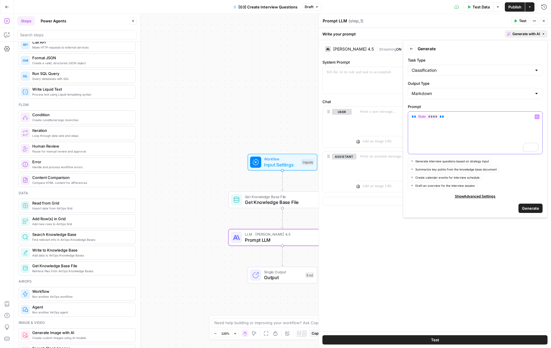
click at [537, 118] on icon "button" at bounding box center [537, 116] width 3 height 3
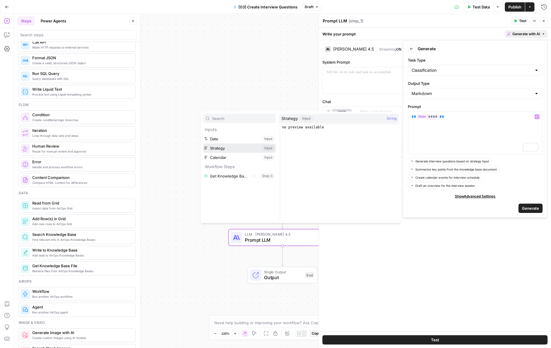
click at [242, 150] on button "Select variable Strategy" at bounding box center [239, 148] width 73 height 9
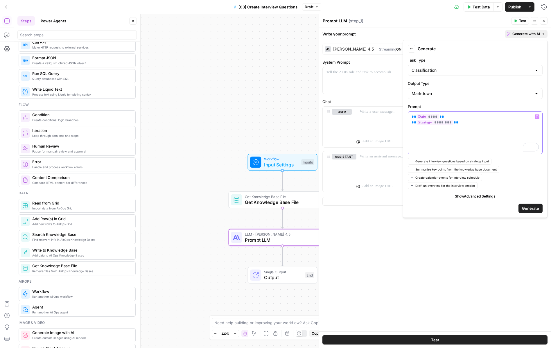
click at [537, 117] on icon "button" at bounding box center [537, 116] width 3 height 3
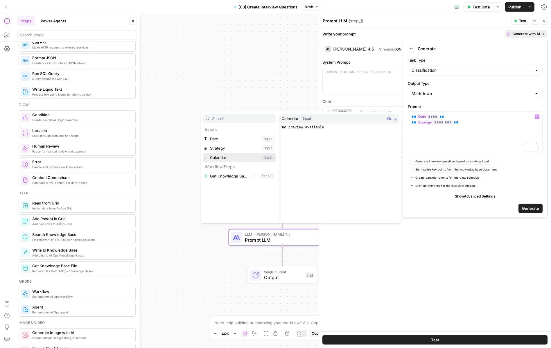
click at [257, 159] on button "Select variable Calendar" at bounding box center [239, 157] width 73 height 9
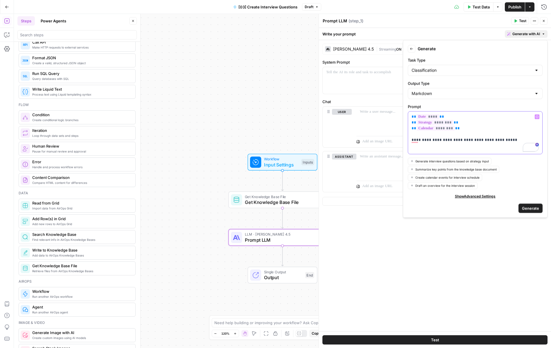
click at [426, 140] on p "**********" at bounding box center [475, 134] width 127 height 41
click at [444, 140] on p "**********" at bounding box center [475, 134] width 127 height 41
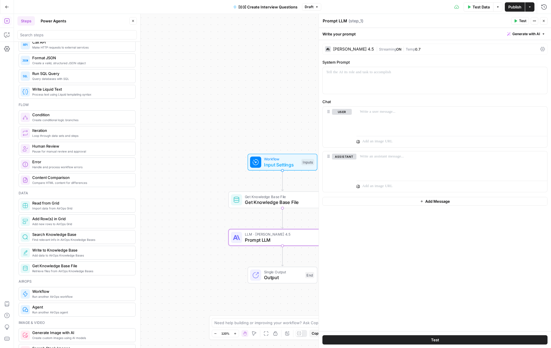
click at [268, 163] on span "Input Settings" at bounding box center [281, 164] width 35 height 7
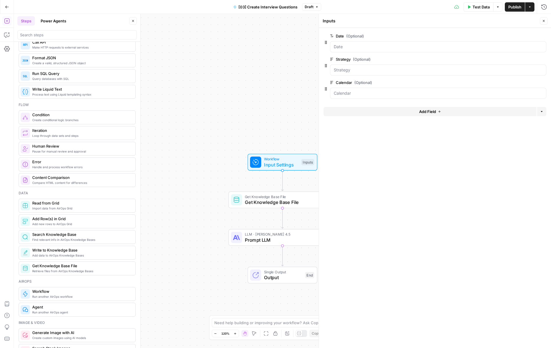
click at [383, 109] on button "Add Field" at bounding box center [430, 111] width 213 height 9
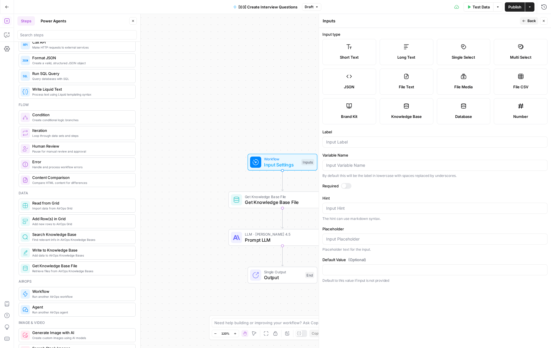
click at [459, 55] on span "Single Select" at bounding box center [464, 57] width 24 height 6
click at [358, 145] on div at bounding box center [434, 142] width 225 height 11
type input "1"
type input "L"
type input "implementation time"
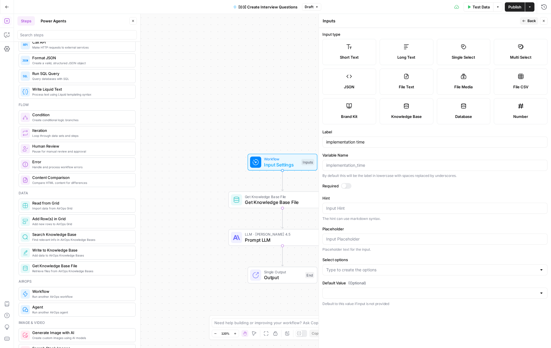
click at [352, 275] on div at bounding box center [434, 269] width 225 height 11
type input "1 Month"
type input "Quarterly"
click at [352, 238] on input "Placeholder" at bounding box center [435, 239] width 218 height 6
click at [344, 295] on input "Default Value (Optional)" at bounding box center [431, 293] width 211 height 6
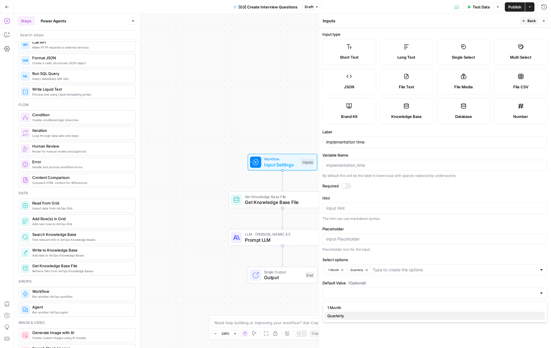
click at [343, 316] on span "Quarterly" at bounding box center [433, 316] width 213 height 6
type input "Quarterly"
click at [358, 322] on form "Input type Short Text Long Text Single Select Multi Select JSON File Text File …" at bounding box center [435, 188] width 232 height 320
click at [523, 21] on icon "button" at bounding box center [523, 20] width 3 height 3
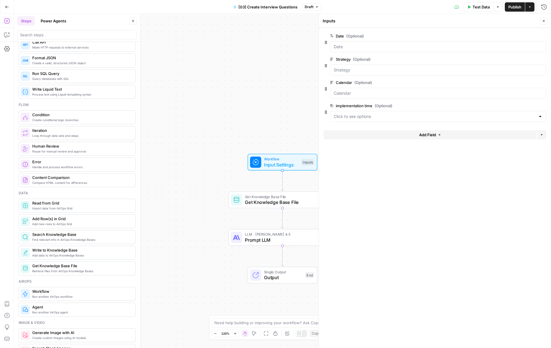
click at [292, 239] on span "Prompt LLM" at bounding box center [281, 239] width 73 height 7
type textarea "Prompt LLM"
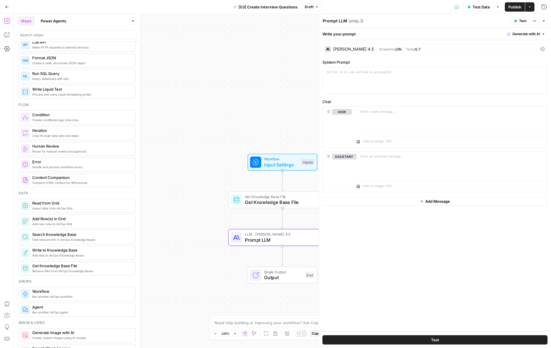
click at [525, 37] on div "Write your prompt Generate with AI" at bounding box center [435, 34] width 232 height 12
click at [525, 35] on span "Generate with AI" at bounding box center [526, 33] width 28 height 5
click at [536, 48] on span "Generate" at bounding box center [518, 47] width 42 height 6
click at [456, 120] on div at bounding box center [475, 133] width 134 height 42
click at [454, 95] on input "Output Type" at bounding box center [472, 94] width 120 height 6
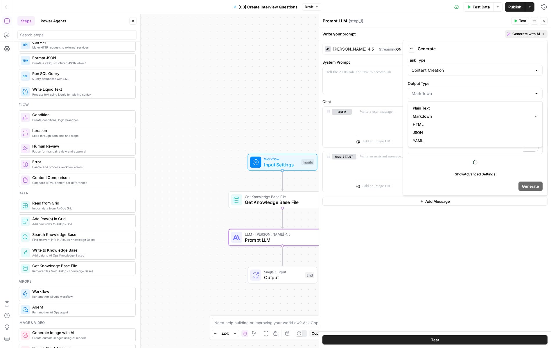
type input "Markdown"
click at [438, 85] on label "Output Type" at bounding box center [475, 83] width 135 height 6
click at [438, 91] on input "Markdown" at bounding box center [472, 94] width 120 height 6
type input "Markdown"
click at [437, 67] on div "Content Creation" at bounding box center [475, 70] width 135 height 11
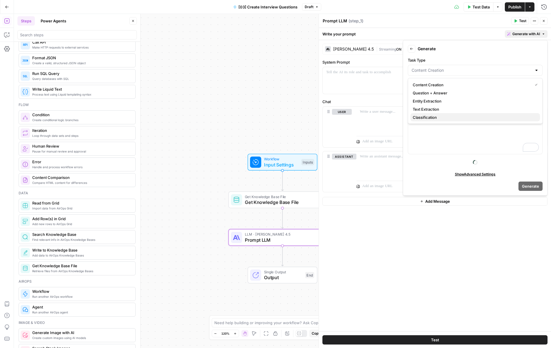
click at [429, 117] on span "Classification" at bounding box center [474, 117] width 123 height 6
type input "Classification"
click at [429, 128] on div "To enrich screen reader interactions, please activate Accessibility in Grammarl…" at bounding box center [475, 133] width 134 height 42
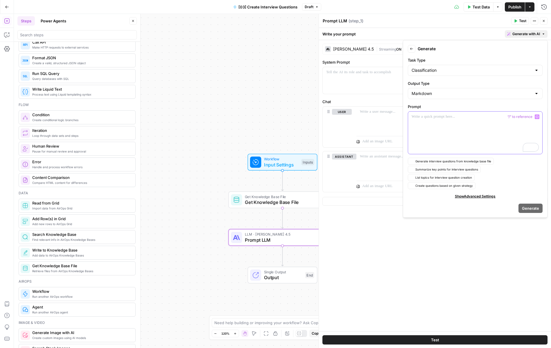
click at [537, 116] on icon "button" at bounding box center [537, 116] width 3 height 3
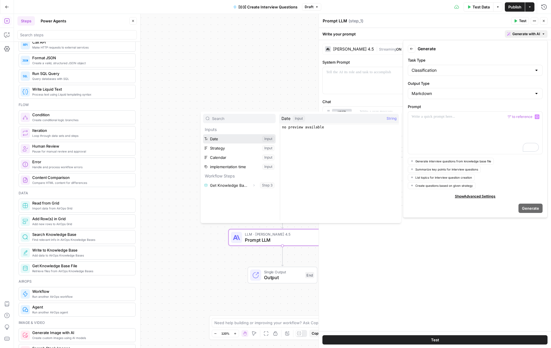
click at [243, 138] on button "Select variable Date" at bounding box center [239, 138] width 73 height 9
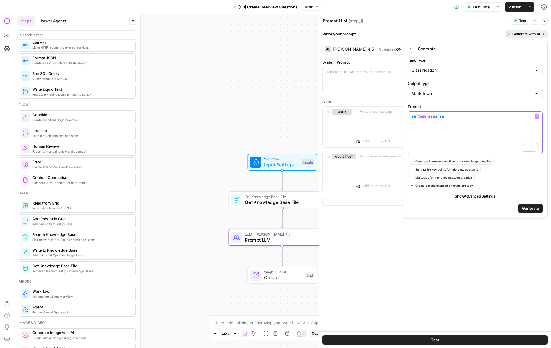
click at [537, 117] on icon "button" at bounding box center [537, 116] width 3 height 3
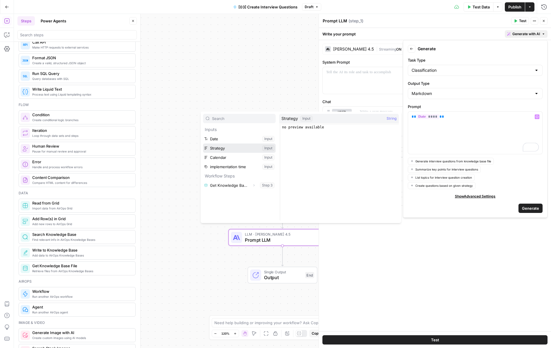
click at [252, 145] on button "Select variable Strategy" at bounding box center [239, 148] width 73 height 9
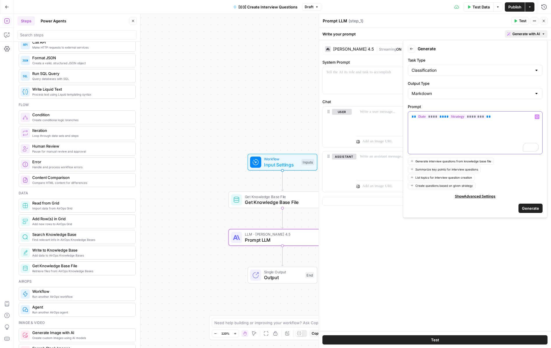
click at [537, 119] on button "Variables Menu" at bounding box center [537, 116] width 5 height 5
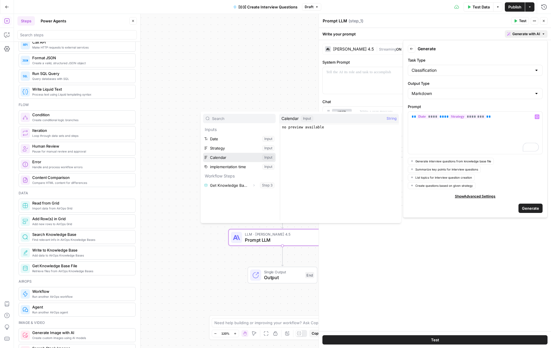
click at [240, 155] on button "Select variable Calendar" at bounding box center [239, 157] width 73 height 9
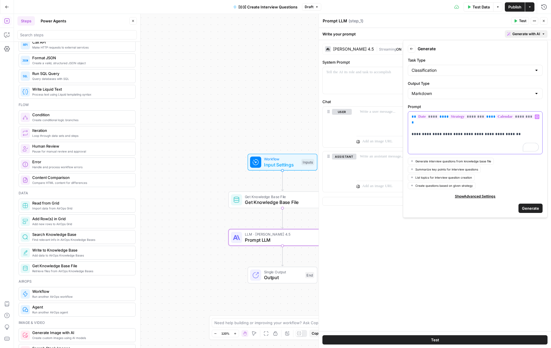
click at [537, 117] on icon "button" at bounding box center [537, 116] width 3 height 3
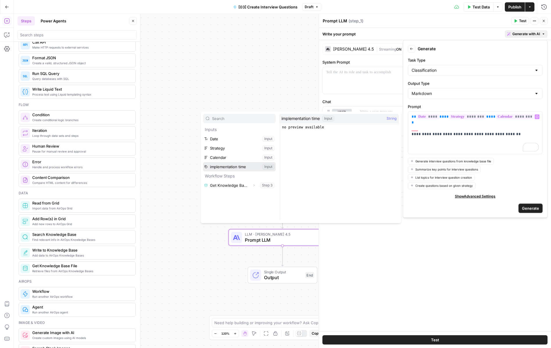
click at [244, 169] on button "Select variable implementation time" at bounding box center [239, 166] width 73 height 9
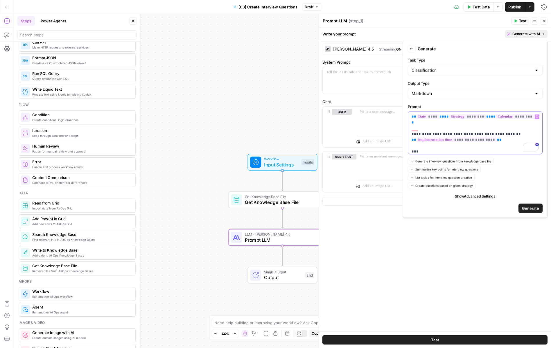
click at [536, 116] on icon "button" at bounding box center [537, 116] width 3 height 3
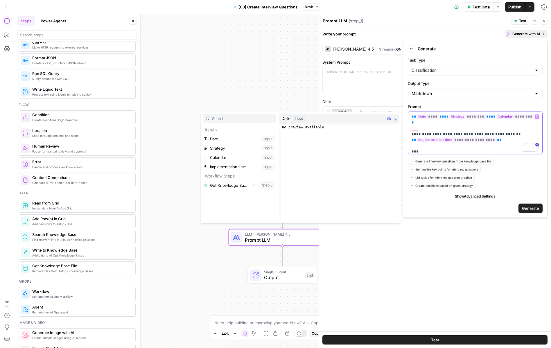
click at [440, 149] on div "**********" at bounding box center [475, 133] width 134 height 42
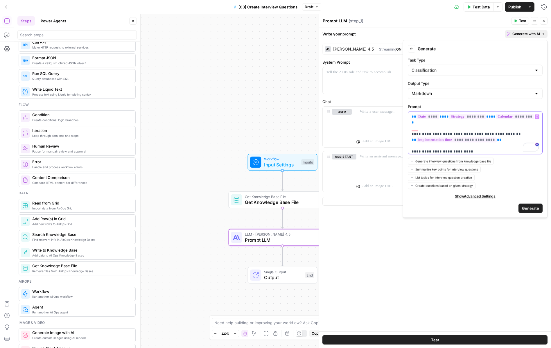
click at [536, 117] on icon "button" at bounding box center [537, 116] width 3 height 3
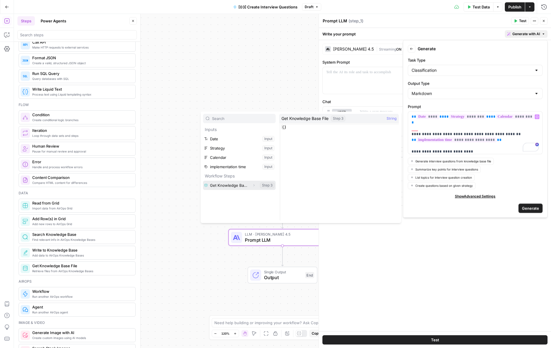
click at [253, 184] on icon "button" at bounding box center [253, 185] width 3 height 3
click at [237, 198] on button "Select variable Output" at bounding box center [242, 194] width 67 height 9
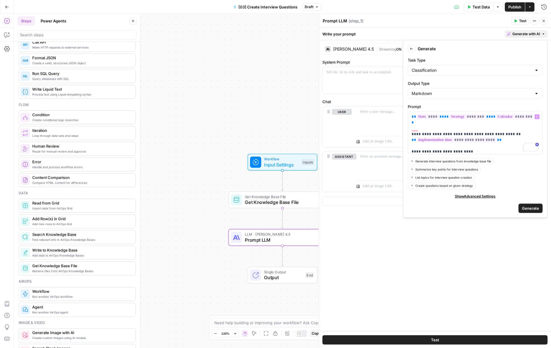
click at [525, 208] on span "Generate" at bounding box center [530, 208] width 17 height 6
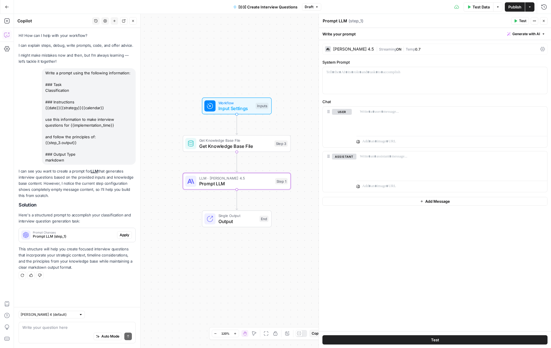
click at [126, 237] on span "Apply" at bounding box center [125, 234] width 10 height 5
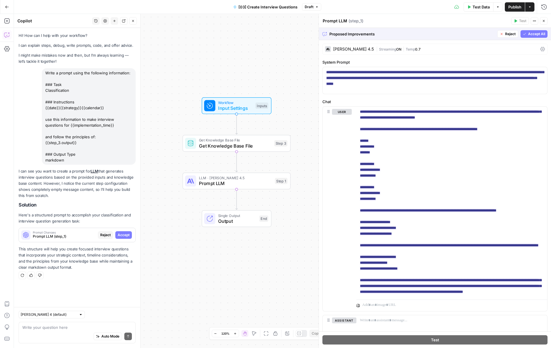
click at [531, 34] on span "Accept All" at bounding box center [536, 33] width 17 height 5
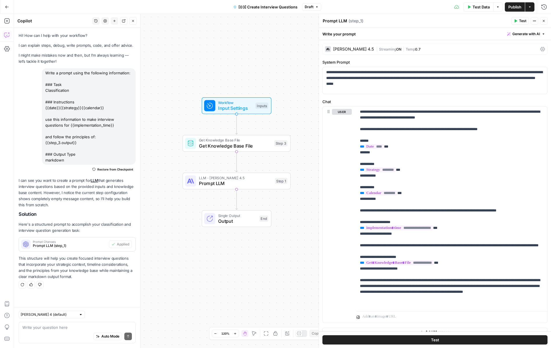
scroll to position [8, 0]
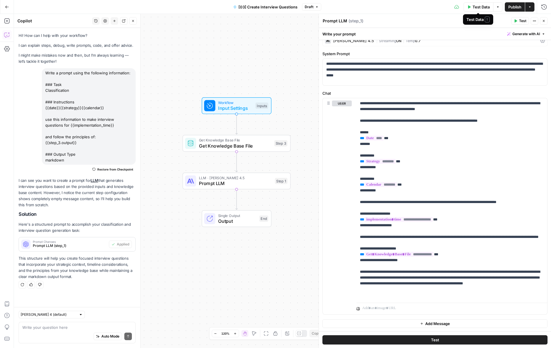
click at [483, 7] on span "Test Data" at bounding box center [481, 7] width 17 height 6
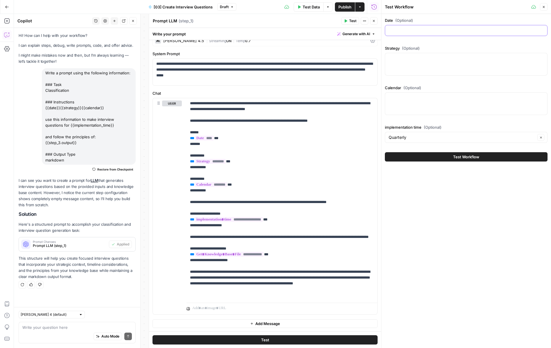
click at [462, 31] on input "Date (Optional)" at bounding box center [466, 31] width 155 height 6
type input "[DATE]"
click at [490, 61] on textarea "Strategy (Optional)" at bounding box center [466, 58] width 155 height 6
paste textarea "Q1 2025 Quarterly Content Strategy: Squad Quarter Focus: Establish Squad as the…"
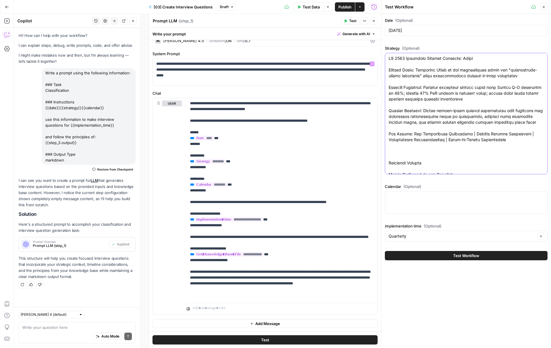
scroll to position [11141, 0]
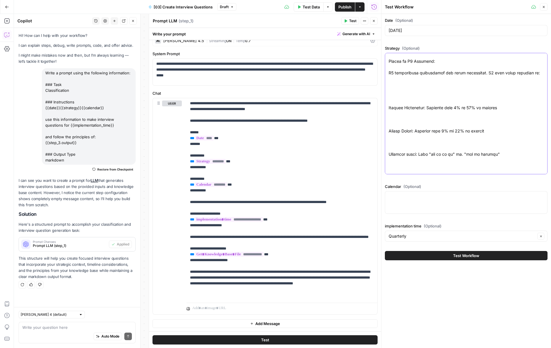
type textarea "Q1 2025 Quarterly Content Strategy: Squad Quarter Focus: Establish Squad as the…"
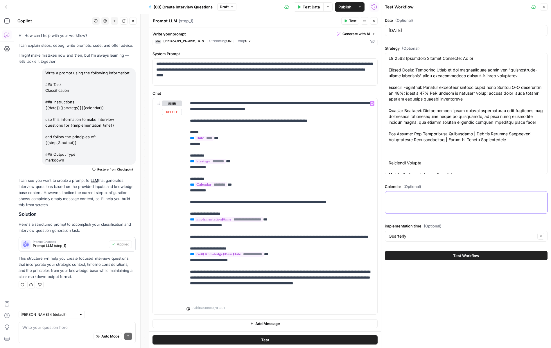
click at [403, 197] on textarea "Calendar (Optional)" at bounding box center [466, 197] width 155 height 6
paste textarea "# Q1 2025 Content Calendar & Planning Framework ## Entity Extraction & Integrat…"
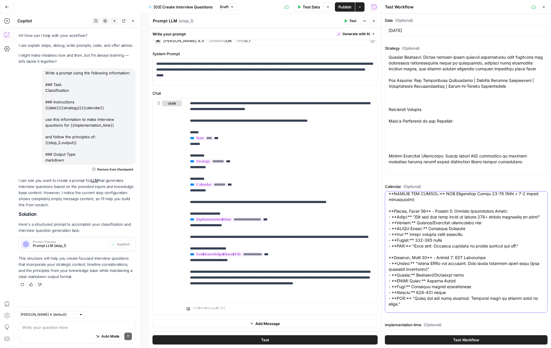
scroll to position [15, 0]
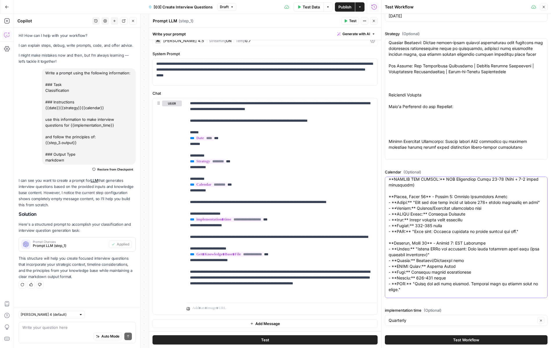
type textarea "# Q1 2025 Content Calendar & Planning Framework ## Entity Extraction & Integrat…"
click at [408, 339] on button "Test Workflow" at bounding box center [466, 339] width 163 height 9
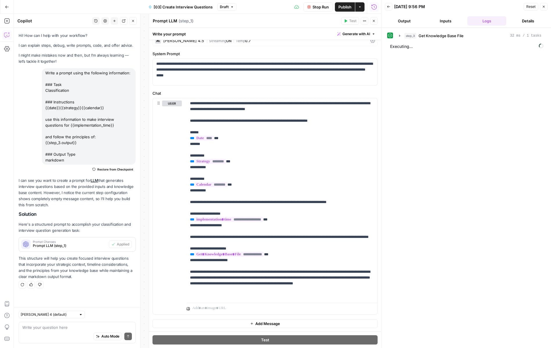
click at [443, 21] on button "Inputs" at bounding box center [445, 20] width 39 height 9
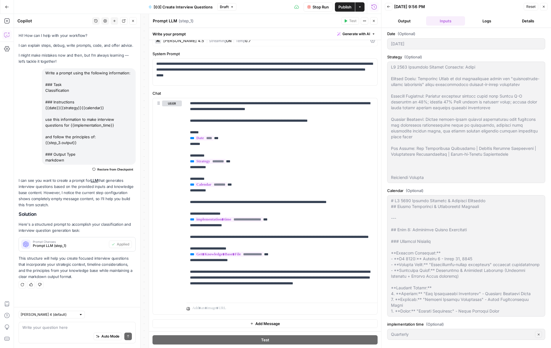
click at [317, 9] on span "Stop Run" at bounding box center [321, 7] width 16 height 6
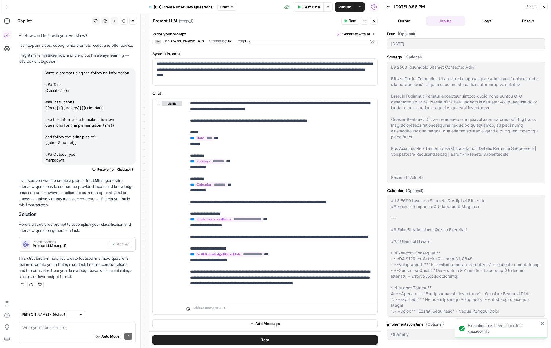
click at [375, 21] on icon "button" at bounding box center [373, 20] width 3 height 3
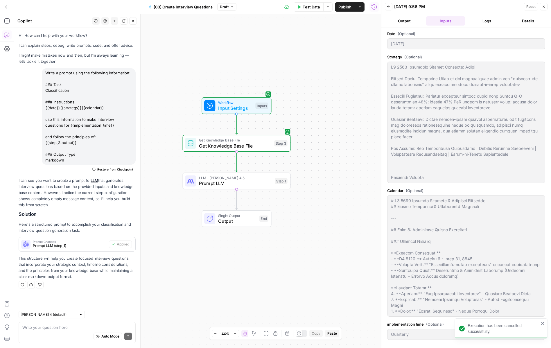
click at [224, 106] on span "Input Settings" at bounding box center [235, 108] width 35 height 7
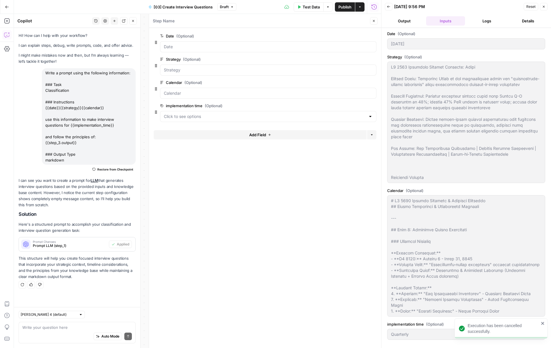
click at [259, 138] on button "Add Field" at bounding box center [260, 134] width 213 height 9
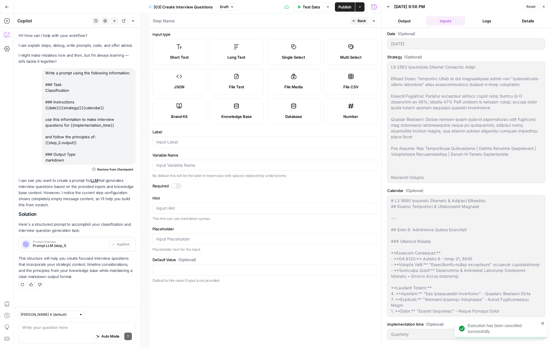
click at [191, 110] on label "Brand Kit" at bounding box center [180, 111] width 54 height 26
type input "Brand Kit"
type input "brand_kit"
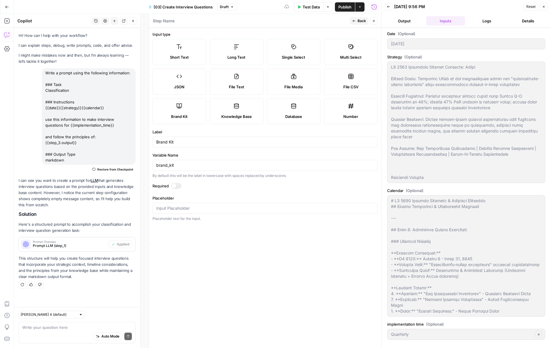
click at [353, 18] on button "Back" at bounding box center [359, 21] width 18 height 8
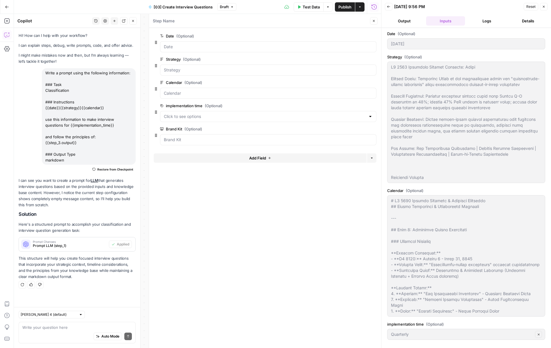
click at [374, 22] on icon "button" at bounding box center [373, 20] width 3 height 3
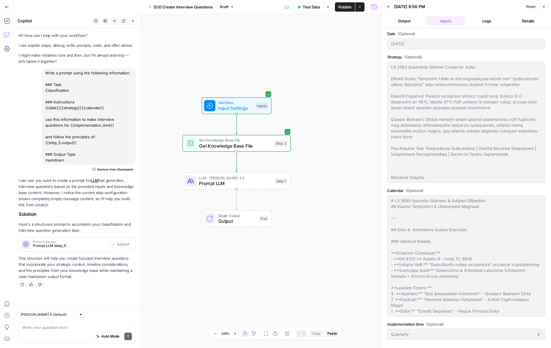
click at [306, 8] on span "Test Data" at bounding box center [311, 7] width 17 height 6
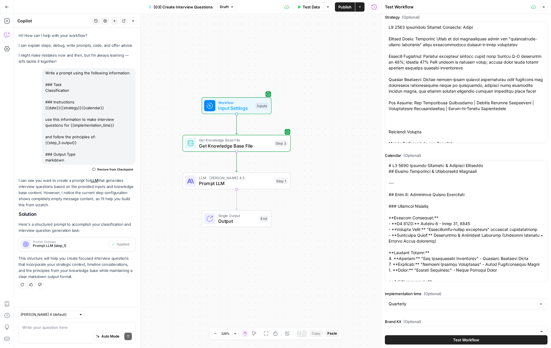
scroll to position [40, 0]
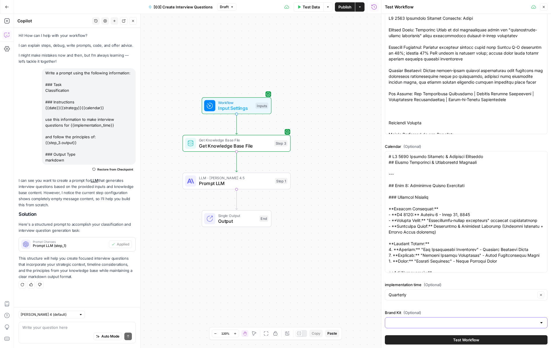
click at [404, 324] on input "Brand Kit (Optional)" at bounding box center [463, 323] width 148 height 6
click at [410, 301] on span "Squad" at bounding box center [465, 303] width 150 height 6
type input "Squad"
click at [417, 341] on button "Test Workflow" at bounding box center [466, 339] width 163 height 9
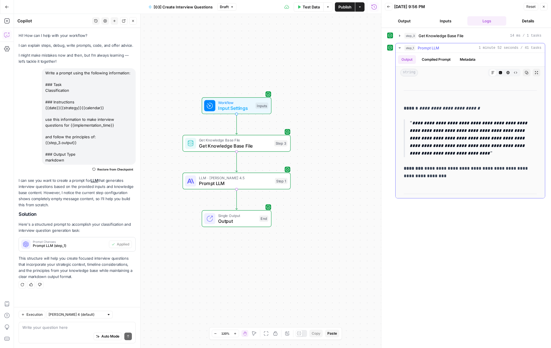
scroll to position [2250, 0]
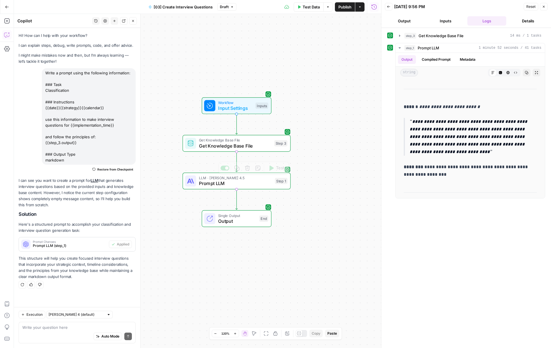
click at [248, 186] on span "Prompt LLM" at bounding box center [235, 183] width 73 height 7
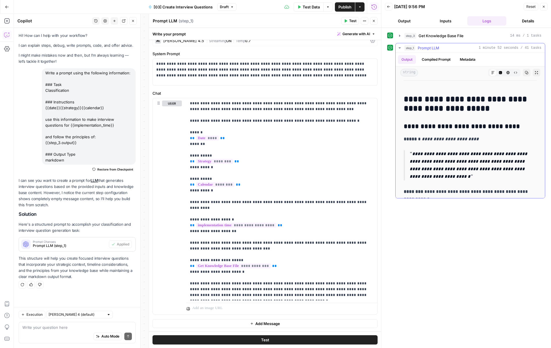
scroll to position [4172, 0]
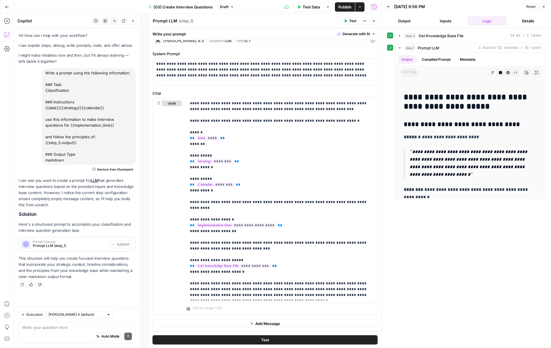
click at [438, 19] on button "Inputs" at bounding box center [445, 20] width 39 height 9
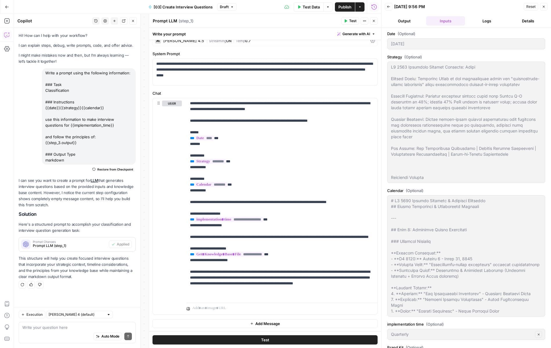
scroll to position [18, 0]
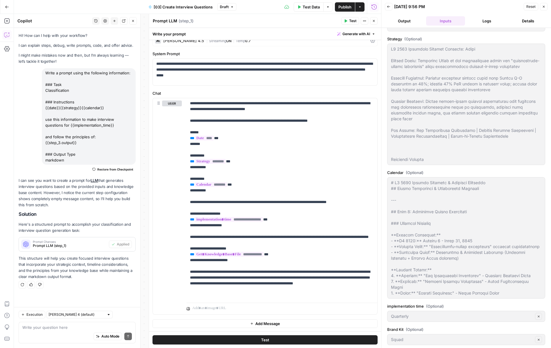
click at [483, 20] on button "Logs" at bounding box center [486, 20] width 39 height 9
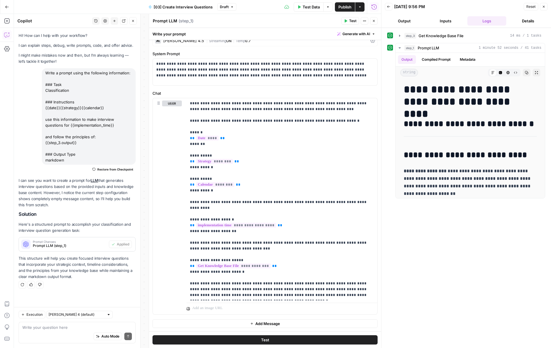
click at [374, 21] on icon "button" at bounding box center [374, 21] width 2 height 2
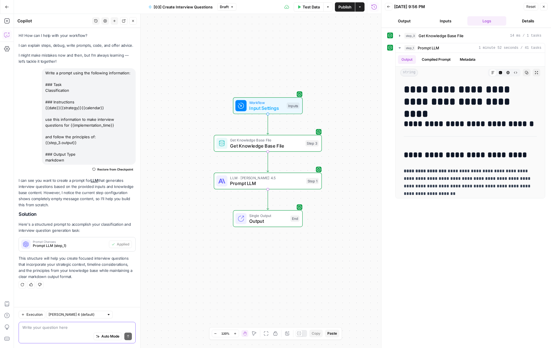
click at [78, 329] on textarea at bounding box center [77, 328] width 110 height 6
click at [285, 185] on span "Prompt LLM" at bounding box center [266, 183] width 73 height 7
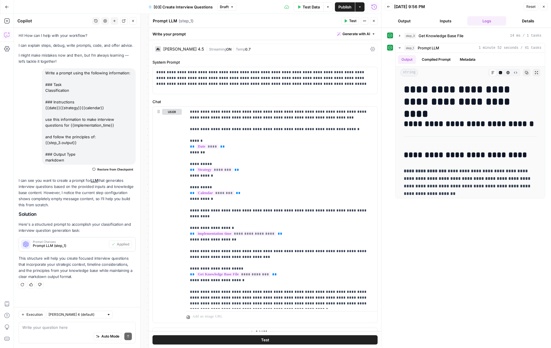
click at [365, 34] on span "Generate with AI" at bounding box center [357, 33] width 28 height 5
click at [349, 49] on span "Generate" at bounding box center [347, 47] width 46 height 6
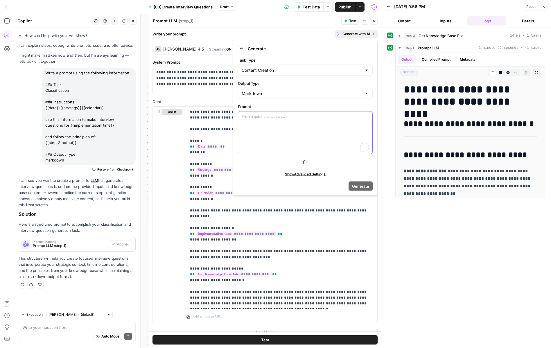
click at [313, 123] on div "To enrich screen reader interactions, please activate Accessibility in Grammarl…" at bounding box center [305, 133] width 134 height 42
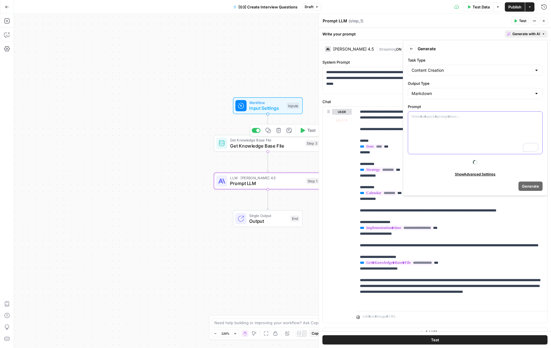
click at [461, 133] on div "To enrich screen reader interactions, please activate Accessibility in Grammarl…" at bounding box center [475, 133] width 134 height 42
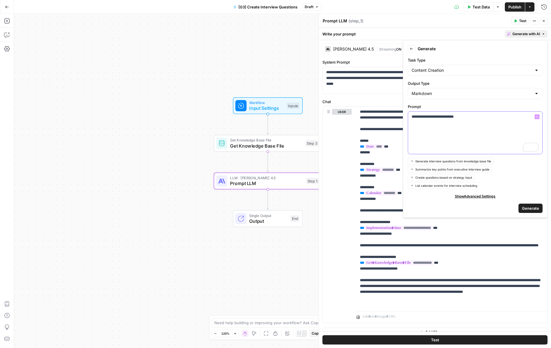
click at [536, 118] on icon "button" at bounding box center [537, 116] width 3 height 3
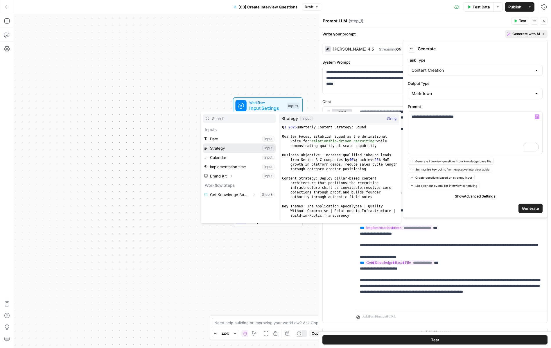
click at [253, 150] on button "Select variable Strategy" at bounding box center [239, 148] width 73 height 9
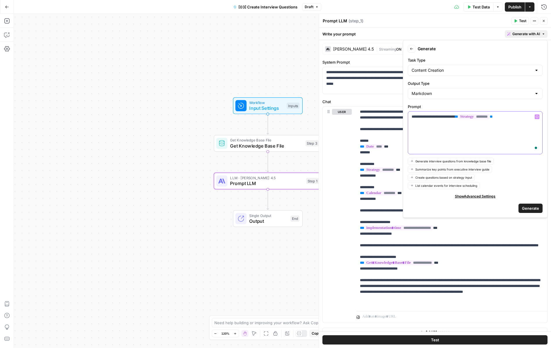
click at [537, 115] on icon "button" at bounding box center [537, 116] width 3 height 3
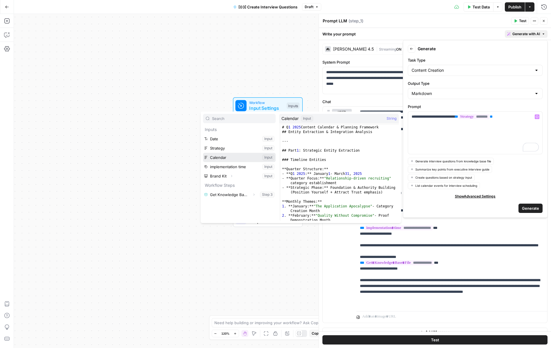
click at [220, 156] on button "Select variable Calendar" at bounding box center [239, 157] width 73 height 9
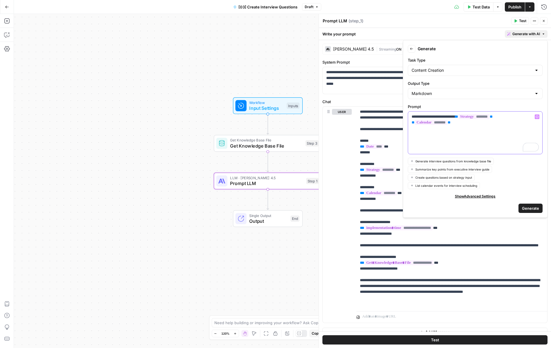
click at [533, 118] on p "**********" at bounding box center [475, 122] width 127 height 17
click at [535, 118] on button "Variables Menu" at bounding box center [537, 116] width 5 height 5
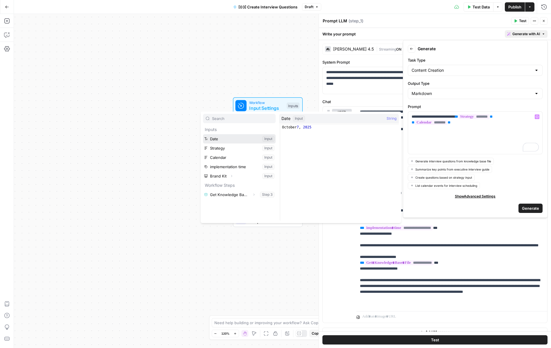
click at [230, 137] on button "Select variable Date" at bounding box center [239, 138] width 73 height 9
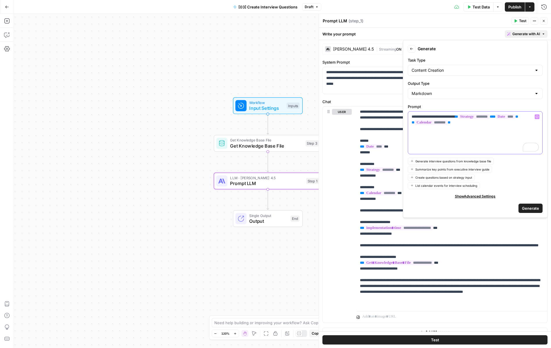
click at [466, 135] on div "**********" at bounding box center [475, 133] width 134 height 42
click at [454, 90] on div "Markdown" at bounding box center [475, 93] width 135 height 11
type input "Markdown"
click at [432, 65] on div "Content Creation" at bounding box center [475, 70] width 135 height 11
click at [432, 68] on input "Task Type" at bounding box center [472, 70] width 120 height 6
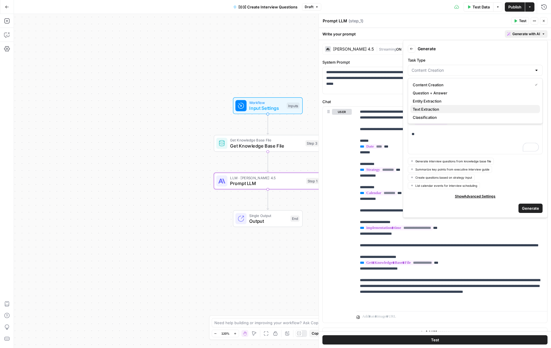
click at [426, 109] on span "Text Extraction" at bounding box center [474, 109] width 123 height 6
type input "Text Extraction"
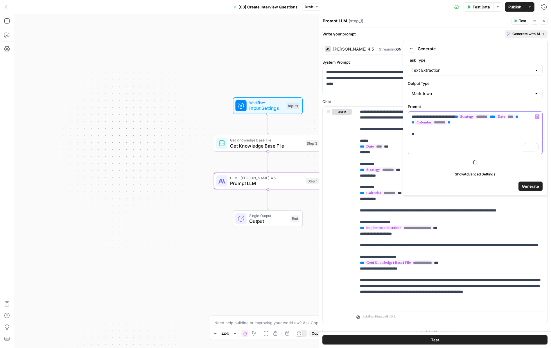
click at [425, 135] on p "**********" at bounding box center [475, 125] width 127 height 23
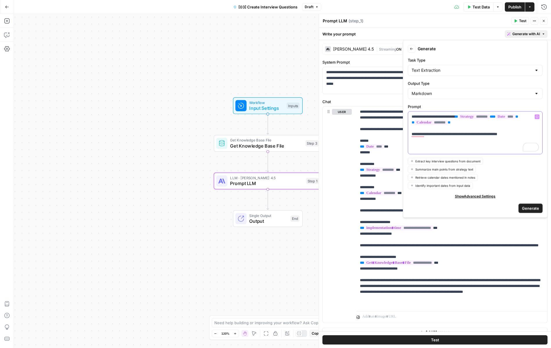
click at [426, 136] on p "**********" at bounding box center [475, 125] width 127 height 23
click at [529, 211] on span "Generate" at bounding box center [530, 208] width 17 height 6
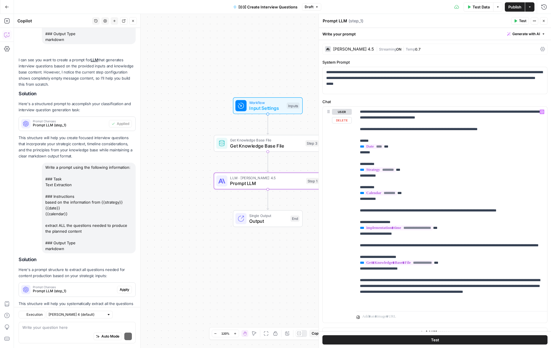
scroll to position [147, 0]
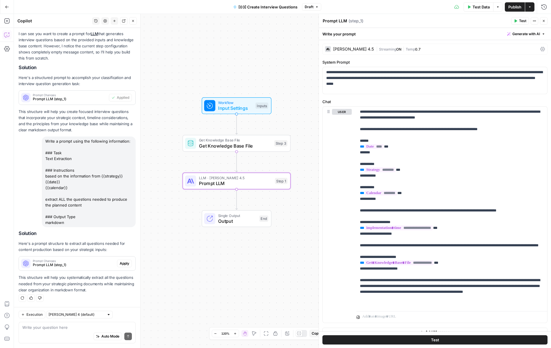
click at [126, 262] on span "Apply" at bounding box center [125, 263] width 10 height 5
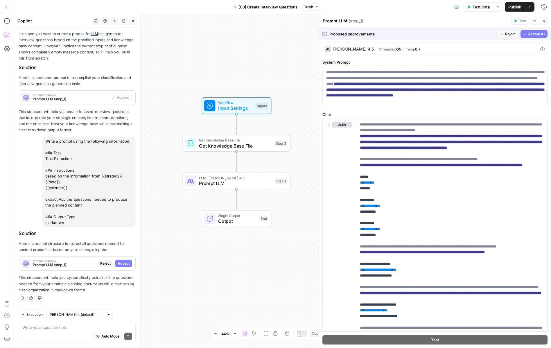
click at [530, 36] on span "Accept All" at bounding box center [536, 33] width 17 height 5
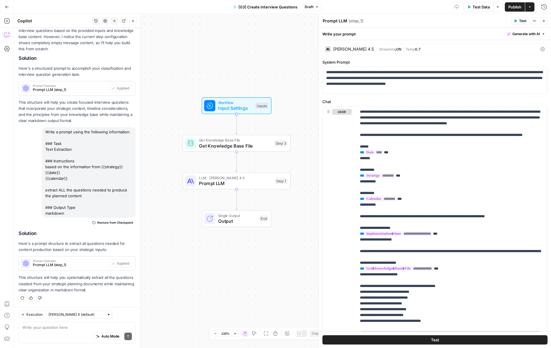
scroll to position [58, 0]
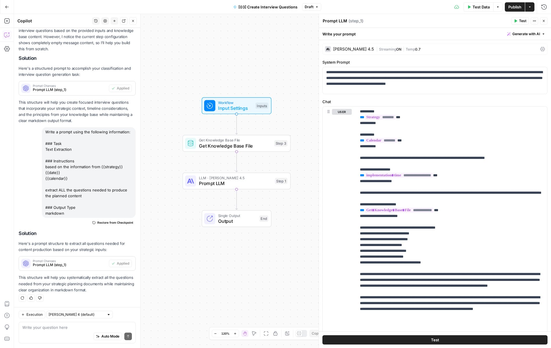
click at [355, 47] on div "[PERSON_NAME] 4.5" at bounding box center [349, 49] width 49 height 6
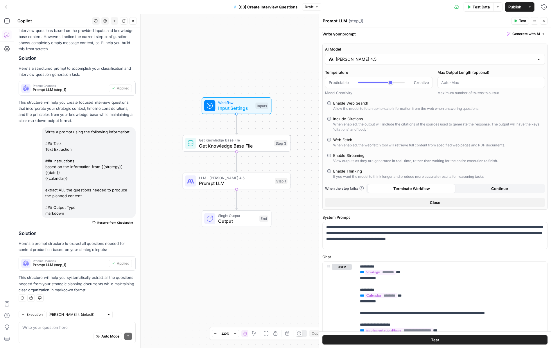
click at [367, 58] on input "[PERSON_NAME] 4.5" at bounding box center [435, 59] width 198 height 6
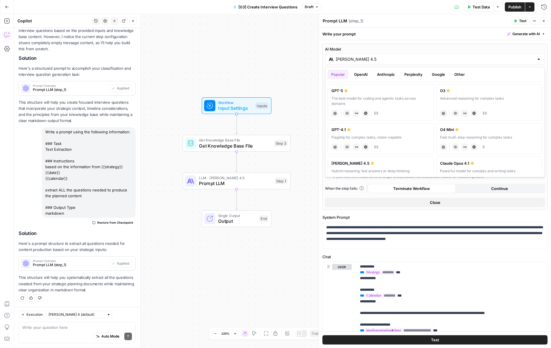
click at [418, 71] on button "Perplexity" at bounding box center [413, 74] width 25 height 9
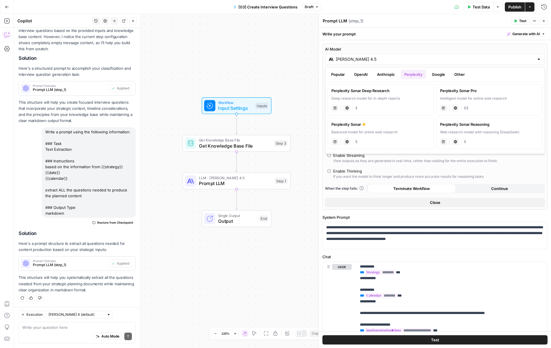
click at [436, 77] on button "Google" at bounding box center [439, 74] width 20 height 9
click at [409, 107] on div "gemini JSON Mode Live Web Research $$" at bounding box center [380, 107] width 99 height 8
type input "Gemini 2.5 Pro"
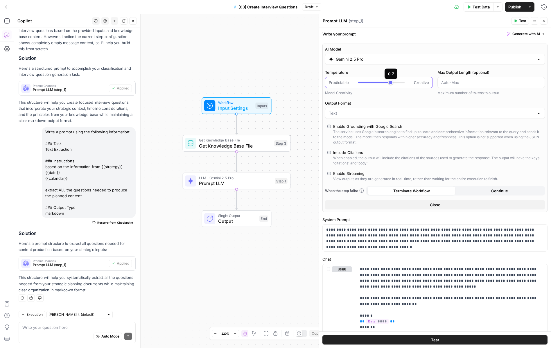
click at [391, 83] on div at bounding box center [381, 83] width 46 height 6
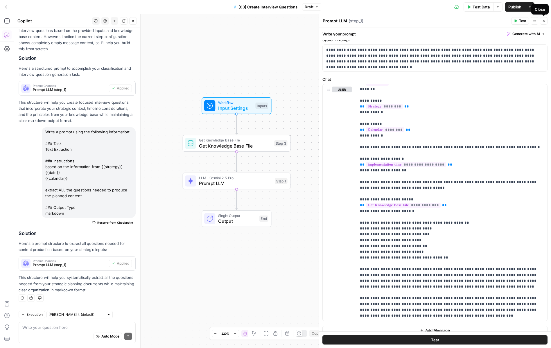
click at [543, 20] on icon "button" at bounding box center [543, 20] width 3 height 3
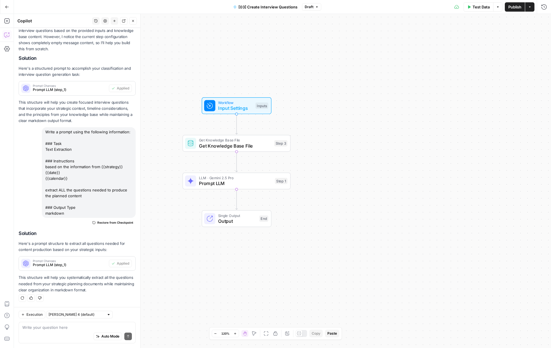
click at [238, 202] on icon "Edge from step_1 to end" at bounding box center [237, 199] width 2 height 20
click at [227, 218] on span "Prompt LLM" at bounding box center [235, 221] width 72 height 7
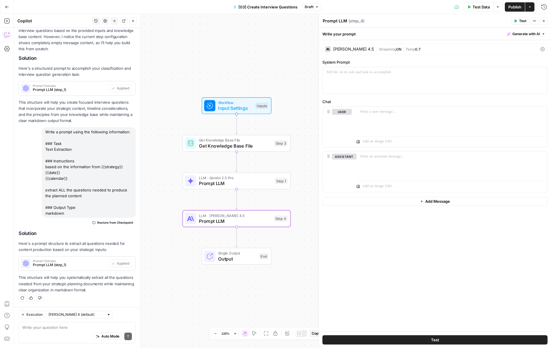
click at [539, 31] on span "Generate with AI" at bounding box center [526, 33] width 28 height 5
click at [517, 53] on div "Use AI to build your prompt" at bounding box center [519, 52] width 45 height 5
click at [483, 69] on input "Task Type" at bounding box center [472, 70] width 120 height 6
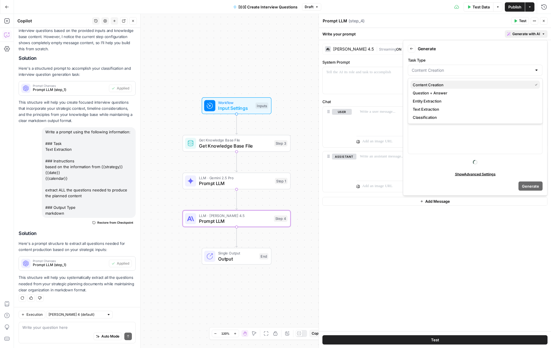
click at [452, 86] on span "Content Creation" at bounding box center [471, 85] width 117 height 6
type input "Content Creation"
click at [431, 116] on p at bounding box center [475, 117] width 127 height 6
click at [538, 119] on button "Variables Menu" at bounding box center [537, 116] width 5 height 5
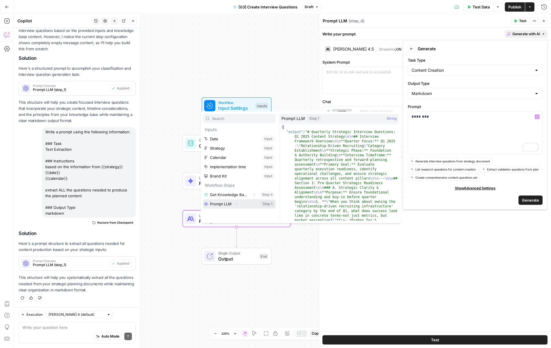
click at [234, 201] on button "Expand" at bounding box center [237, 204] width 8 height 8
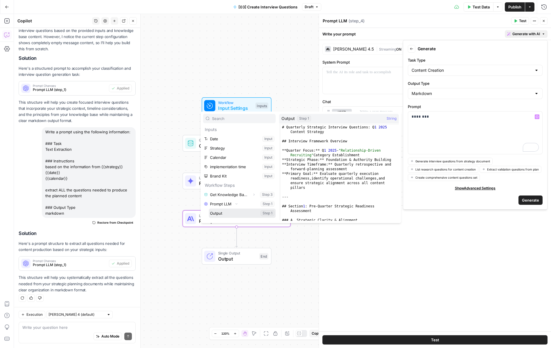
click at [253, 214] on button "Select variable Output" at bounding box center [242, 213] width 67 height 9
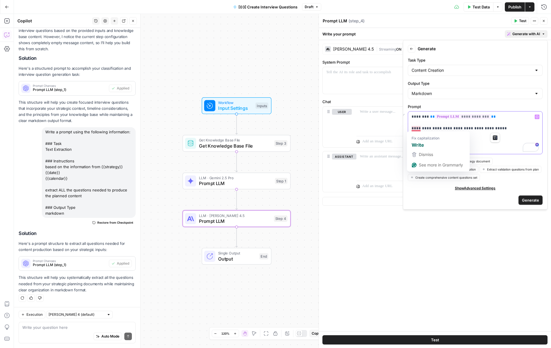
drag, startPoint x: 498, startPoint y: 130, endPoint x: 414, endPoint y: 130, distance: 83.4
click at [414, 130] on p "**********" at bounding box center [475, 122] width 127 height 17
click at [456, 128] on p "**********" at bounding box center [475, 122] width 127 height 17
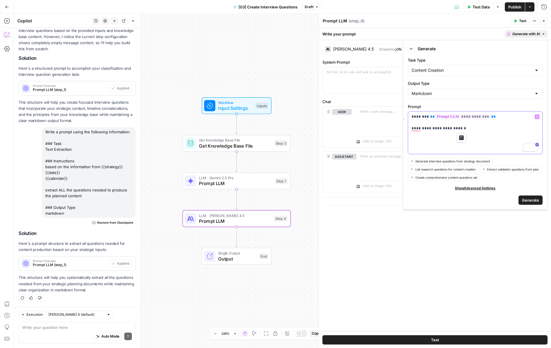
click at [456, 129] on p "**********" at bounding box center [475, 122] width 127 height 17
drag, startPoint x: 466, startPoint y: 129, endPoint x: 412, endPoint y: 127, distance: 53.5
click at [412, 127] on p "**********" at bounding box center [475, 122] width 127 height 17
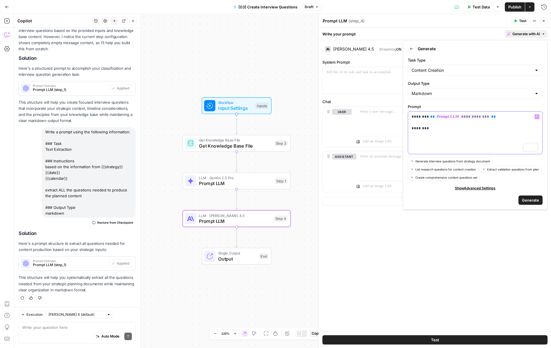
click at [412, 127] on p "**********" at bounding box center [475, 122] width 127 height 17
click at [423, 127] on p "**********" at bounding box center [475, 122] width 127 height 17
click at [538, 116] on icon "button" at bounding box center [537, 116] width 3 height 3
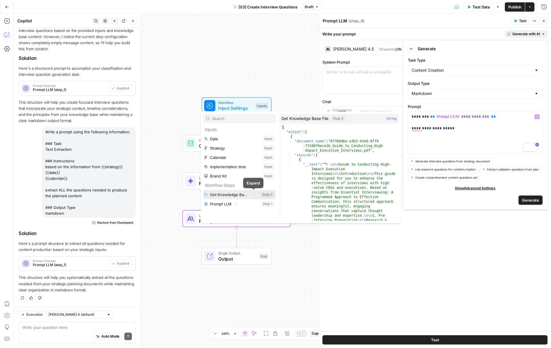
click at [253, 194] on icon "button" at bounding box center [253, 194] width 3 height 3
click at [232, 201] on button "Select variable Output" at bounding box center [242, 203] width 67 height 9
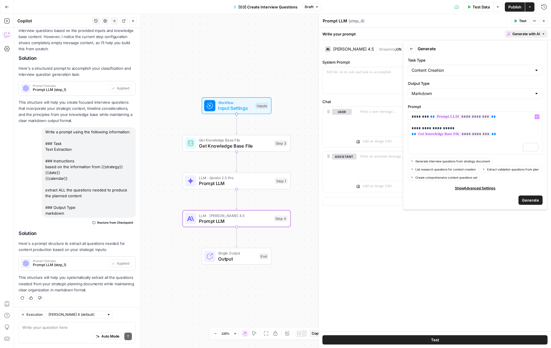
click at [529, 197] on span "Generate" at bounding box center [530, 200] width 17 height 6
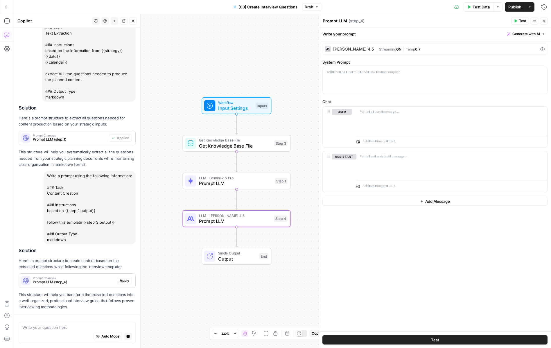
scroll to position [298, 0]
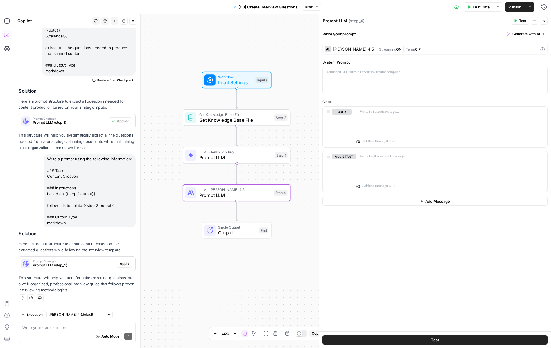
click at [128, 263] on span "Apply" at bounding box center [125, 263] width 10 height 5
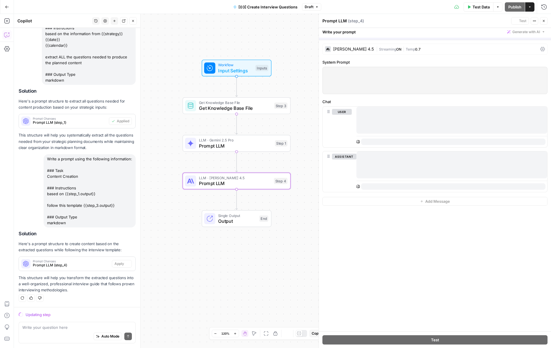
scroll to position [280, 0]
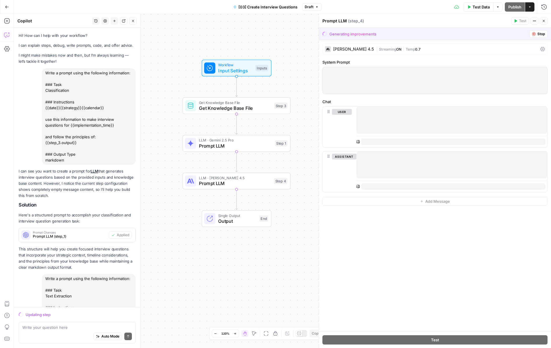
scroll to position [280, 0]
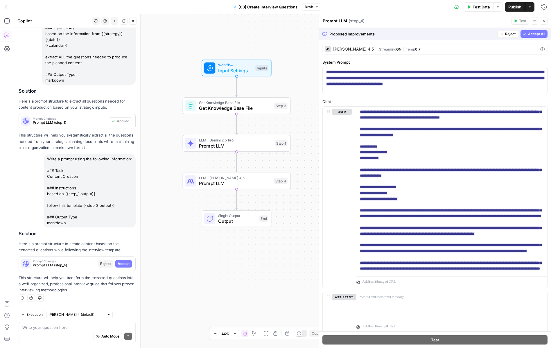
click at [539, 33] on span "Accept All" at bounding box center [536, 33] width 17 height 5
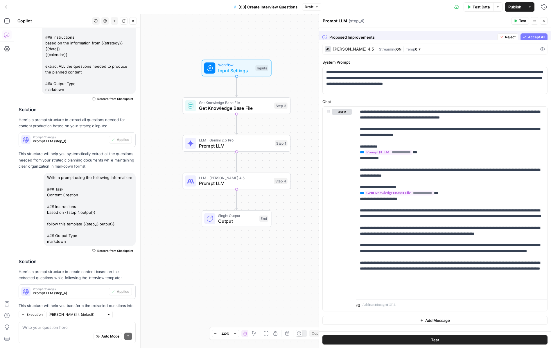
scroll to position [308, 0]
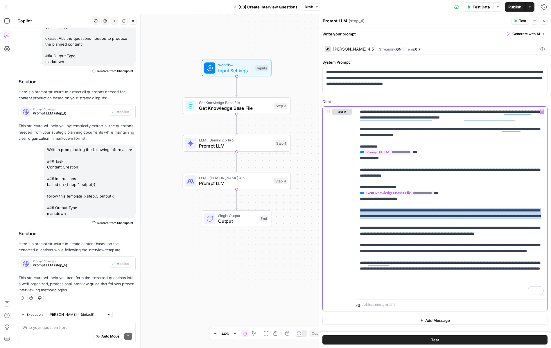
click at [354, 211] on div "**********" at bounding box center [435, 188] width 232 height 320
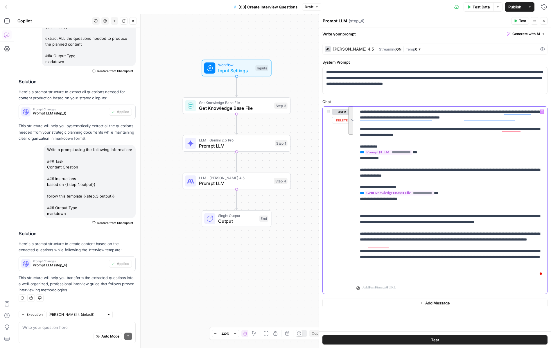
click at [411, 227] on p "**********" at bounding box center [452, 193] width 184 height 168
click at [482, 8] on span "Test Data" at bounding box center [481, 7] width 17 height 6
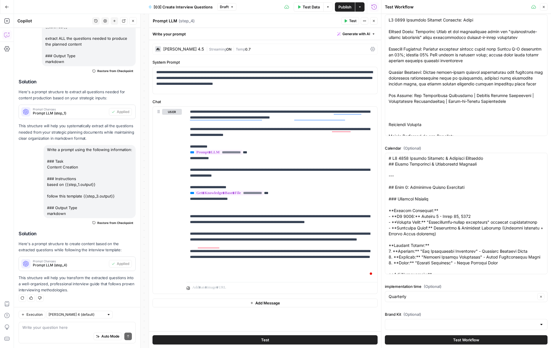
scroll to position [40, 0]
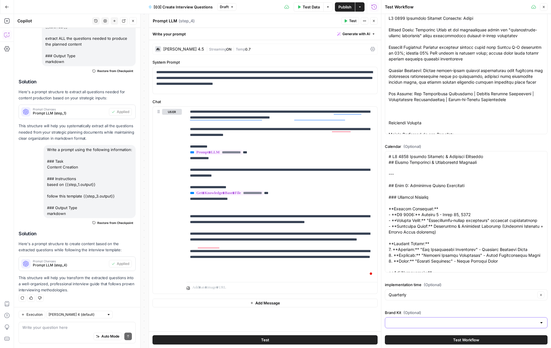
click at [396, 322] on input "Brand Kit (Optional)" at bounding box center [463, 323] width 148 height 6
click at [398, 307] on div "ID: 12031" at bounding box center [466, 308] width 153 height 5
type input "Squad"
click at [399, 341] on button "Test Workflow" at bounding box center [466, 339] width 163 height 9
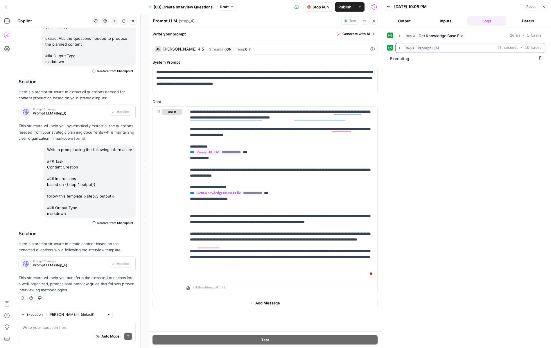
click at [401, 47] on icon "button" at bounding box center [399, 48] width 5 height 5
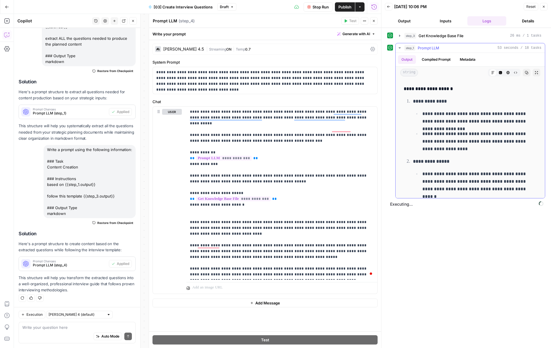
scroll to position [2016, 0]
click at [401, 49] on icon "button" at bounding box center [399, 48] width 5 height 5
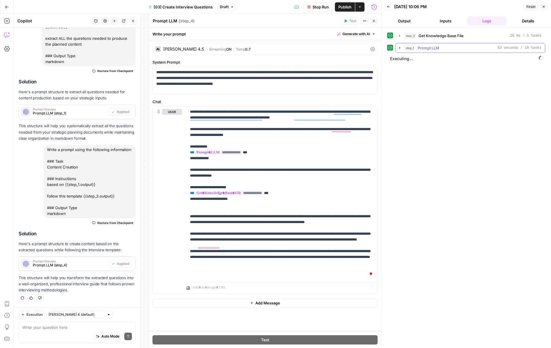
click at [398, 46] on icon "button" at bounding box center [399, 48] width 5 height 5
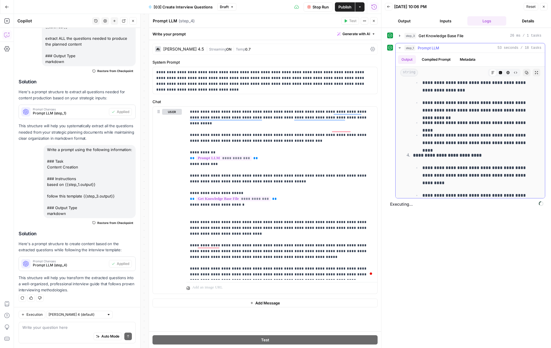
scroll to position [2647, 0]
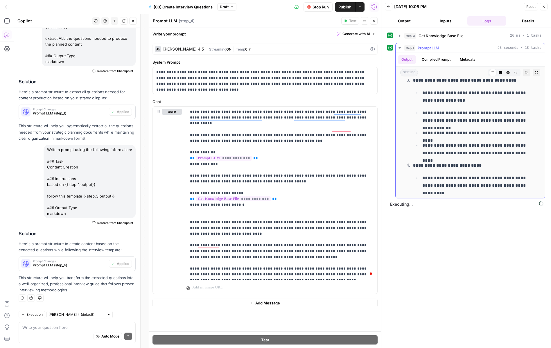
click at [399, 46] on icon "button" at bounding box center [399, 48] width 5 height 5
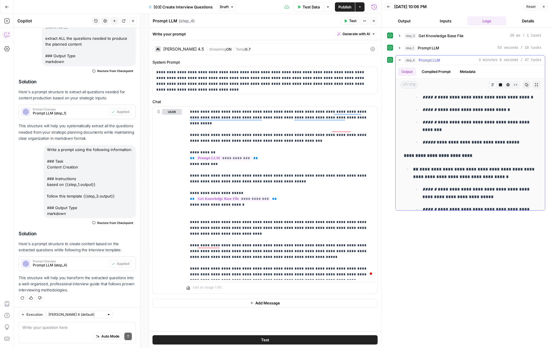
scroll to position [6492, 0]
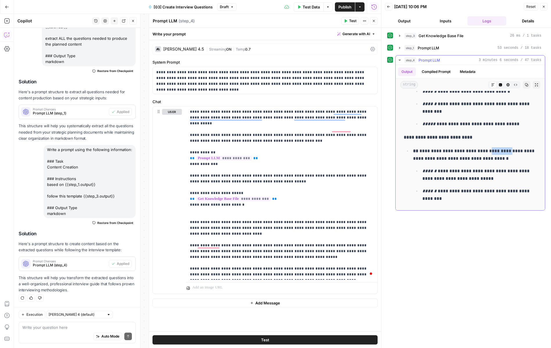
drag, startPoint x: 488, startPoint y: 137, endPoint x: 511, endPoint y: 136, distance: 22.7
click at [511, 147] on p "**********" at bounding box center [475, 154] width 124 height 15
copy p "*********"
click at [462, 147] on p "**********" at bounding box center [475, 154] width 124 height 15
click at [443, 47] on div "step_1 Prompt LLM 53 seconds / 18 tasks" at bounding box center [472, 48] width 137 height 6
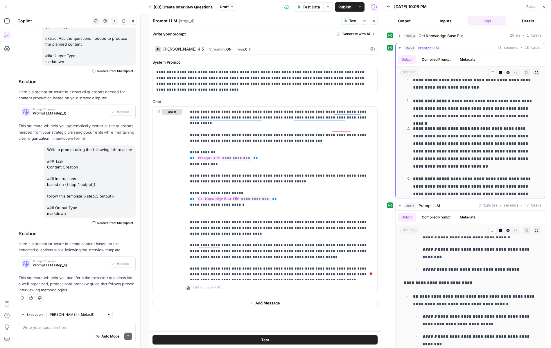
scroll to position [1049, 0]
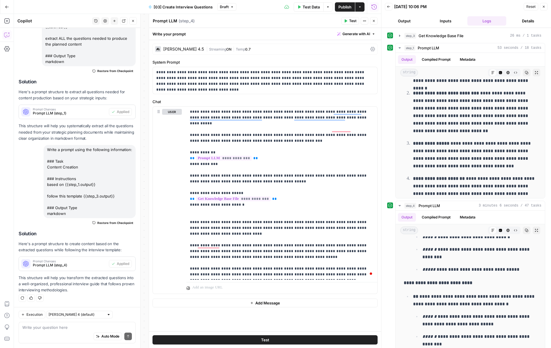
click at [544, 6] on icon "button" at bounding box center [544, 7] width 2 height 2
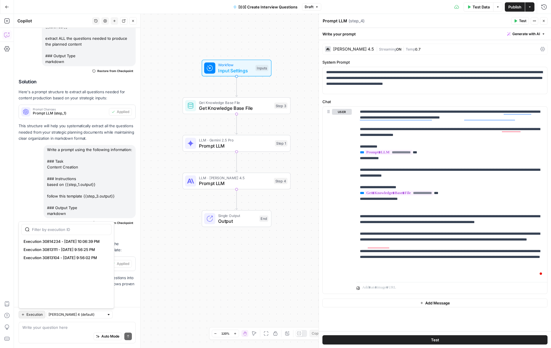
click at [31, 315] on span "Execution" at bounding box center [34, 314] width 16 height 5
click at [102, 243] on span "Execution 30814234 - [DATE] 10:06:39 PM" at bounding box center [65, 242] width 83 height 6
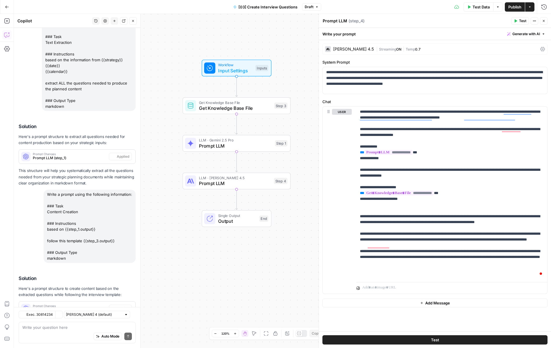
scroll to position [308, 0]
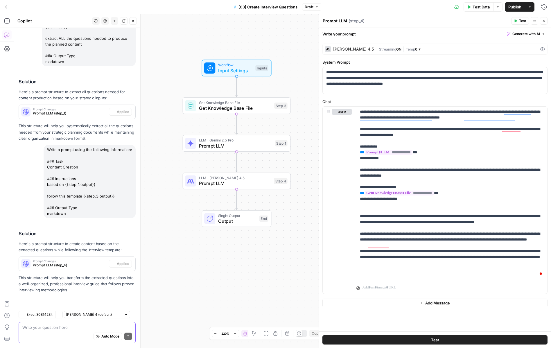
click at [46, 326] on textarea at bounding box center [77, 328] width 110 height 6
paste textarea "so the output of our strategy has placeholder titles like 16000CVs case study, …"
type textarea "so the output of our strategy has placeholder titles like 16000CVs case study, …"
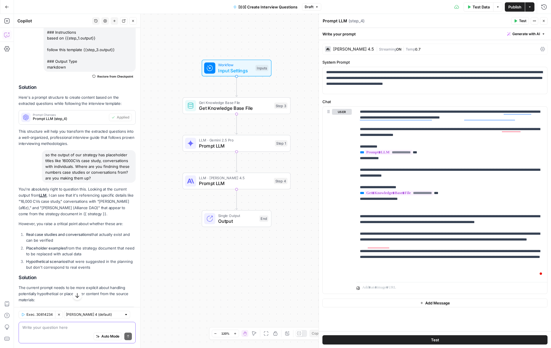
scroll to position [458, 0]
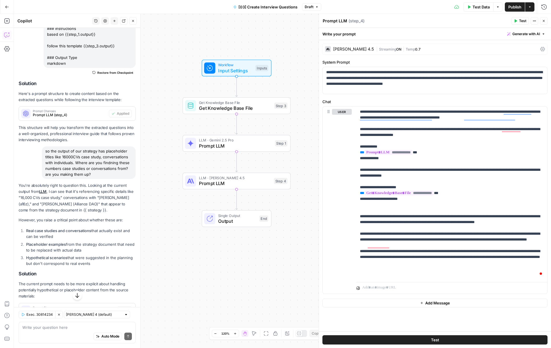
drag, startPoint x: 91, startPoint y: 173, endPoint x: 35, endPoint y: 152, distance: 60.1
click at [35, 152] on div "so the output of our strategy has placeholder titles like 16000CVs case study, …" at bounding box center [77, 162] width 117 height 33
copy div "so the output of our strategy has placeholder titles like 16000CVs case study, …"
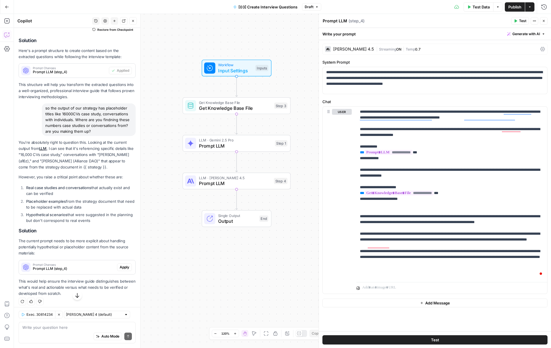
scroll to position [504, 0]
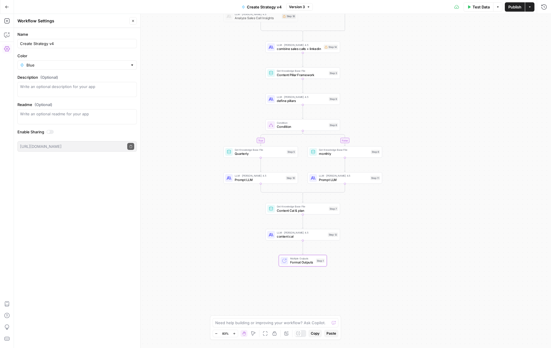
drag, startPoint x: 189, startPoint y: 162, endPoint x: 190, endPoint y: 67, distance: 95.3
click at [190, 67] on div "true false true false Workflow Input Settings Inputs Call API Pull latest linke…" at bounding box center [282, 181] width 537 height 334
click at [10, 34] on button "Copilot" at bounding box center [6, 34] width 9 height 9
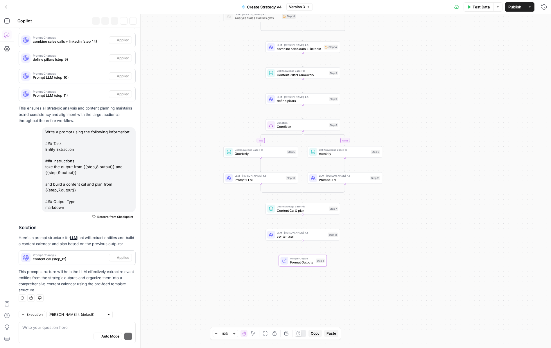
scroll to position [1260, 0]
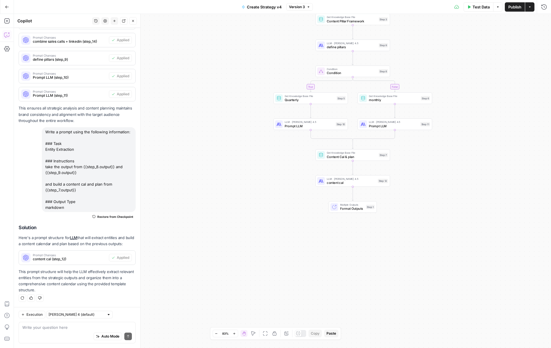
click at [84, 337] on div "Auto Mode Send" at bounding box center [77, 336] width 110 height 13
click at [61, 334] on div "Auto Mode Send" at bounding box center [77, 336] width 110 height 13
paste textarea "so the output of our strategy has placeholder titles like 16000CVs case study, …"
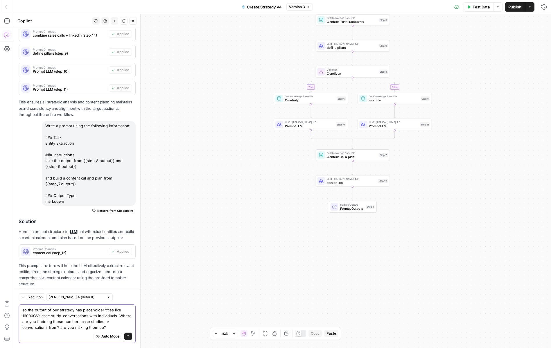
scroll to position [1277, 0]
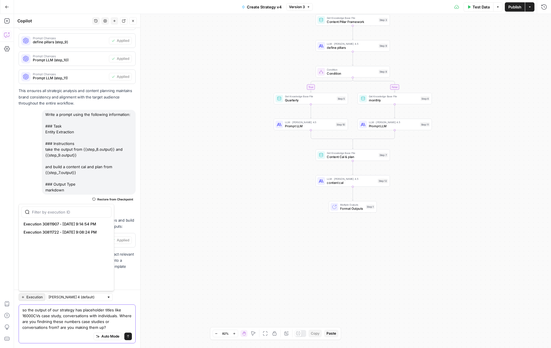
click at [26, 296] on button "Execution" at bounding box center [32, 297] width 27 height 8
type textarea "so the output of our strategy has placeholder titles like 16000CVs case study, …"
click at [74, 223] on span "Execution 30811907 - [DATE] 9:14:54 PM" at bounding box center [65, 224] width 83 height 6
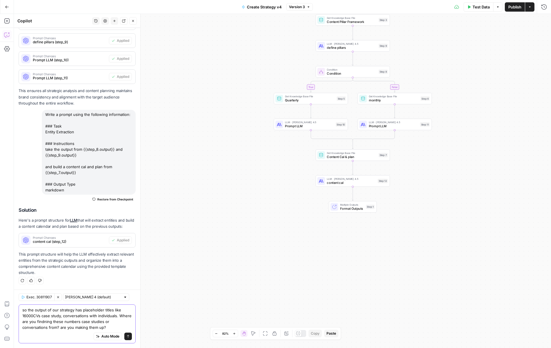
click at [128, 340] on button "Send" at bounding box center [128, 337] width 8 height 8
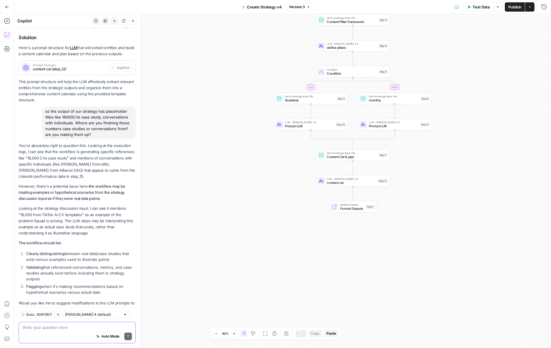
scroll to position [1537, 0]
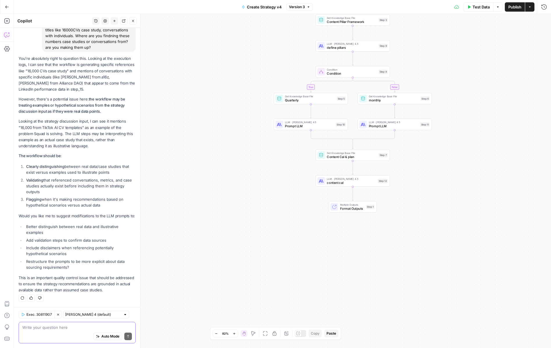
click at [44, 332] on div "Auto Mode Send" at bounding box center [77, 336] width 110 height 13
type textarea "yes"
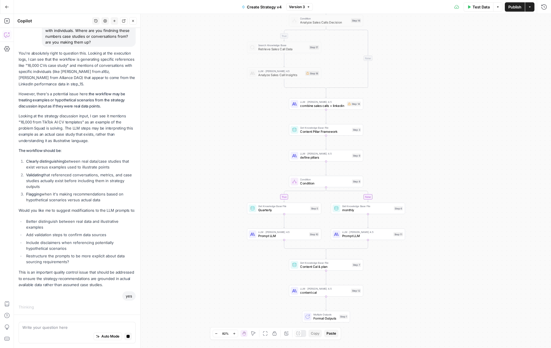
drag, startPoint x: 215, startPoint y: 139, endPoint x: 186, endPoint y: 253, distance: 117.2
click at [186, 253] on div "true false true false Workflow Input Settings Inputs Call API Pull latest linke…" at bounding box center [282, 181] width 537 height 334
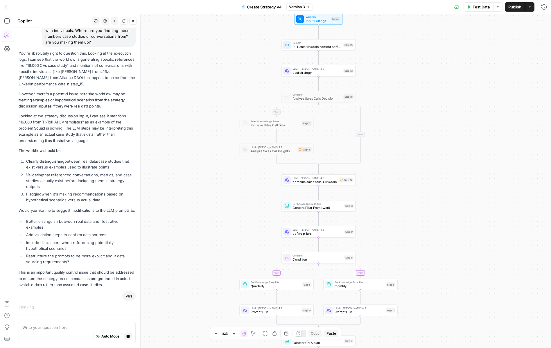
drag, startPoint x: 204, startPoint y: 141, endPoint x: 198, endPoint y: 214, distance: 72.5
click at [198, 214] on div "true false true false Workflow Input Settings Inputs Call API Pull latest linke…" at bounding box center [282, 181] width 537 height 334
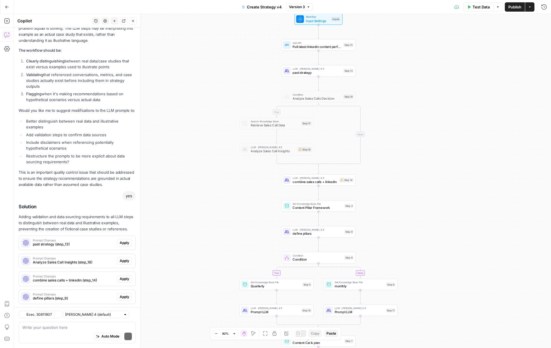
scroll to position [1730, 0]
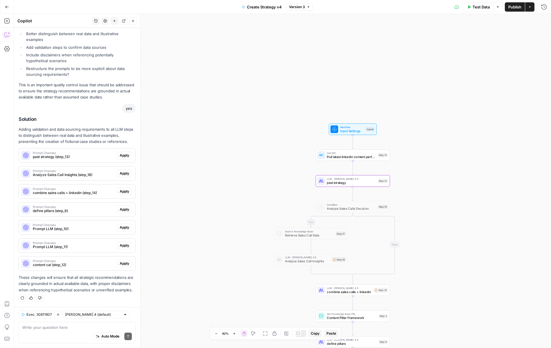
click at [126, 158] on span "Apply" at bounding box center [125, 155] width 10 height 5
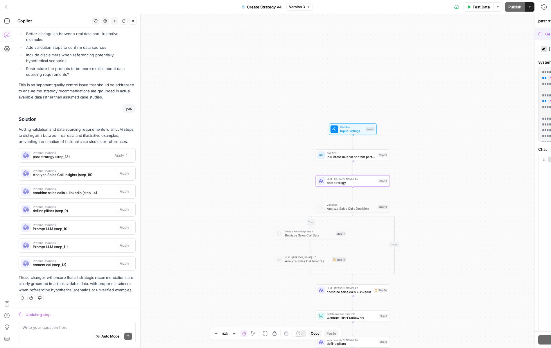
scroll to position [1655, 0]
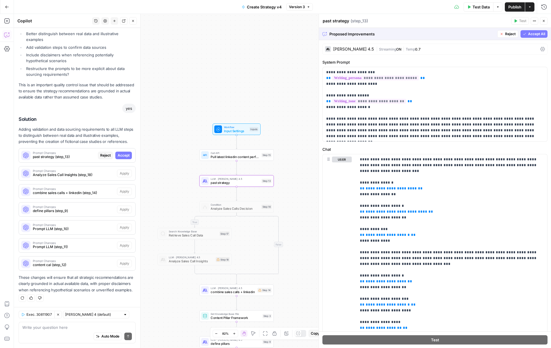
click at [128, 155] on span "Accept" at bounding box center [124, 155] width 12 height 5
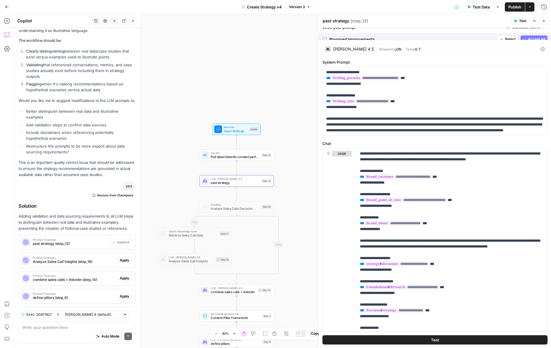
scroll to position [1748, 0]
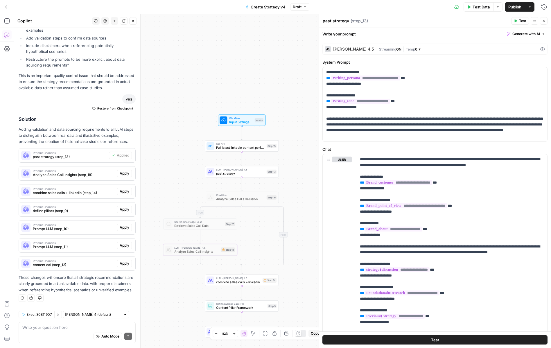
click at [123, 173] on span "Apply" at bounding box center [125, 173] width 10 height 5
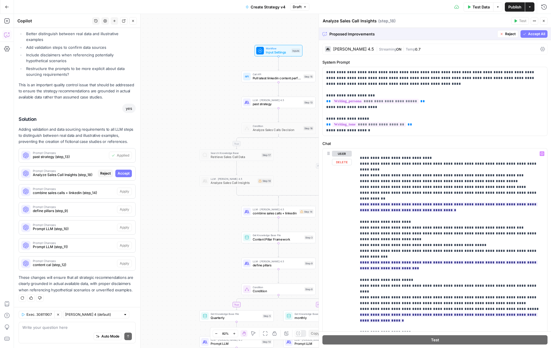
scroll to position [326, 0]
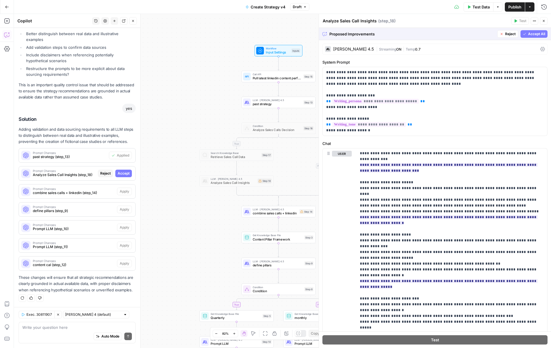
click at [538, 36] on span "Accept All" at bounding box center [536, 33] width 17 height 5
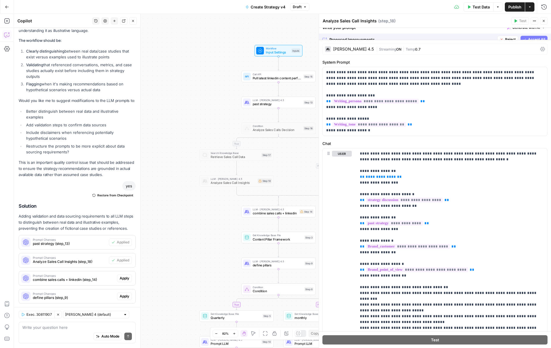
scroll to position [1748, 0]
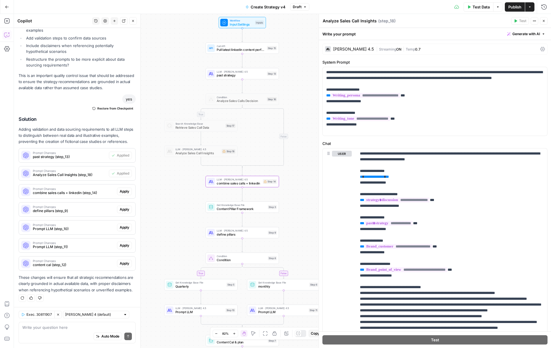
click at [127, 190] on span "Apply" at bounding box center [125, 191] width 10 height 5
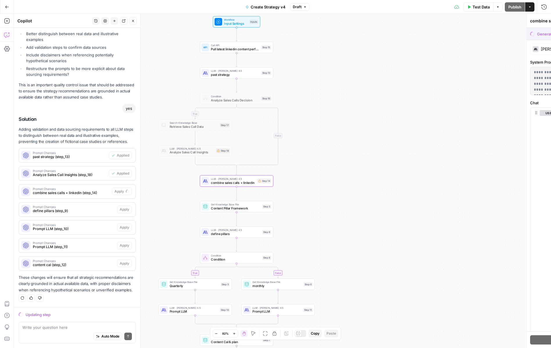
scroll to position [1655, 0]
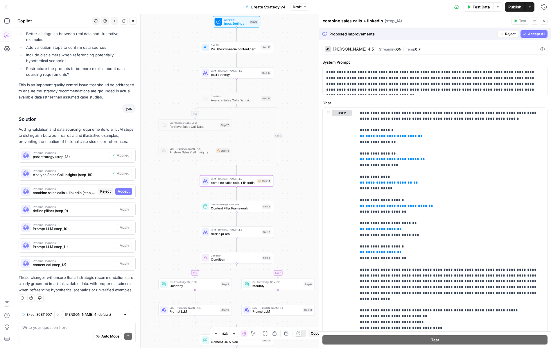
click at [127, 190] on span "Accept" at bounding box center [124, 191] width 12 height 5
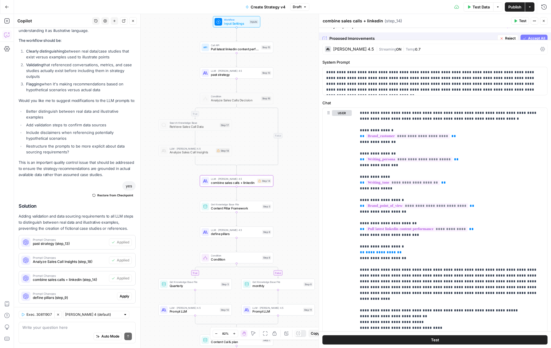
scroll to position [1748, 0]
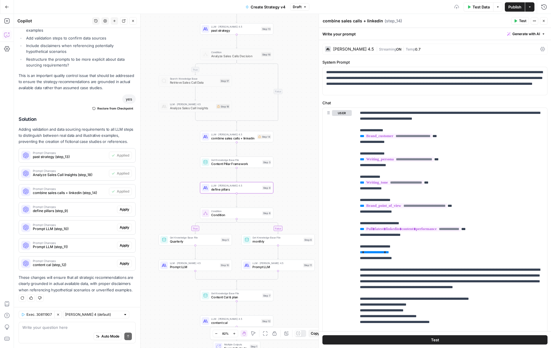
click at [123, 208] on span "Apply" at bounding box center [125, 209] width 10 height 5
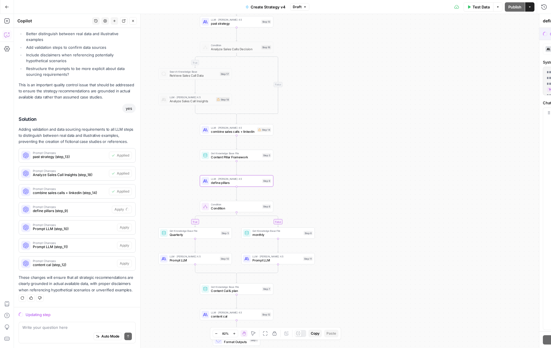
scroll to position [1655, 0]
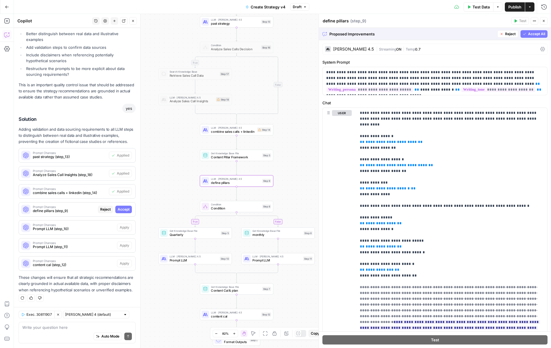
click at [121, 209] on span "Accept" at bounding box center [124, 209] width 12 height 5
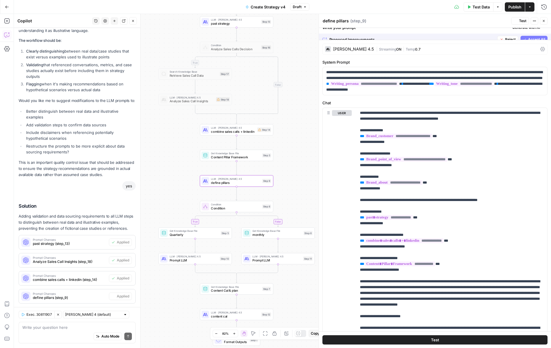
scroll to position [1748, 0]
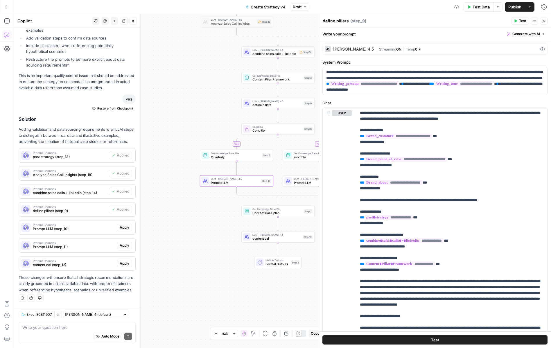
click at [122, 229] on span "Apply" at bounding box center [125, 227] width 10 height 5
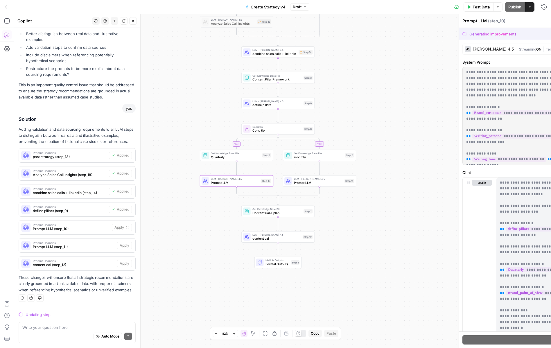
scroll to position [1655, 0]
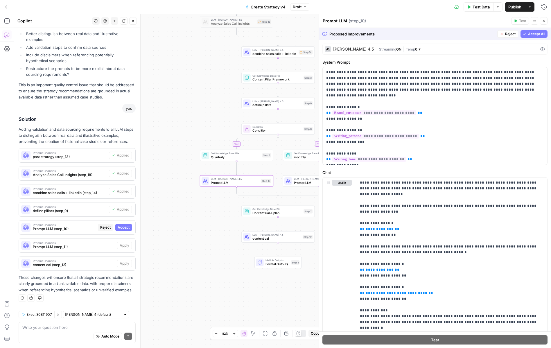
click at [124, 229] on span "Accept" at bounding box center [124, 227] width 12 height 5
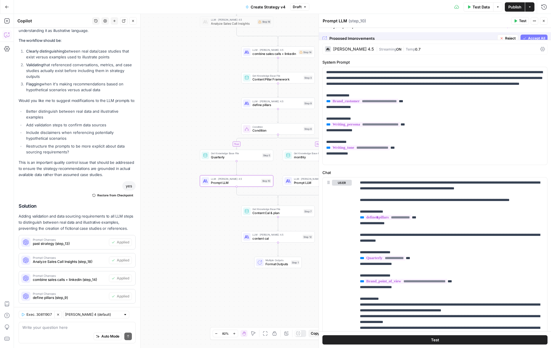
scroll to position [1748, 0]
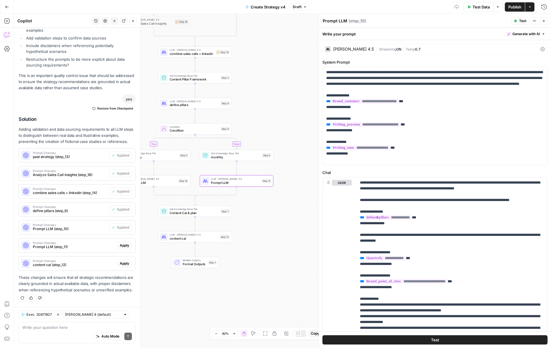
click at [128, 245] on span "Apply" at bounding box center [125, 245] width 10 height 5
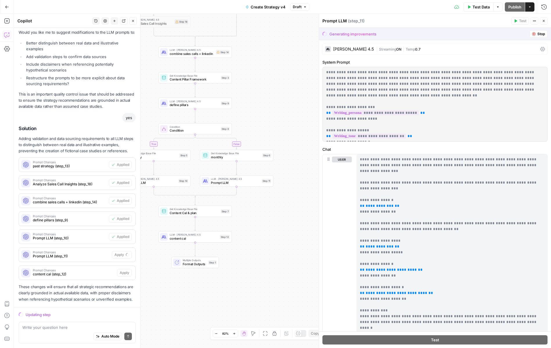
scroll to position [1655, 0]
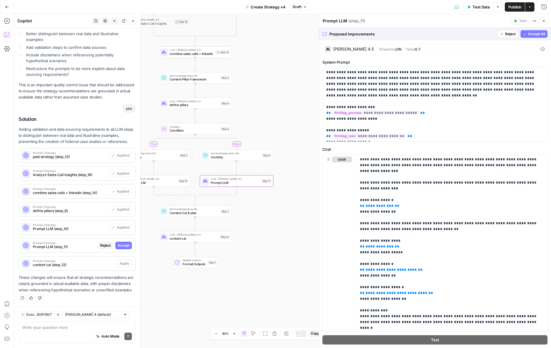
click at [127, 246] on span "Accept" at bounding box center [124, 245] width 12 height 5
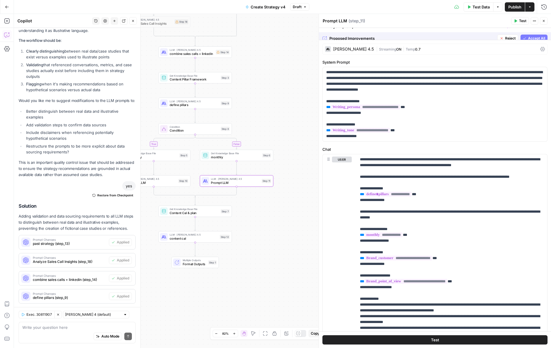
scroll to position [1748, 0]
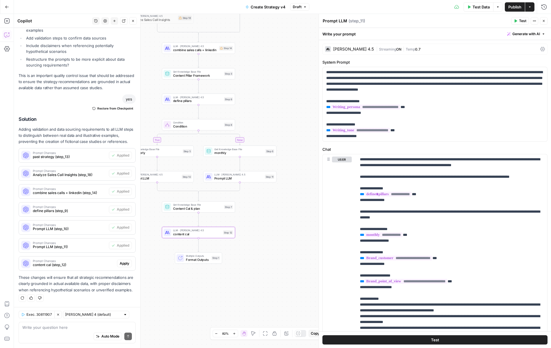
click at [126, 263] on span "Apply" at bounding box center [125, 263] width 10 height 5
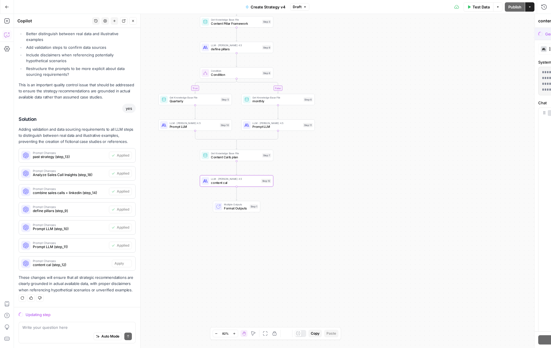
scroll to position [1655, 0]
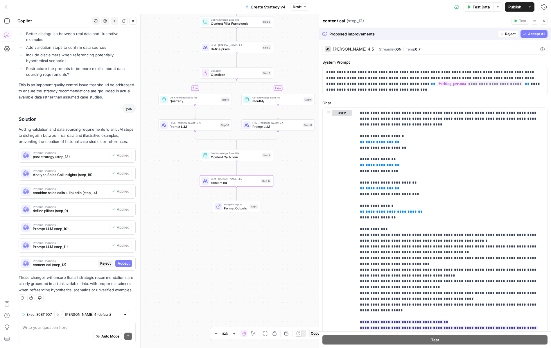
click at [122, 265] on span "Accept" at bounding box center [124, 263] width 12 height 5
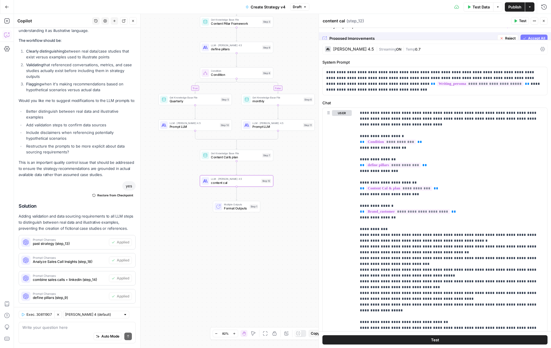
scroll to position [1748, 0]
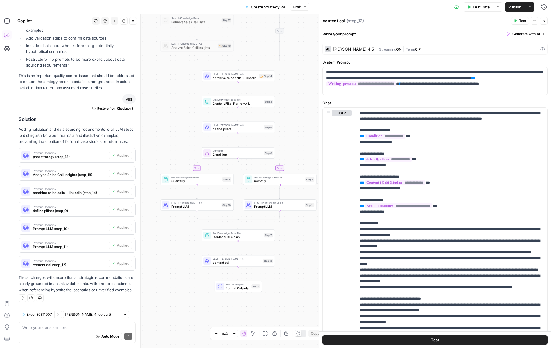
drag, startPoint x: 245, startPoint y: 254, endPoint x: 247, endPoint y: 334, distance: 79.9
click at [247, 334] on body "Catalyst New Home Browse Insights Opportunities Your Data Recent Grids Will Per…" at bounding box center [275, 174] width 551 height 348
click at [45, 334] on div "Auto Mode Send" at bounding box center [77, 336] width 110 height 13
click at [58, 315] on icon "button" at bounding box center [57, 314] width 3 height 3
click at [52, 330] on textarea at bounding box center [77, 328] width 110 height 6
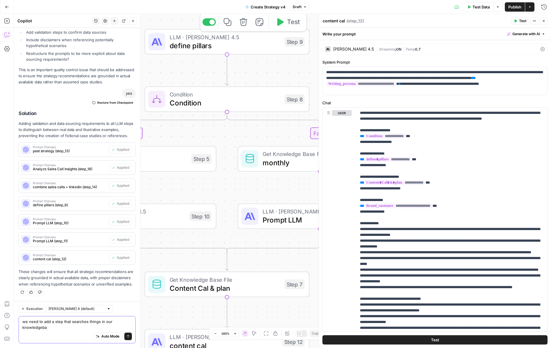
scroll to position [1754, 0]
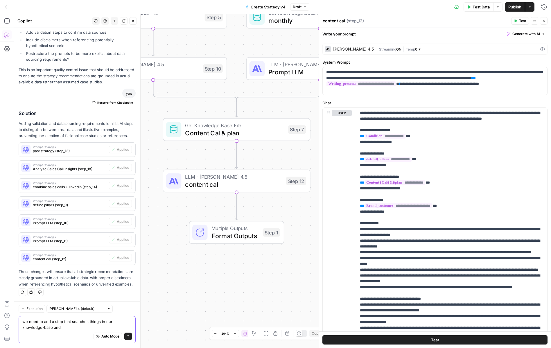
click at [65, 326] on textarea "we need to add a step that searches things in our knowledge-base and" at bounding box center [77, 325] width 110 height 12
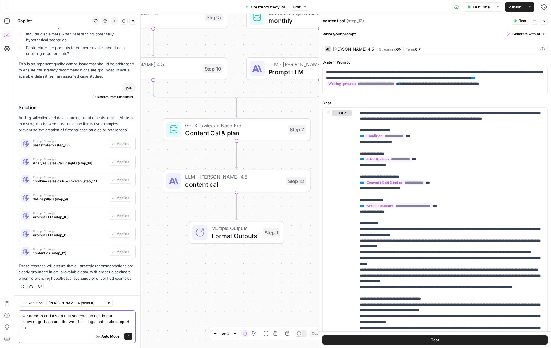
scroll to position [1760, 0]
type textarea "we need to add a step that searches things in our knowledge-base and the web fo…"
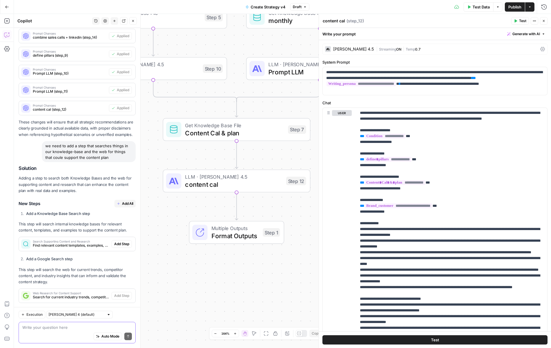
scroll to position [2012, 0]
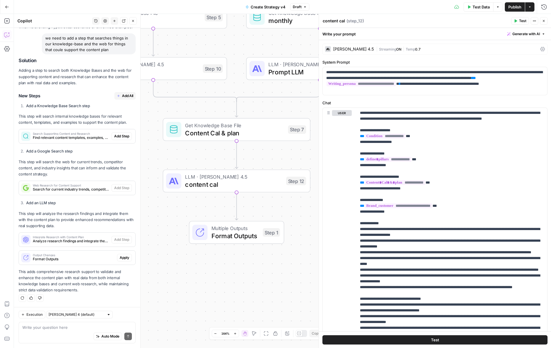
click at [130, 94] on span "Add All" at bounding box center [127, 95] width 11 height 5
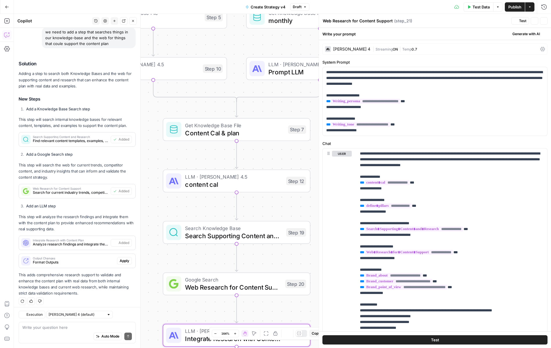
scroll to position [2021, 0]
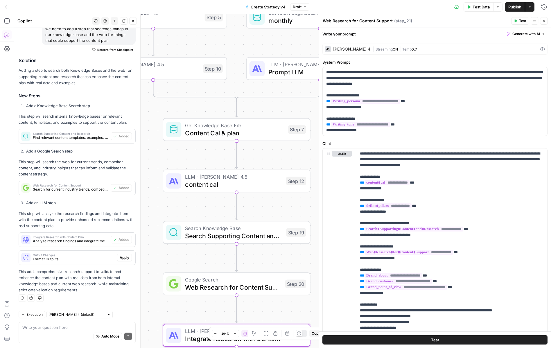
type textarea "Integrate Research with Content Plan"
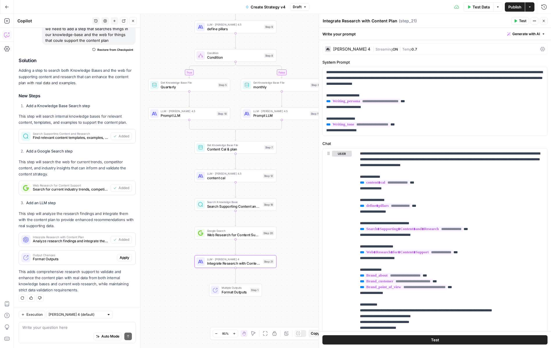
click at [218, 205] on span "Search Supporting Content and Research" at bounding box center [234, 206] width 54 height 5
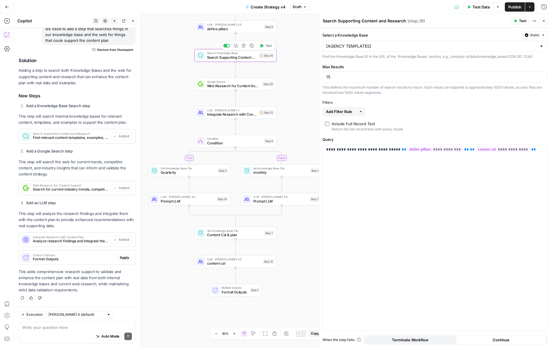
click at [234, 56] on span "Search Supporting Content and Research" at bounding box center [232, 57] width 50 height 5
click at [379, 52] on div "Select a Knowledge Base Static [AGENCY TEMPLATES] Find the Knowledge Base ID in…" at bounding box center [434, 45] width 225 height 28
click at [381, 49] on input "Select a Knowledge Base" at bounding box center [431, 46] width 211 height 6
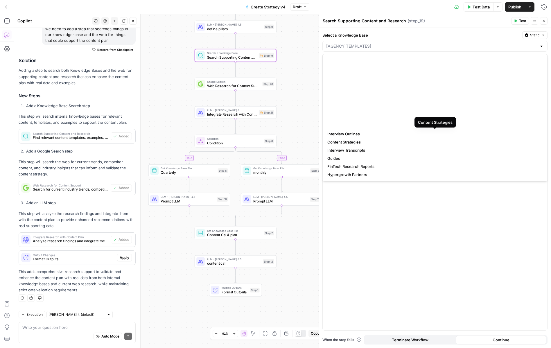
scroll to position [220, 0]
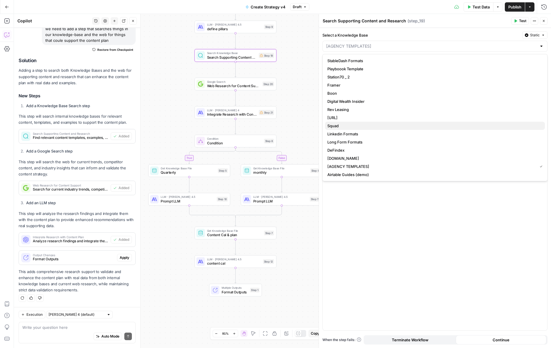
click at [374, 127] on span "Squad" at bounding box center [433, 126] width 213 height 6
type input "Squad"
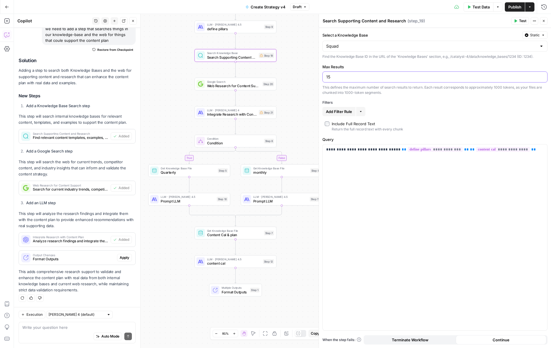
click at [366, 77] on input "15" at bounding box center [435, 77] width 218 height 6
type input "10"
click at [240, 88] on span "Web Research for Content Support" at bounding box center [233, 85] width 53 height 5
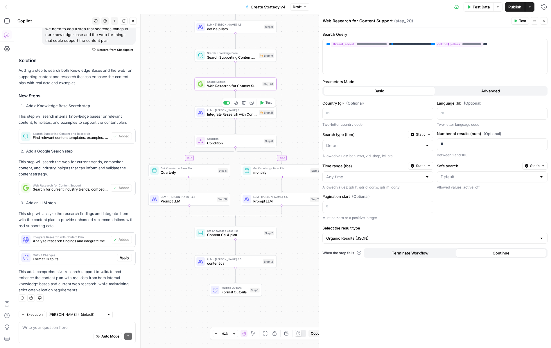
click at [234, 115] on span "Integrate Research with Content Plan" at bounding box center [232, 114] width 50 height 5
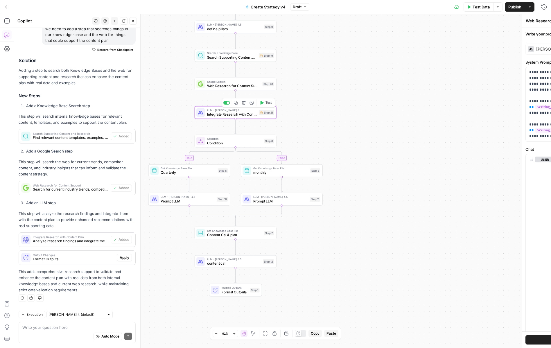
type textarea "Integrate Research with Content Plan"
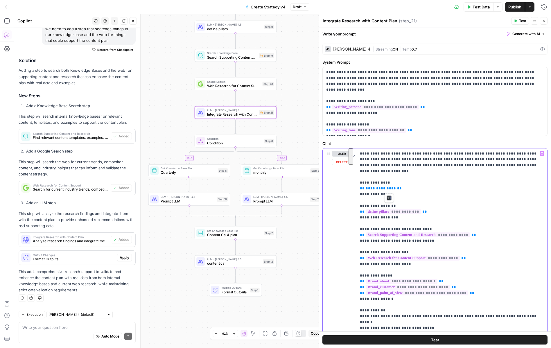
drag, startPoint x: 395, startPoint y: 190, endPoint x: 358, endPoint y: 175, distance: 39.5
click at [358, 175] on div "**********" at bounding box center [435, 188] width 232 height 320
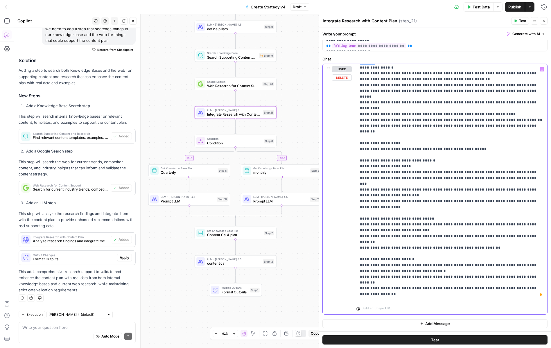
scroll to position [178, 0]
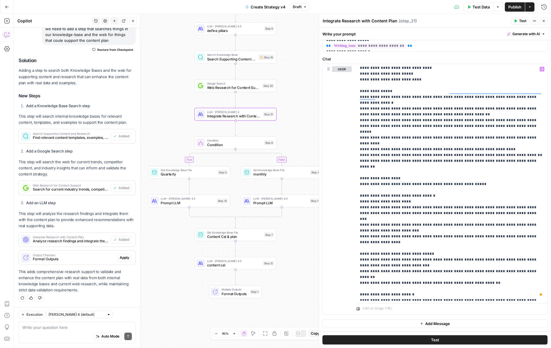
drag, startPoint x: 298, startPoint y: 99, endPoint x: 301, endPoint y: 110, distance: 10.6
click at [301, 110] on div "true false true false Workflow Input Settings Inputs Call API Pull latest linke…" at bounding box center [282, 181] width 537 height 334
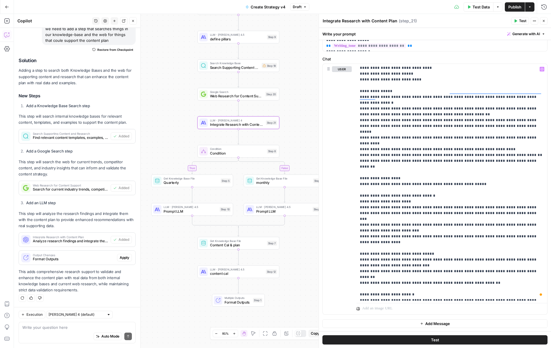
click at [301, 110] on div "true false true false Workflow Input Settings Inputs Call API Pull latest linke…" at bounding box center [282, 181] width 537 height 334
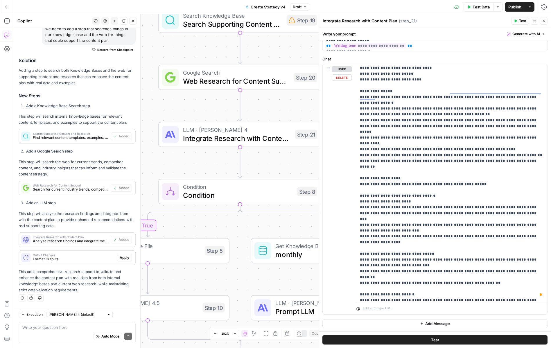
drag, startPoint x: 282, startPoint y: 130, endPoint x: 346, endPoint y: 129, distance: 63.9
click at [346, 129] on body "Catalyst New Home Browse Insights Opportunities Your Data Recent Grids Will Per…" at bounding box center [275, 174] width 551 height 348
click at [247, 134] on span "Integrate Research with Content Plan" at bounding box center [237, 138] width 108 height 10
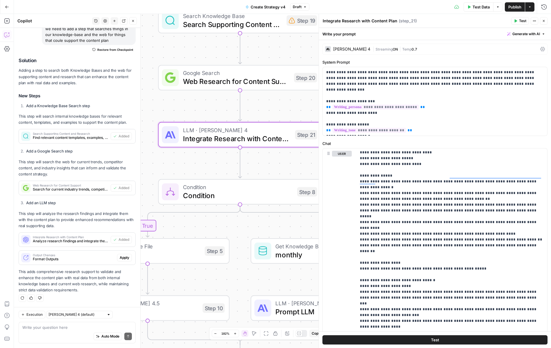
click at [352, 50] on div "Claude Sonnet 4" at bounding box center [351, 49] width 37 height 4
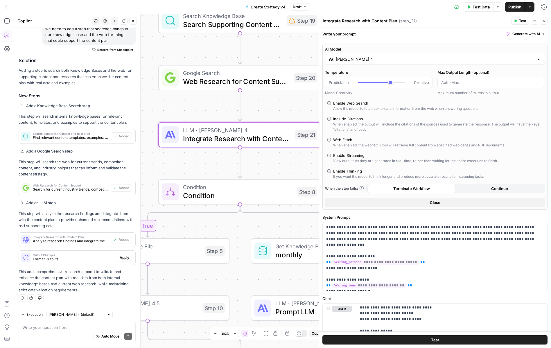
click at [372, 55] on div "Claude Sonnet 4" at bounding box center [435, 59] width 220 height 11
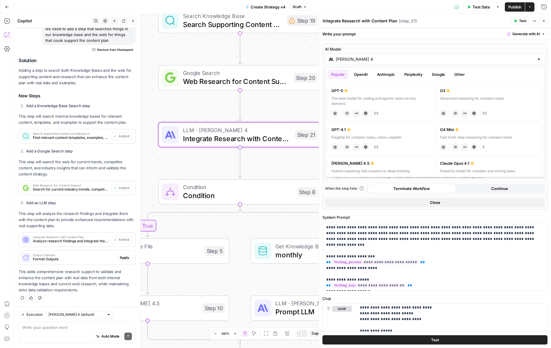
click at [354, 163] on div "Claude Sonnet 4.5" at bounding box center [380, 163] width 99 height 6
type input "Claude Sonnet 4.5"
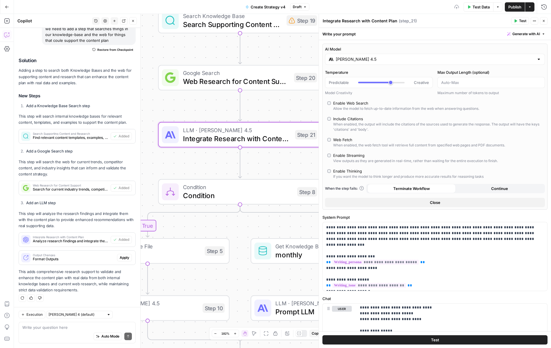
click at [541, 16] on header "Integrate Research with Content Plan Integrate Research with Content Plan ( ste…" at bounding box center [435, 21] width 232 height 14
click at [544, 20] on icon "button" at bounding box center [543, 20] width 3 height 3
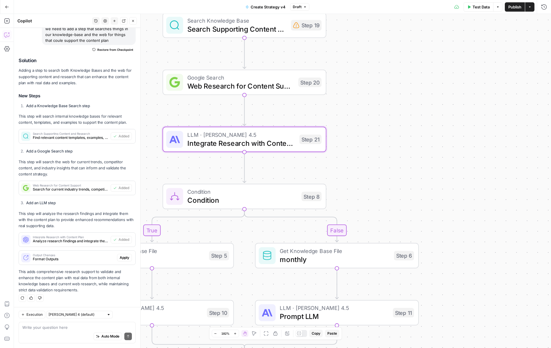
drag, startPoint x: 465, startPoint y: 60, endPoint x: 481, endPoint y: 76, distance: 22.4
click at [481, 76] on div "true false true false Workflow Input Settings Inputs Call API Pull latest linke…" at bounding box center [282, 181] width 537 height 334
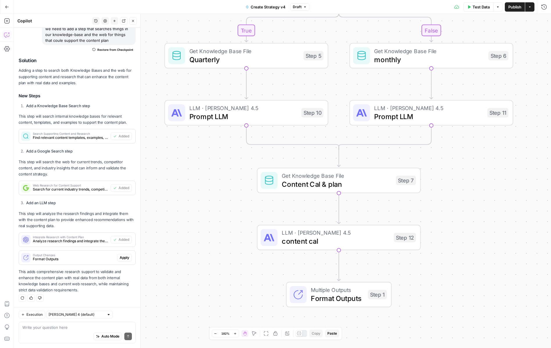
drag, startPoint x: 228, startPoint y: 153, endPoint x: 206, endPoint y: 301, distance: 149.6
click at [203, 302] on div "true false true false Workflow Input Settings Inputs Call API Pull latest linke…" at bounding box center [282, 181] width 537 height 334
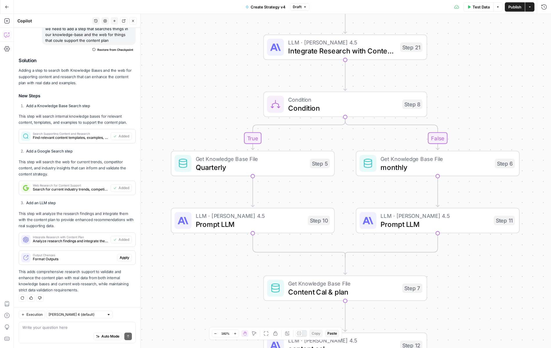
drag, startPoint x: 501, startPoint y: 47, endPoint x: 518, endPoint y: 119, distance: 74.5
click at [518, 119] on div "true false true false Workflow Input Settings Inputs Call API Pull latest linke…" at bounding box center [282, 181] width 537 height 334
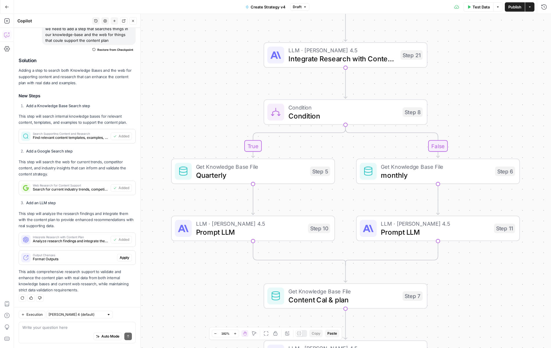
drag, startPoint x: 517, startPoint y: 100, endPoint x: 520, endPoint y: 130, distance: 29.8
click at [520, 130] on div "true false true false Workflow Input Settings Inputs Call API Pull latest linke…" at bounding box center [282, 181] width 537 height 334
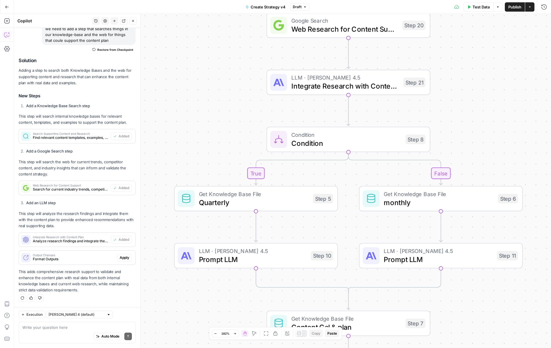
click at [50, 332] on div "Auto Mode Send" at bounding box center [77, 336] width 110 height 13
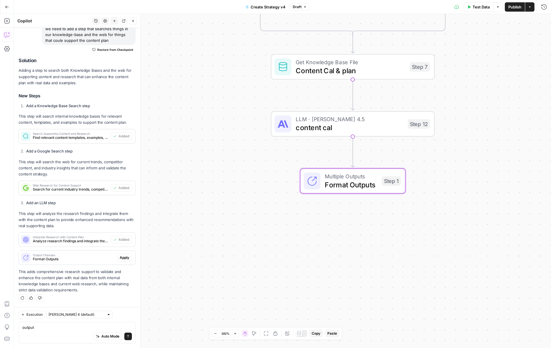
click at [124, 255] on span "Apply" at bounding box center [125, 257] width 10 height 5
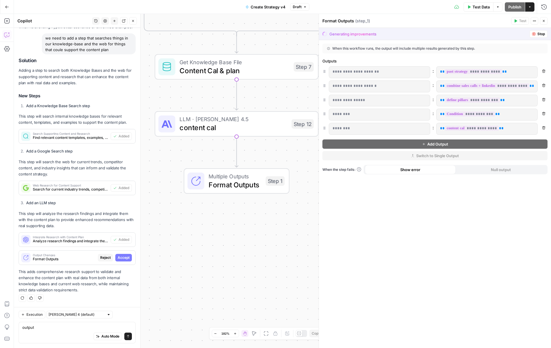
click at [43, 330] on div "Auto Mode Send" at bounding box center [77, 336] width 110 height 13
click at [128, 261] on button "Accept" at bounding box center [123, 258] width 17 height 8
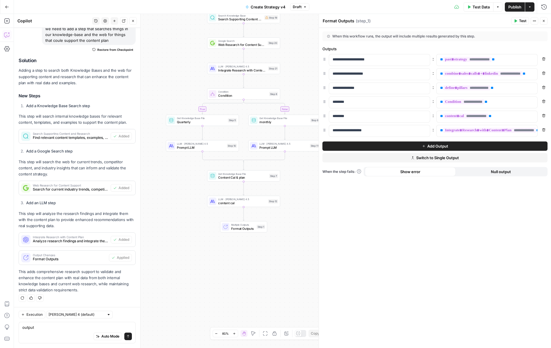
drag, startPoint x: 300, startPoint y: 55, endPoint x: 331, endPoint y: 81, distance: 40.6
click at [331, 81] on body "Catalyst New Home Browse Insights Opportunities Your Data Recent Grids Will Per…" at bounding box center [275, 174] width 551 height 348
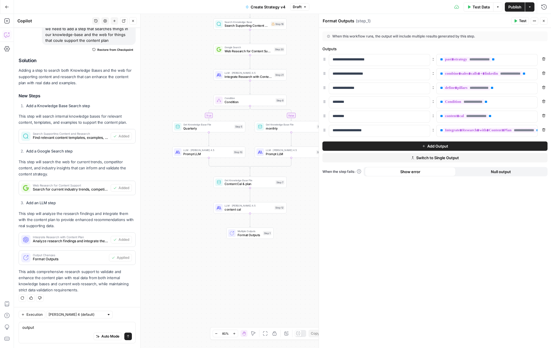
click at [306, 80] on div "true false true false Workflow Input Settings Inputs Call API Pull latest linke…" at bounding box center [282, 181] width 537 height 334
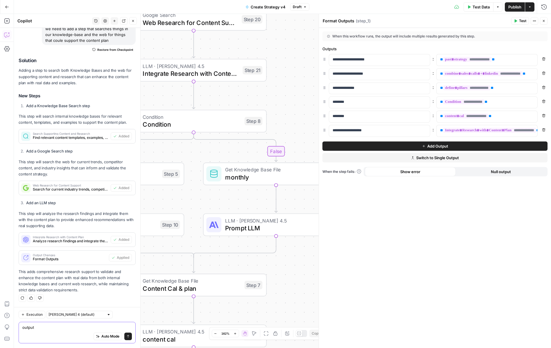
click at [47, 329] on textarea "output" at bounding box center [77, 328] width 110 height 6
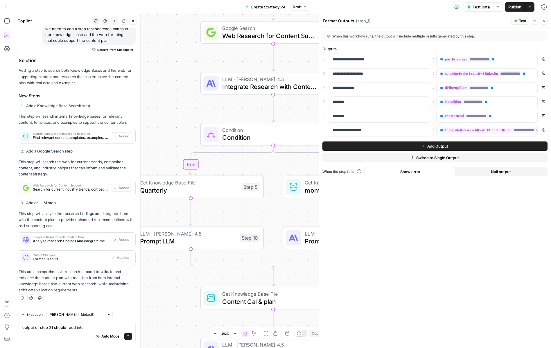
drag, startPoint x: 230, startPoint y: 200, endPoint x: 310, endPoint y: 214, distance: 80.7
click at [310, 214] on div "true false true false Workflow Input Settings Inputs Call API Pull latest linke…" at bounding box center [282, 181] width 537 height 334
click at [90, 325] on textarea "output of step 21 should feed into" at bounding box center [77, 328] width 110 height 6
type textarea "output of step 21 should feed into both step 10 and 11"
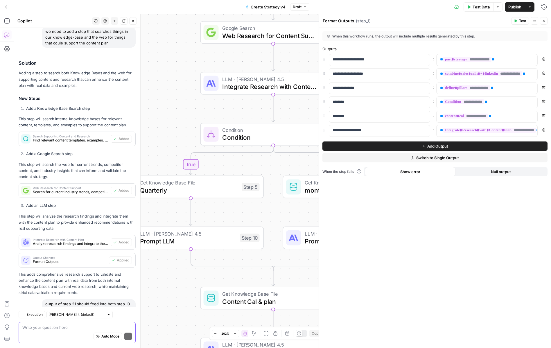
scroll to position [2136, 0]
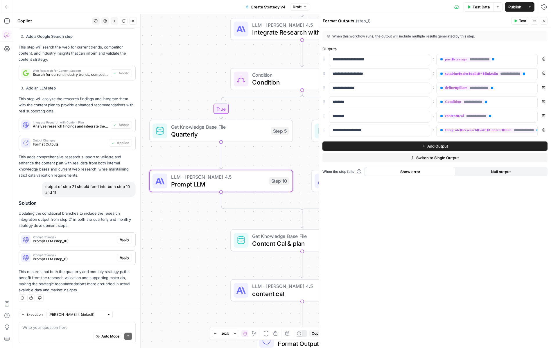
click at [124, 239] on span "Apply" at bounding box center [125, 239] width 10 height 5
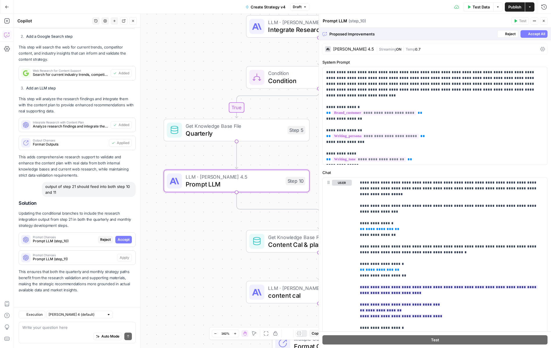
scroll to position [2033, 0]
click at [124, 239] on span "Accept" at bounding box center [124, 239] width 12 height 5
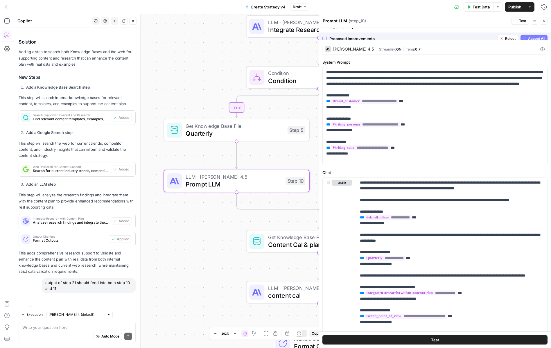
scroll to position [2145, 0]
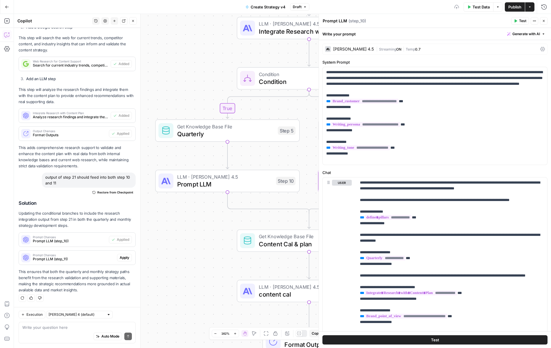
click at [127, 258] on span "Apply" at bounding box center [125, 257] width 10 height 5
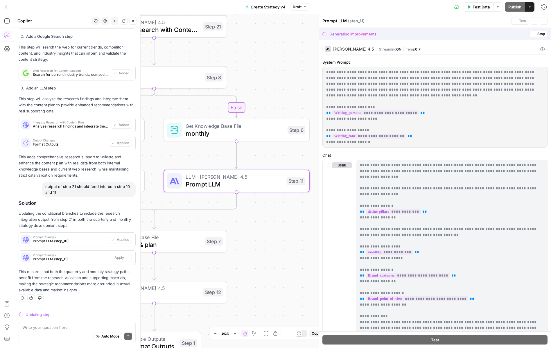
scroll to position [2033, 0]
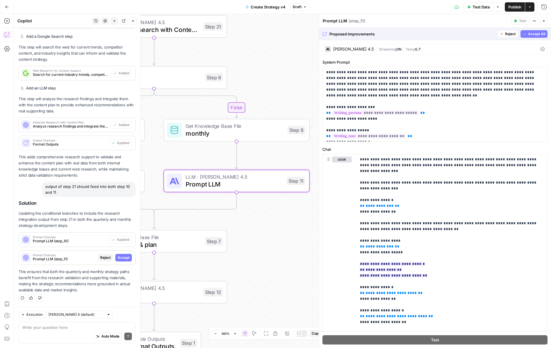
click at [122, 256] on span "Accept" at bounding box center [124, 257] width 12 height 5
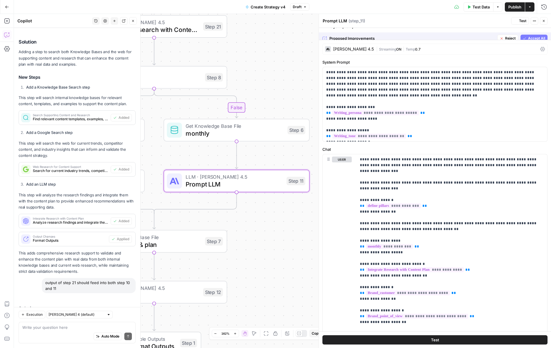
scroll to position [2145, 0]
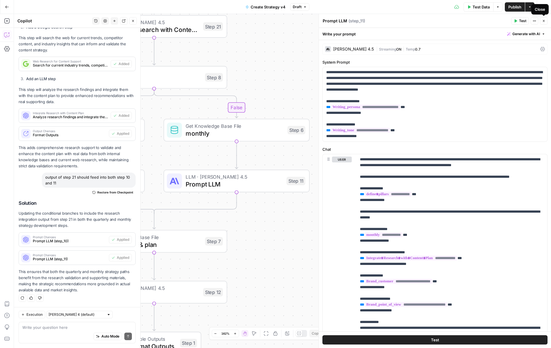
click at [544, 19] on icon "button" at bounding box center [543, 20] width 3 height 3
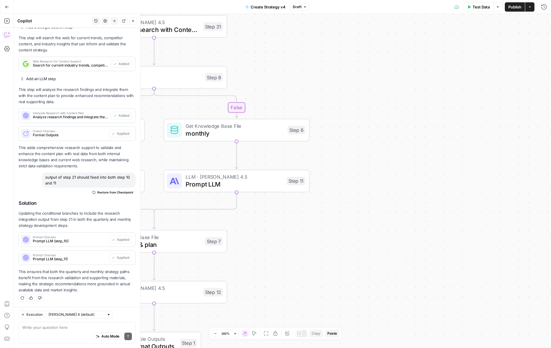
click at [481, 6] on span "Test Data" at bounding box center [481, 7] width 17 height 6
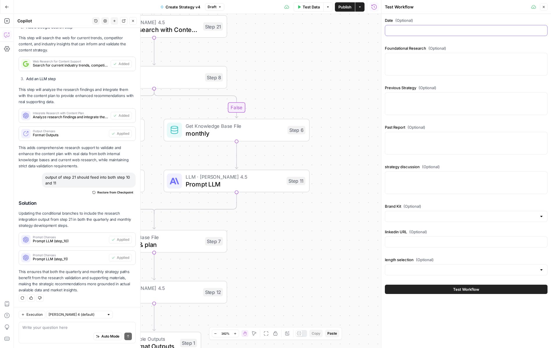
click at [406, 30] on input "Date (Optional)" at bounding box center [466, 31] width 155 height 6
type input "[DATE]"
click at [409, 57] on textarea "Foundational Research (Optional)" at bounding box center [466, 58] width 155 height 6
paste textarea "# Foundational Research for Squad **Research Date:** Mon Oct 06 2025 00:00:00 G…"
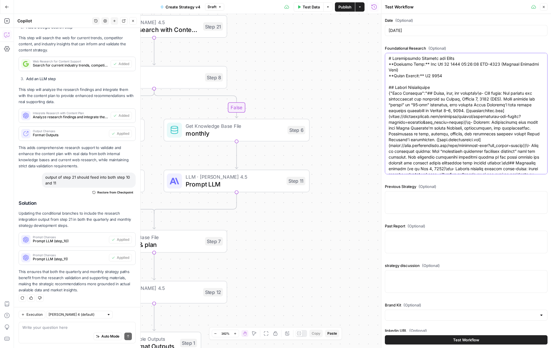
scroll to position [6470, 0]
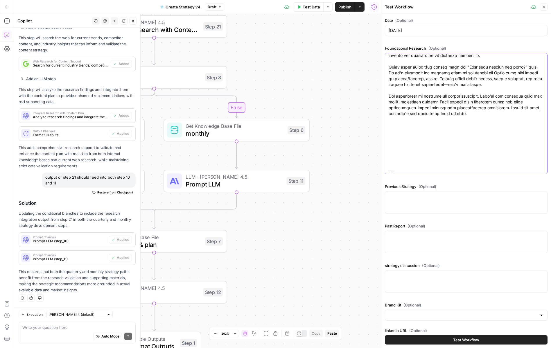
type textarea "# Foundational Research for Squad **Research Date:** Mon Oct 06 2025 00:00:00 G…"
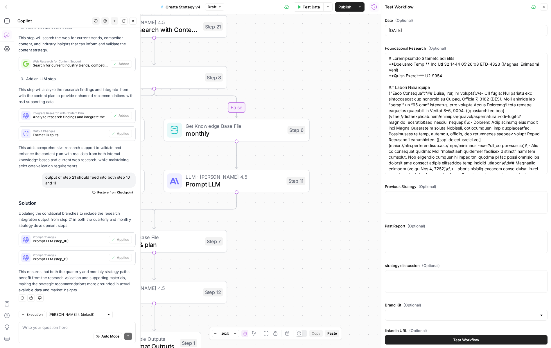
click at [418, 206] on div at bounding box center [466, 202] width 163 height 23
paste textarea ""<aside> 💡 Instructions: This document outlines your comprehensive content stra…"
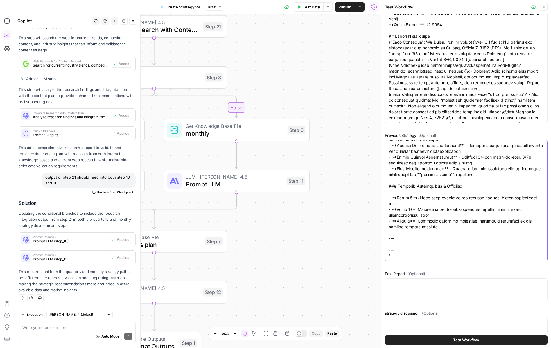
scroll to position [147, 0]
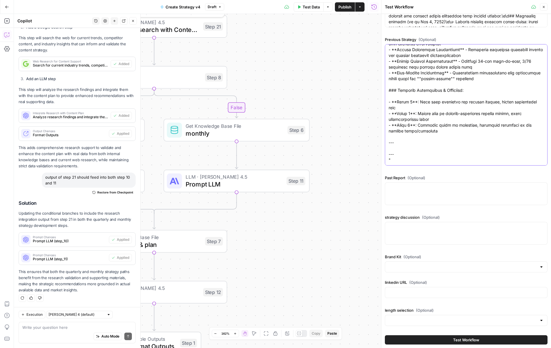
type textarea ""<aside> 💡 Instructions: This document outlines your comprehensive content stra…"
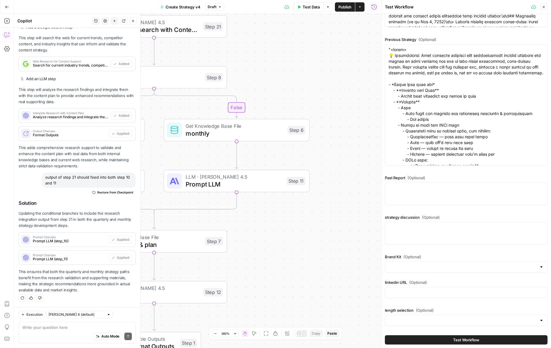
click at [455, 236] on div at bounding box center [466, 233] width 163 height 23
paste textarea ""Section 1: Core Positioning Discovery Authority Positioning ""What's the one t…"
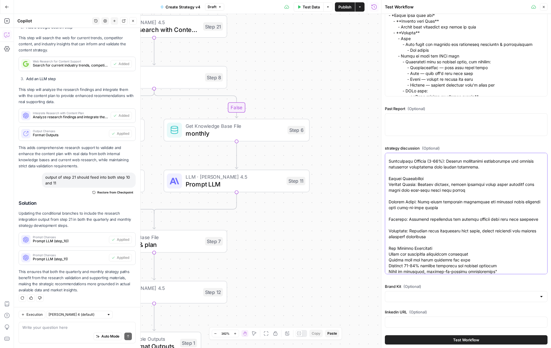
scroll to position [246, 0]
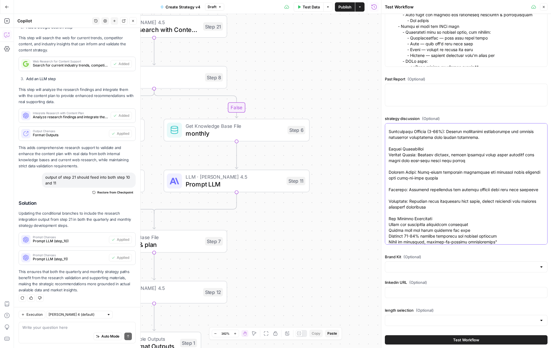
type textarea ""Section 1: Core Positioning Discovery Authority Positioning ""What's the one t…"
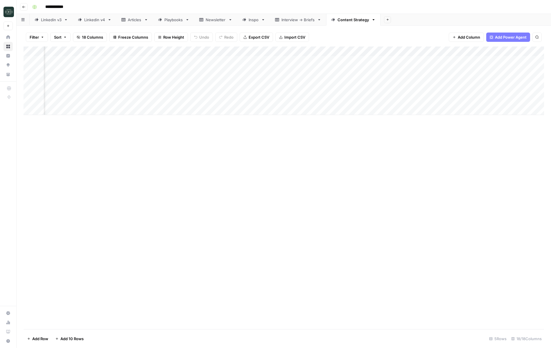
scroll to position [0, 189]
click at [293, 91] on div "Add Column" at bounding box center [284, 80] width 521 height 69
click at [388, 93] on div "Add Column" at bounding box center [284, 80] width 521 height 69
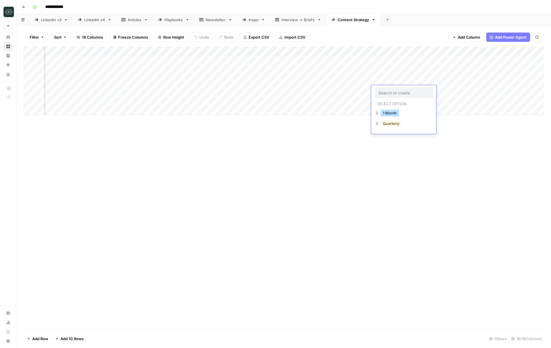
click at [389, 113] on button "1 Month" at bounding box center [390, 113] width 19 height 7
click at [475, 52] on div "Add Column" at bounding box center [284, 80] width 521 height 69
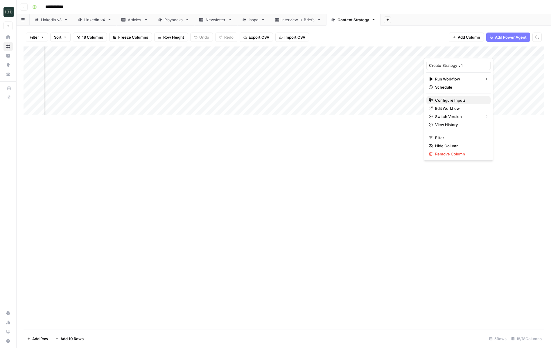
click at [462, 102] on span "Configure Inputs" at bounding box center [460, 100] width 51 height 6
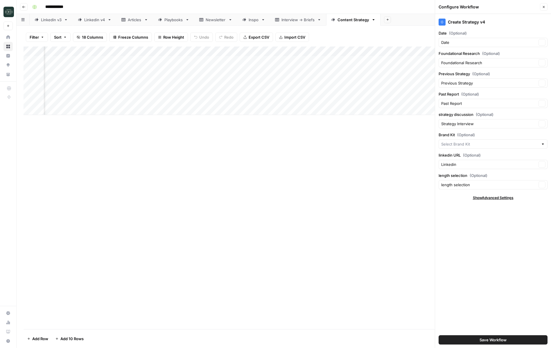
type input "Squad"
click at [544, 6] on icon "button" at bounding box center [543, 6] width 3 height 3
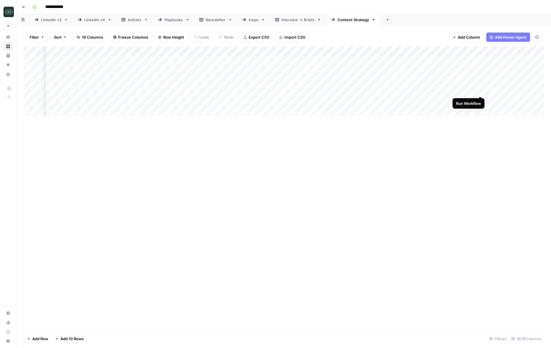
click at [482, 89] on div "Add Column" at bounding box center [284, 80] width 521 height 69
click at [377, 91] on div "Add Column" at bounding box center [284, 80] width 521 height 69
click at [94, 94] on div "Add Column" at bounding box center [284, 80] width 521 height 69
click at [201, 90] on div "Add Column" at bounding box center [284, 80] width 521 height 69
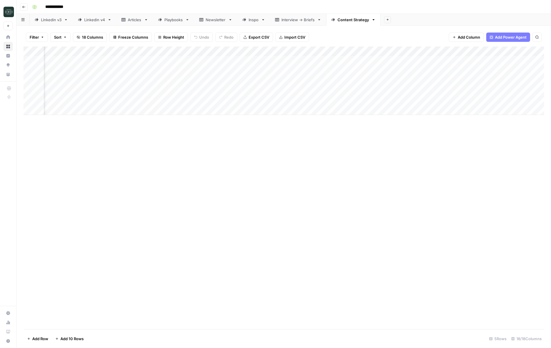
click at [155, 87] on div "Add Column" at bounding box center [284, 80] width 521 height 69
click at [369, 90] on div "Add Column" at bounding box center [284, 80] width 521 height 69
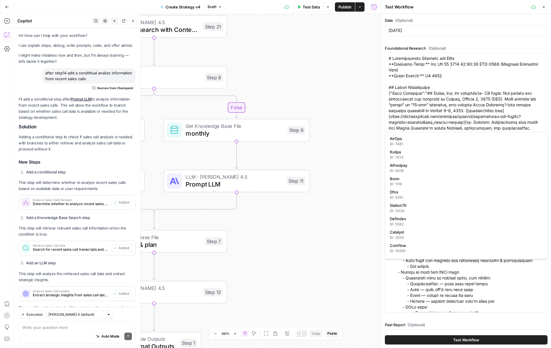
scroll to position [246, 0]
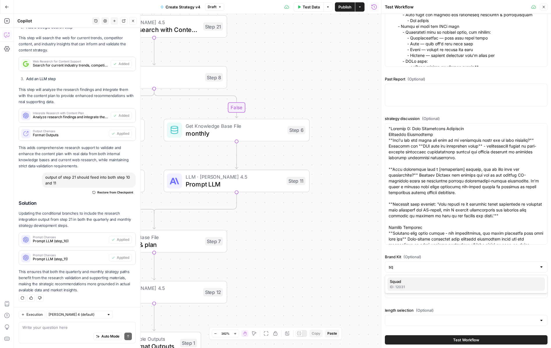
click at [406, 284] on span "Squad" at bounding box center [465, 282] width 150 height 6
type input "Squad"
click at [406, 293] on input "linkedin URL (Optional)" at bounding box center [466, 293] width 155 height 6
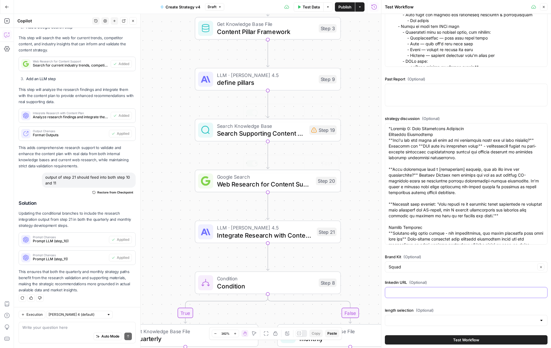
paste input "[URL][DOMAIN_NAME]"
type input "[URL][DOMAIN_NAME]"
click at [388, 305] on div "Date (Optional) [DATE] Foundational Research (Optional) Previous Strategy (Opti…" at bounding box center [466, 50] width 163 height 557
click at [392, 314] on div "length selection (Optional)" at bounding box center [466, 317] width 163 height 21
click at [393, 316] on div at bounding box center [466, 320] width 163 height 11
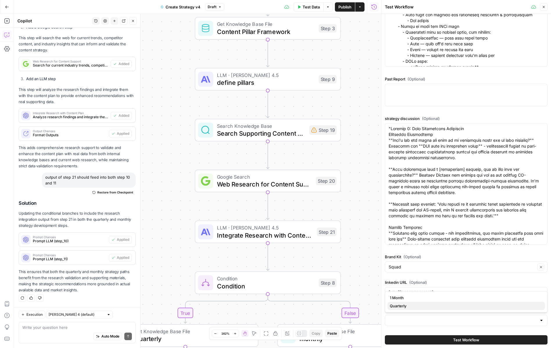
click at [400, 307] on span "Quarterly" at bounding box center [465, 306] width 150 height 6
type input "Quarterly"
click at [418, 340] on button "Test Workflow" at bounding box center [466, 339] width 163 height 9
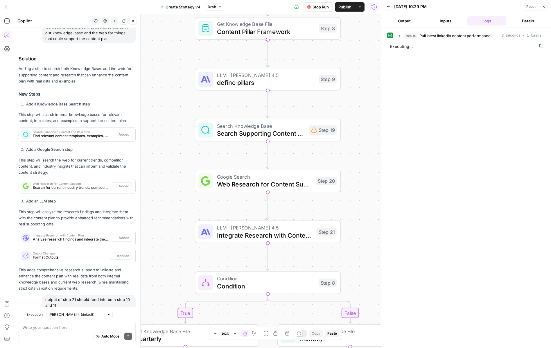
scroll to position [2145, 0]
